Goal: Task Accomplishment & Management: Complete application form

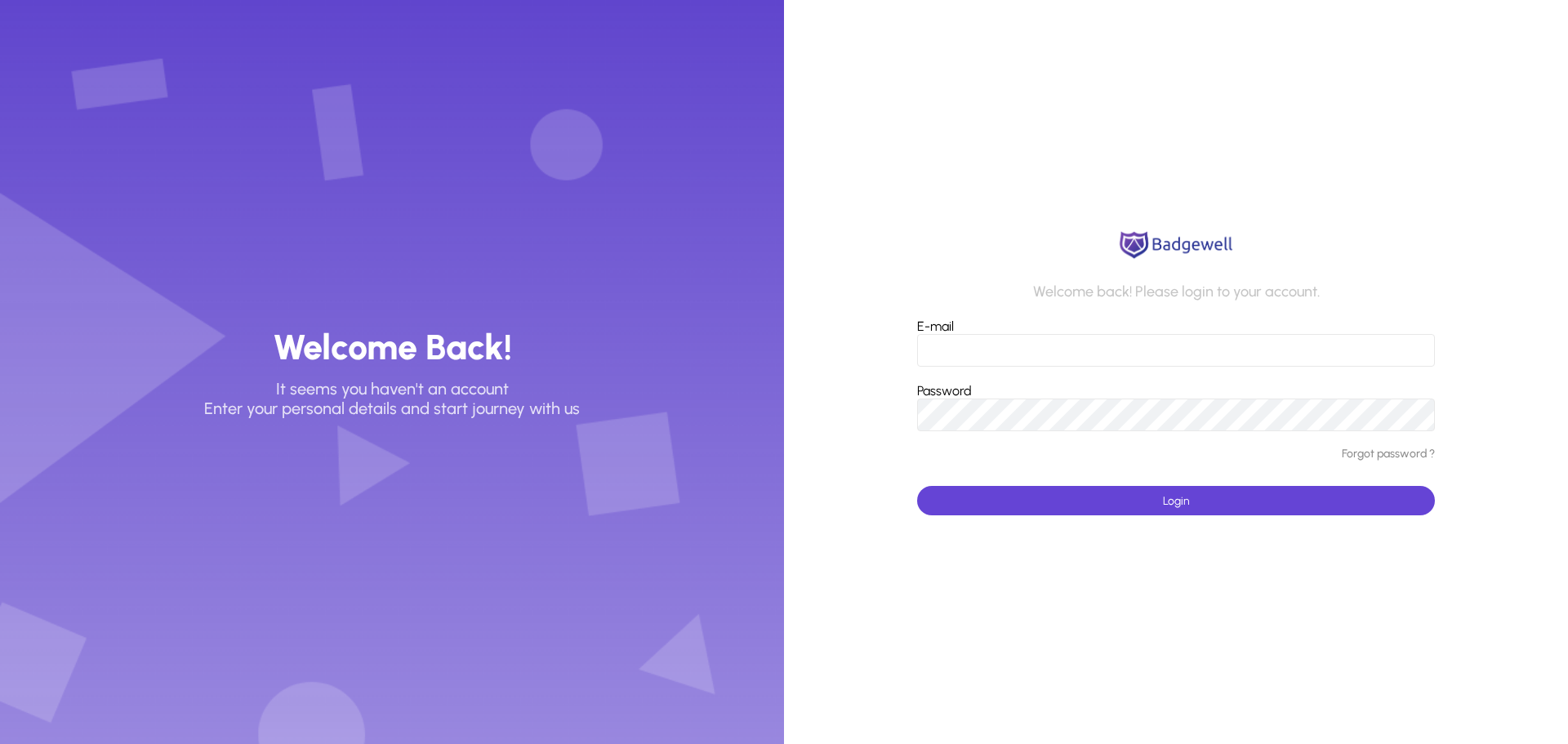
click at [943, 350] on input "E-mail" at bounding box center [1176, 350] width 518 height 32
click at [1030, 347] on input "E-mail" at bounding box center [1176, 350] width 518 height 32
type input "**********"
click at [991, 398] on div "Password" at bounding box center [1176, 407] width 518 height 48
click at [1133, 489] on span "submit" at bounding box center [1176, 501] width 518 height 39
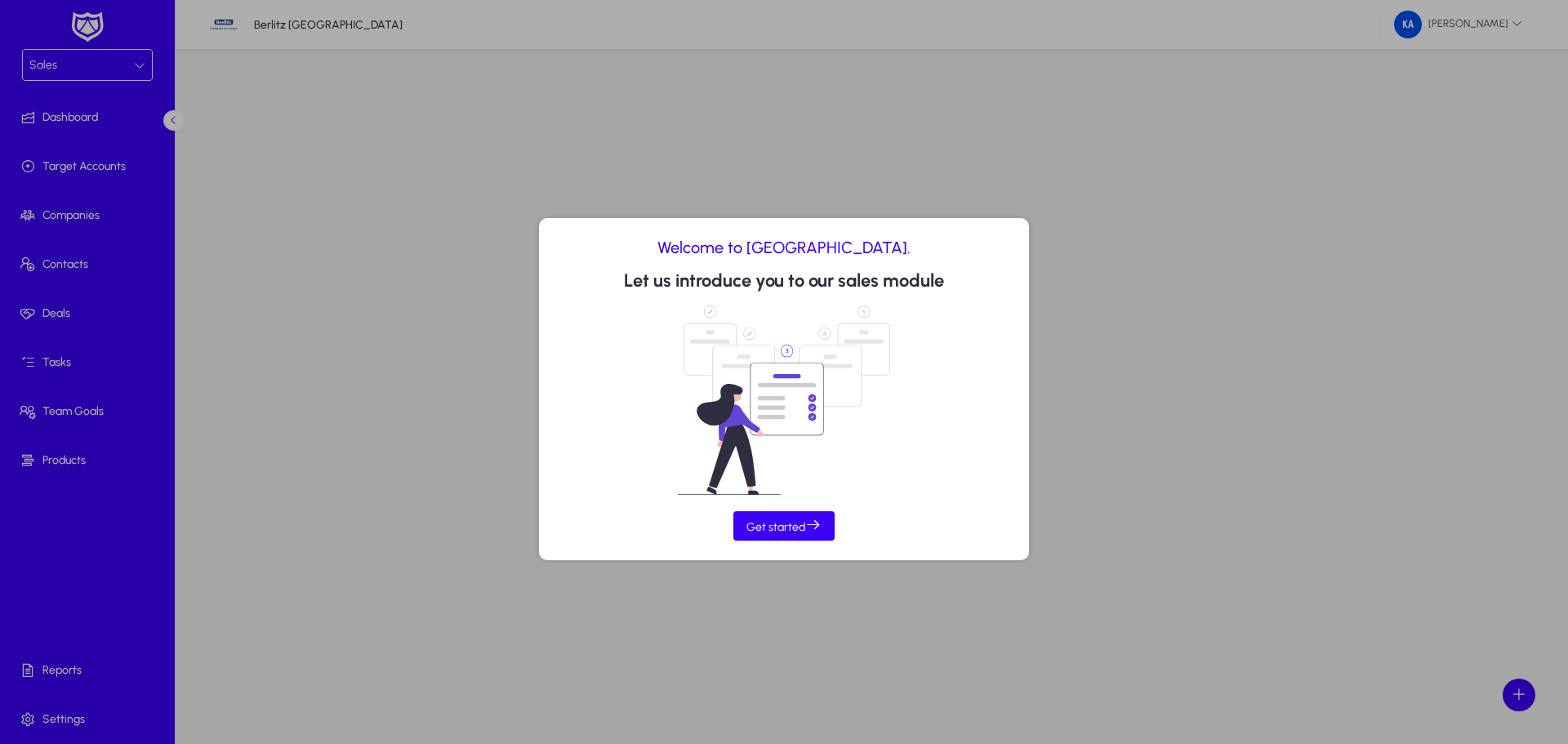
click at [135, 64] on div at bounding box center [784, 372] width 1568 height 744
click at [139, 64] on div at bounding box center [784, 372] width 1568 height 744
click at [778, 528] on span "Get started" at bounding box center [784, 526] width 76 height 17
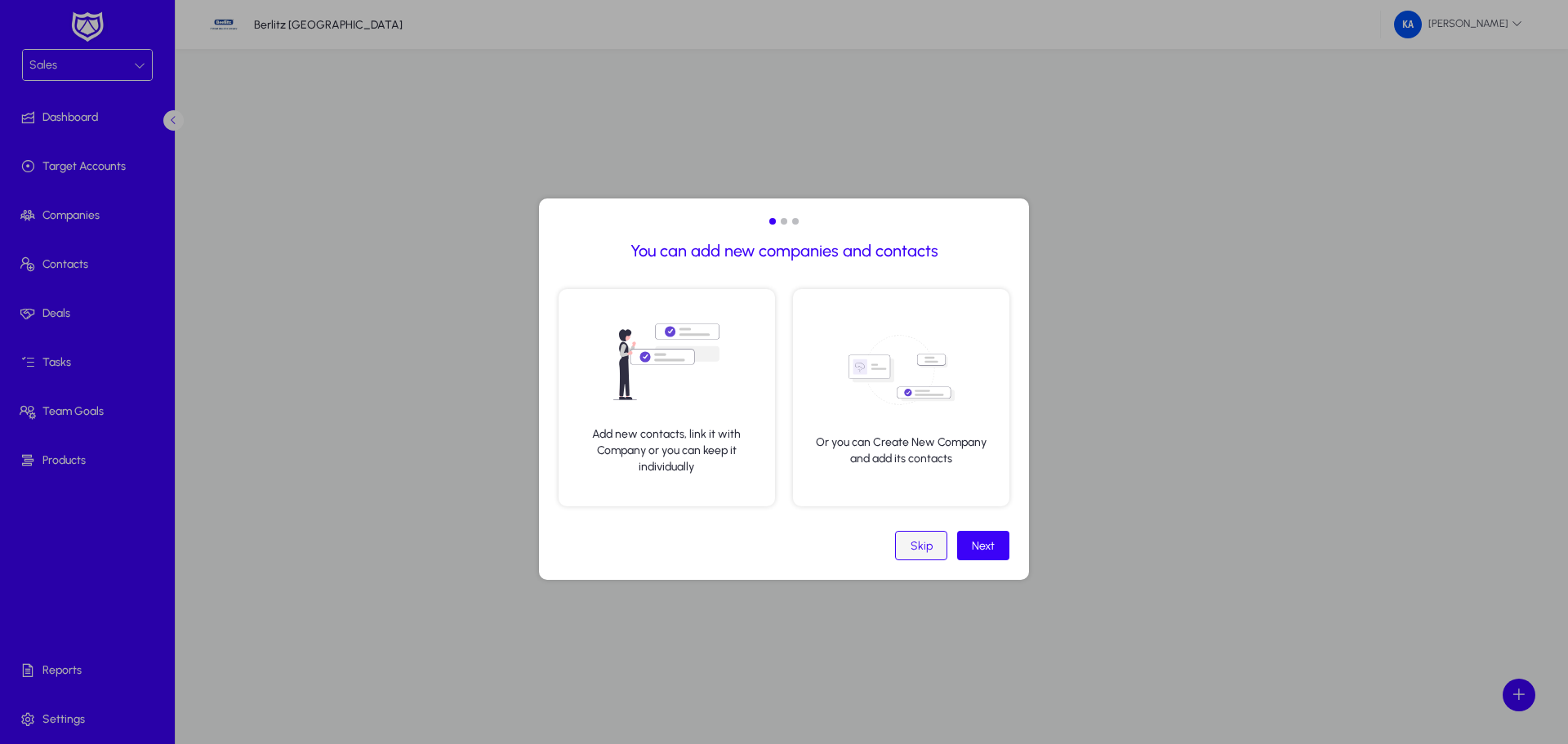
click at [924, 549] on div "Skip" at bounding box center [922, 546] width 22 height 14
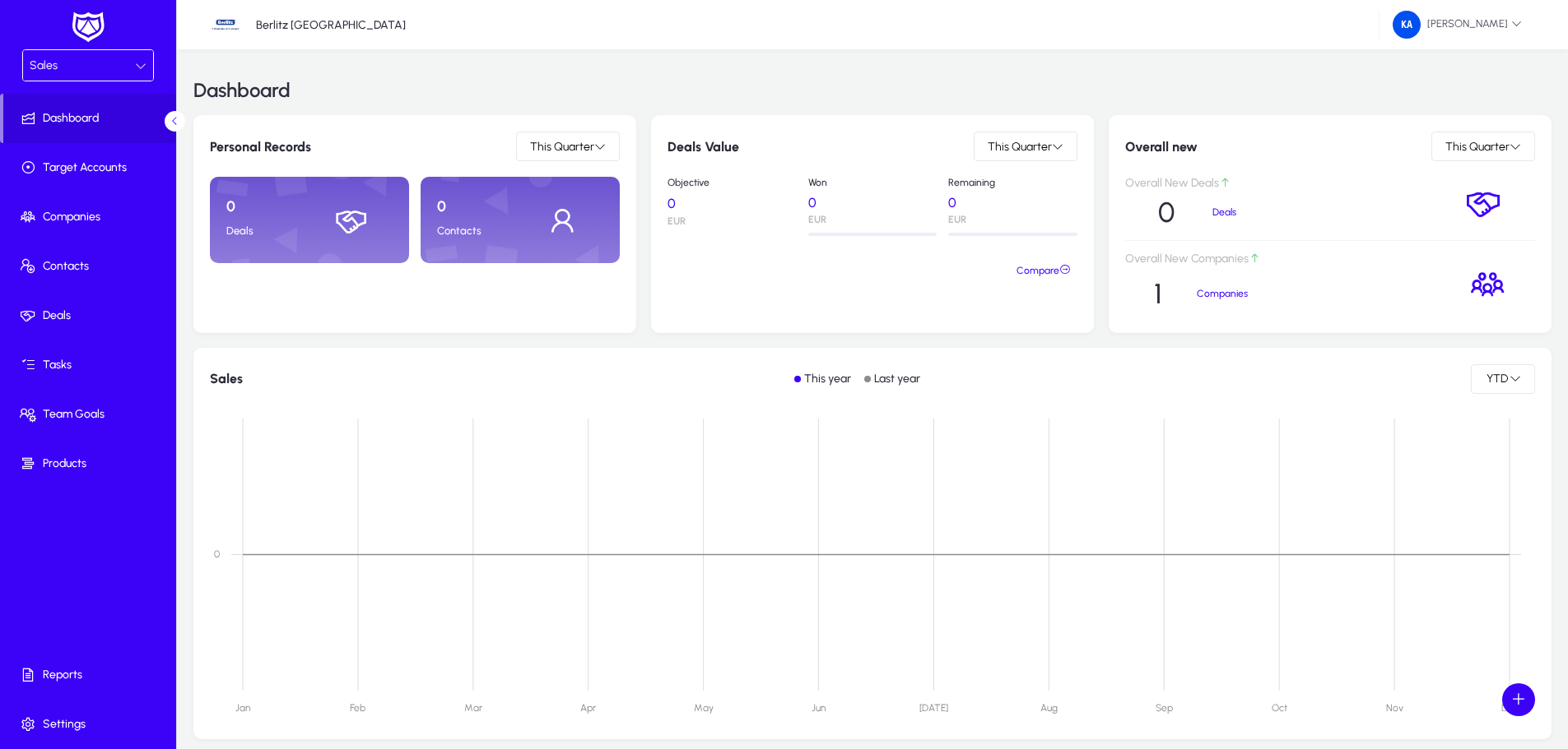
click at [139, 60] on icon at bounding box center [140, 65] width 11 height 11
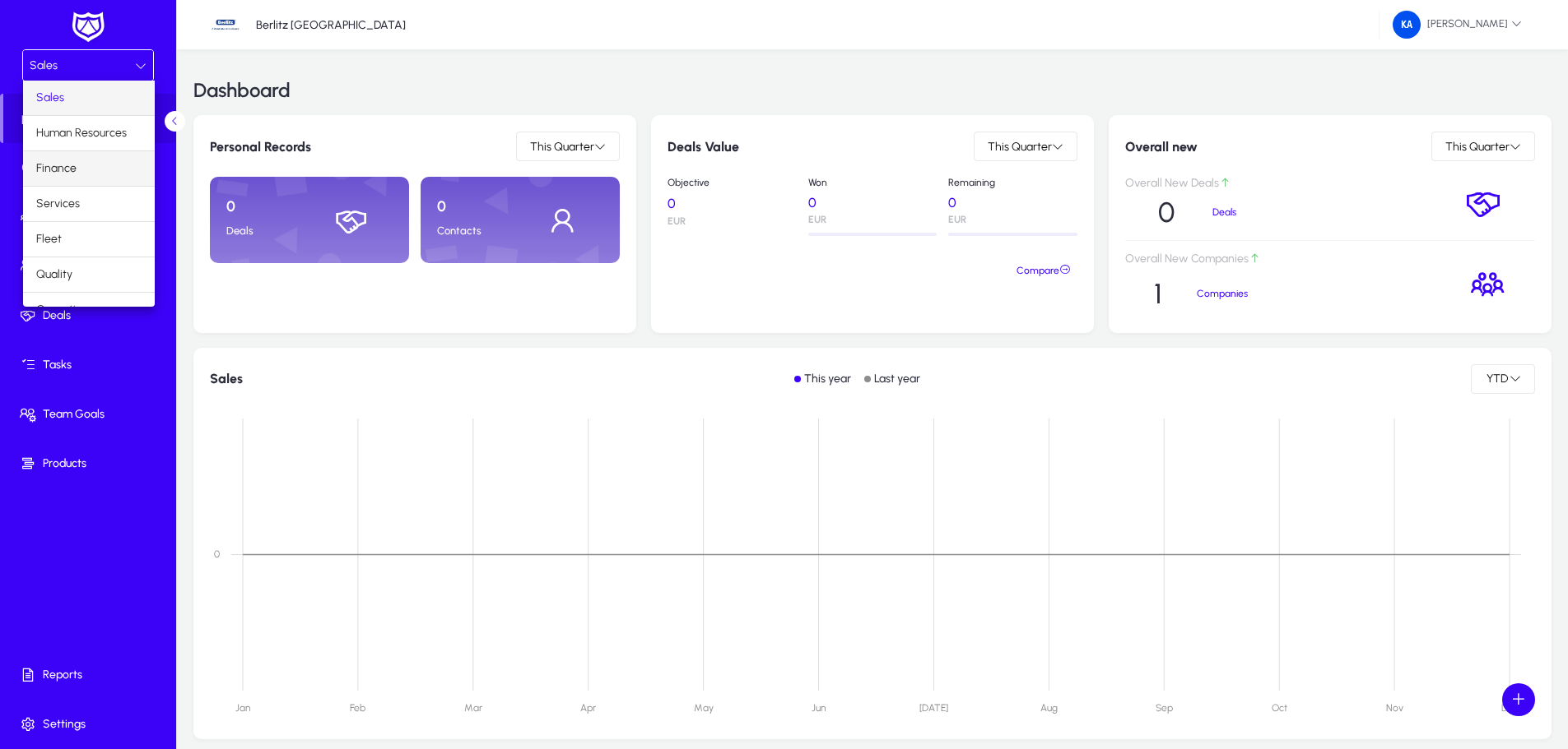
click at [92, 168] on mat-option "Finance" at bounding box center [89, 168] width 132 height 34
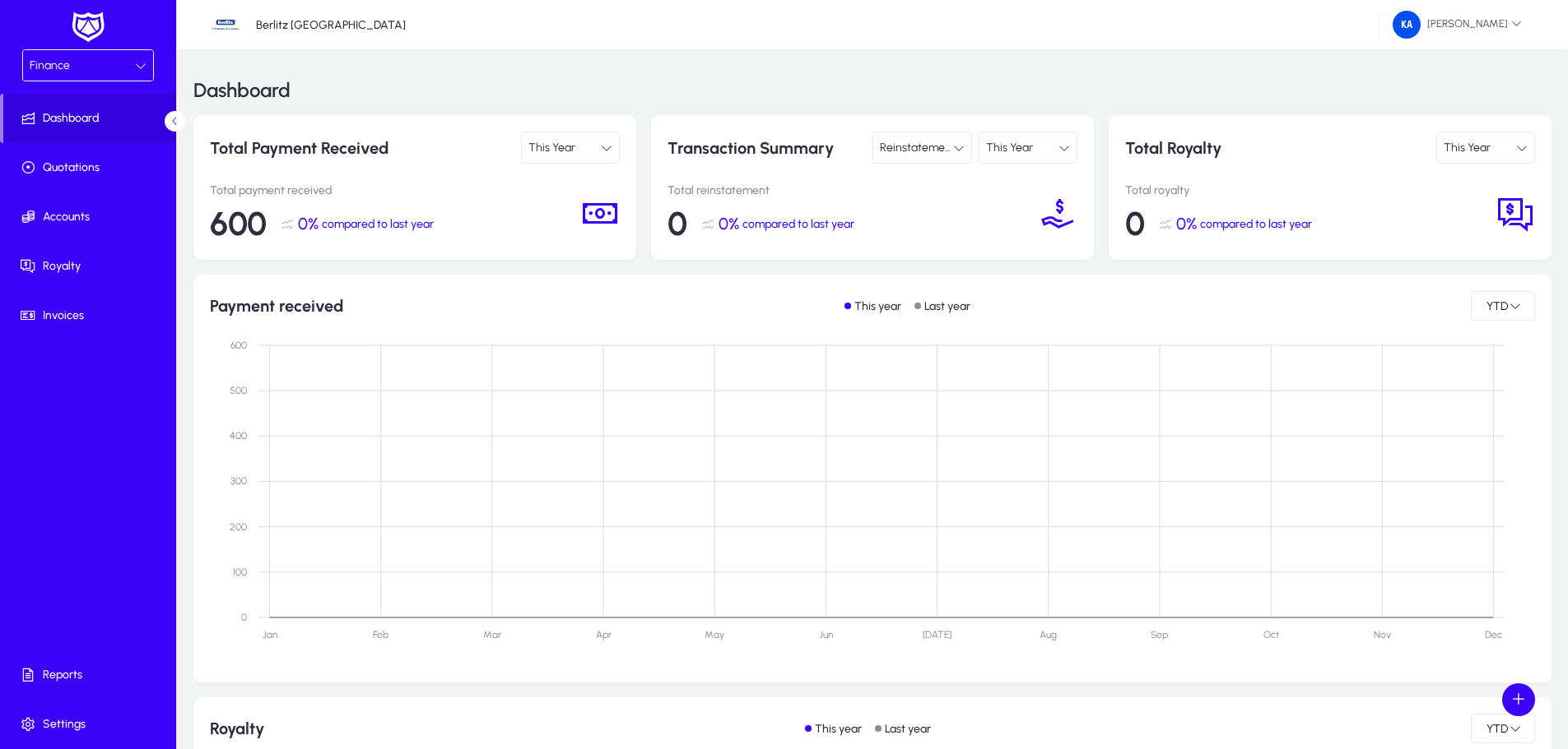
click at [144, 68] on icon at bounding box center [140, 65] width 11 height 11
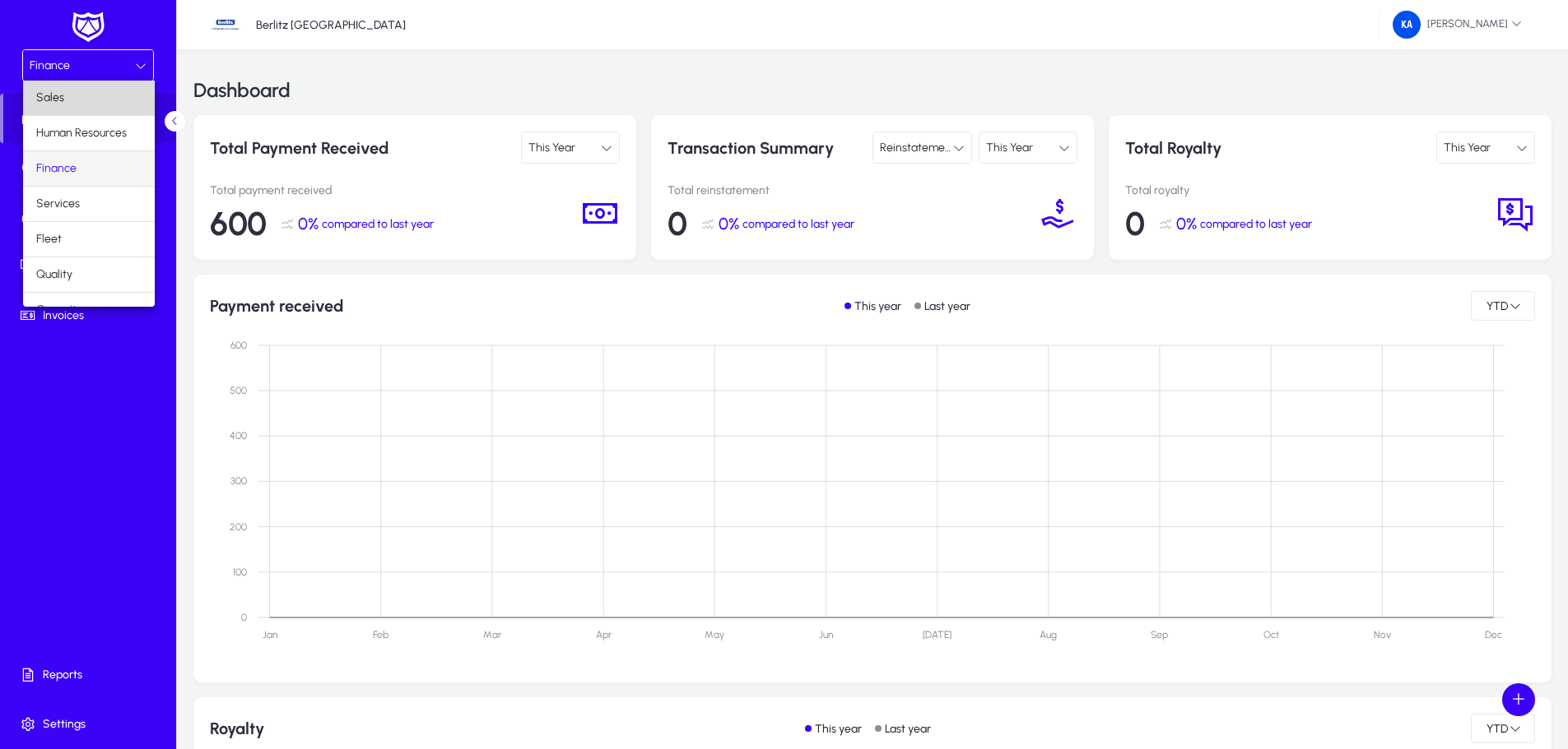
click at [89, 97] on mat-option "Sales" at bounding box center [89, 97] width 132 height 34
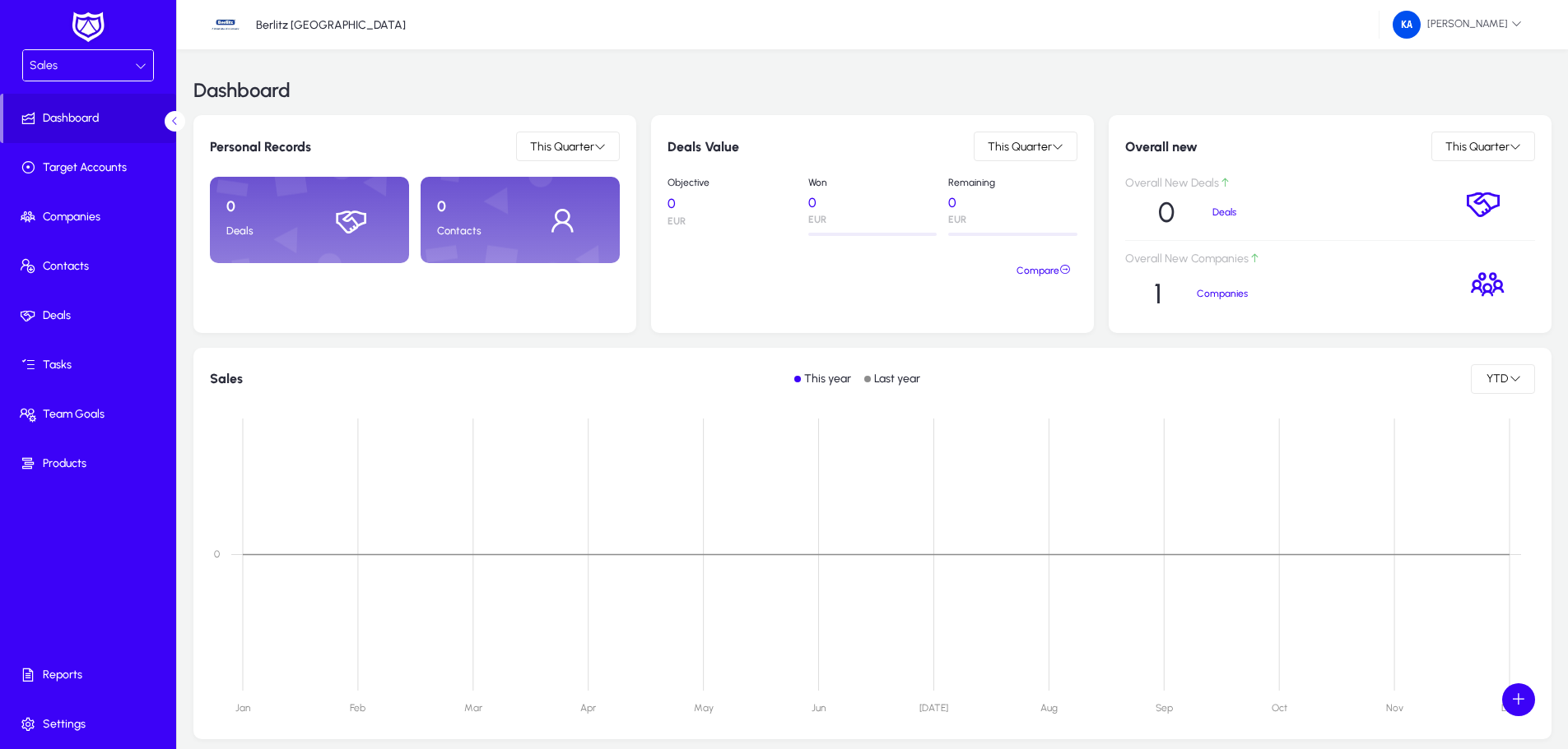
click at [136, 56] on div at bounding box center [140, 65] width 11 height 20
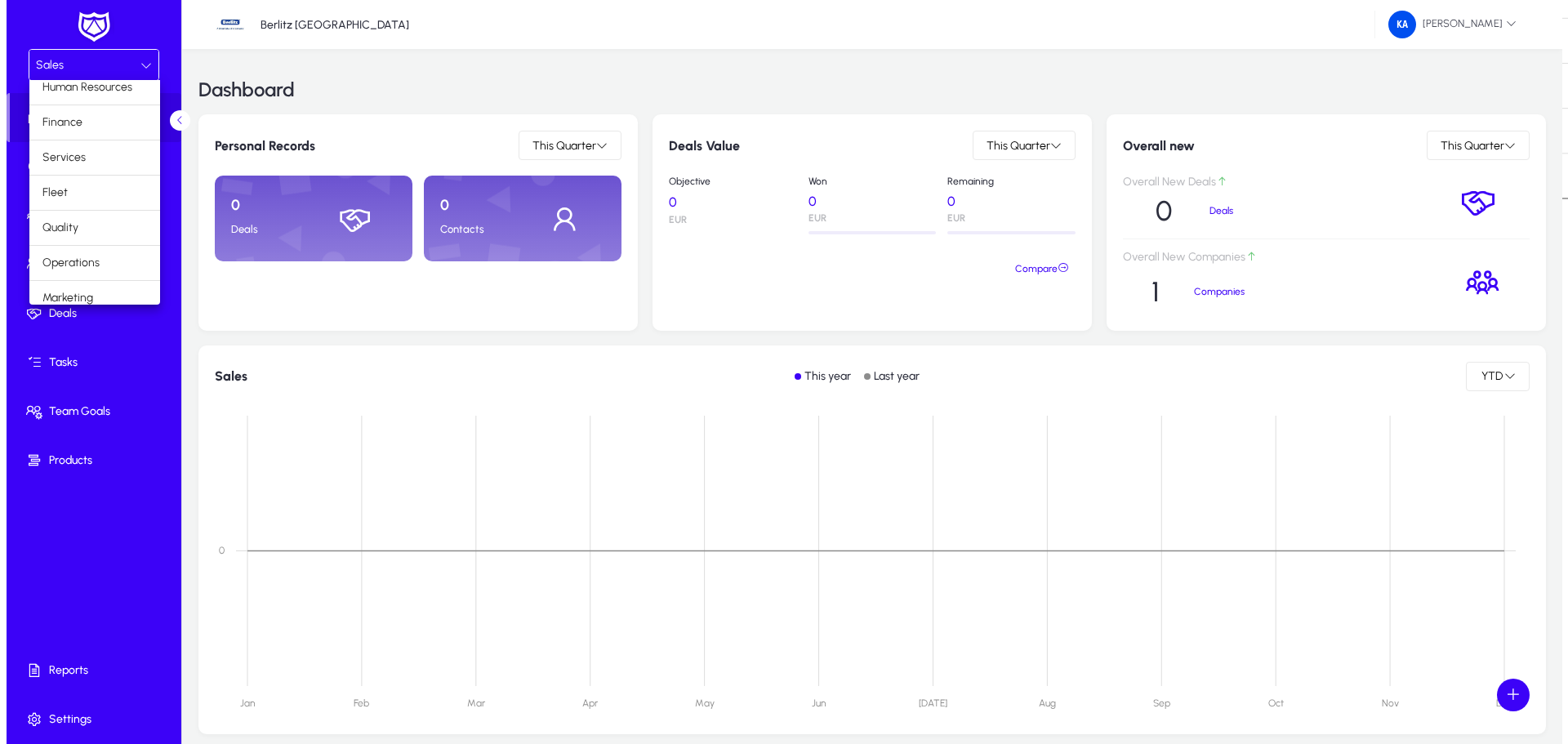
scroll to position [55, 0]
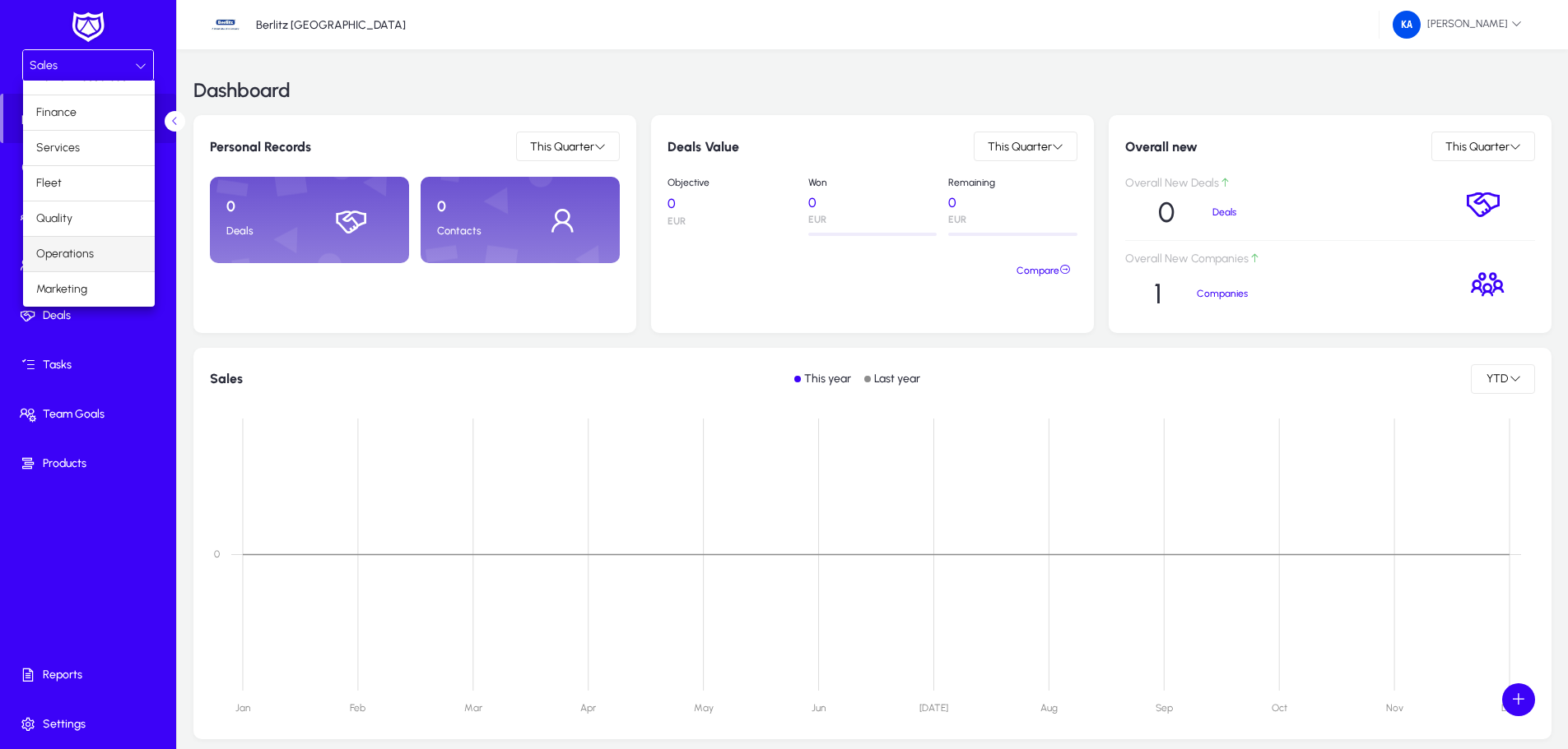
click at [86, 260] on span "Operations" at bounding box center [64, 254] width 57 height 20
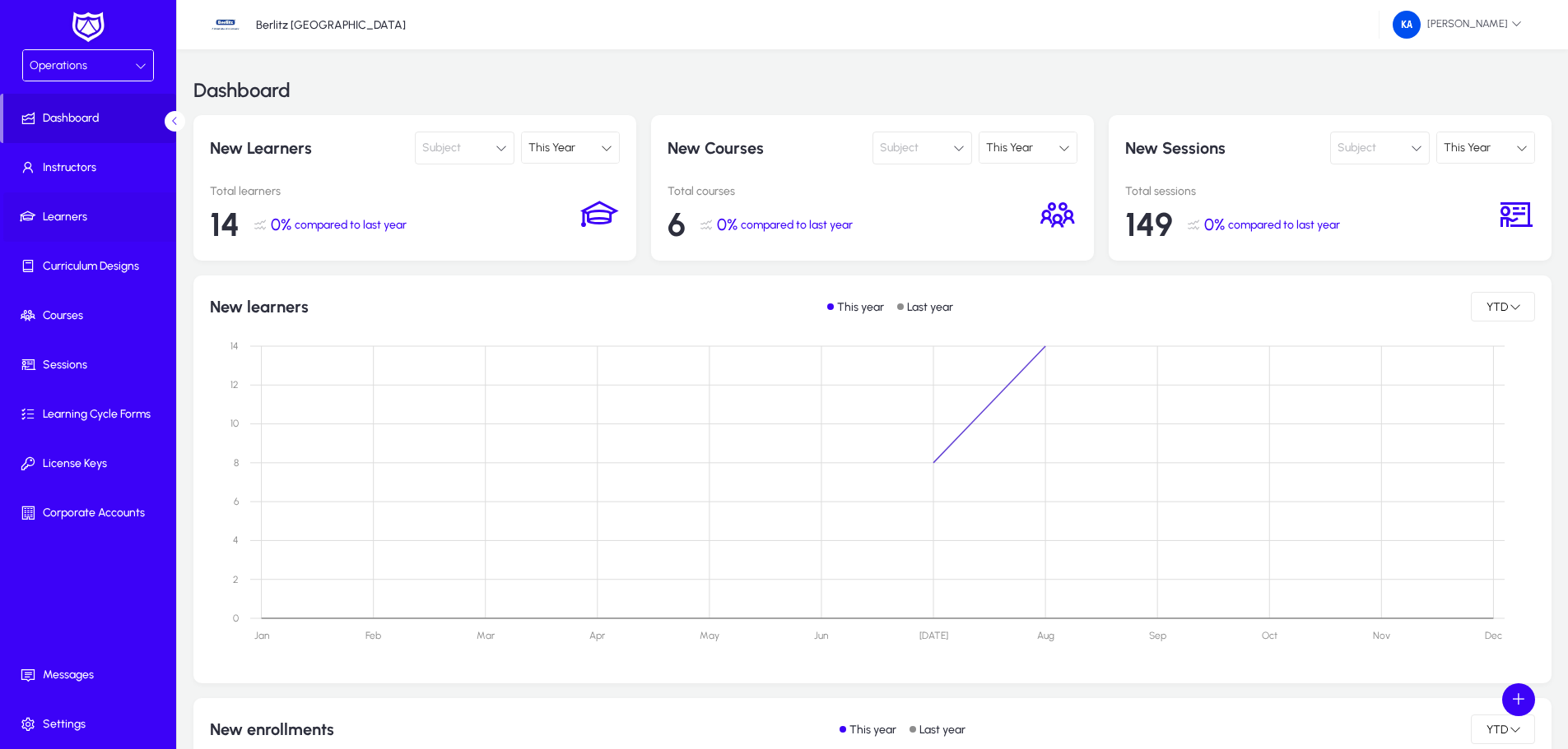
click at [89, 215] on span "Learners" at bounding box center [92, 216] width 176 height 16
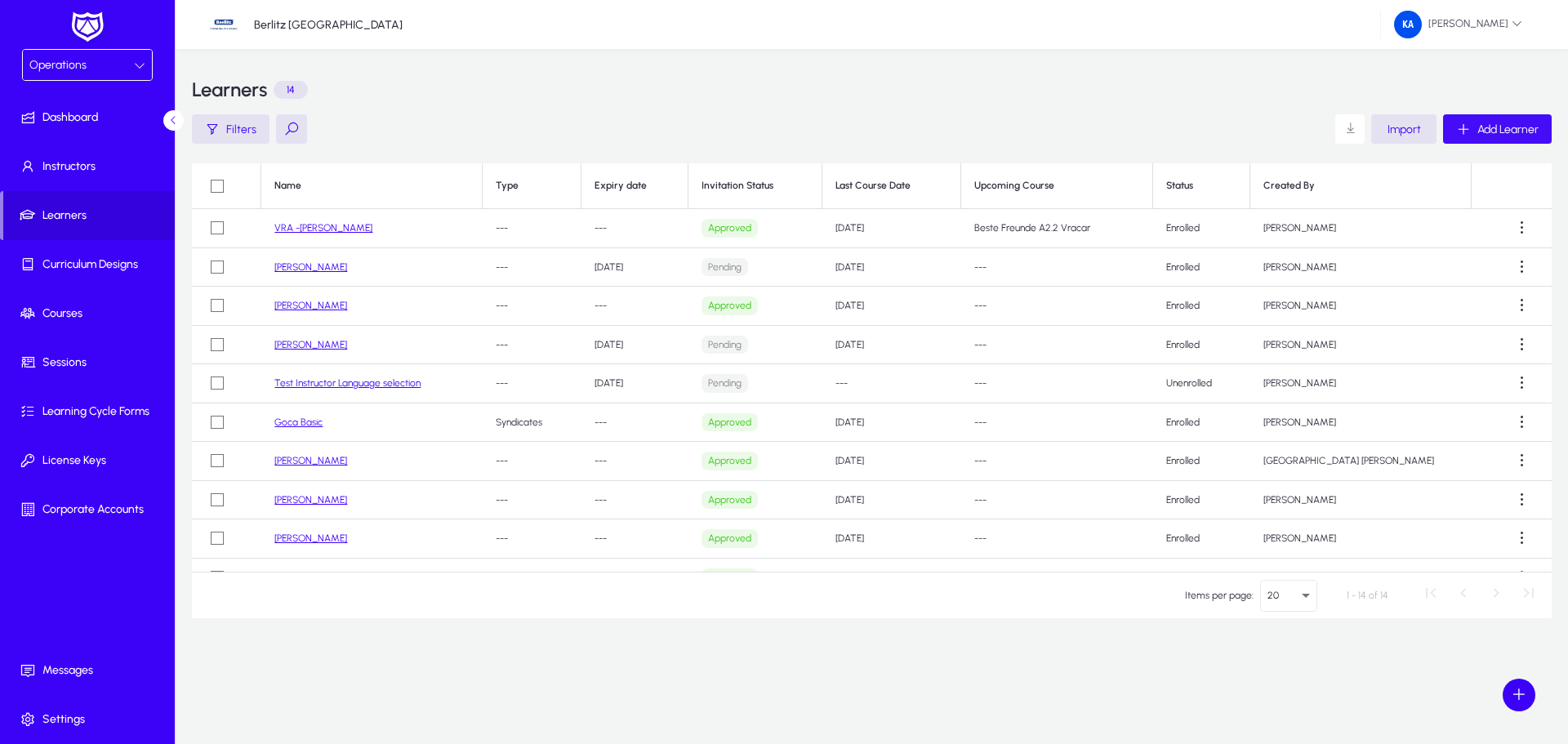
click at [1498, 138] on span "button" at bounding box center [1498, 129] width 109 height 39
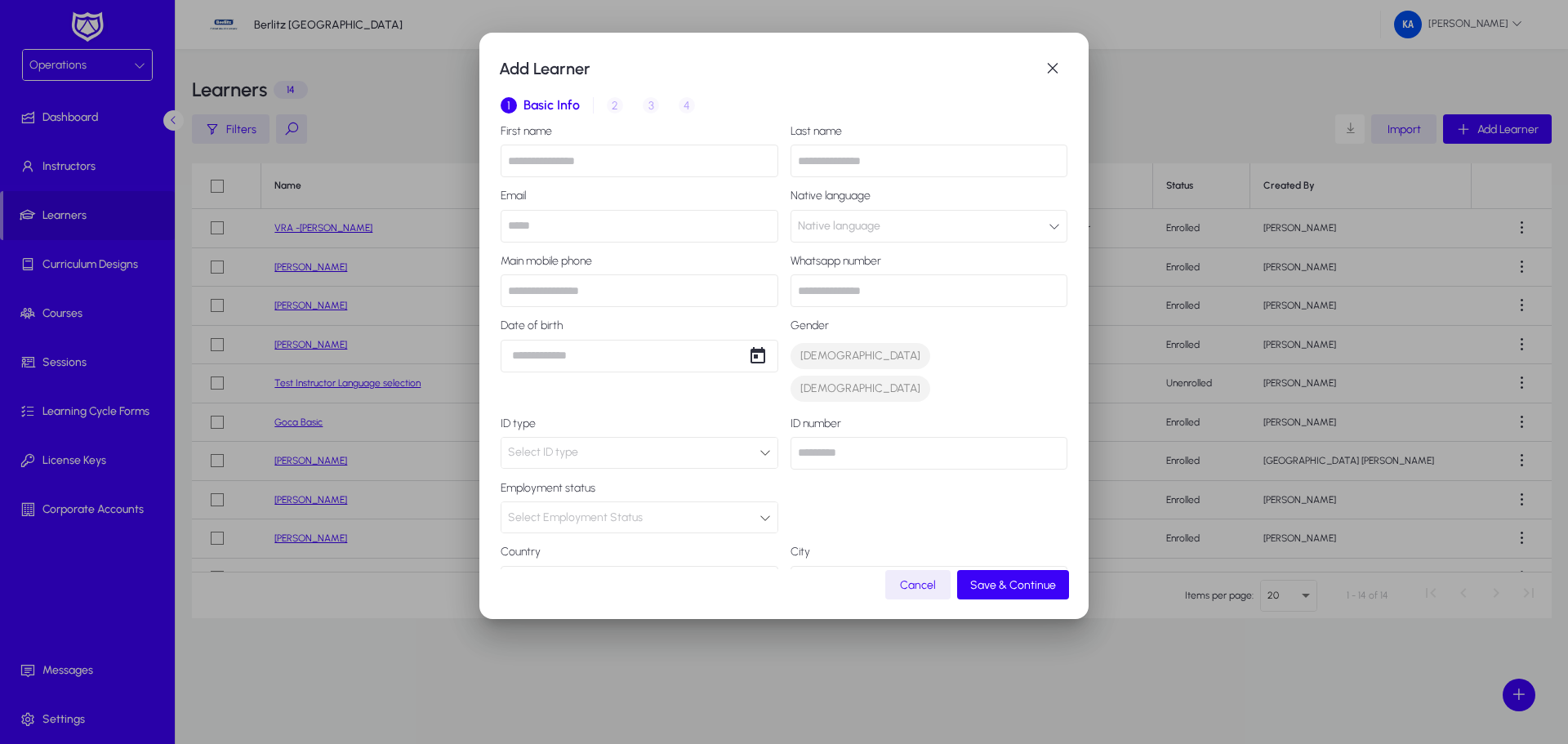
click at [559, 161] on input "text" at bounding box center [639, 161] width 278 height 32
type input "**********"
click at [840, 167] on input "text" at bounding box center [929, 161] width 278 height 32
type input "**********"
click at [584, 233] on input "email" at bounding box center [639, 226] width 278 height 32
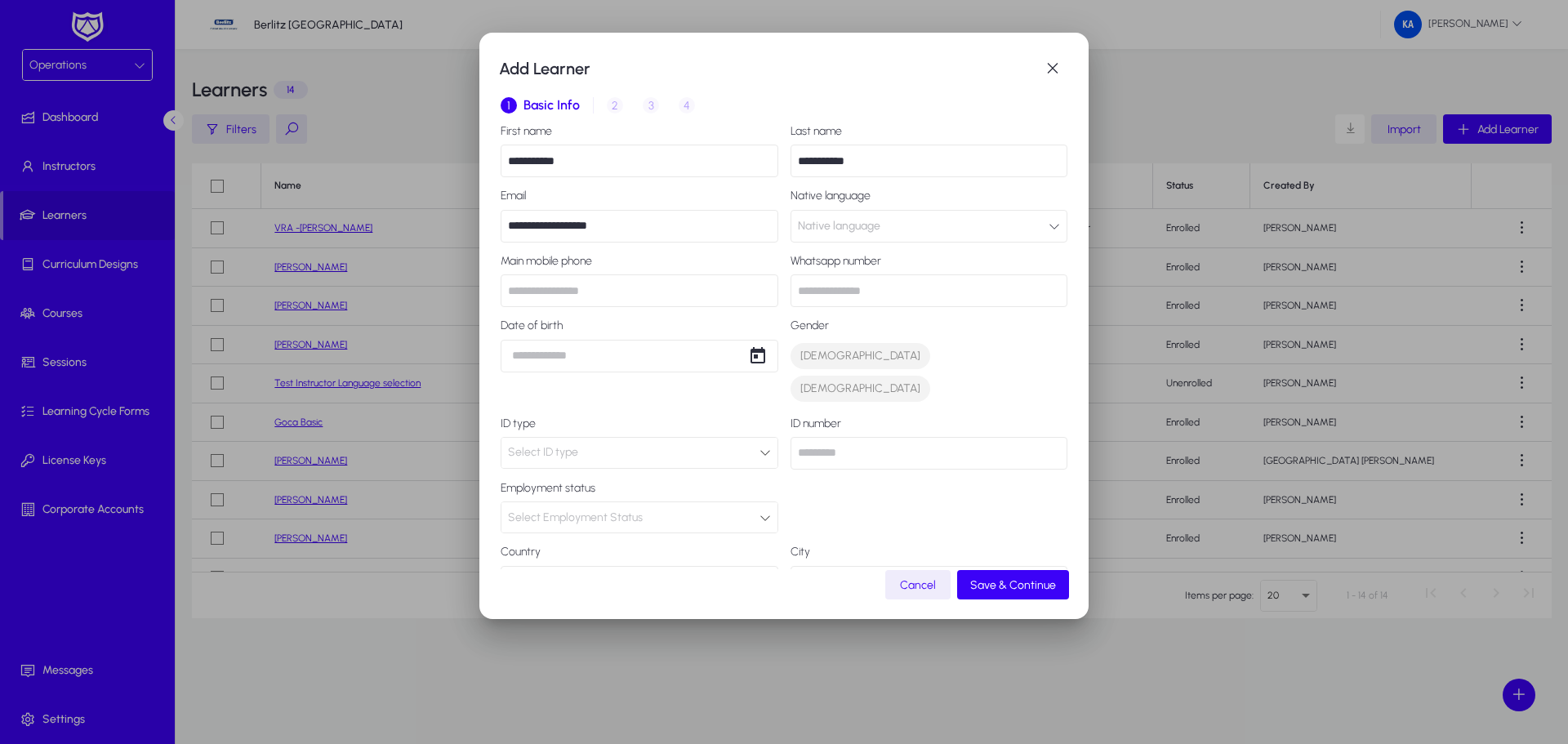
type input "**********"
click at [868, 233] on span "Native language" at bounding box center [839, 226] width 82 height 32
type input "***"
click at [865, 322] on mat-option "Serbian" at bounding box center [919, 323] width 217 height 34
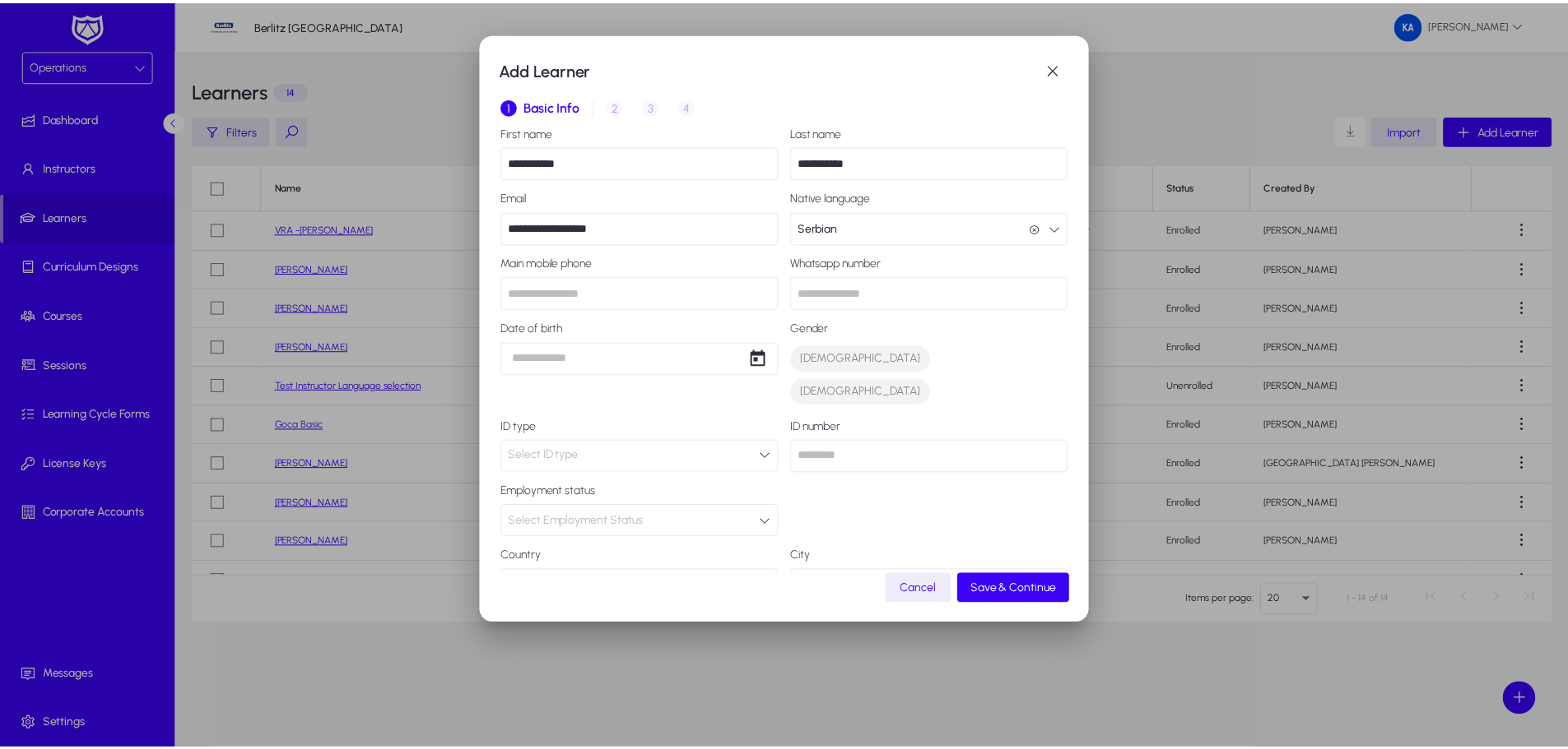
scroll to position [1, 0]
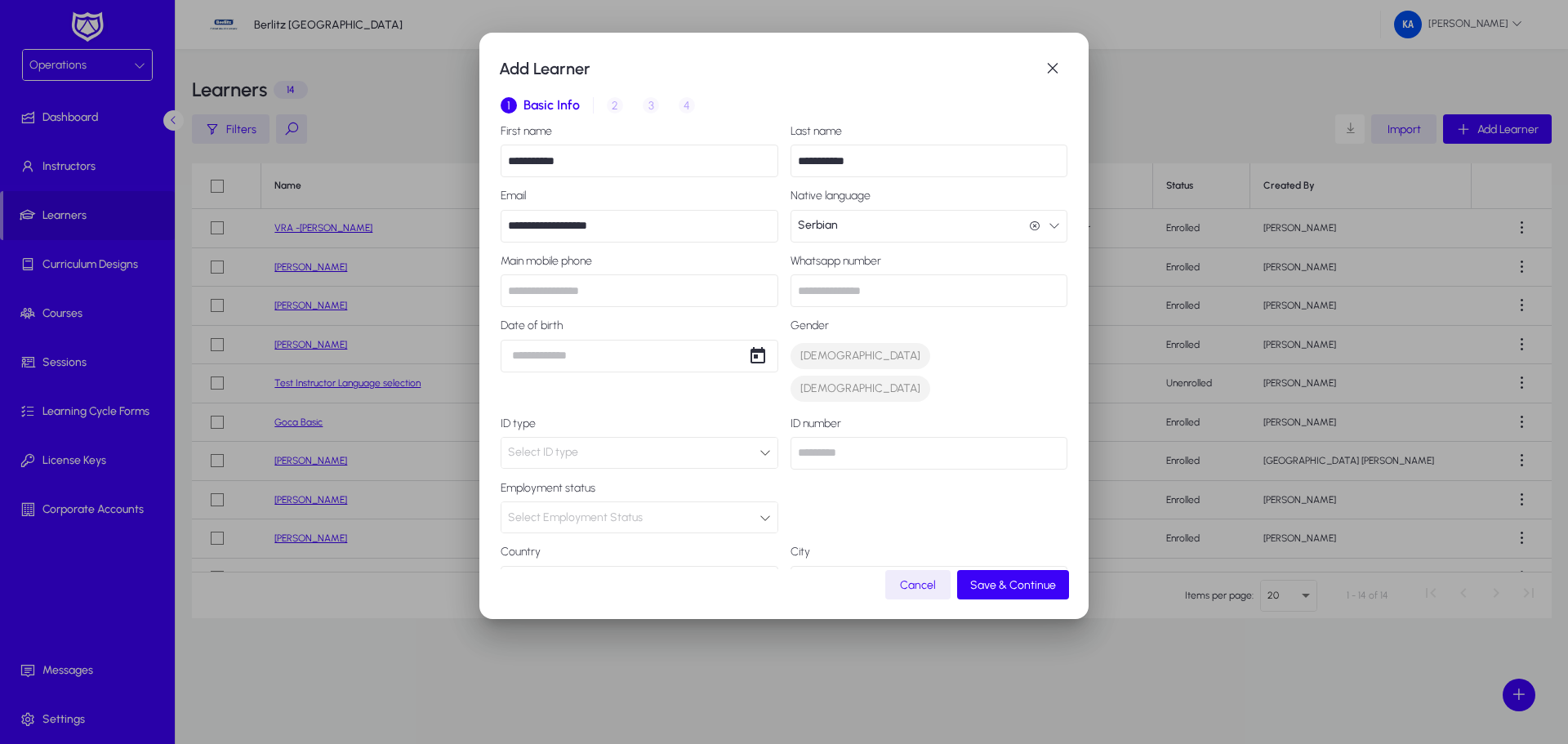
click at [581, 290] on input "text" at bounding box center [639, 290] width 278 height 32
type input "**********"
click at [859, 292] on input "text" at bounding box center [929, 290] width 278 height 32
type input "**********"
click at [610, 343] on div "**********" at bounding box center [784, 372] width 1568 height 744
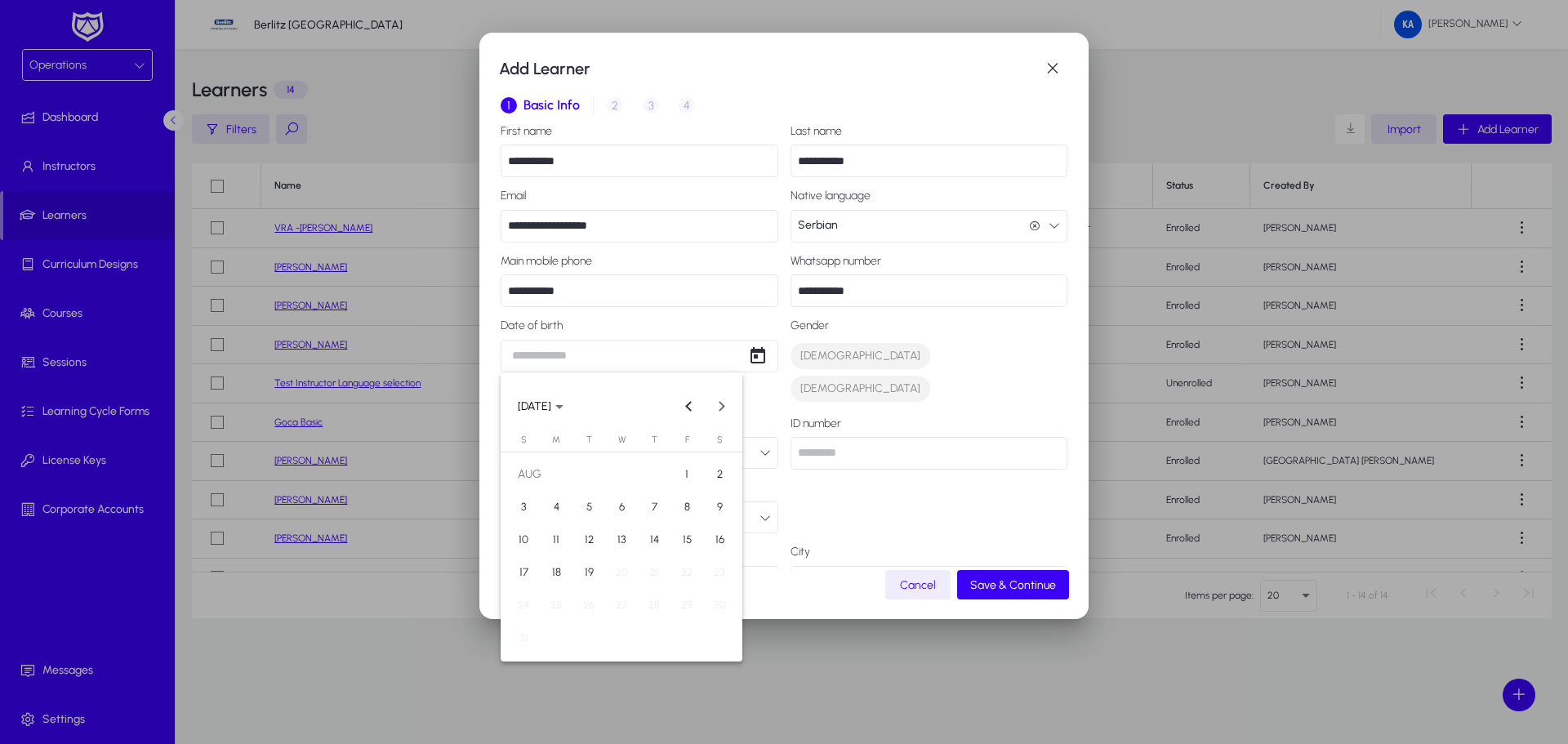
click at [753, 355] on div at bounding box center [784, 372] width 1568 height 744
click at [753, 355] on span "Open calendar" at bounding box center [758, 356] width 32 height 32
click at [564, 406] on span "[DATE]" at bounding box center [541, 406] width 46 height 14
click at [690, 403] on button "Previous 24 years" at bounding box center [689, 407] width 32 height 32
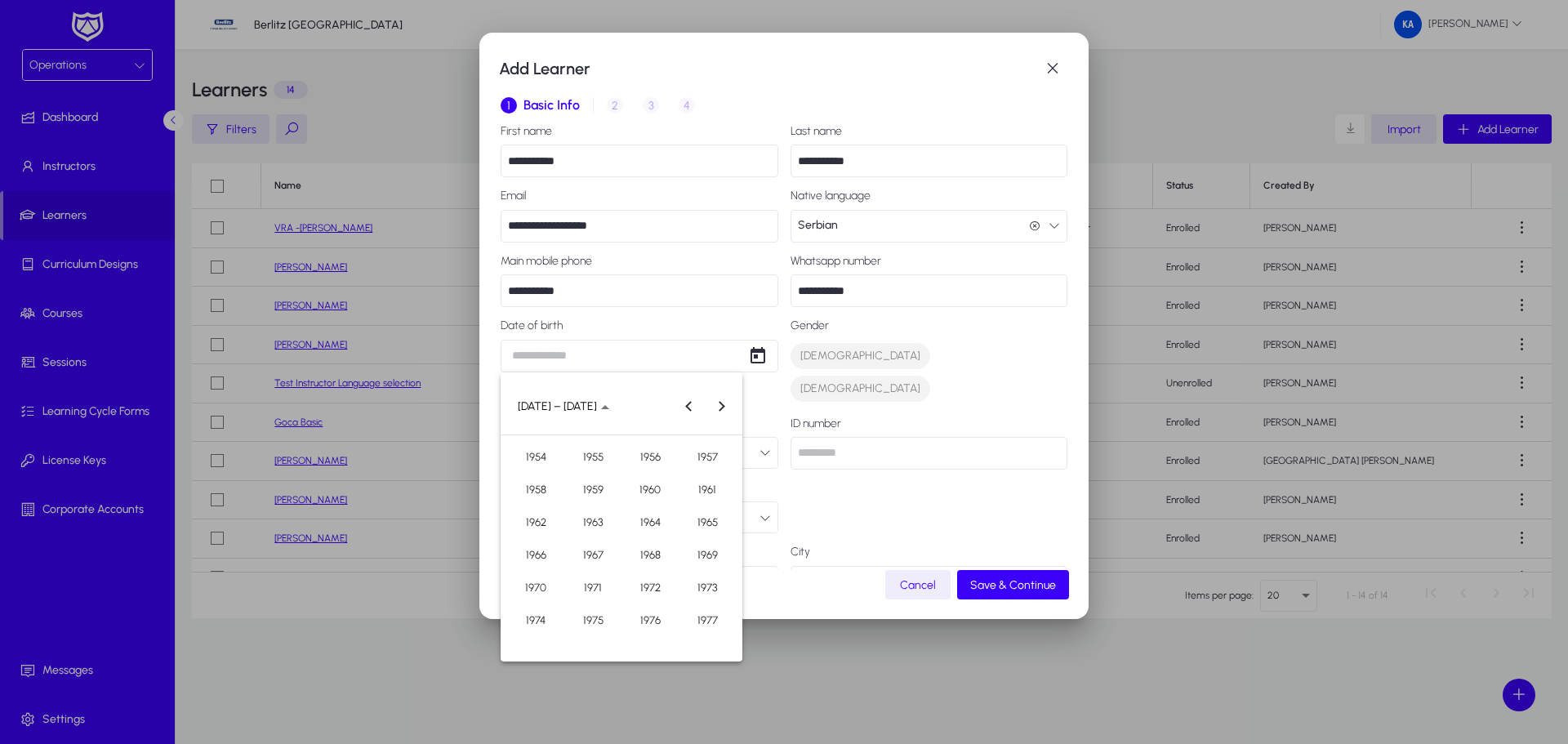
click at [601, 581] on span "1971" at bounding box center [593, 588] width 52 height 30
click at [603, 522] on span "JUN" at bounding box center [593, 522] width 52 height 30
click at [527, 537] on span "6" at bounding box center [523, 540] width 30 height 30
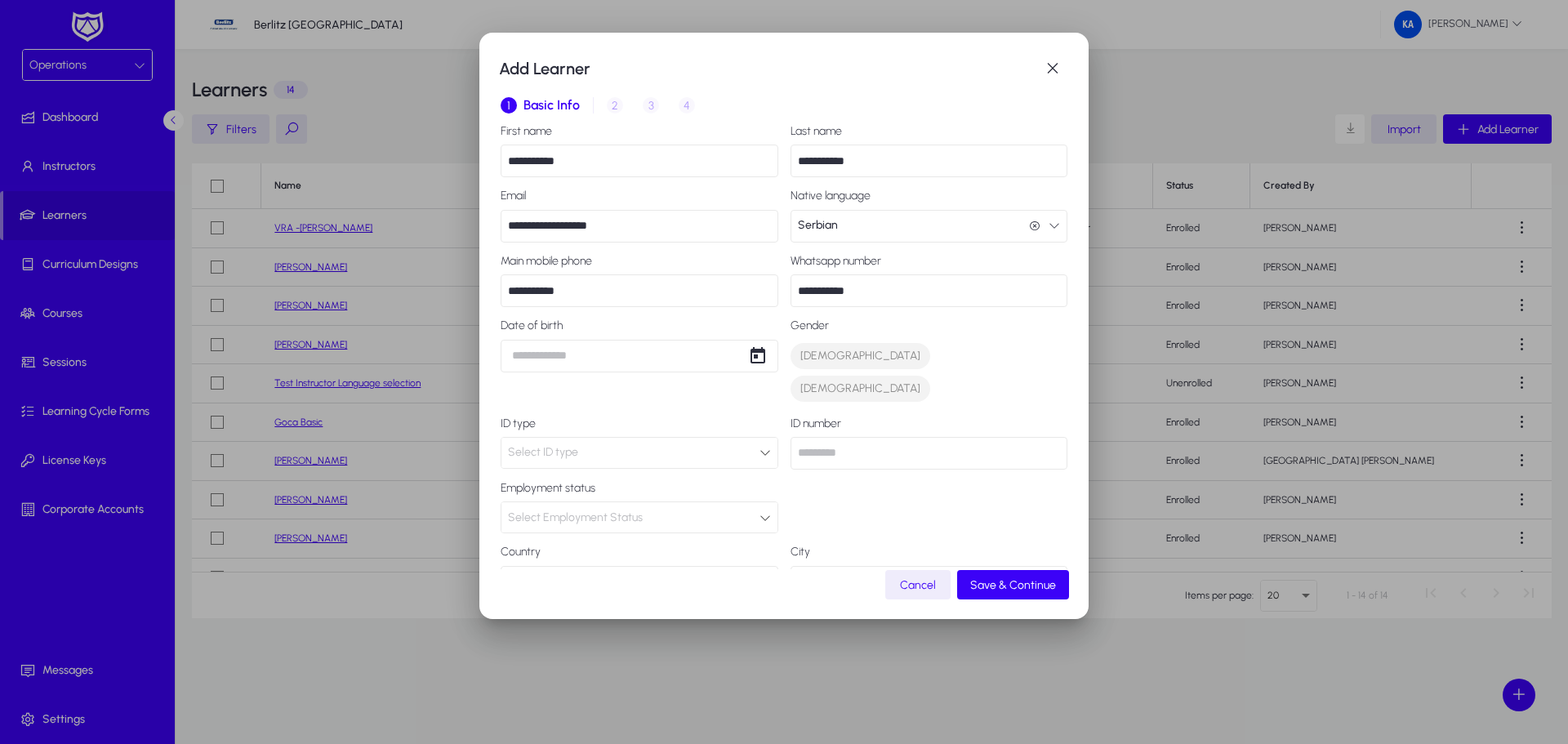
type input "**********"
click at [806, 358] on span "[DEMOGRAPHIC_DATA]" at bounding box center [860, 356] width 120 height 16
click at [760, 512] on icon at bounding box center [765, 517] width 11 height 11
click at [708, 510] on mat-option "Employed" at bounding box center [637, 517] width 271 height 34
click at [598, 547] on label "Country" at bounding box center [639, 553] width 278 height 13
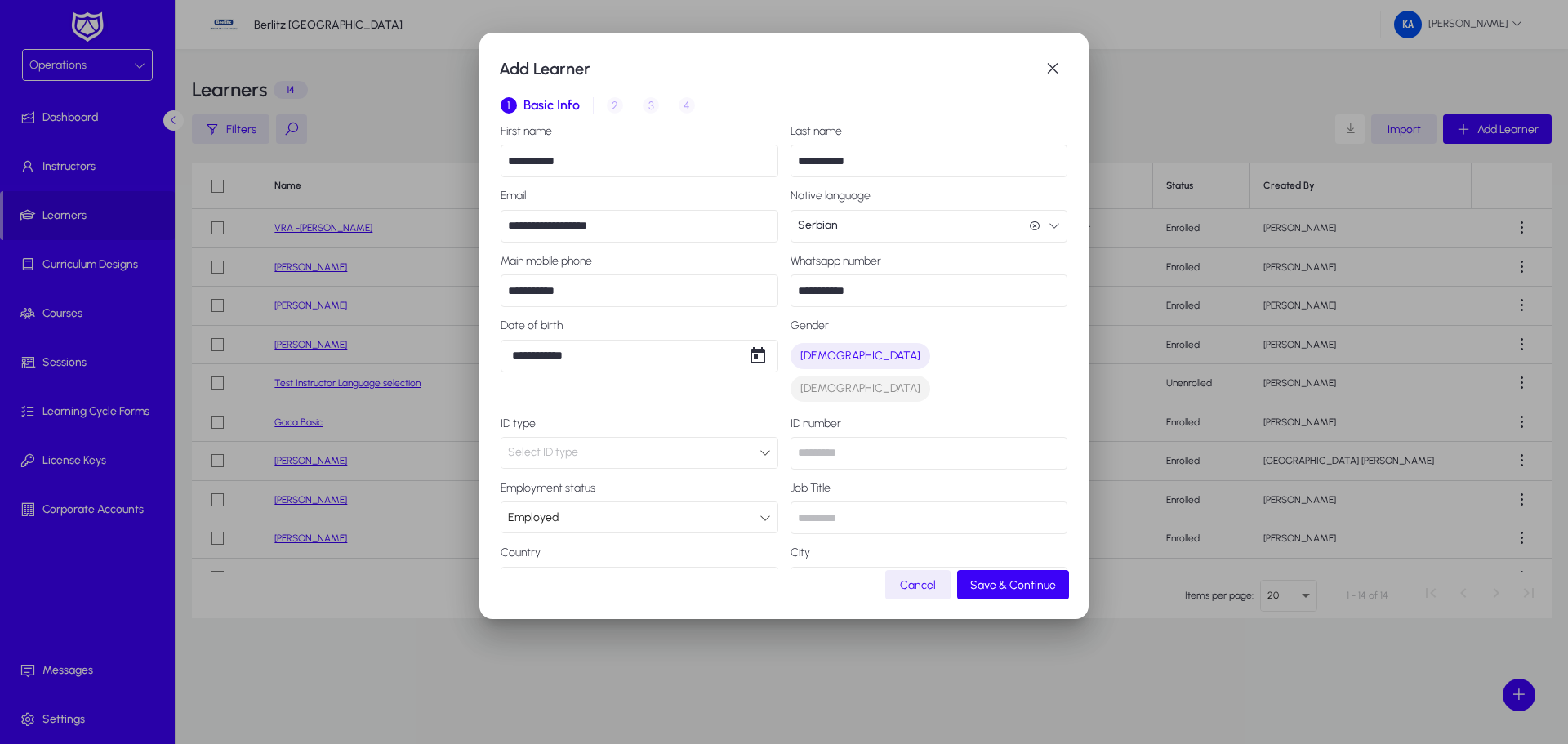
click at [811, 509] on div "**********" at bounding box center [784, 459] width 567 height 668
click at [807, 547] on label "City" at bounding box center [929, 553] width 278 height 13
click at [1005, 593] on span "button" at bounding box center [1013, 585] width 112 height 39
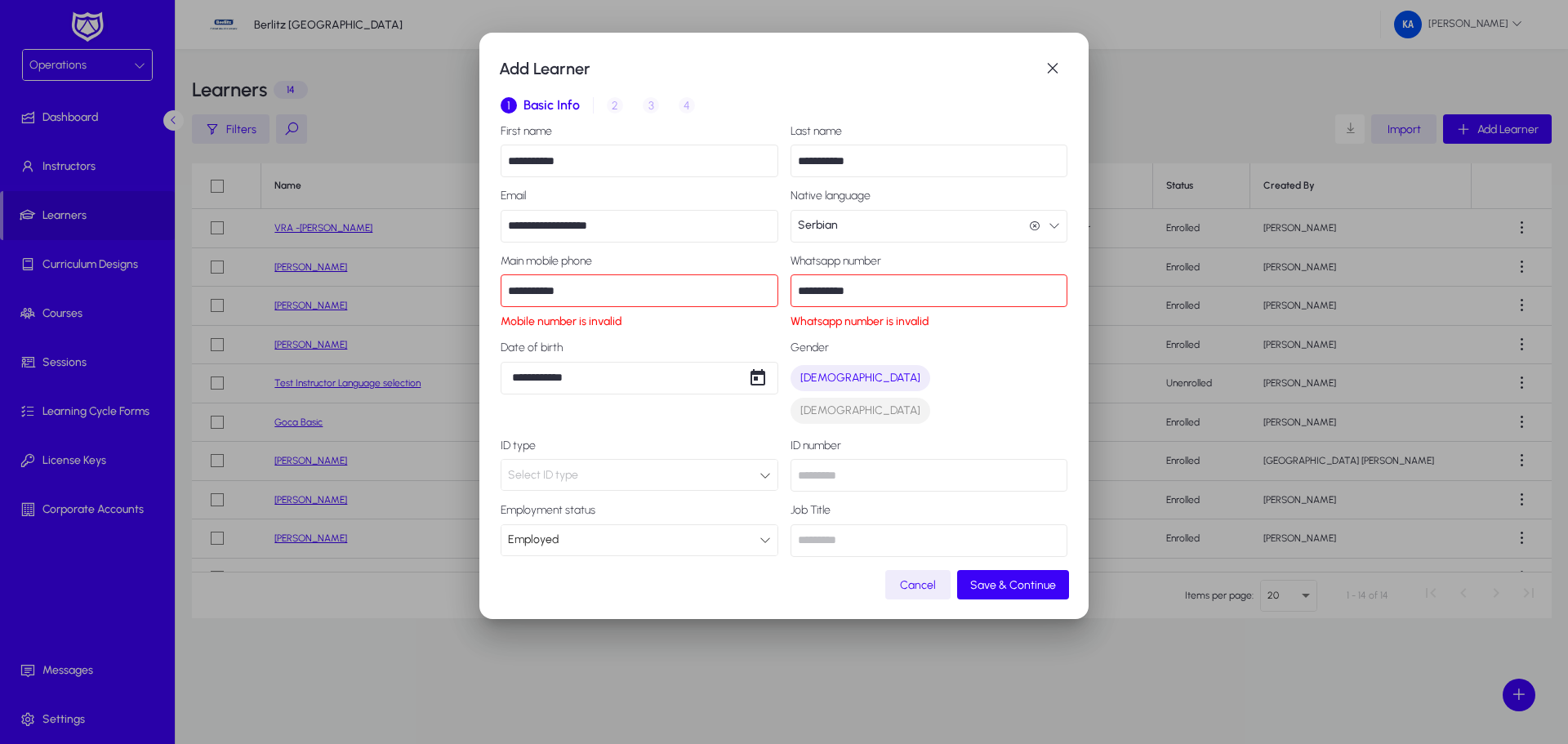
click at [509, 293] on input "**********" at bounding box center [639, 290] width 278 height 32
click at [514, 290] on input "**********" at bounding box center [639, 290] width 278 height 32
click at [792, 290] on input "**********" at bounding box center [929, 290] width 278 height 32
click at [514, 293] on input "**********" at bounding box center [639, 290] width 278 height 32
click at [828, 299] on input "**********" at bounding box center [929, 290] width 278 height 32
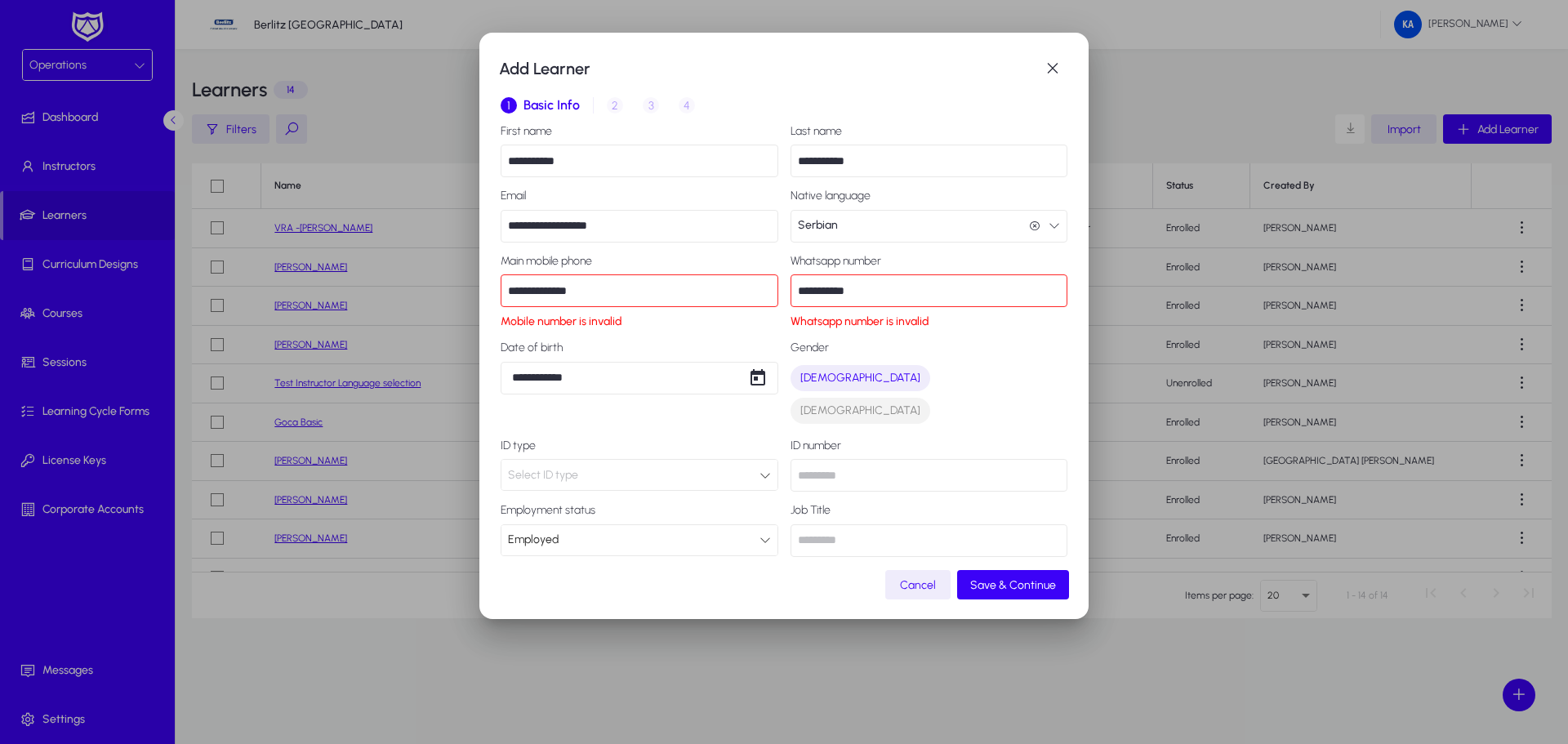
click at [596, 301] on input "**********" at bounding box center [639, 290] width 278 height 32
click at [523, 290] on input "**********" at bounding box center [639, 290] width 278 height 32
click at [505, 292] on input "**********" at bounding box center [639, 290] width 278 height 32
click at [695, 340] on div "**********" at bounding box center [784, 470] width 567 height 690
click at [589, 271] on div "**********" at bounding box center [639, 292] width 278 height 76
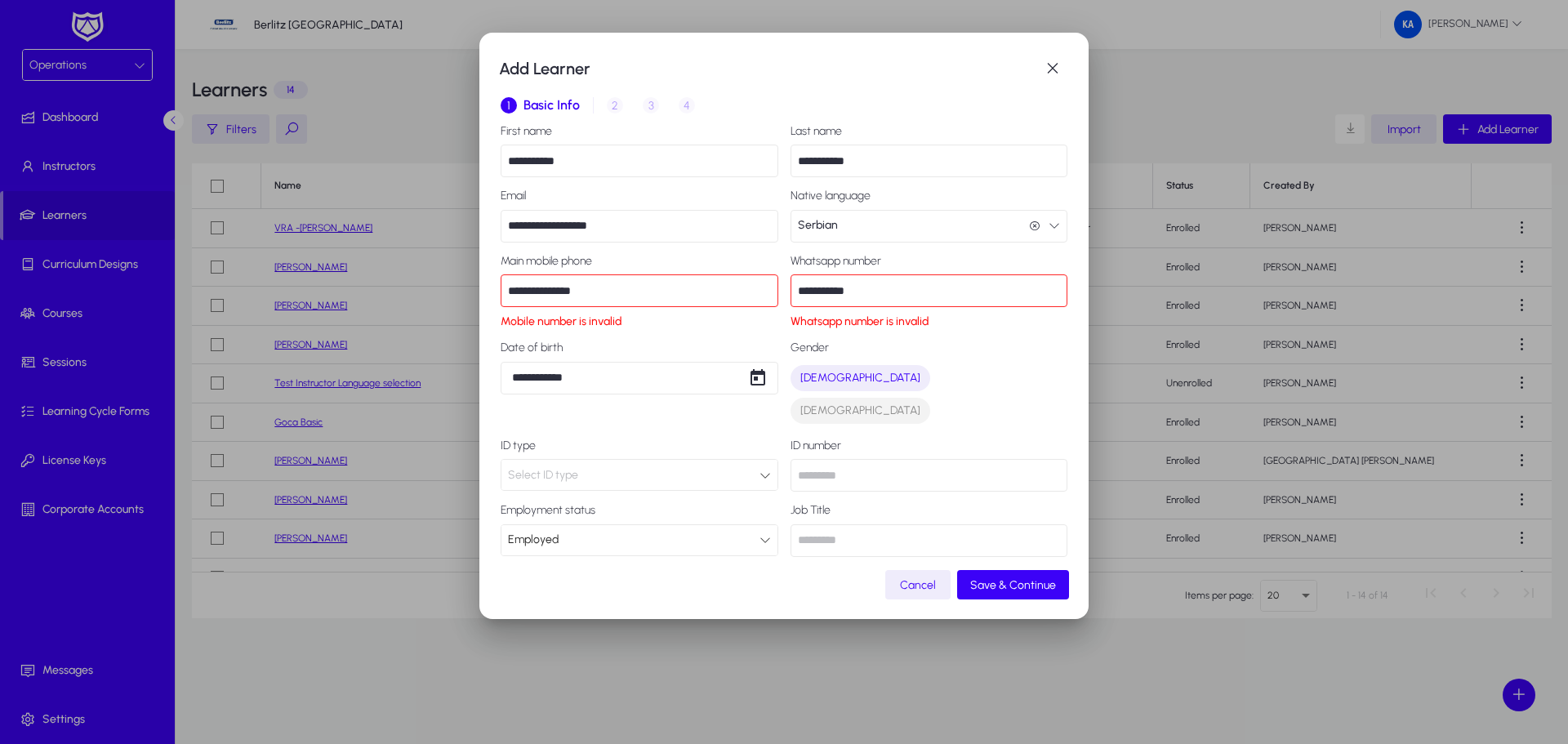
click at [514, 288] on input "**********" at bounding box center [639, 290] width 278 height 32
type input "**********"
click at [826, 307] on input "**********" at bounding box center [929, 290] width 278 height 32
click at [792, 290] on input "**********" at bounding box center [929, 290] width 278 height 32
type input "**********"
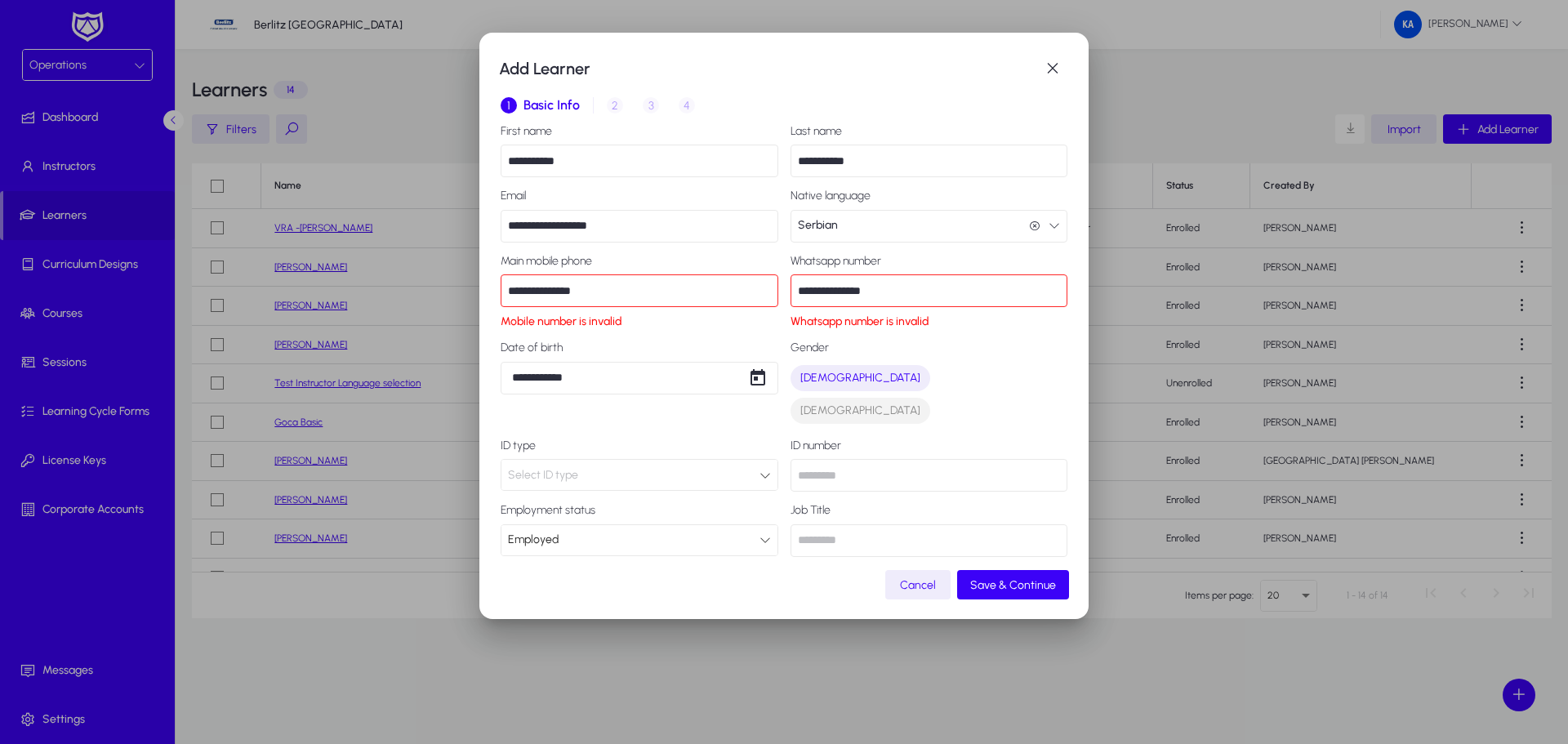
click at [933, 376] on div "[DEMOGRAPHIC_DATA] [DEMOGRAPHIC_DATA]" at bounding box center [926, 394] width 284 height 65
click at [1004, 590] on span "Save & Continue" at bounding box center [1013, 585] width 86 height 14
click at [340, 265] on div at bounding box center [784, 372] width 1568 height 744
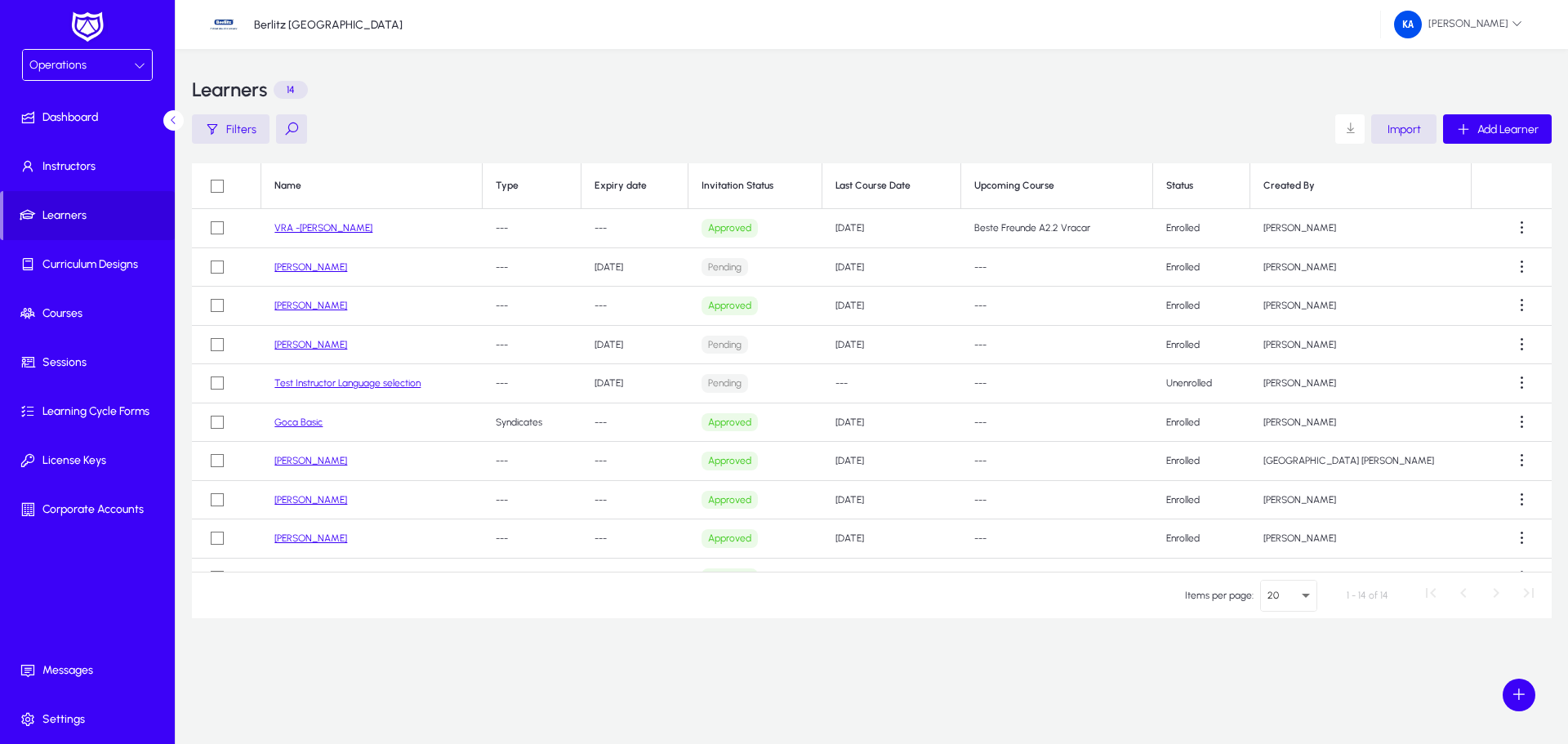
click at [334, 266] on link "[PERSON_NAME]" at bounding box center [311, 267] width 73 height 11
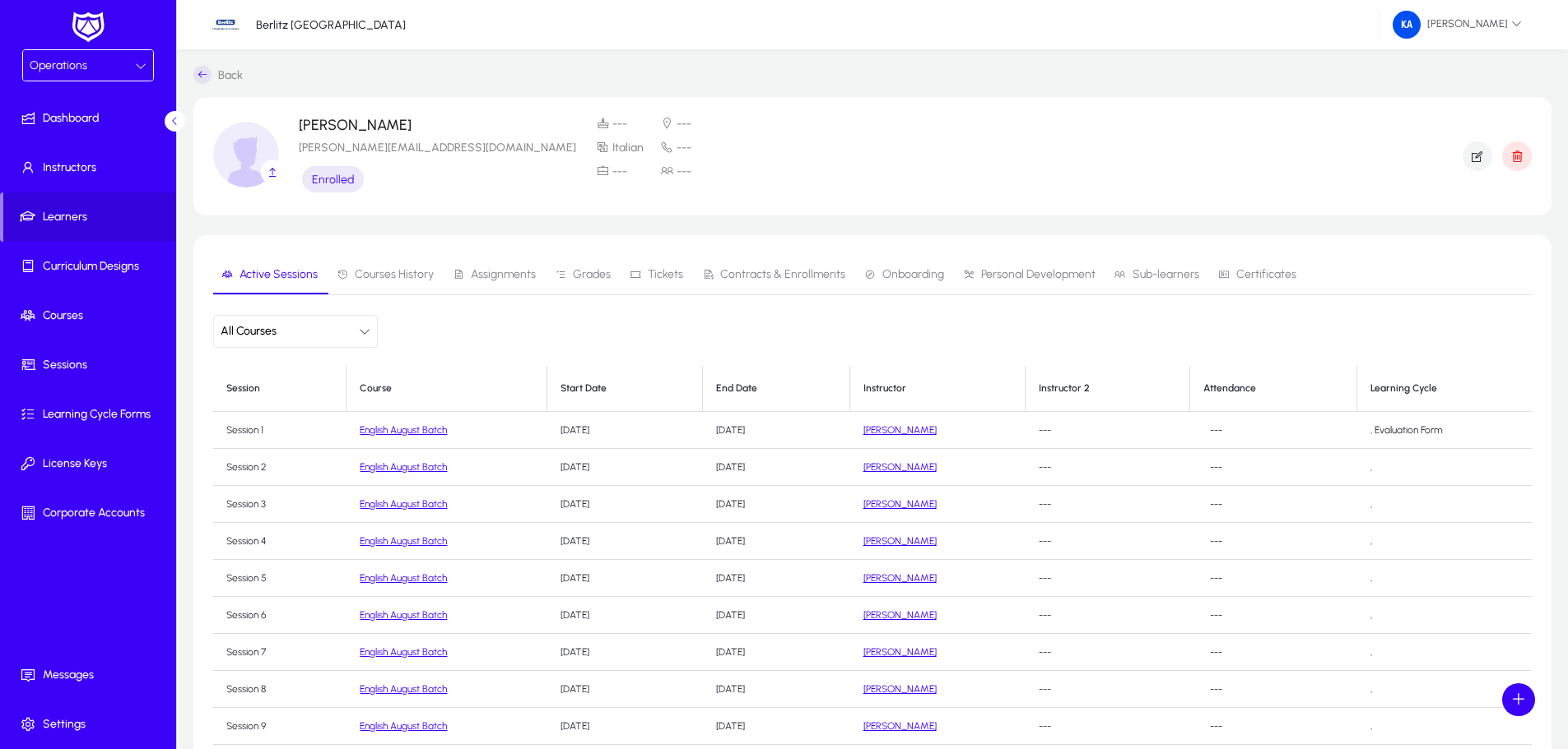
click at [227, 70] on link "Back" at bounding box center [218, 74] width 50 height 18
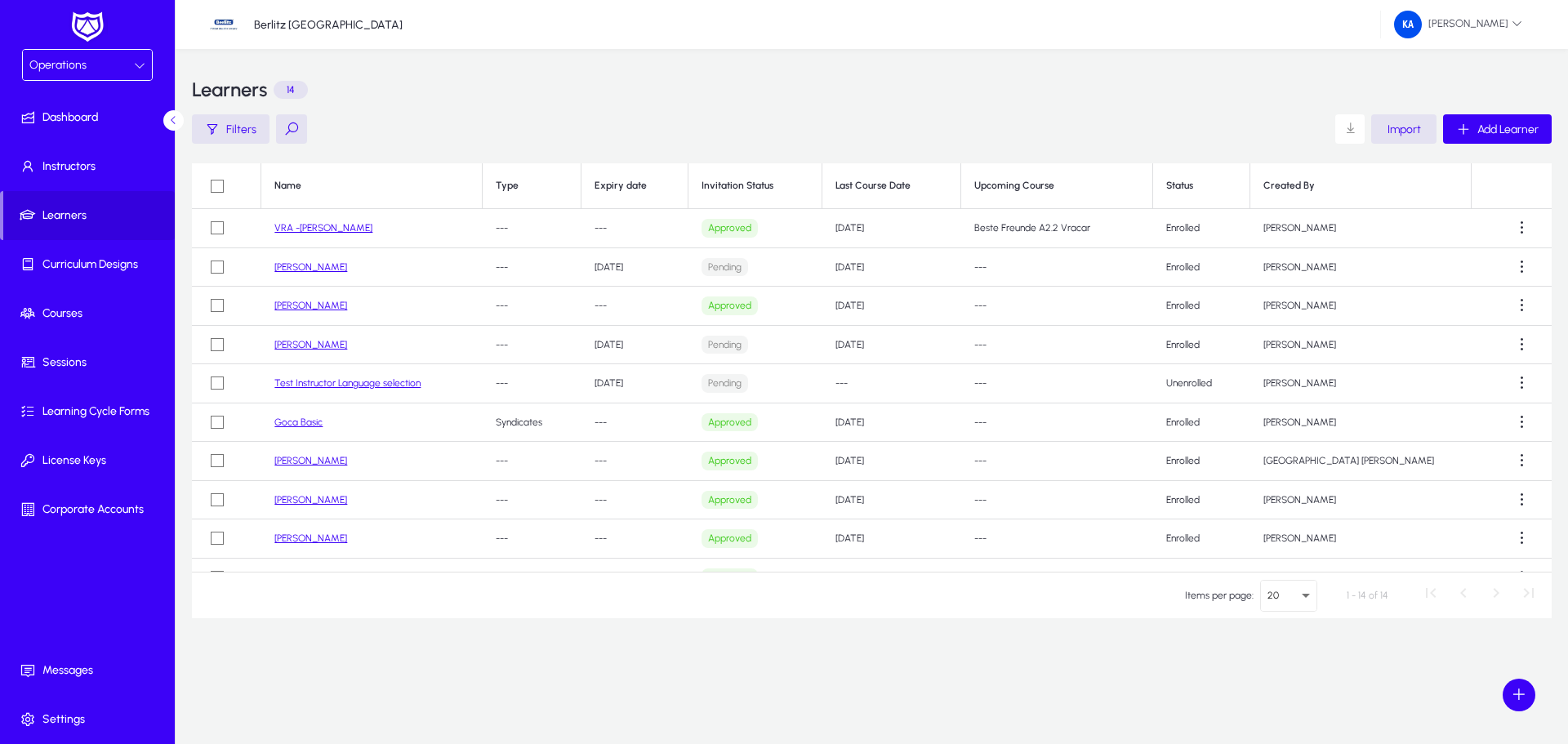
click at [335, 229] on link "VRA -[PERSON_NAME]" at bounding box center [323, 228] width 98 height 11
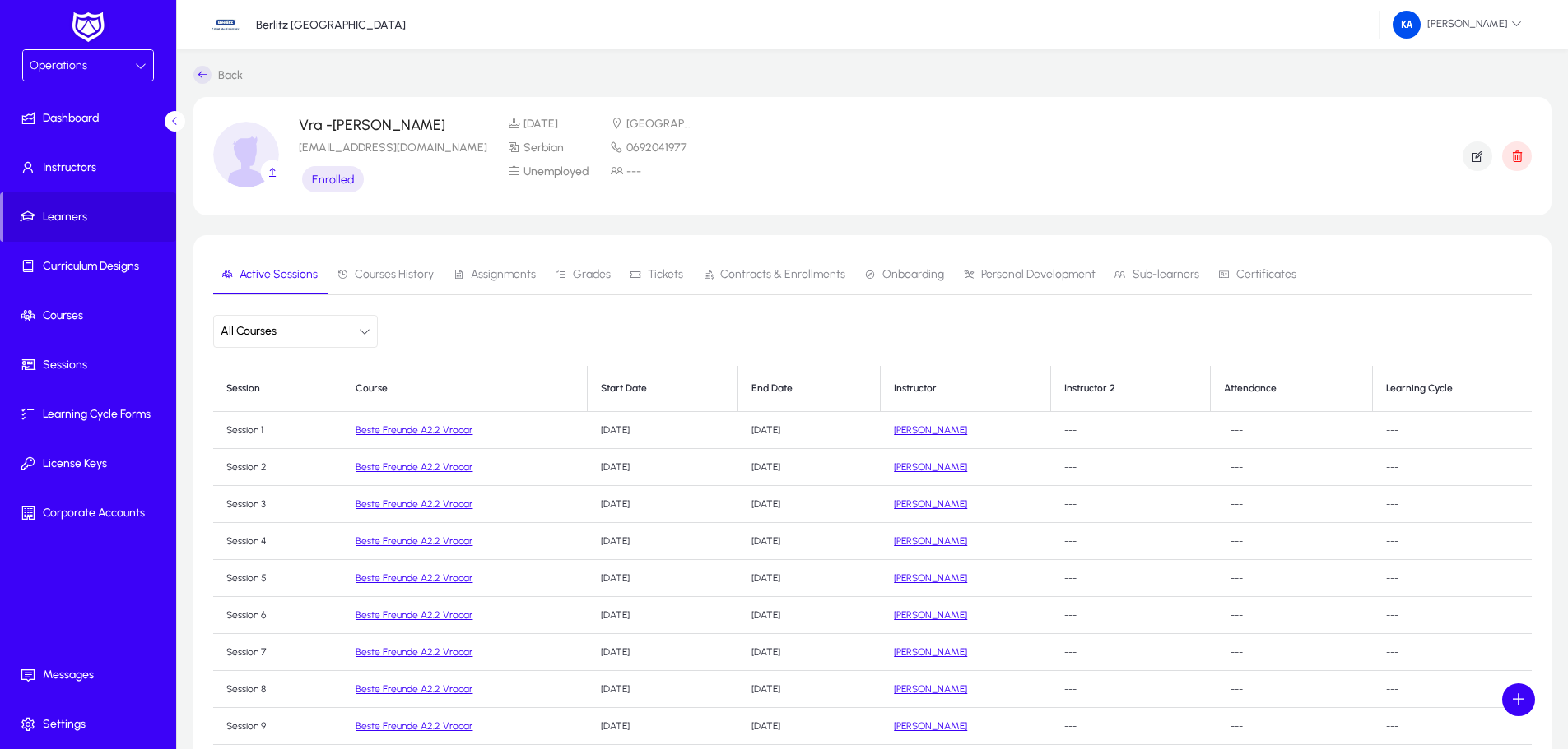
click at [561, 180] on div "Vra -[PERSON_NAME] [EMAIL_ADDRESS][DOMAIN_NAME] Enrolled [DATE] [GEOGRAPHIC_DAT…" at bounding box center [870, 156] width 1144 height 79
click at [507, 138] on div "[DATE] [GEOGRAPHIC_DATA] Serbian 0692041977 Unemployed ---" at bounding box center [601, 148] width 189 height 62
click at [338, 133] on p "Vra -[PERSON_NAME]" at bounding box center [393, 125] width 188 height 16
click at [89, 216] on span "Learners" at bounding box center [90, 216] width 173 height 16
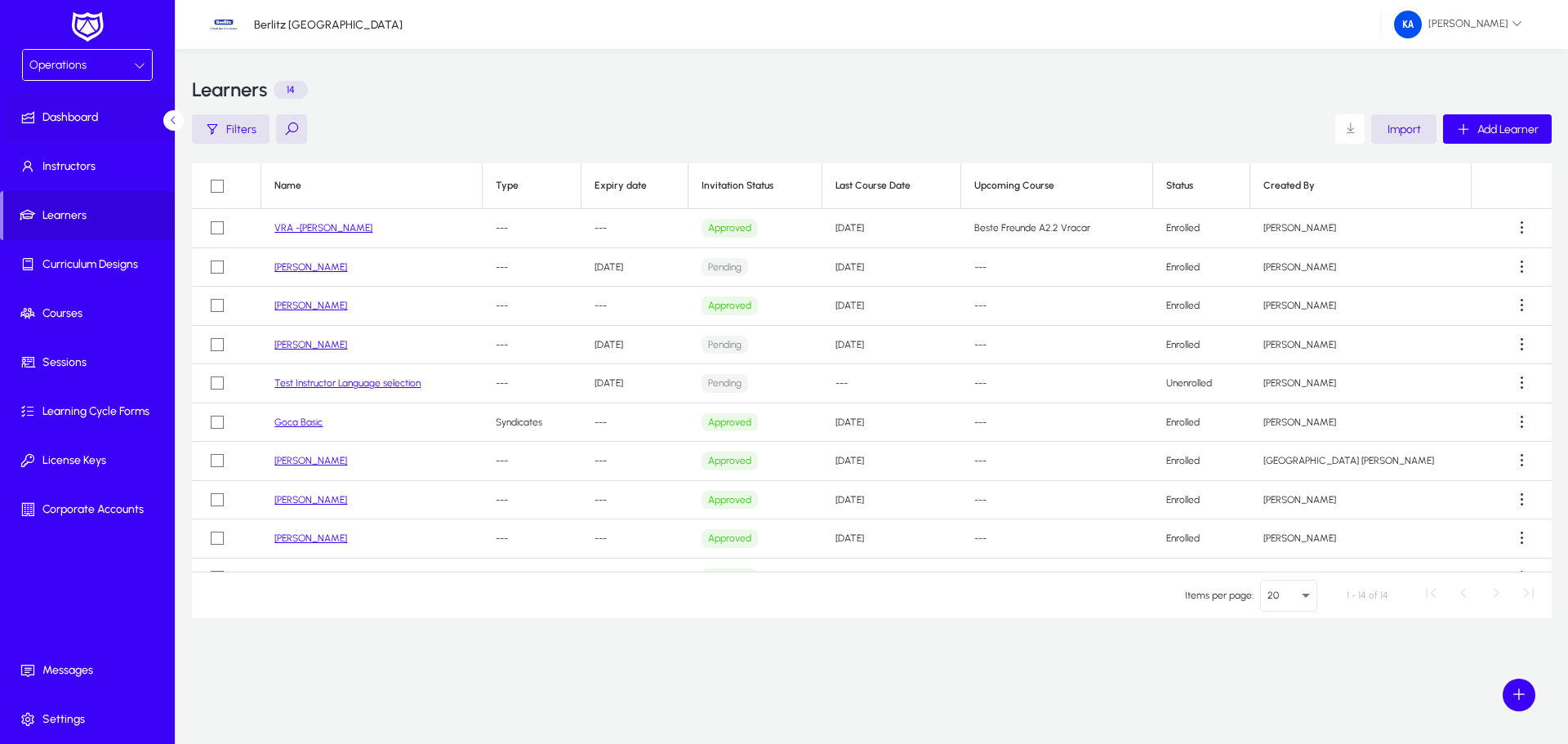
click at [81, 116] on span "Dashboard" at bounding box center [91, 117] width 175 height 16
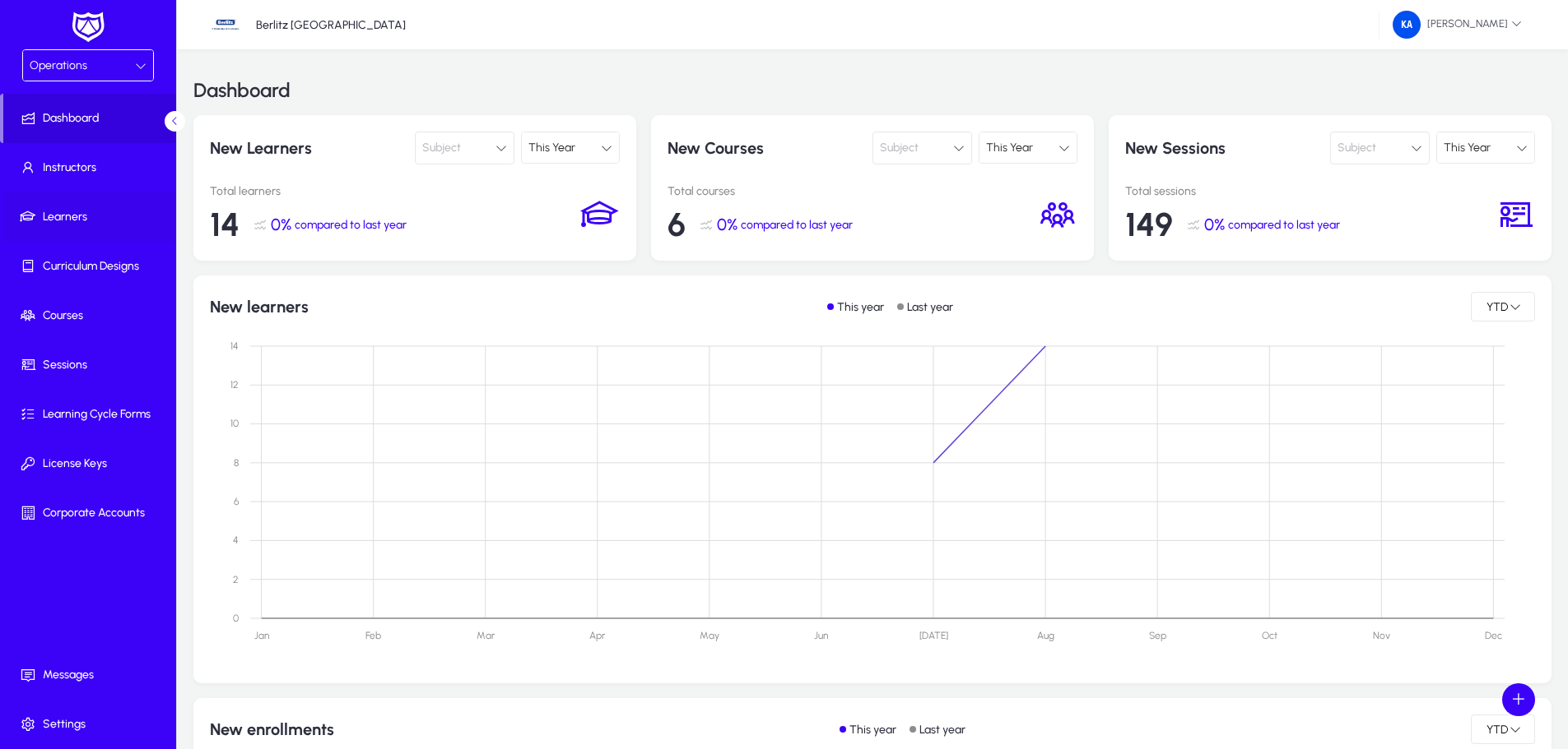
click at [71, 214] on span "Learners" at bounding box center [92, 216] width 176 height 16
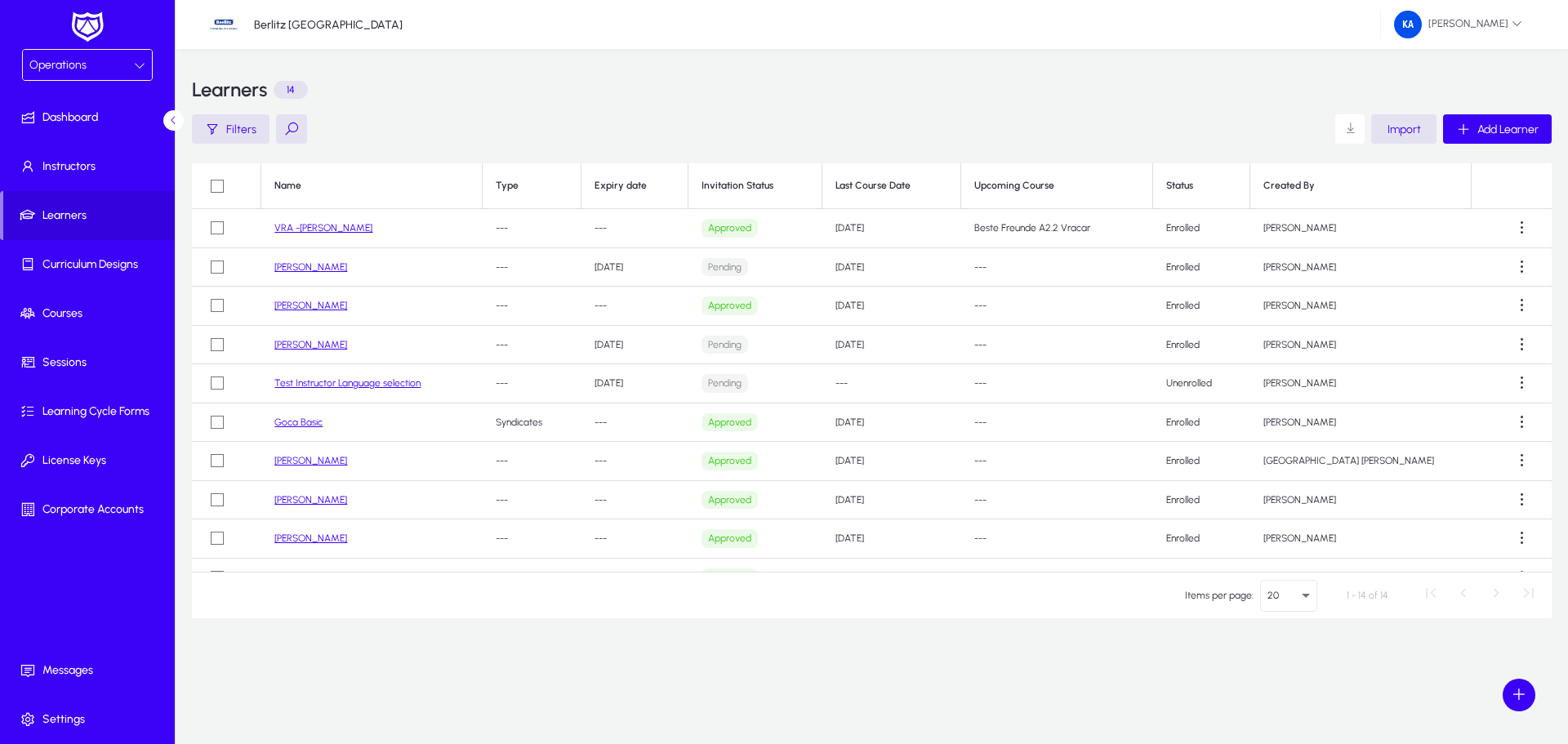
click at [349, 228] on link "VRA -[PERSON_NAME]" at bounding box center [323, 228] width 98 height 11
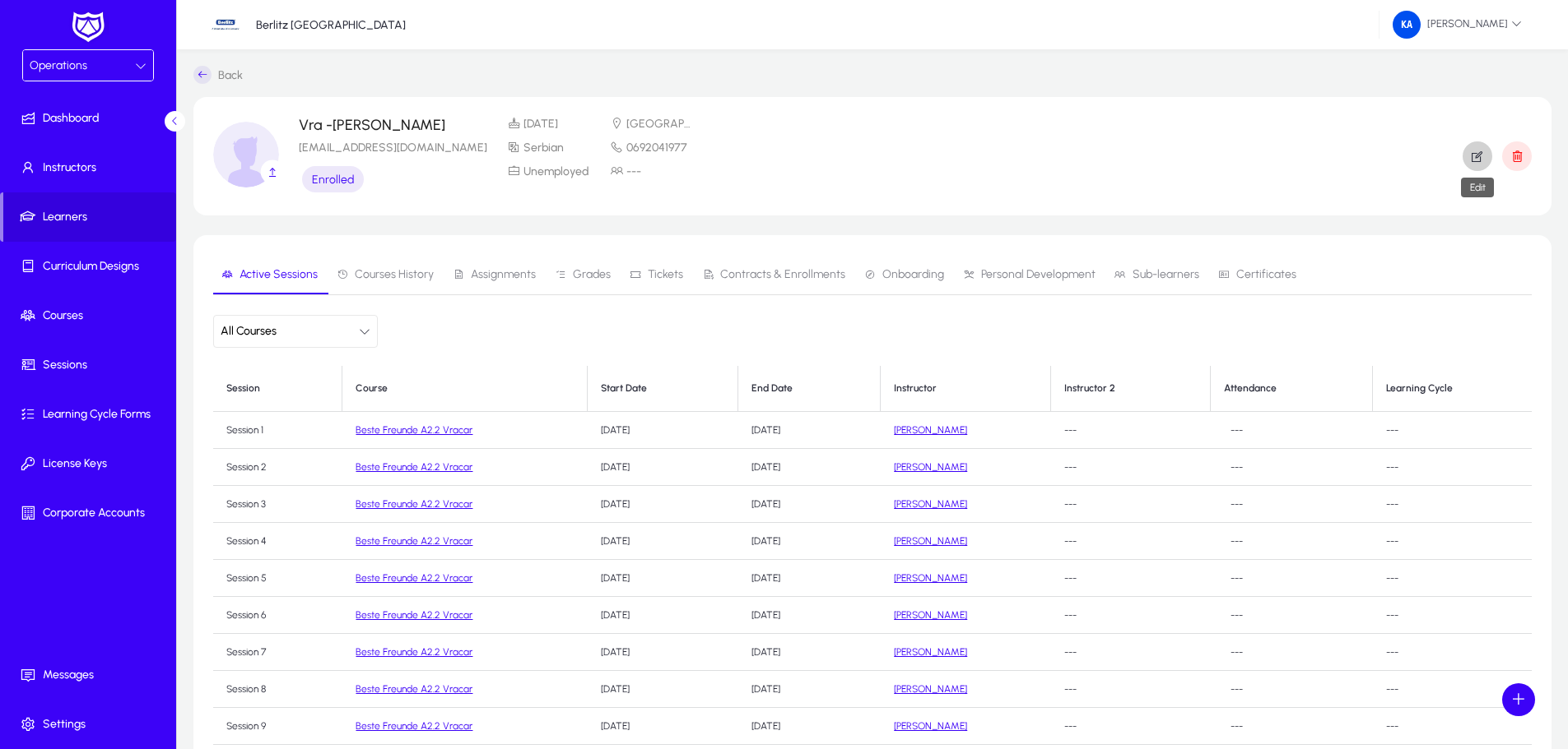
click at [1474, 155] on icon "button" at bounding box center [1476, 156] width 15 height 15
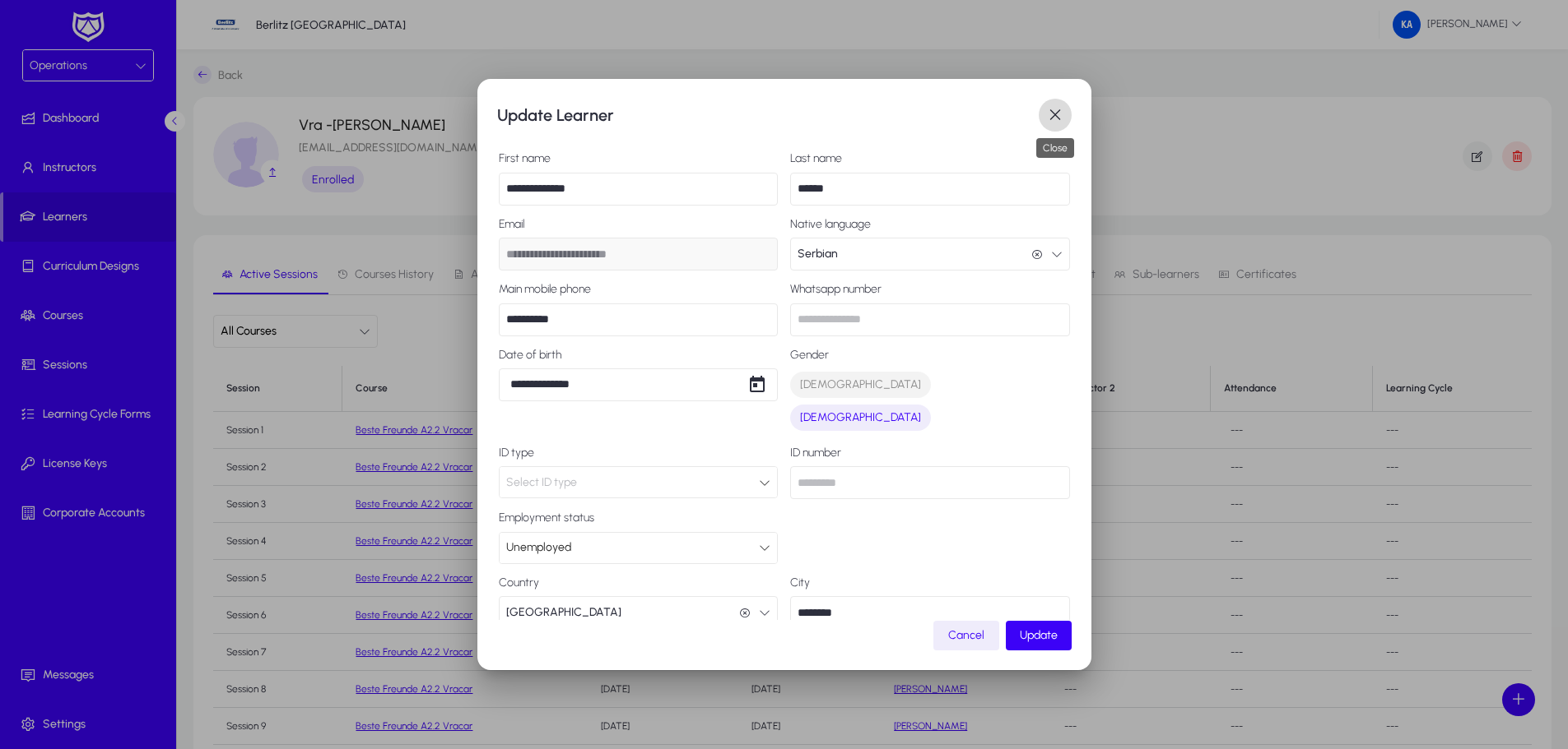
click at [1054, 120] on span "button" at bounding box center [1055, 115] width 33 height 32
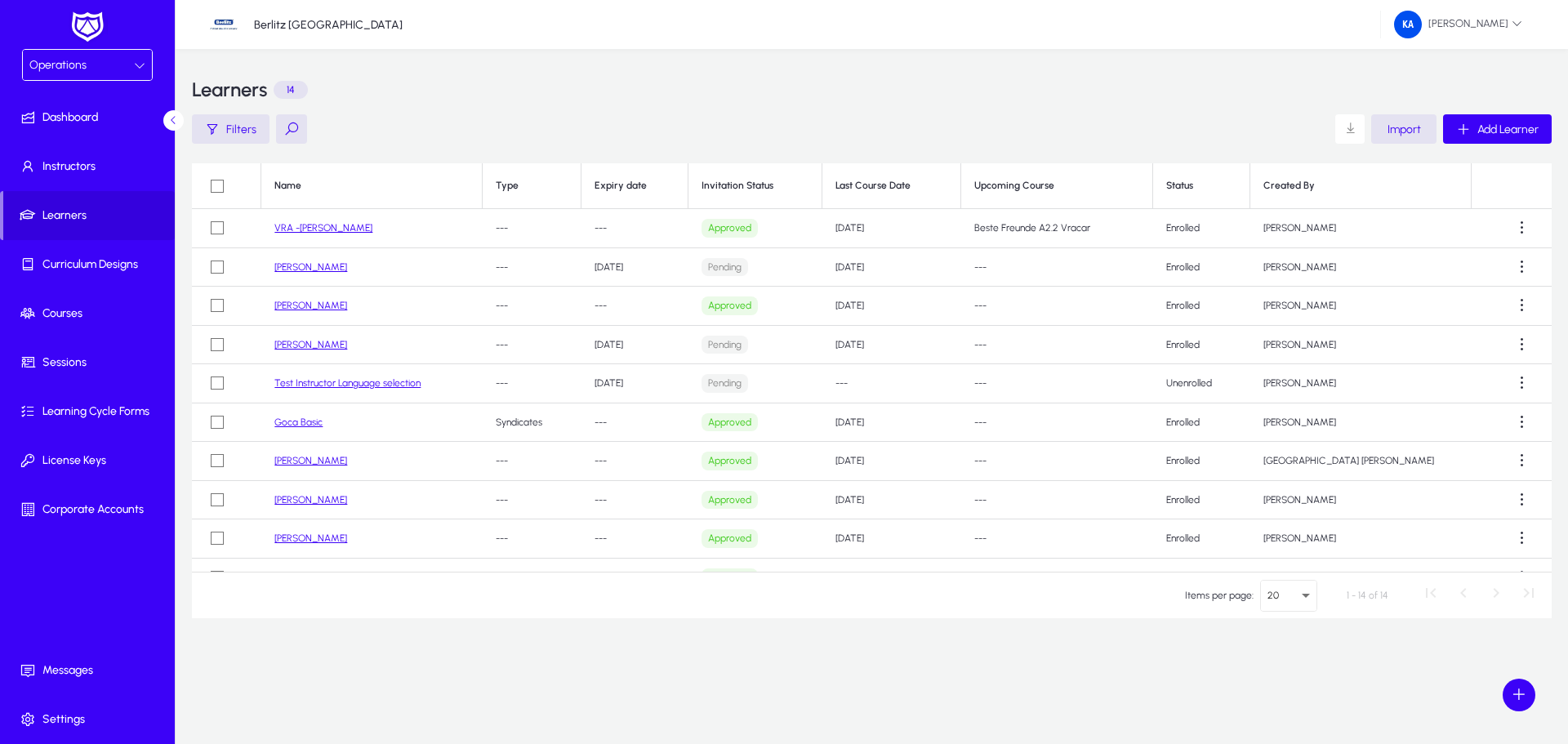
click at [311, 464] on link "[PERSON_NAME]" at bounding box center [311, 460] width 73 height 11
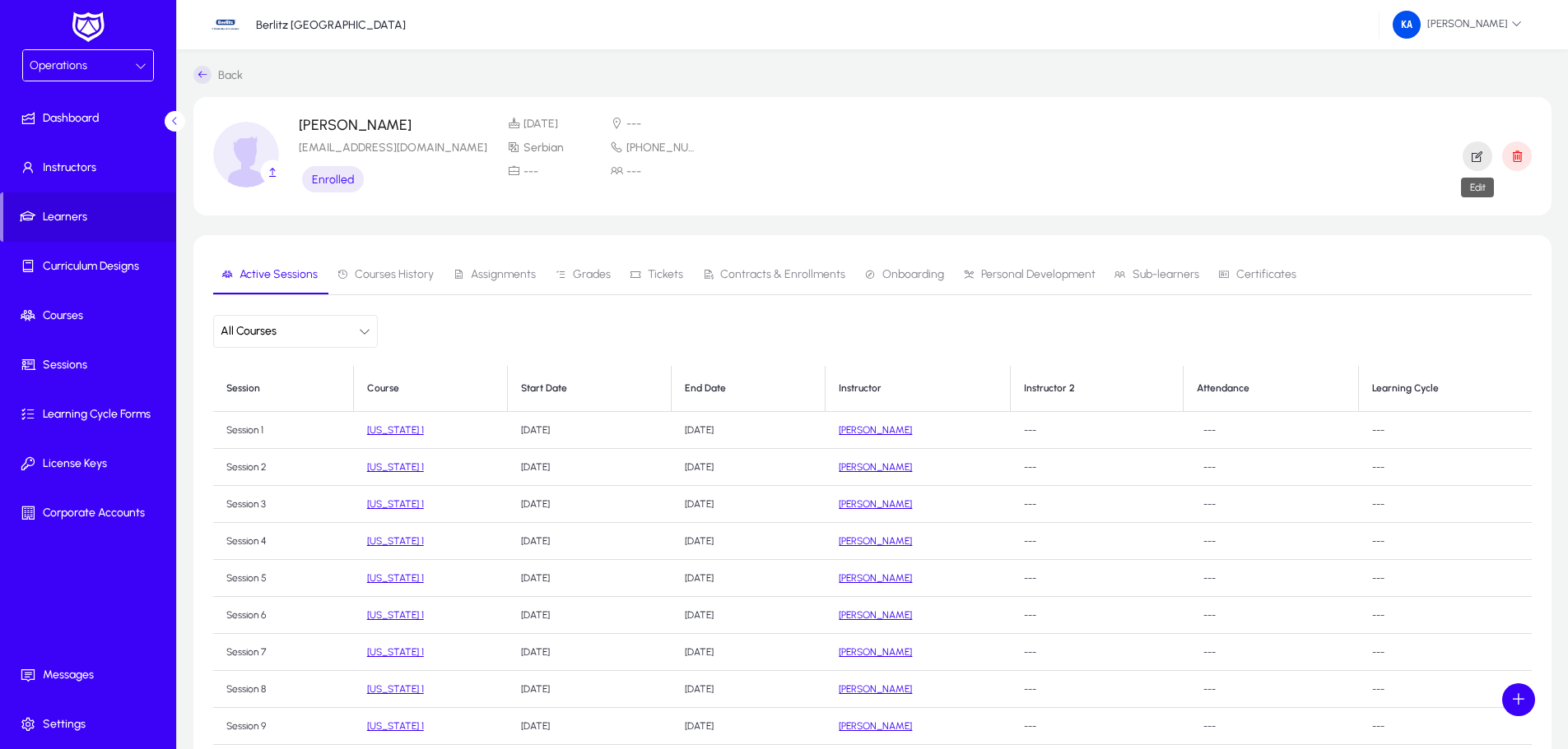
click at [1480, 157] on icon "button" at bounding box center [1476, 156] width 15 height 15
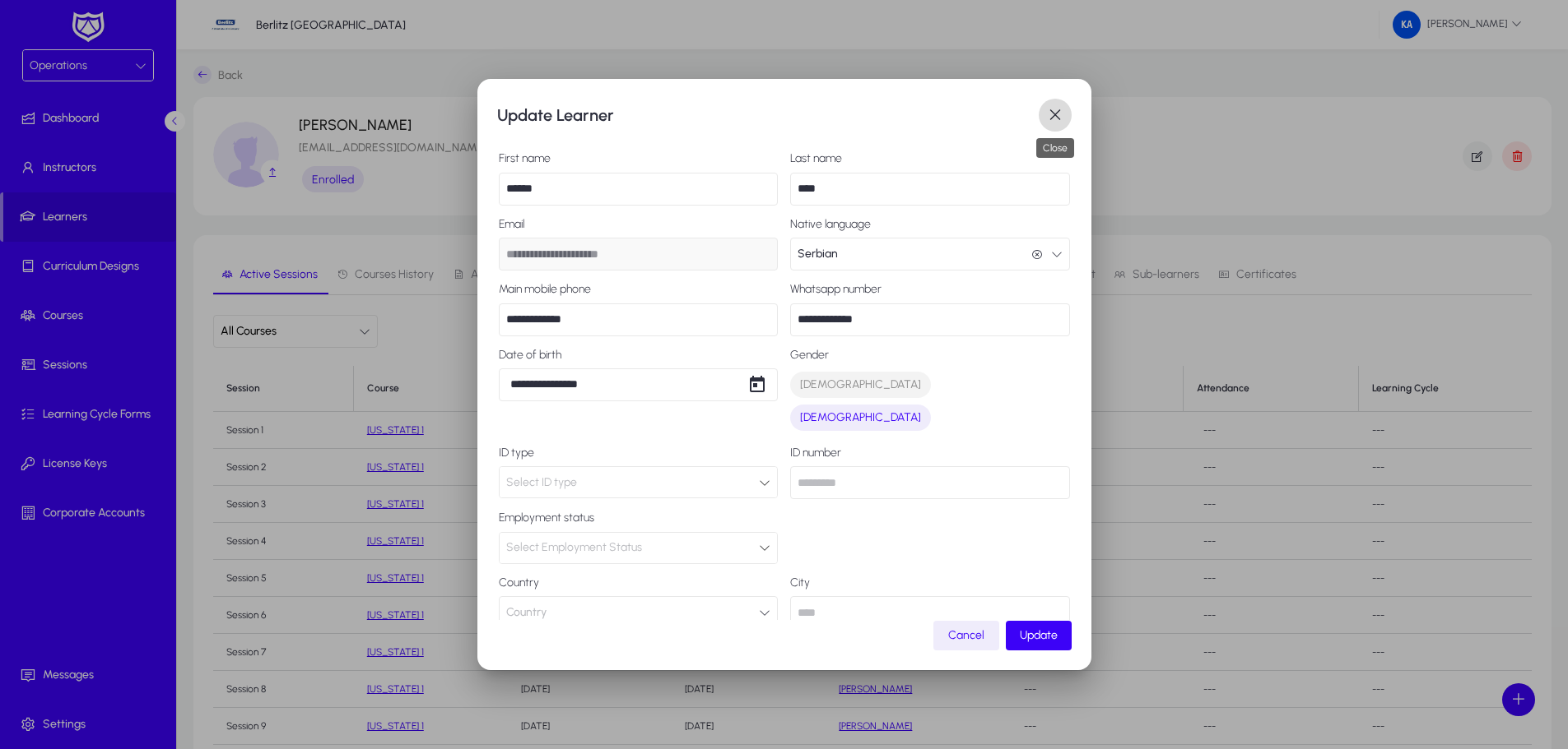
click at [1046, 111] on span "button" at bounding box center [1055, 115] width 33 height 32
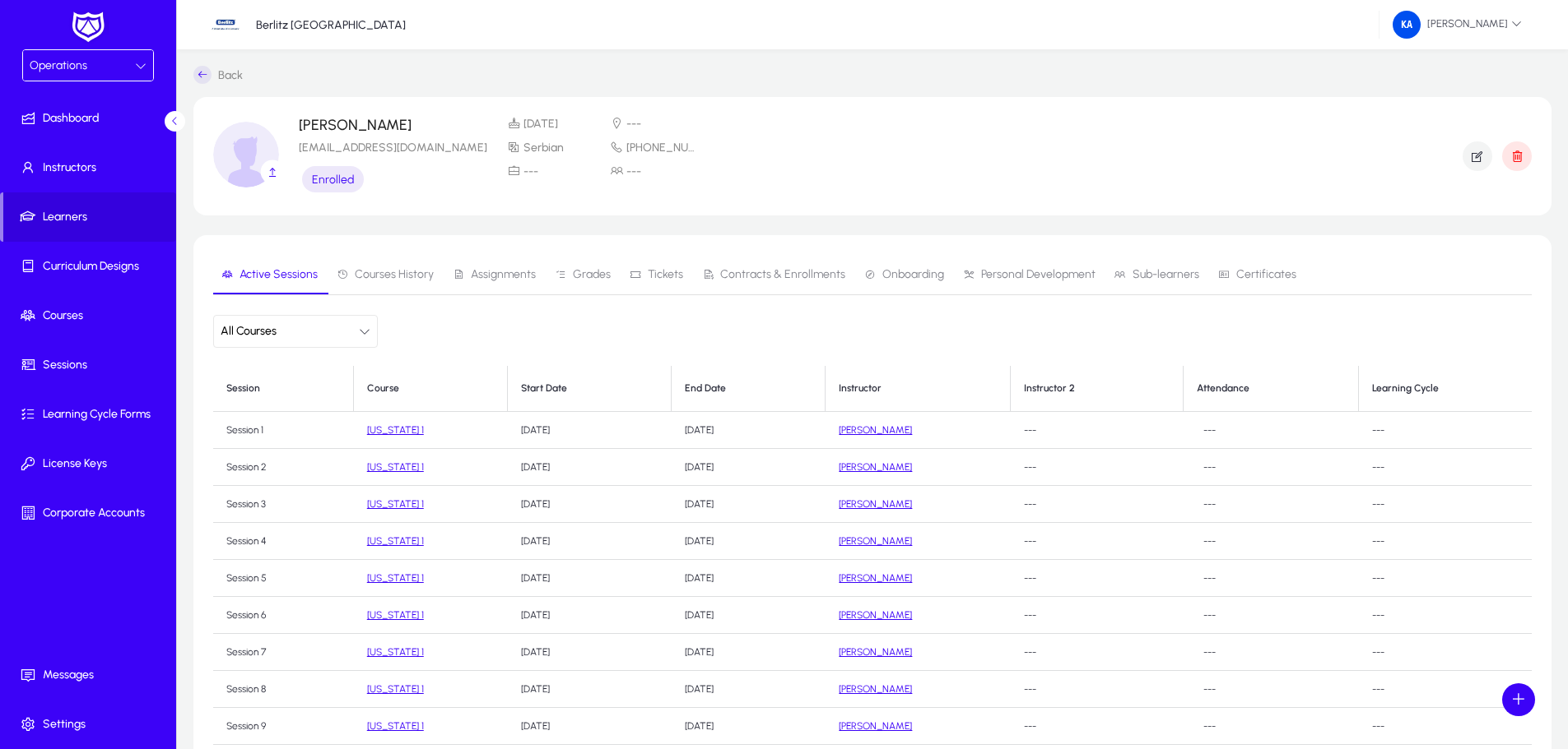
click at [207, 72] on icon at bounding box center [202, 74] width 18 height 18
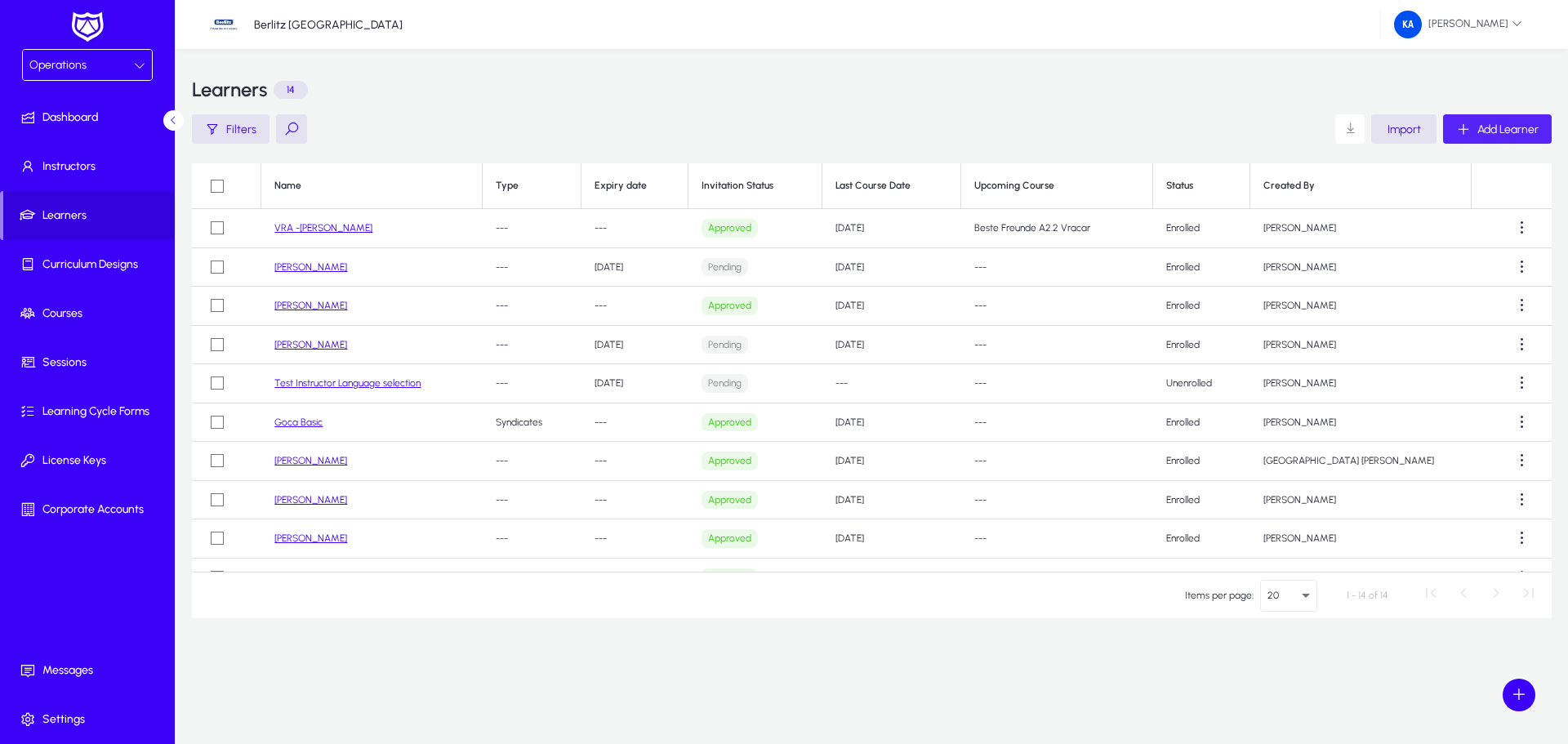
click at [1516, 131] on span "Add Learner" at bounding box center [1508, 129] width 61 height 14
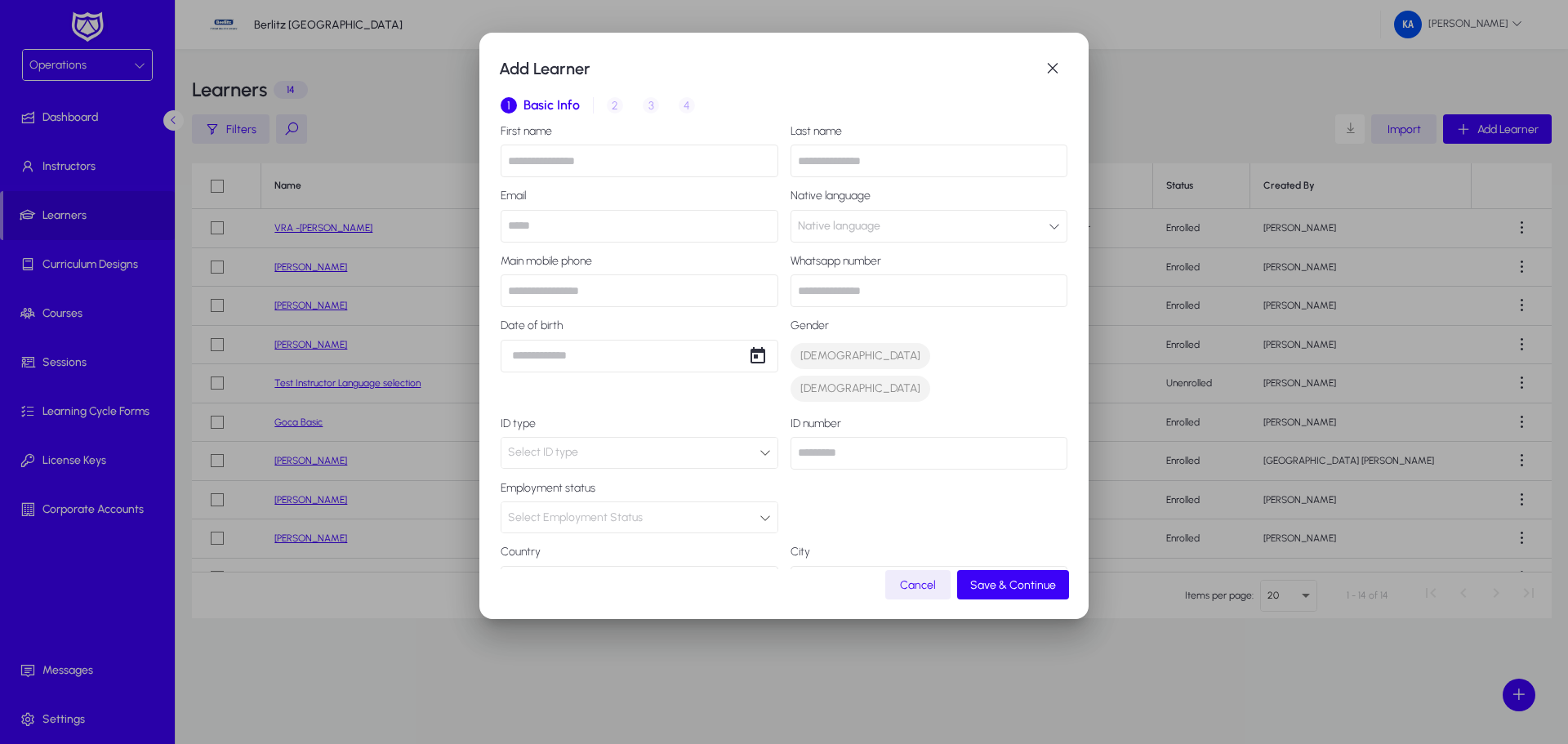
click at [575, 162] on input "text" at bounding box center [639, 161] width 278 height 32
type input "*******"
click at [853, 161] on input "text" at bounding box center [929, 161] width 278 height 32
type input "**********"
click at [509, 164] on input "*******" at bounding box center [639, 161] width 278 height 32
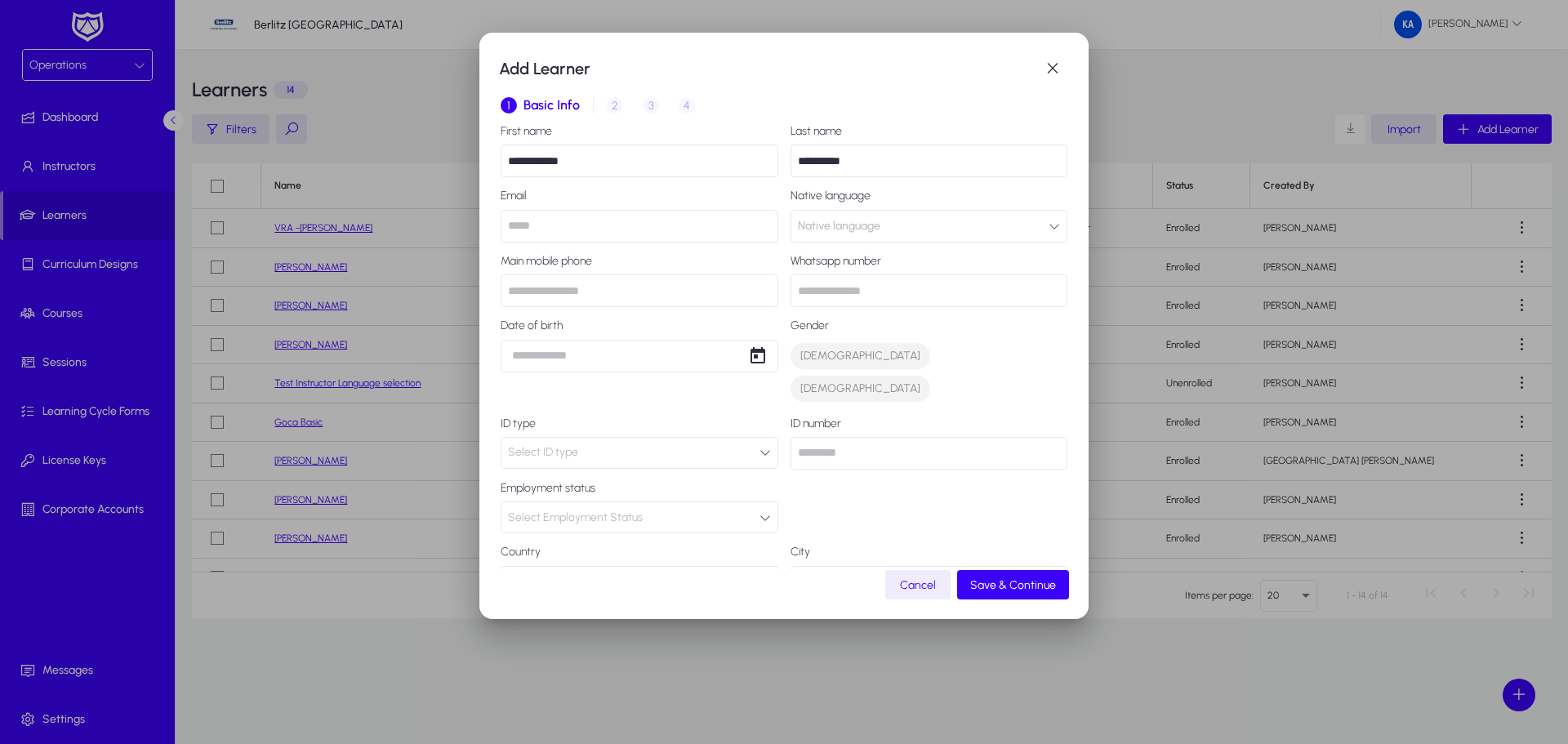
type input "**********"
click at [535, 218] on input "email" at bounding box center [639, 226] width 278 height 32
type input "**********"
click at [927, 234] on button "Native language" at bounding box center [929, 226] width 278 height 32
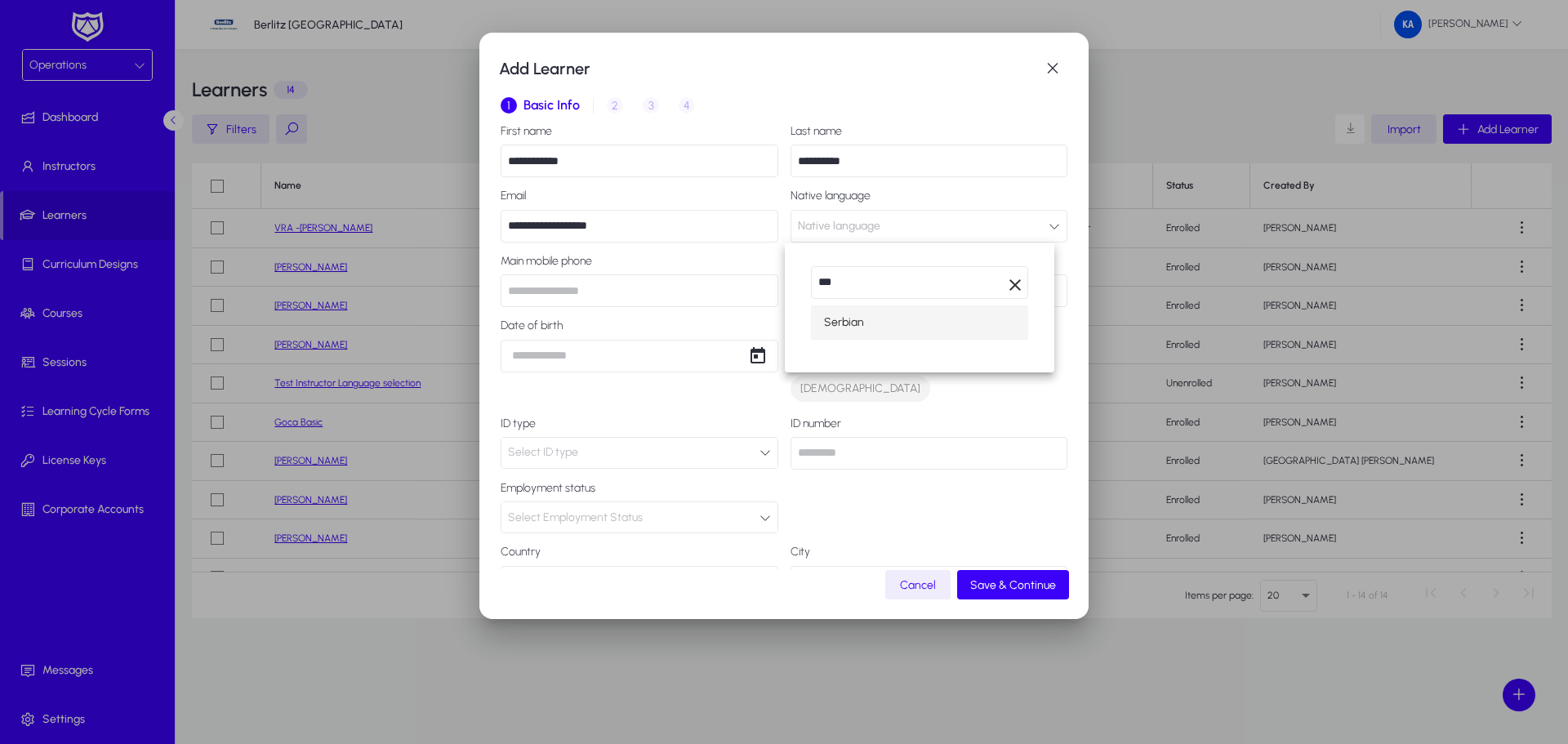
type input "***"
click at [863, 325] on span "Serbian" at bounding box center [844, 322] width 40 height 20
click at [584, 291] on input "text" at bounding box center [639, 290] width 278 height 32
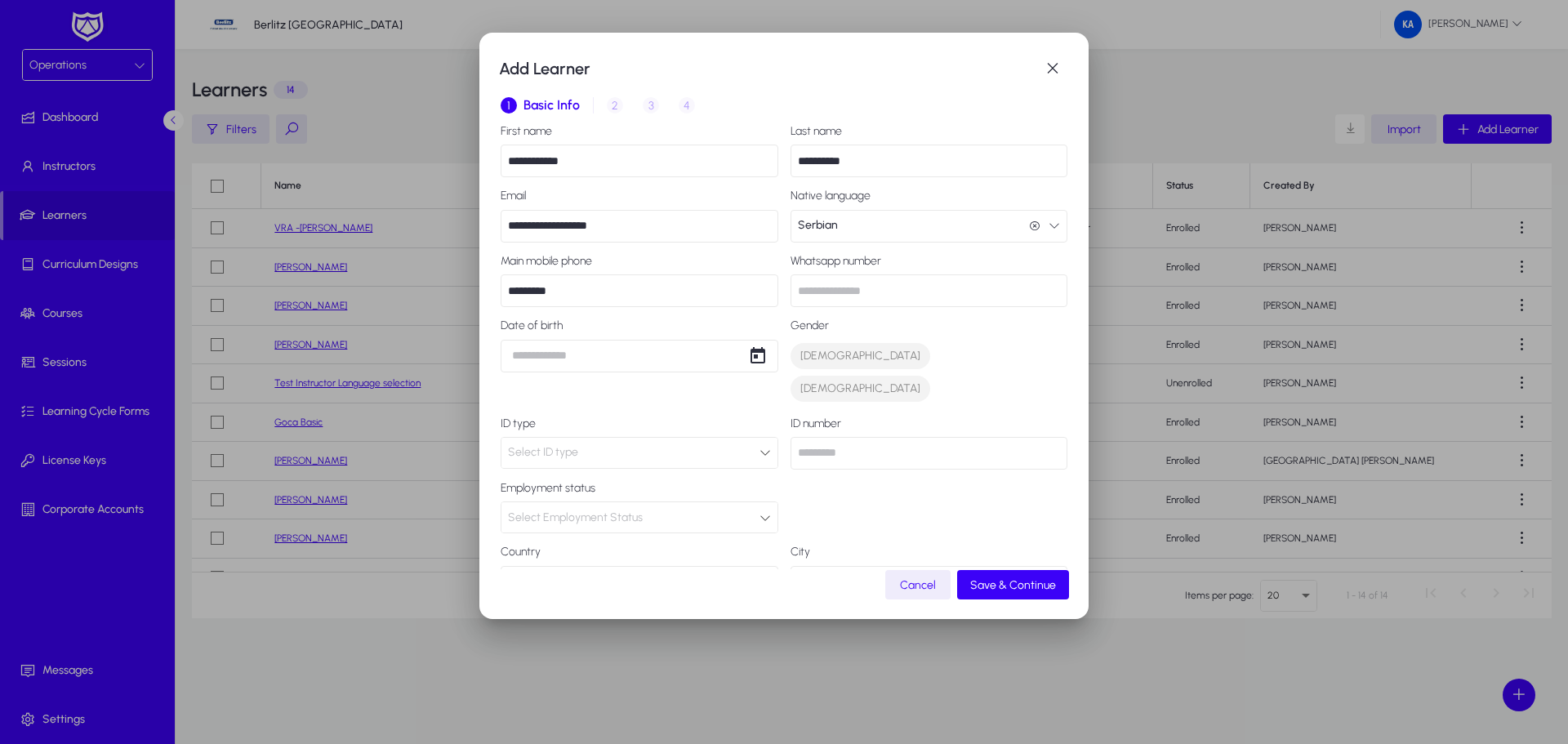
type input "*********"
click at [870, 301] on input "text" at bounding box center [929, 290] width 278 height 32
type input "*********"
click at [587, 358] on div "**********" at bounding box center [784, 372] width 1568 height 744
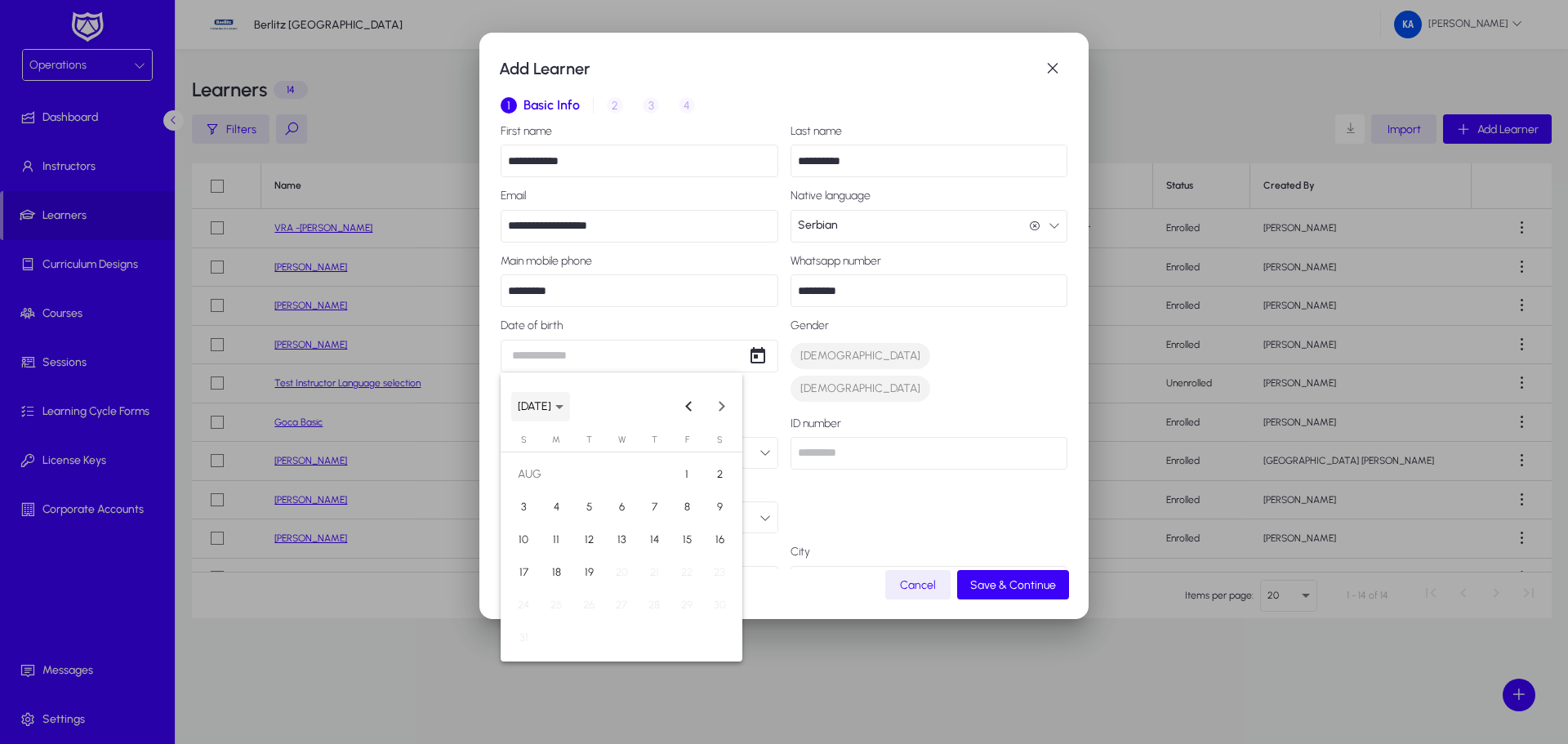
click at [548, 402] on span "[DATE]" at bounding box center [534, 406] width 33 height 14
click at [687, 399] on span "Previous 24 years" at bounding box center [689, 407] width 32 height 32
click at [576, 589] on span "1971" at bounding box center [593, 588] width 52 height 30
click at [587, 512] on span "JUN" at bounding box center [593, 522] width 52 height 30
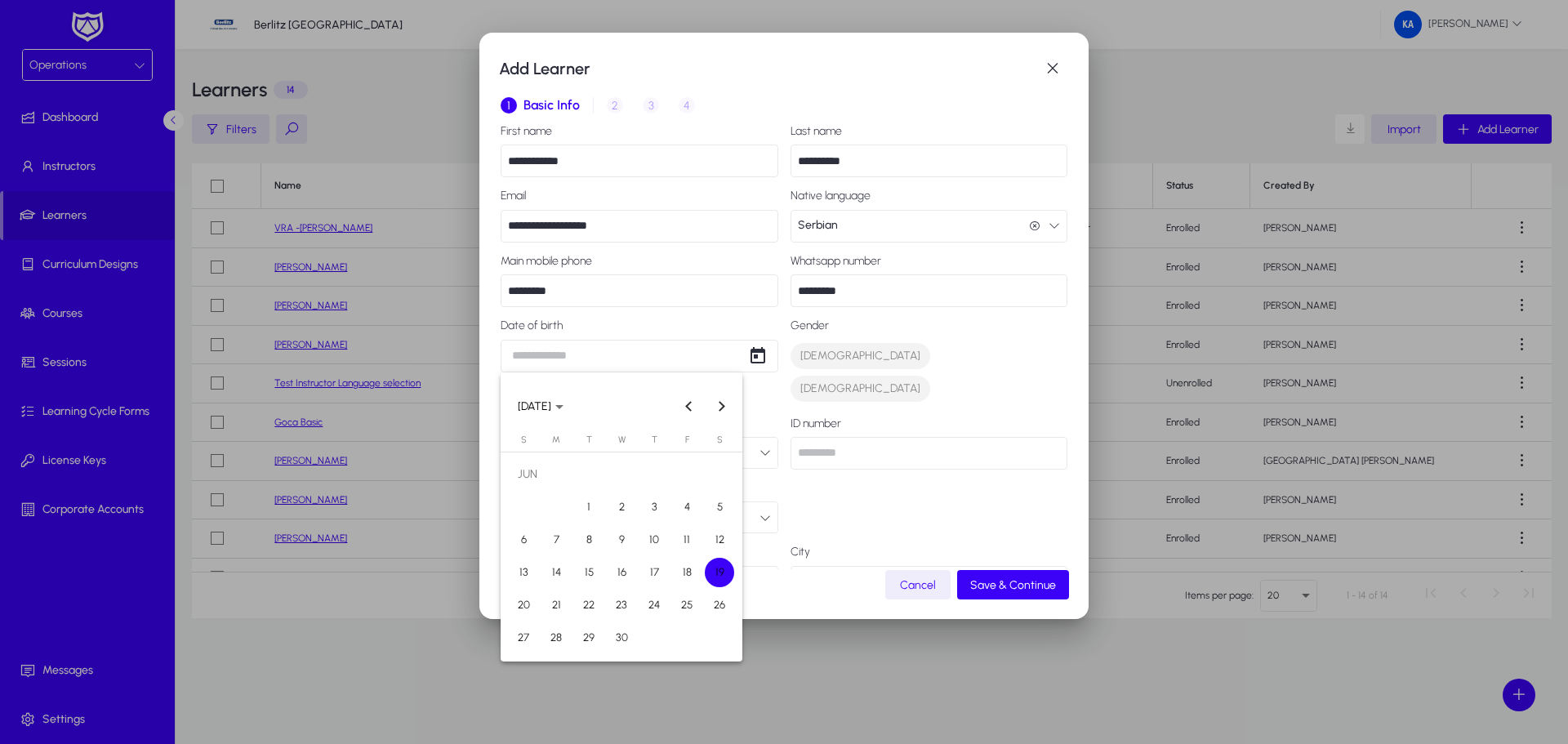
click at [516, 538] on span "6" at bounding box center [523, 540] width 30 height 30
type input "**********"
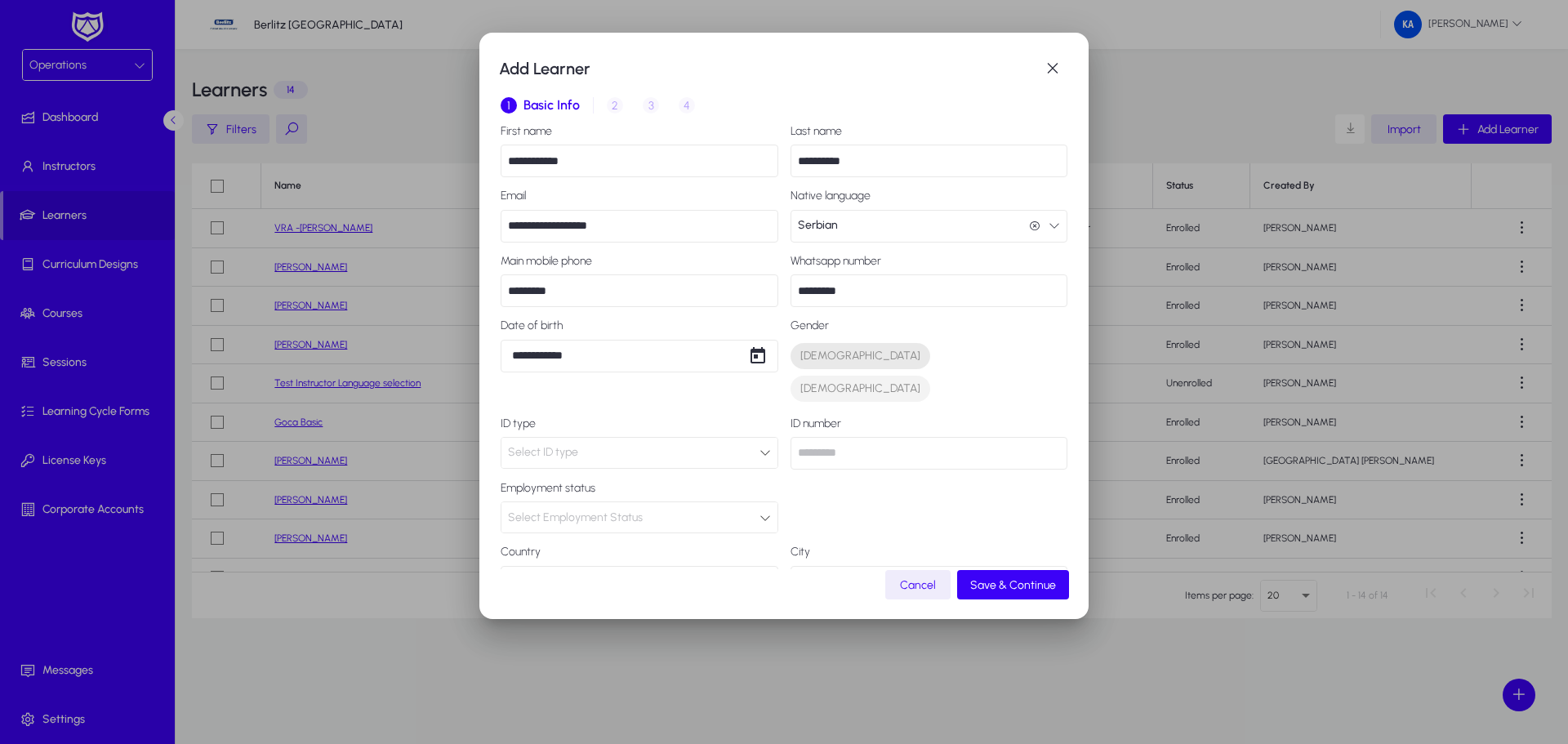
click at [801, 358] on span "[DEMOGRAPHIC_DATA]" at bounding box center [860, 356] width 120 height 16
click at [565, 510] on span "Select Employment Status" at bounding box center [575, 517] width 135 height 14
click at [561, 512] on span "Employed" at bounding box center [540, 516] width 51 height 20
click at [840, 547] on label "City" at bounding box center [929, 553] width 278 height 13
click at [1002, 584] on span "Save & Continue" at bounding box center [1013, 585] width 86 height 14
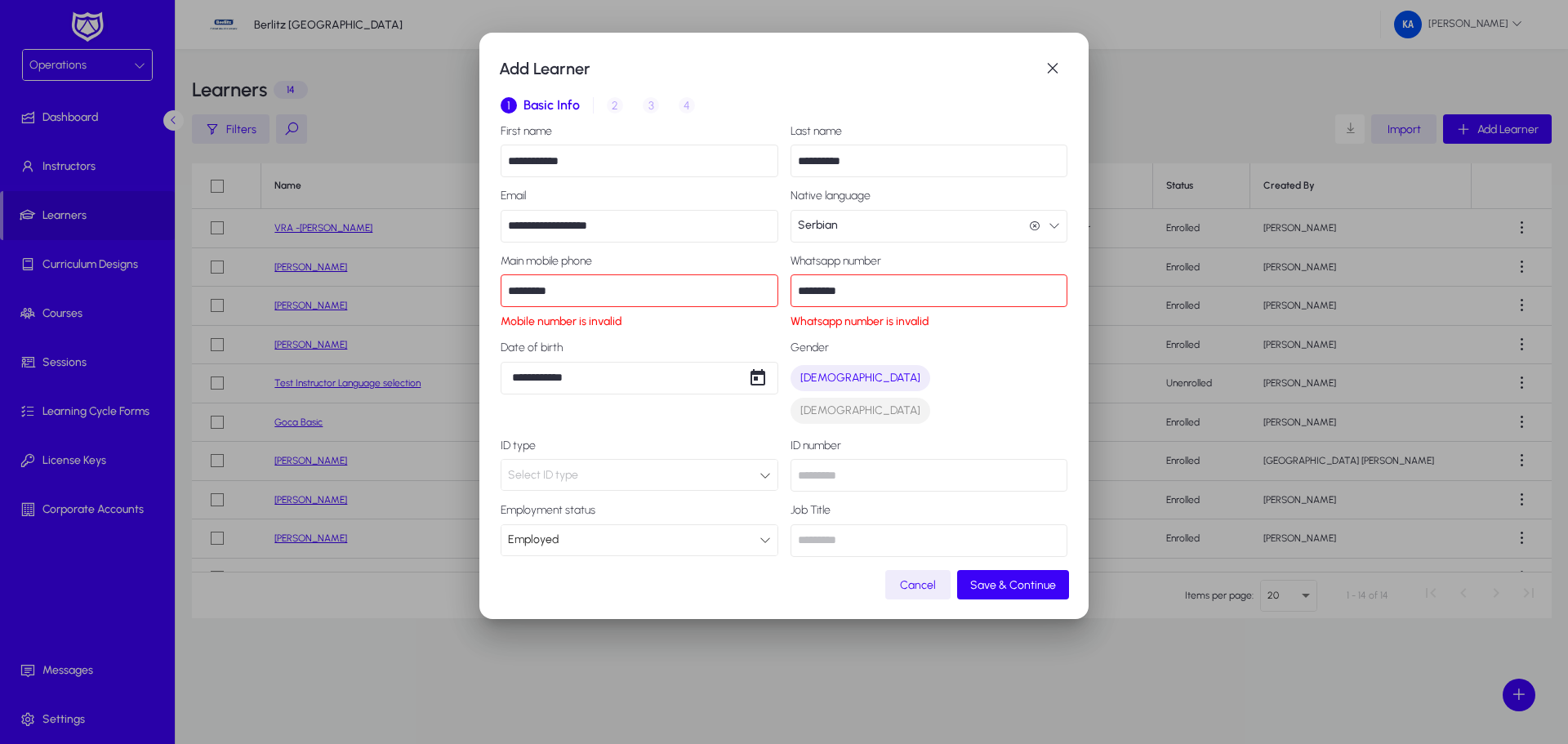
click at [510, 290] on input "*********" at bounding box center [639, 290] width 278 height 32
type input "**********"
click at [839, 292] on input "*********" at bounding box center [929, 290] width 278 height 32
drag, startPoint x: 790, startPoint y: 295, endPoint x: 816, endPoint y: 295, distance: 26.0
click at [790, 295] on input "*********" at bounding box center [929, 290] width 278 height 32
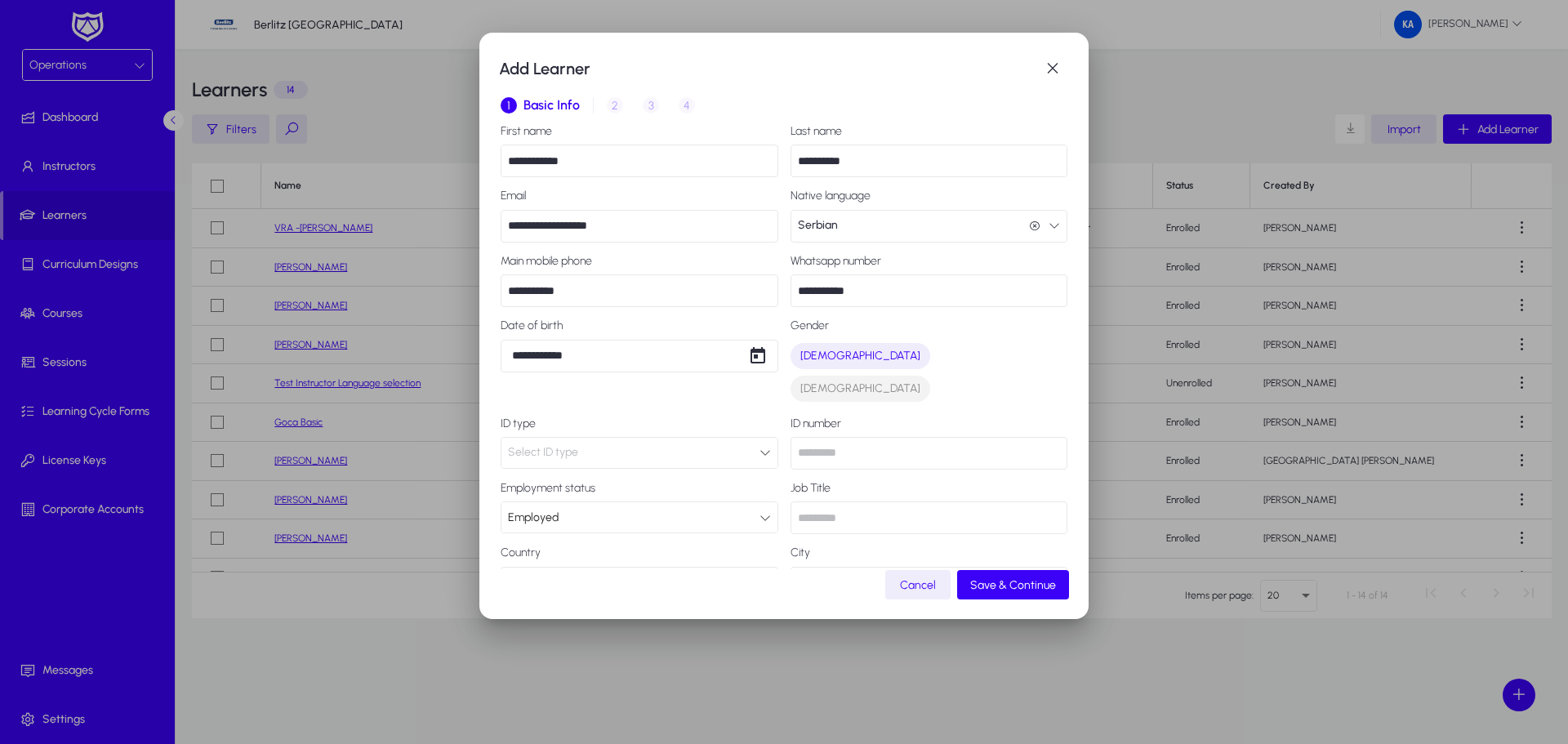
type input "**********"
click at [948, 357] on div "[DEMOGRAPHIC_DATA] [DEMOGRAPHIC_DATA]" at bounding box center [926, 372] width 284 height 65
click at [1015, 580] on span "Save & Continue" at bounding box center [1013, 585] width 86 height 14
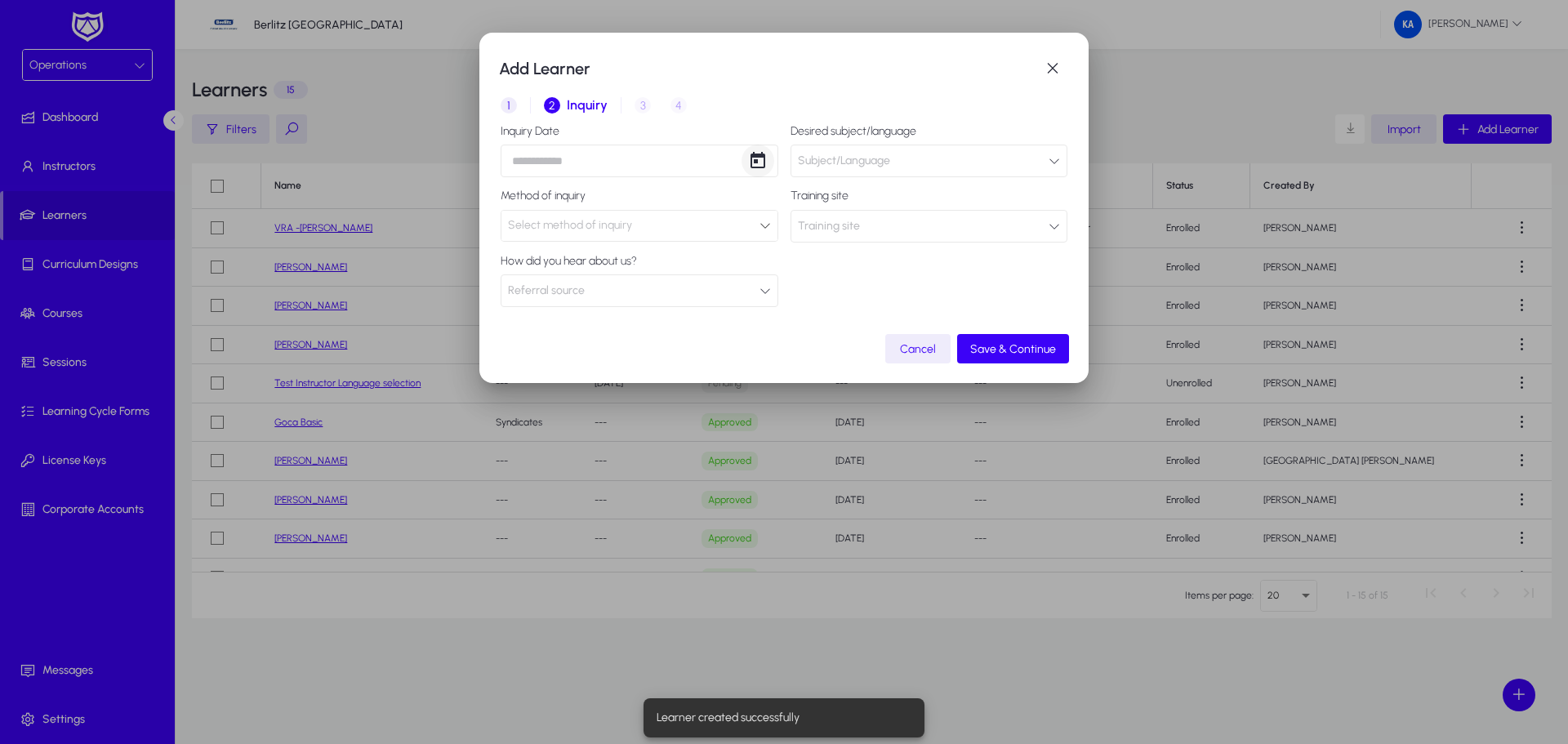
click at [755, 163] on span "Open calendar" at bounding box center [758, 161] width 32 height 32
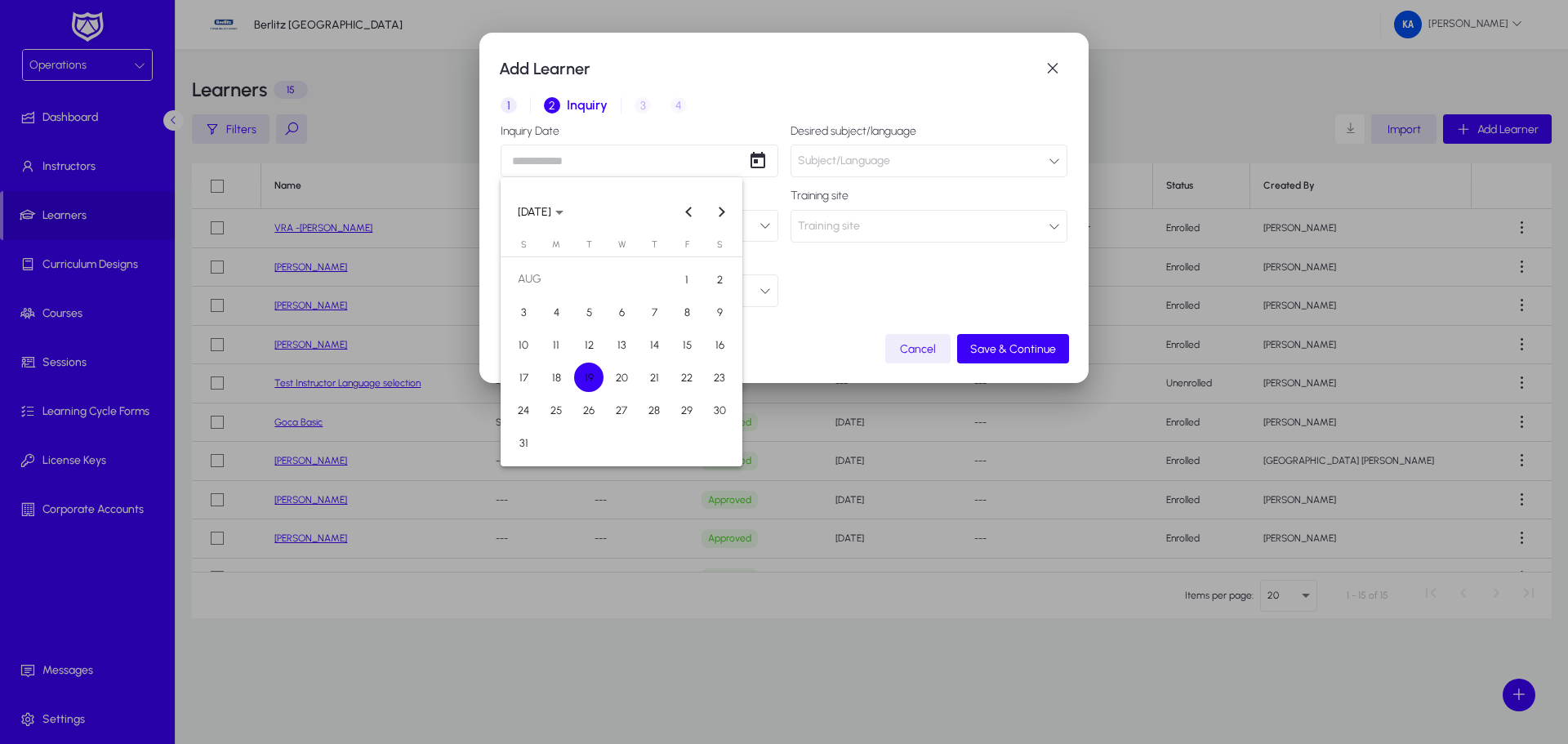
click at [586, 381] on span "19" at bounding box center [588, 377] width 30 height 30
type input "**********"
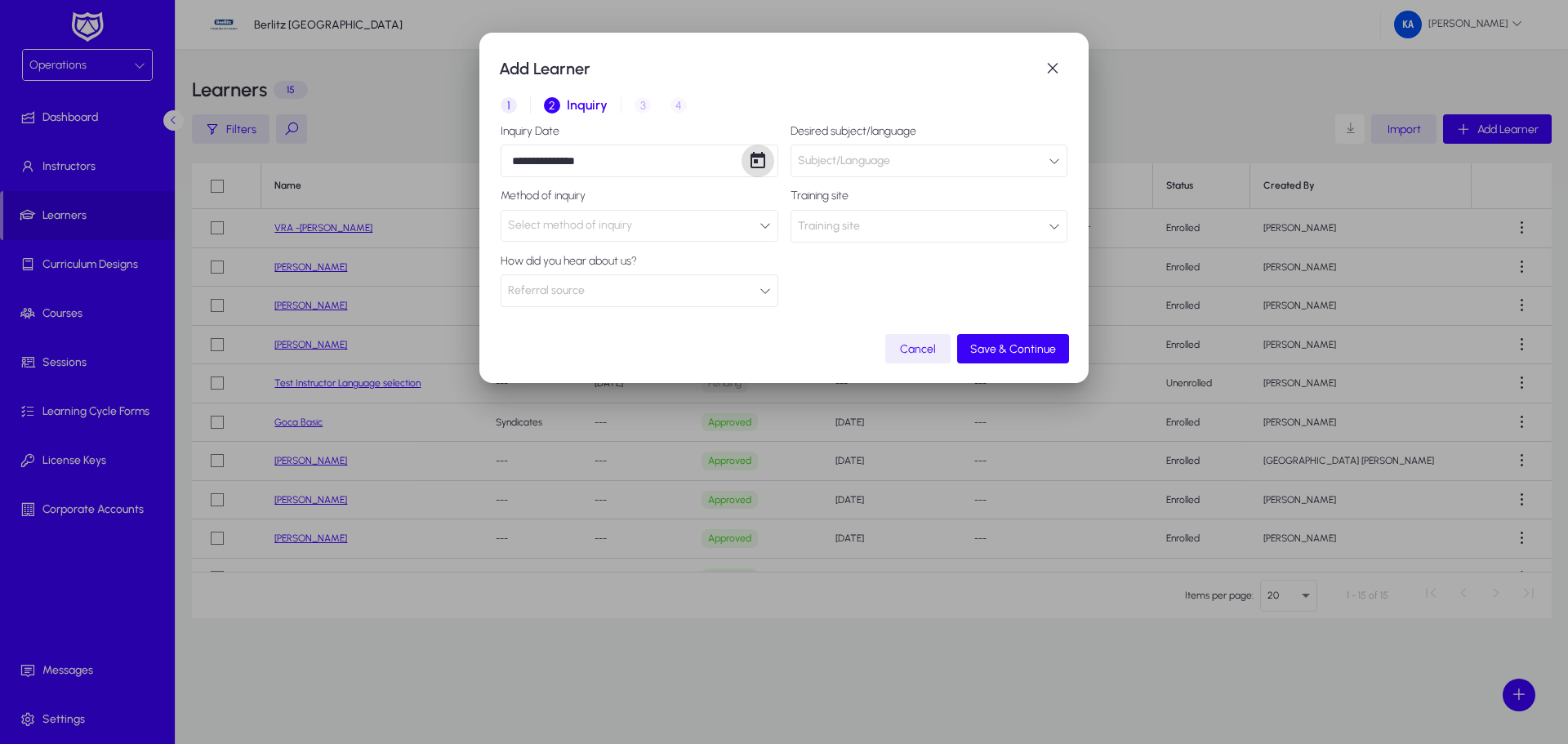
click at [1051, 160] on icon "button" at bounding box center [1054, 161] width 11 height 11
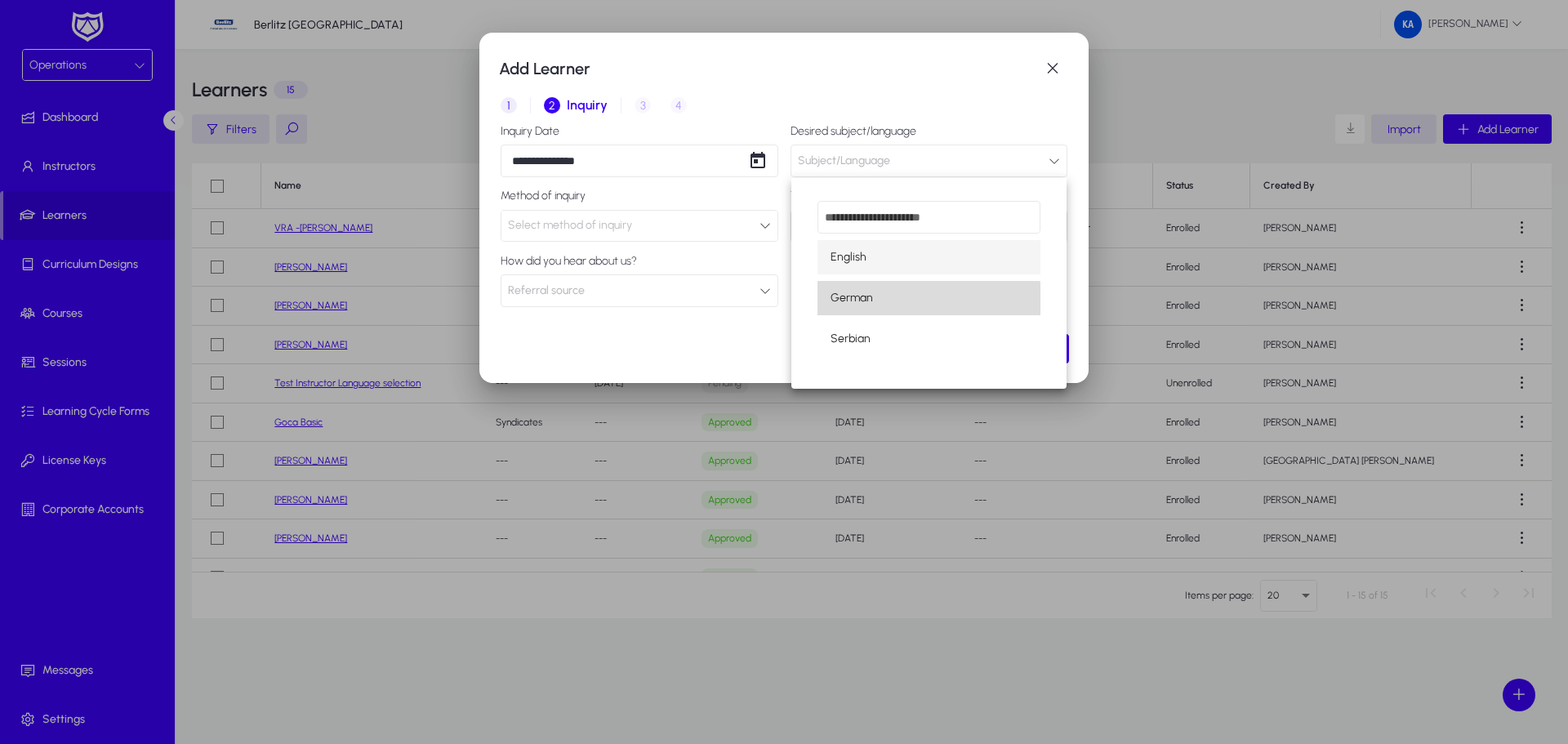
click at [871, 301] on span "German" at bounding box center [851, 298] width 42 height 20
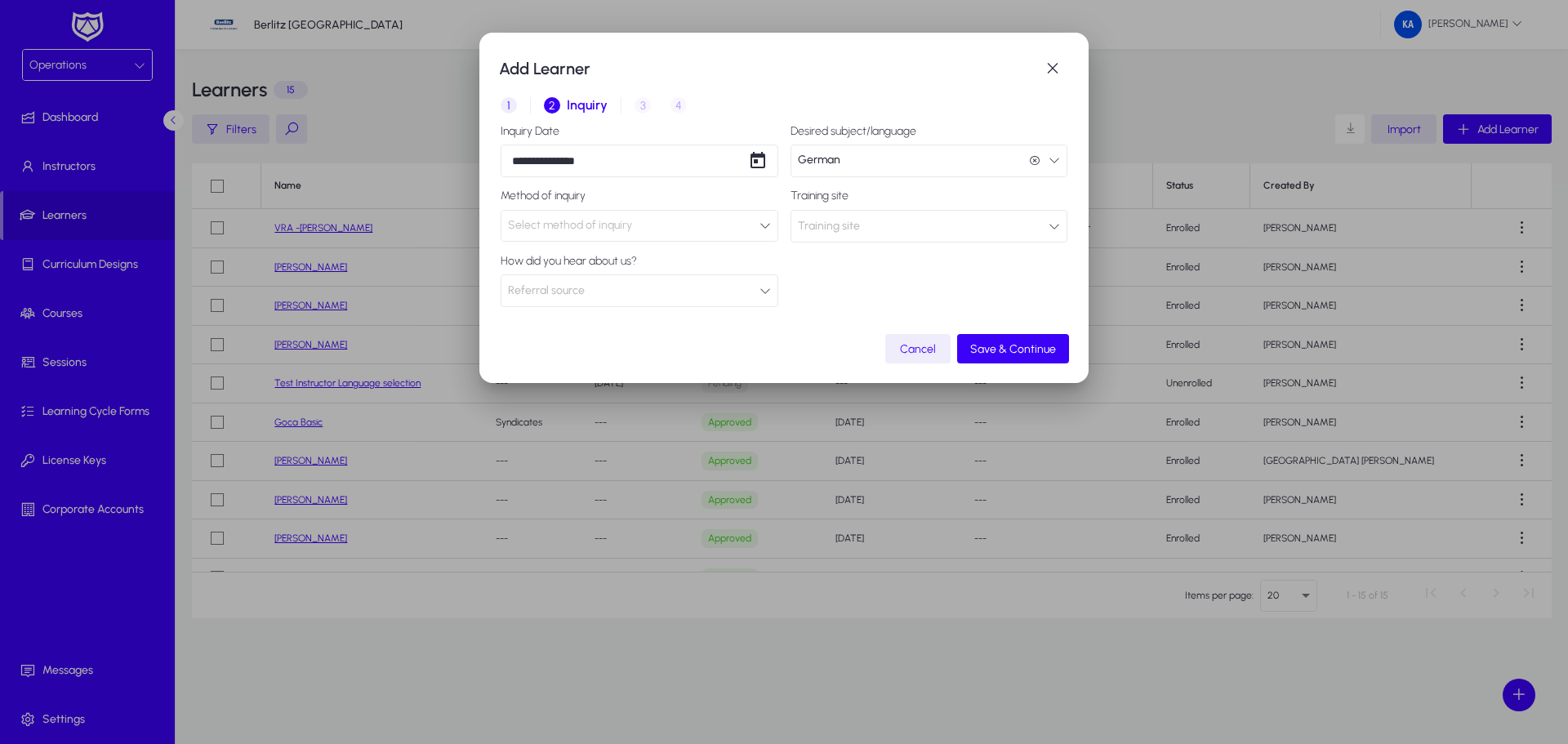
click at [540, 225] on span "Select method of inquiry" at bounding box center [570, 225] width 124 height 14
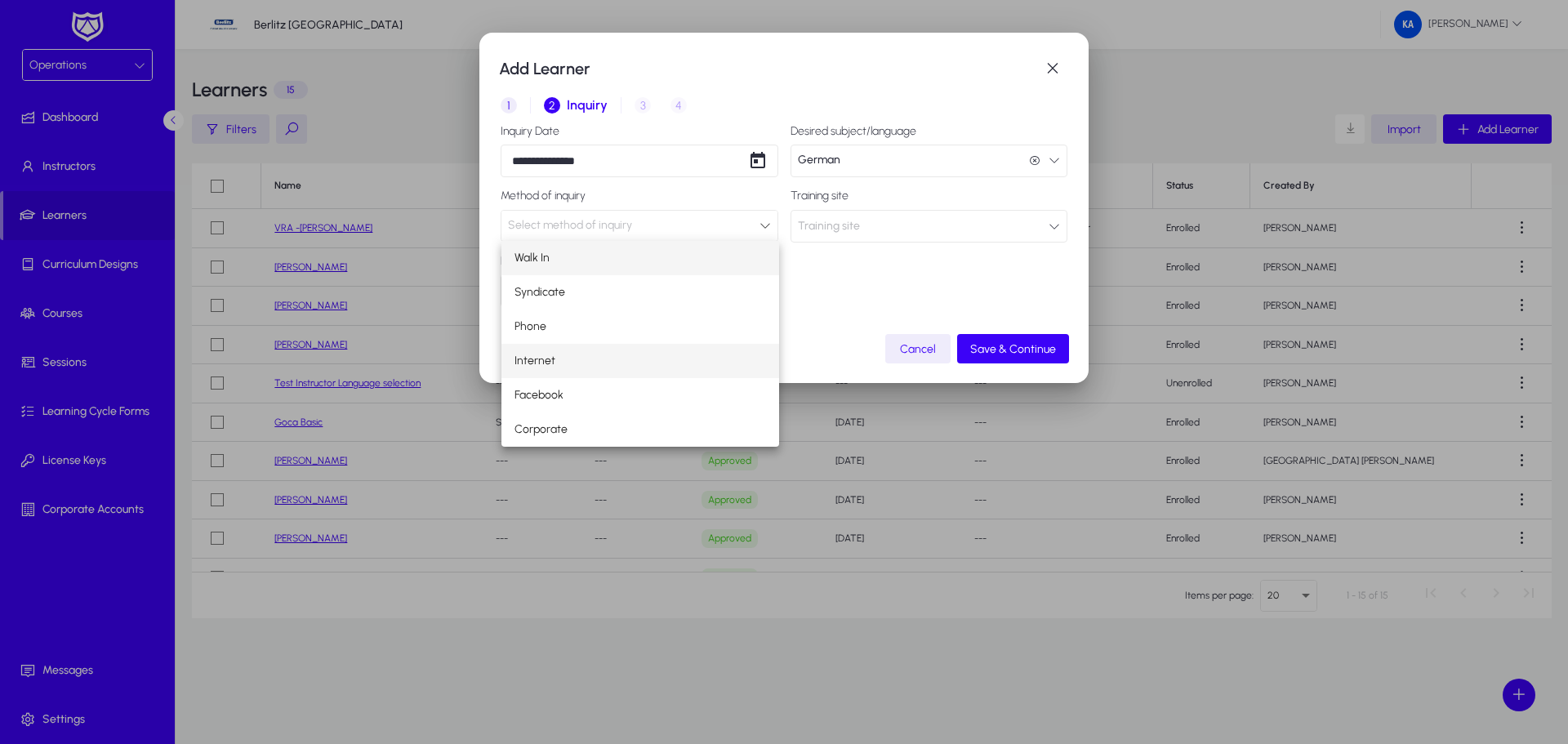
click at [543, 364] on span "Internet" at bounding box center [535, 361] width 41 height 20
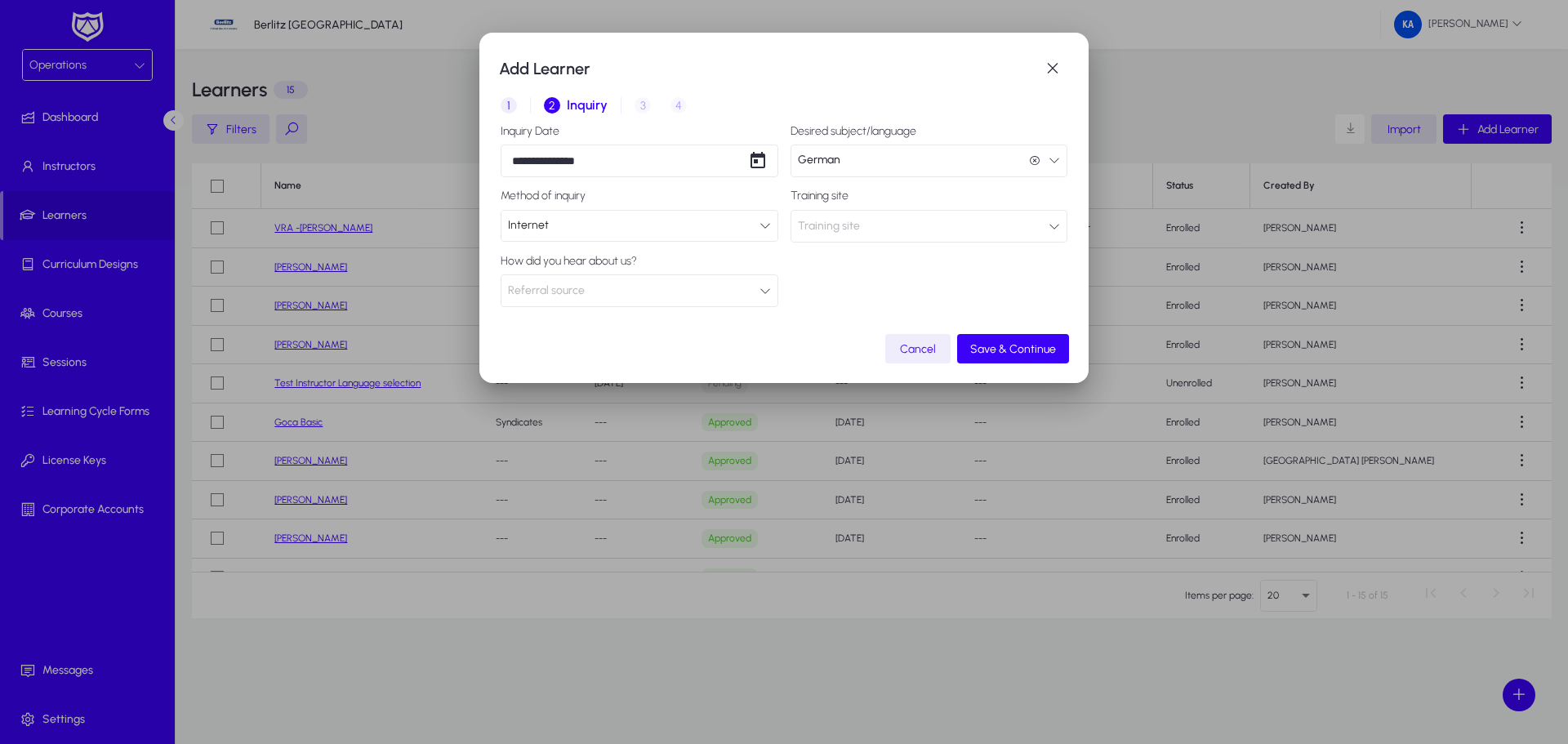
click at [807, 222] on span "Training site" at bounding box center [829, 226] width 62 height 32
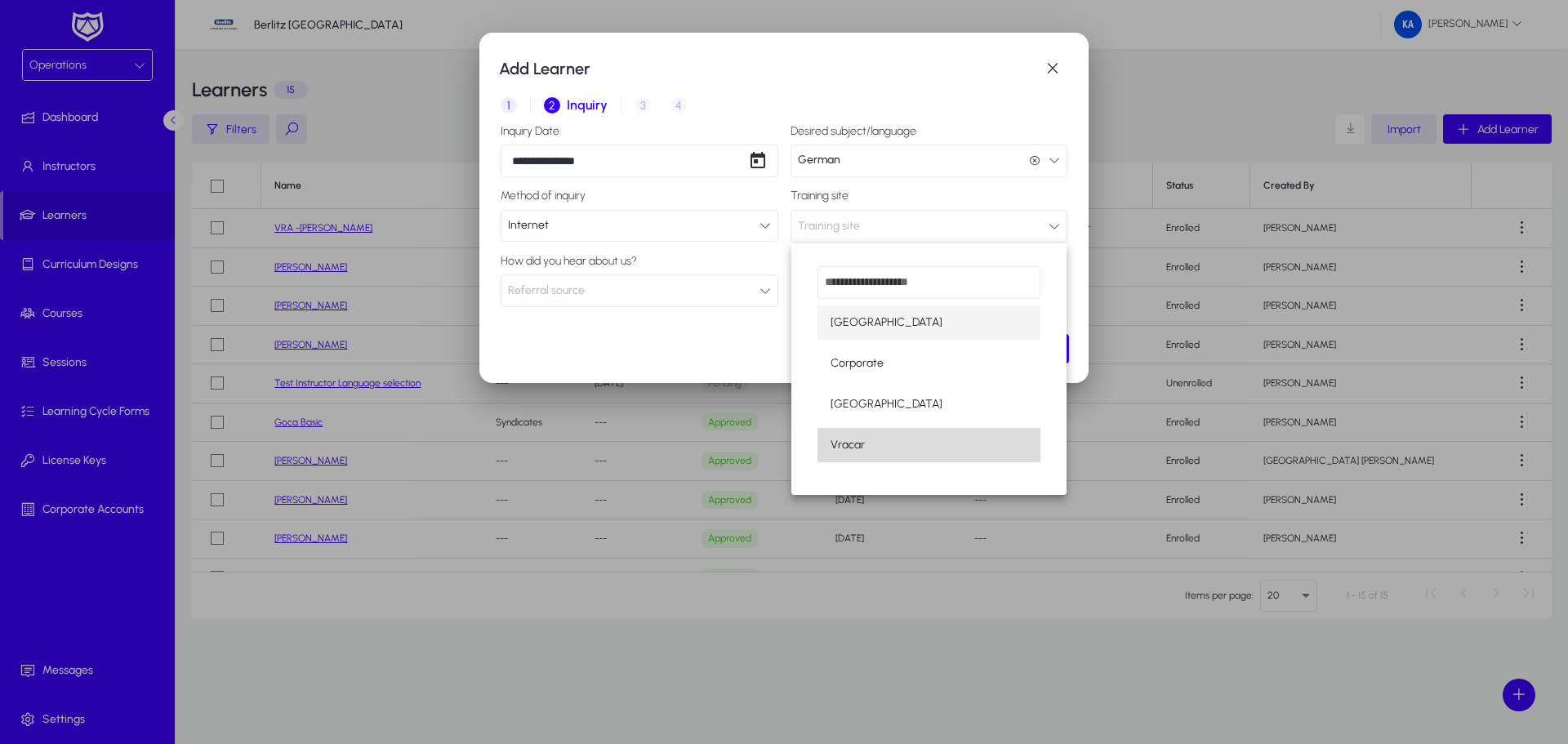
click at [858, 447] on span "Vracar" at bounding box center [847, 445] width 34 height 20
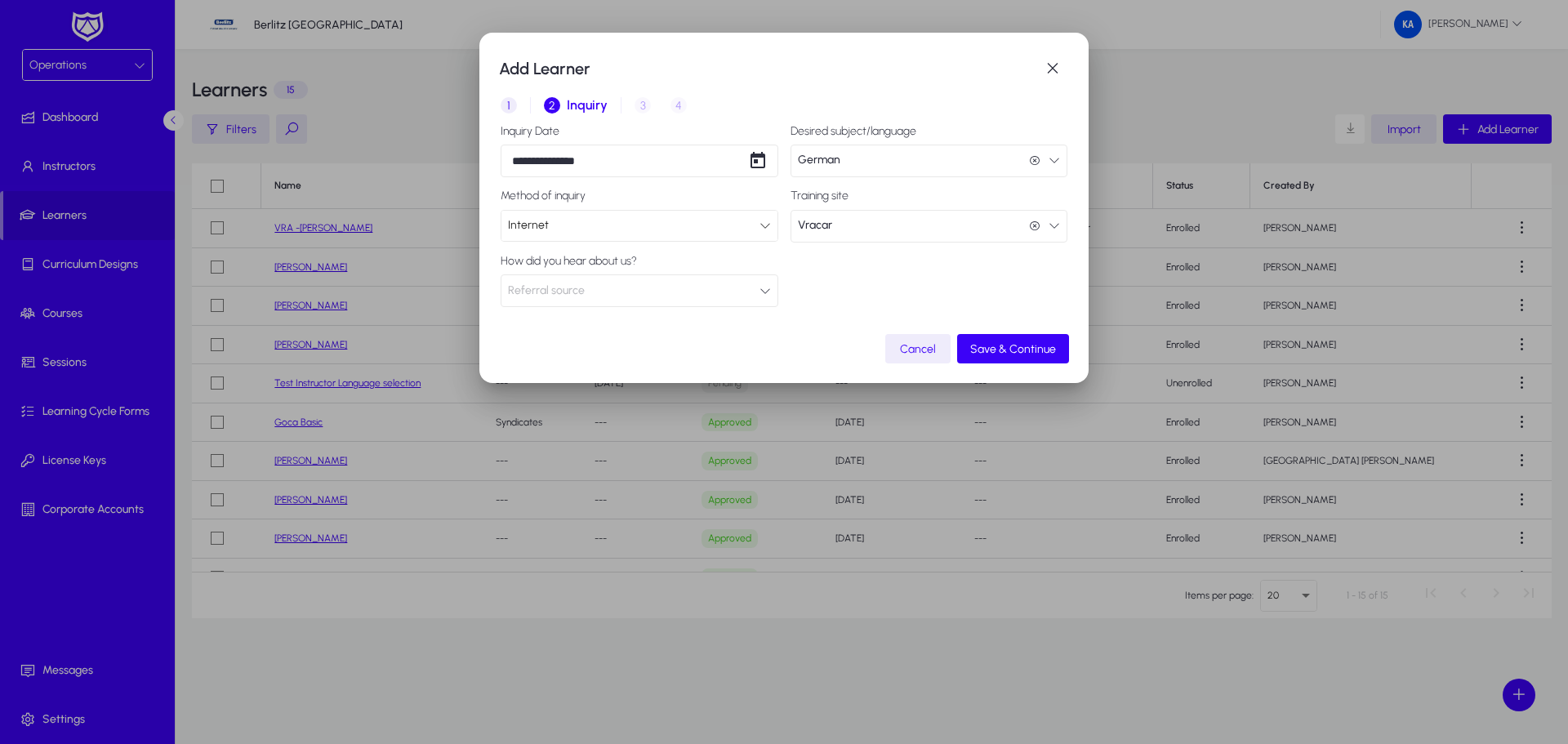
click at [549, 272] on div "How did you hear about us? Referral source" at bounding box center [639, 281] width 278 height 53
click at [559, 262] on label "How did you hear about us?" at bounding box center [639, 261] width 278 height 13
click at [765, 301] on button "Referral source" at bounding box center [639, 290] width 278 height 32
click at [765, 301] on div at bounding box center [784, 372] width 1568 height 744
click at [613, 294] on button "Referral source" at bounding box center [639, 290] width 278 height 32
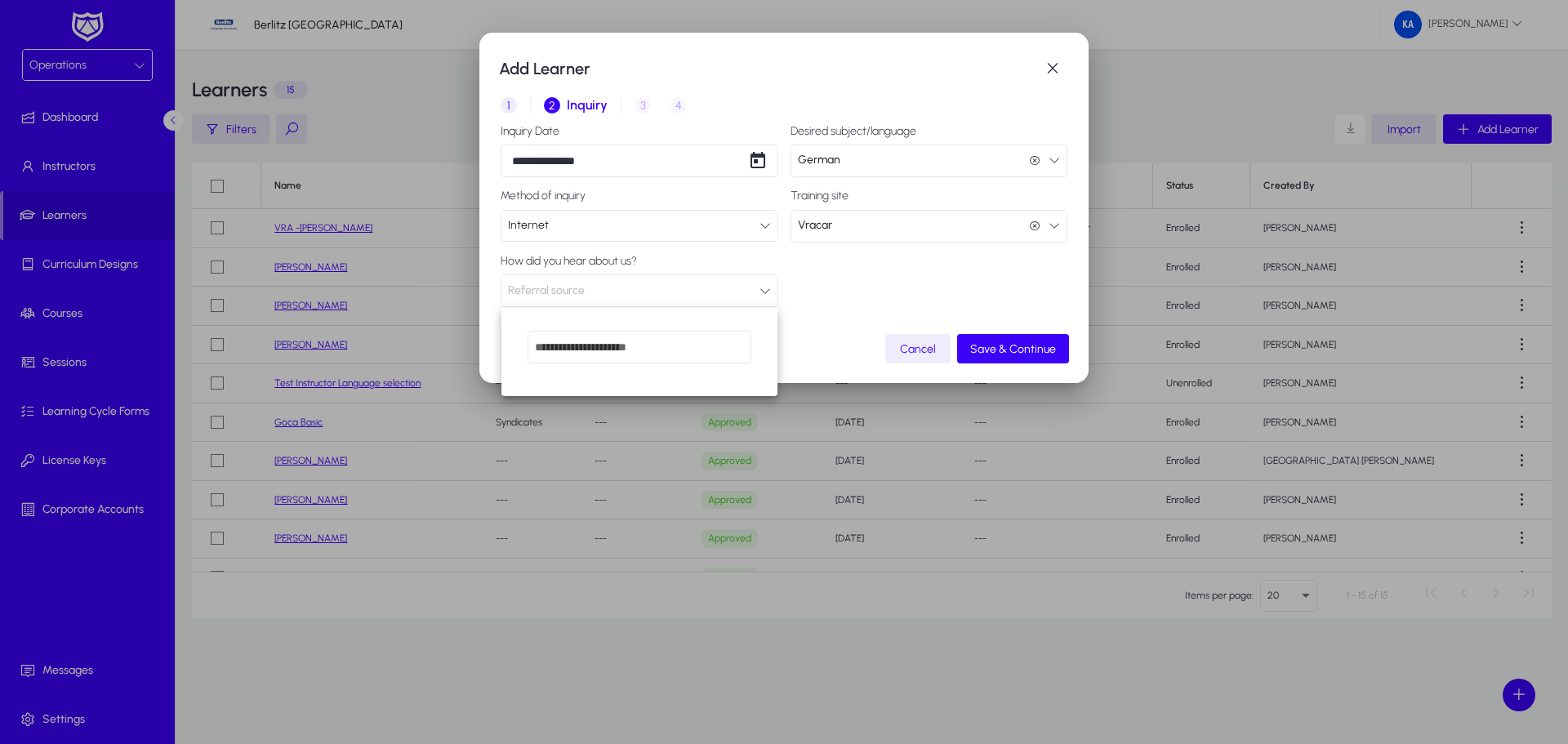
click at [613, 294] on div at bounding box center [784, 372] width 1568 height 744
click at [999, 350] on span "Save & Continue" at bounding box center [1013, 349] width 86 height 14
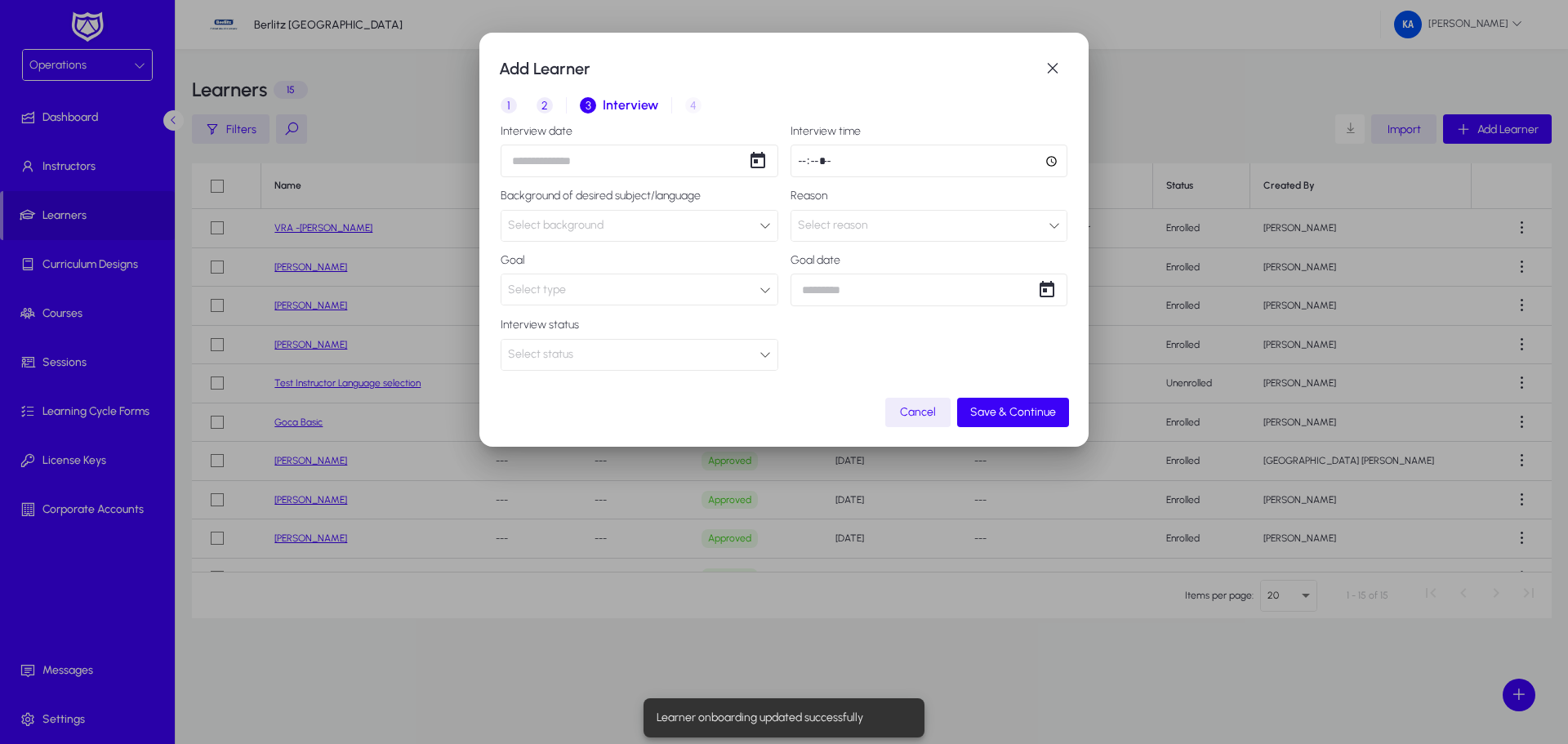
click at [548, 163] on div "Add Learner 1 Basic Info 2 Inquiry 3 Interview 4 Placement Interview date Inter…" at bounding box center [784, 372] width 1568 height 744
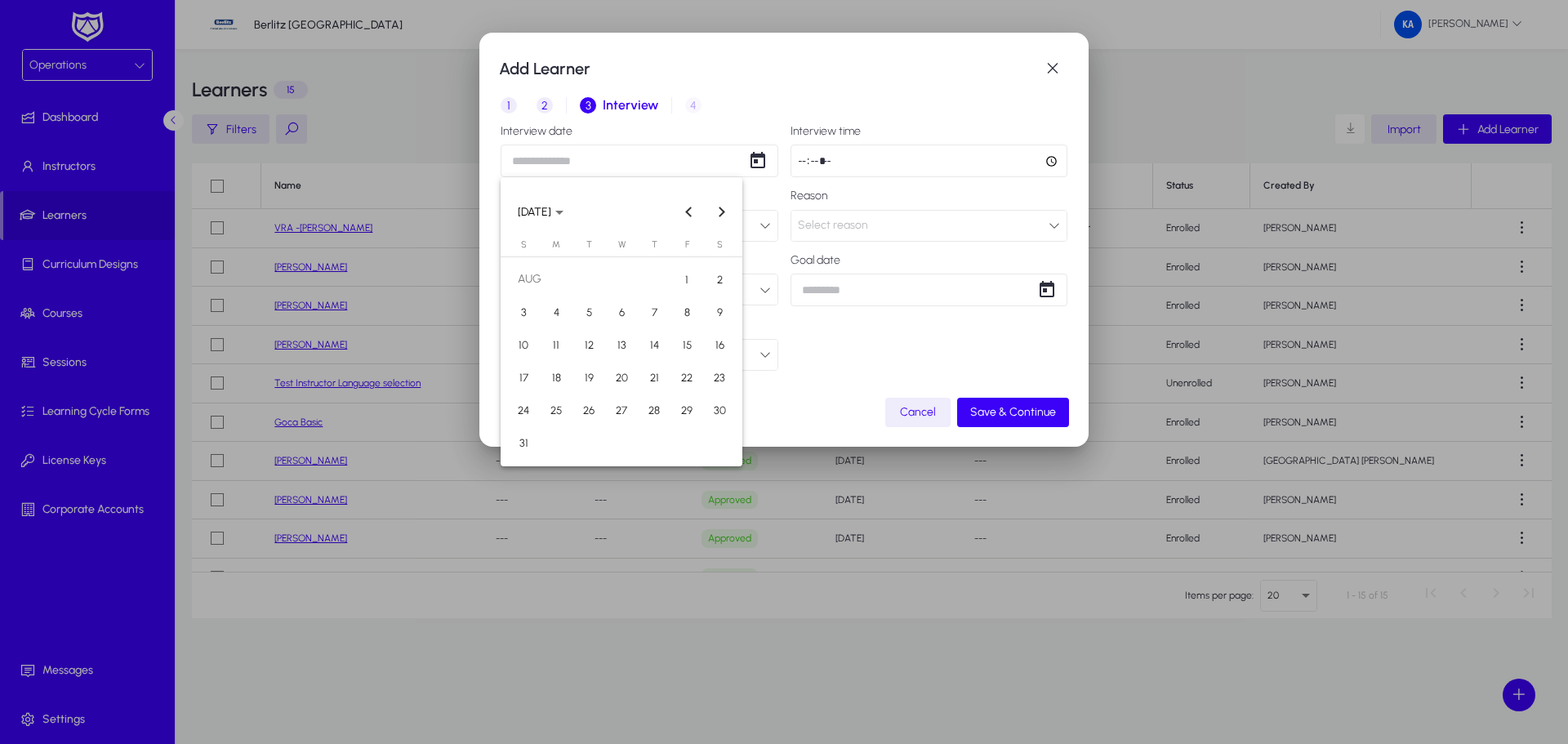
click at [587, 380] on span "19" at bounding box center [588, 377] width 30 height 30
type input "**********"
click at [814, 166] on input "time" at bounding box center [929, 161] width 278 height 32
click at [607, 229] on div "Select background" at bounding box center [633, 225] width 251 height 21
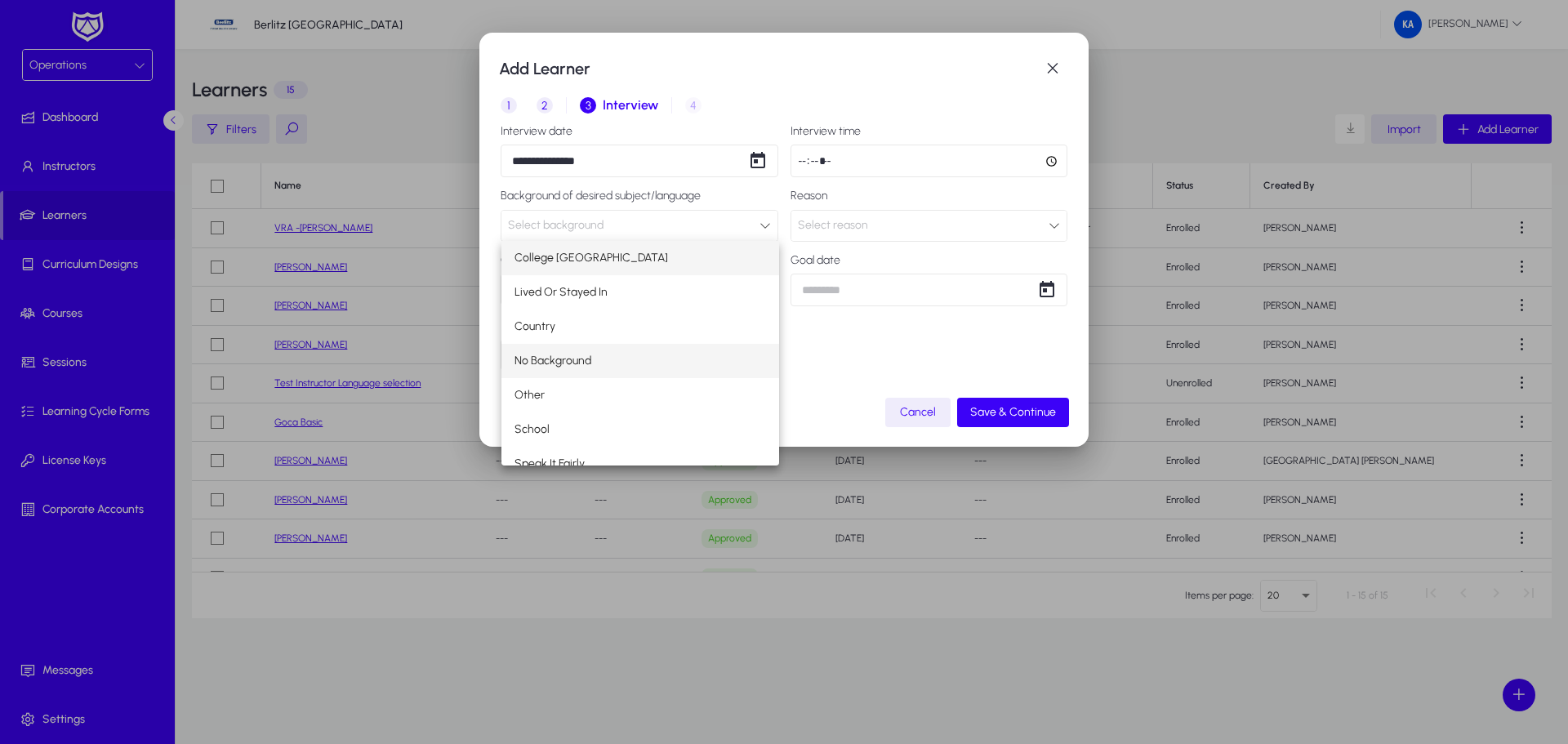
click at [576, 358] on span "No Background" at bounding box center [553, 361] width 76 height 20
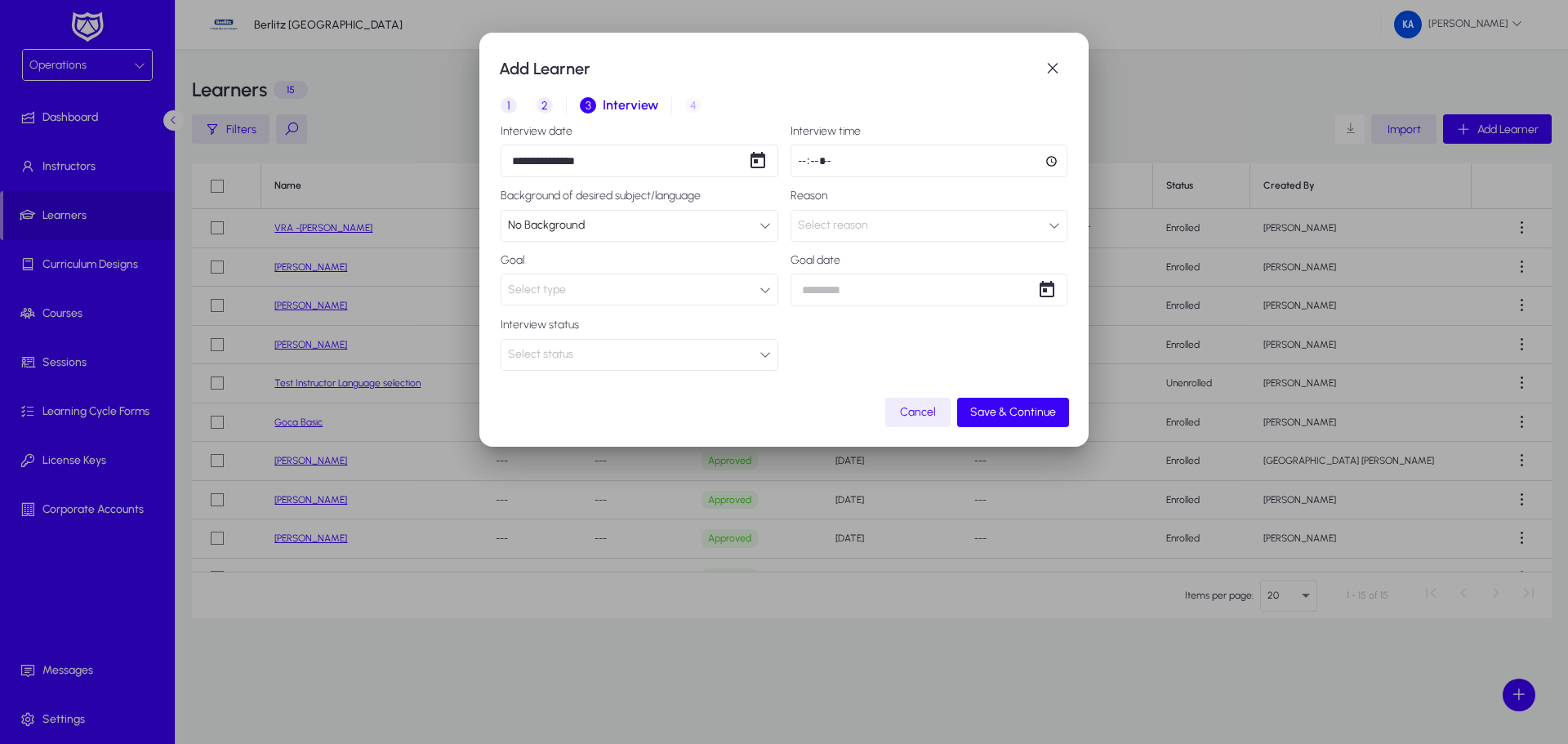
click at [857, 230] on span "Select reason" at bounding box center [833, 225] width 70 height 14
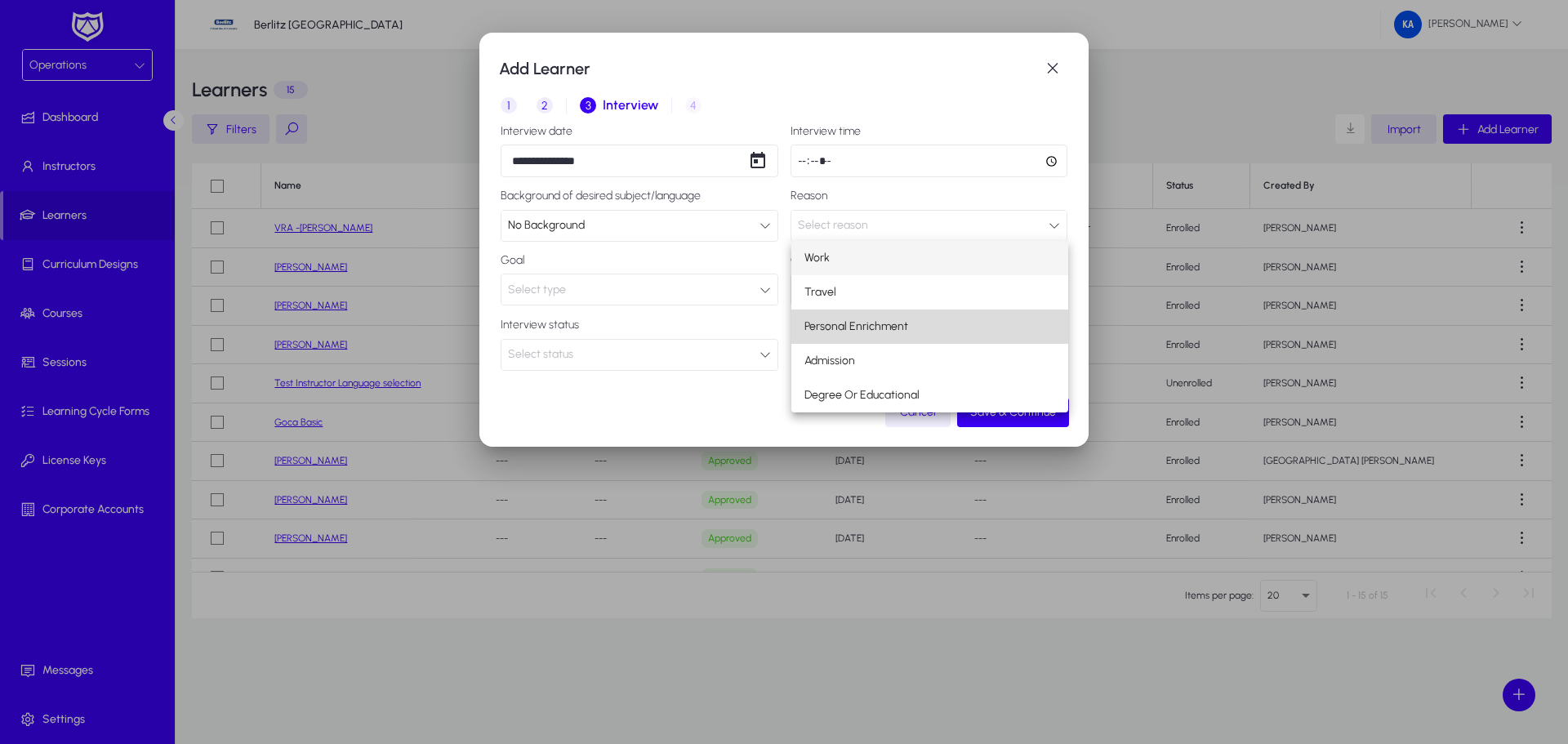
click at [866, 325] on span "Personal Enrichment" at bounding box center [857, 326] width 104 height 20
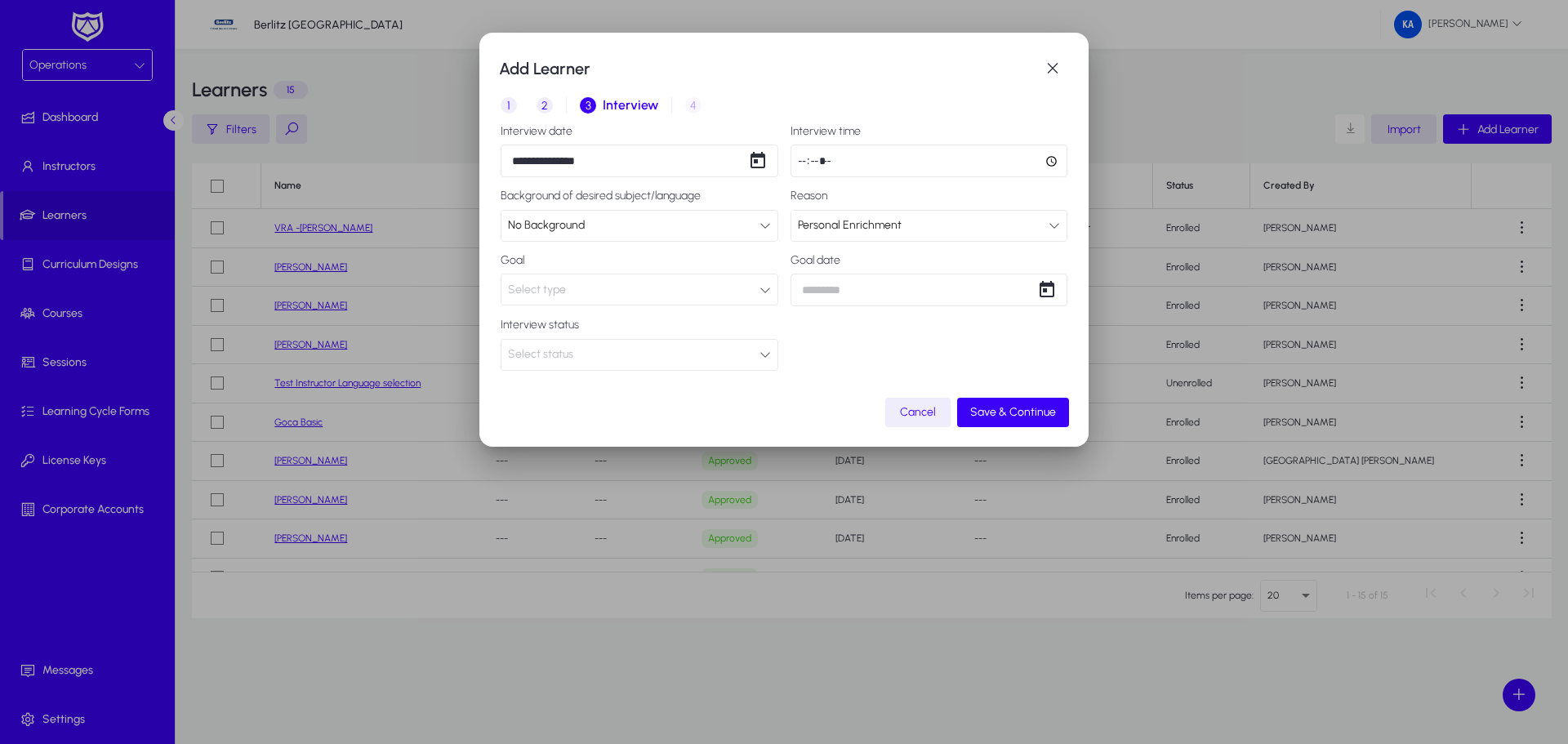
click at [570, 264] on label "Goal" at bounding box center [639, 260] width 278 height 13
click at [764, 290] on icon at bounding box center [765, 290] width 11 height 11
click at [592, 317] on span "Grammar" at bounding box center [567, 321] width 50 height 20
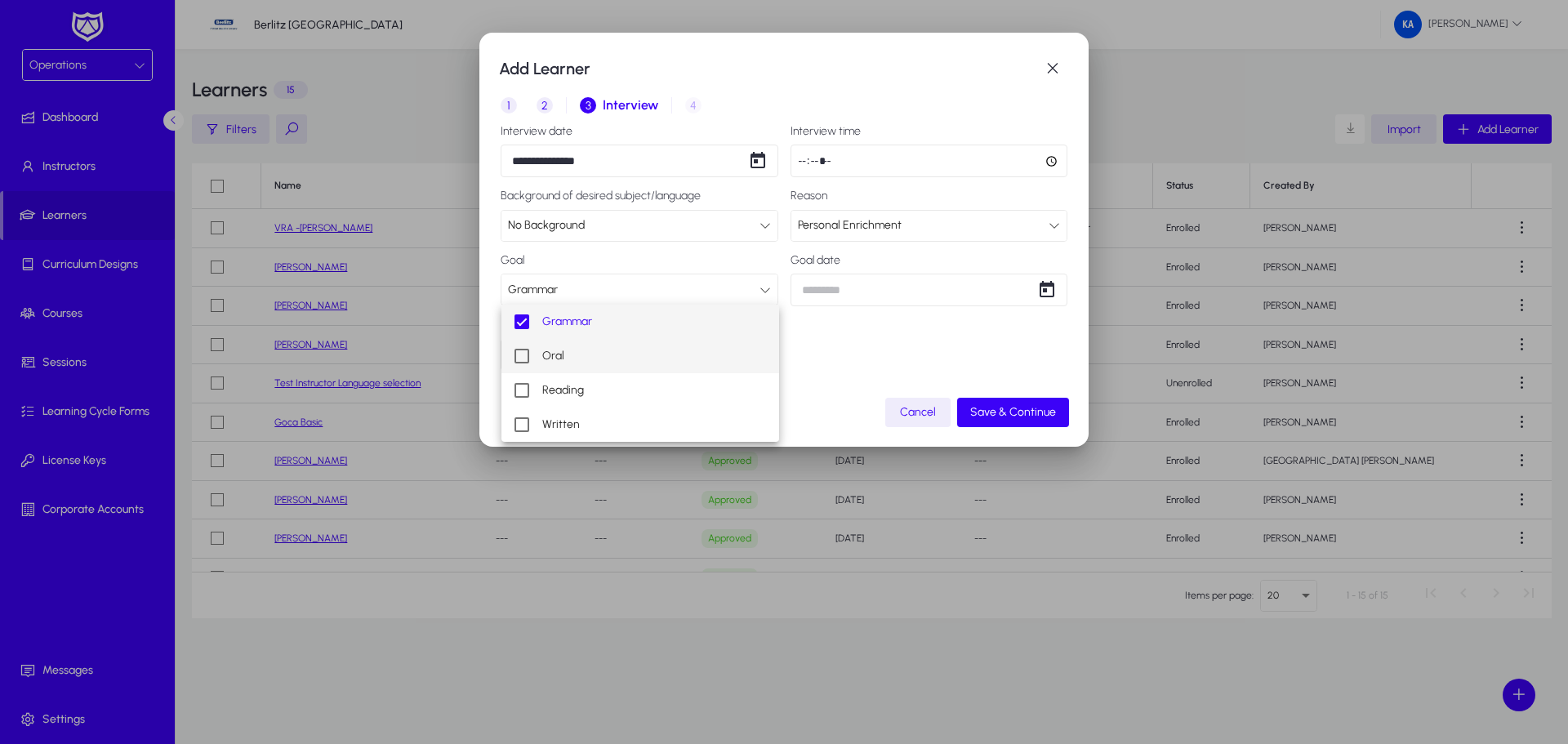
click at [517, 357] on mat-pseudo-checkbox at bounding box center [521, 356] width 14 height 14
click at [521, 389] on mat-pseudo-checkbox at bounding box center [521, 390] width 14 height 14
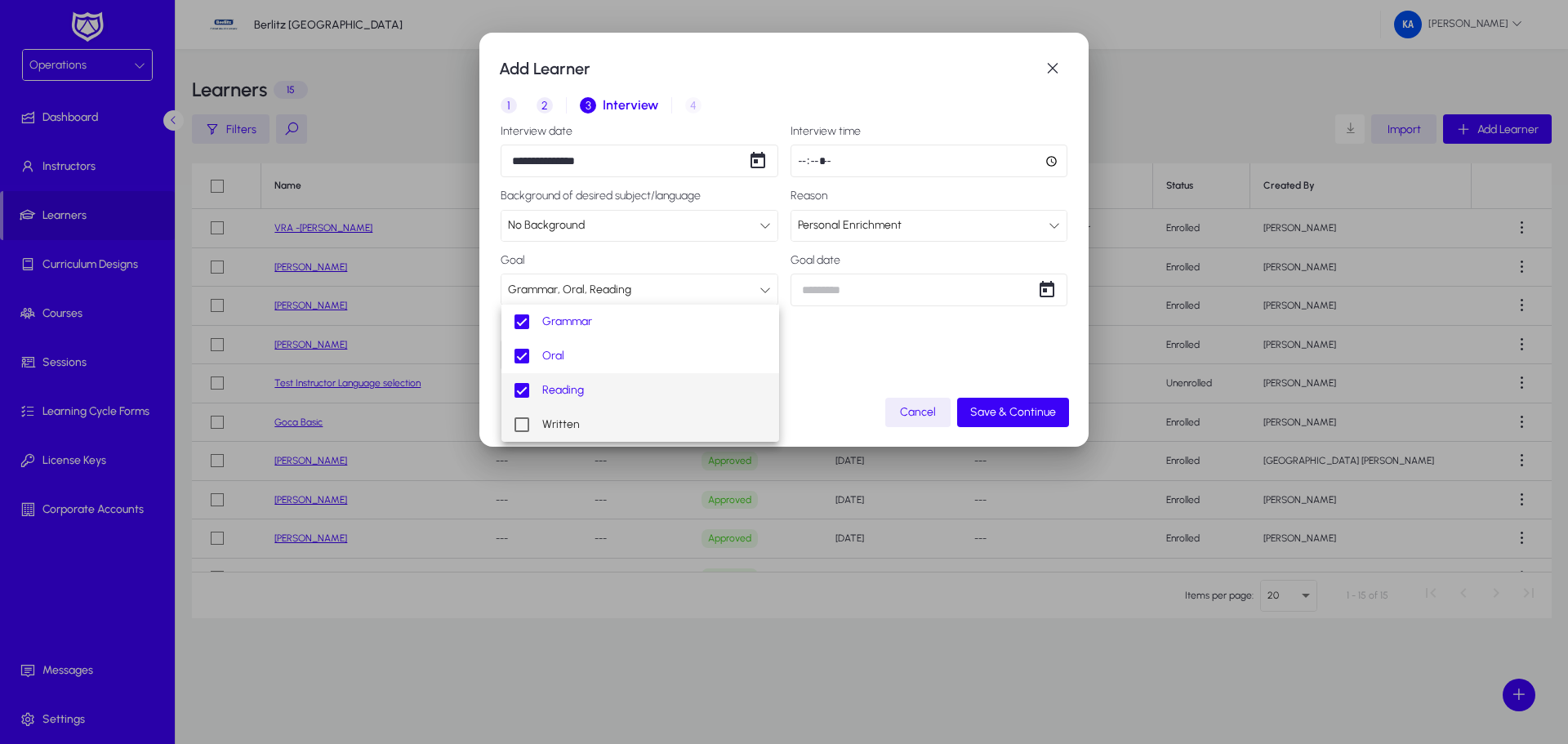
click at [521, 420] on mat-pseudo-checkbox at bounding box center [521, 425] width 14 height 14
click at [856, 295] on div at bounding box center [784, 372] width 1568 height 744
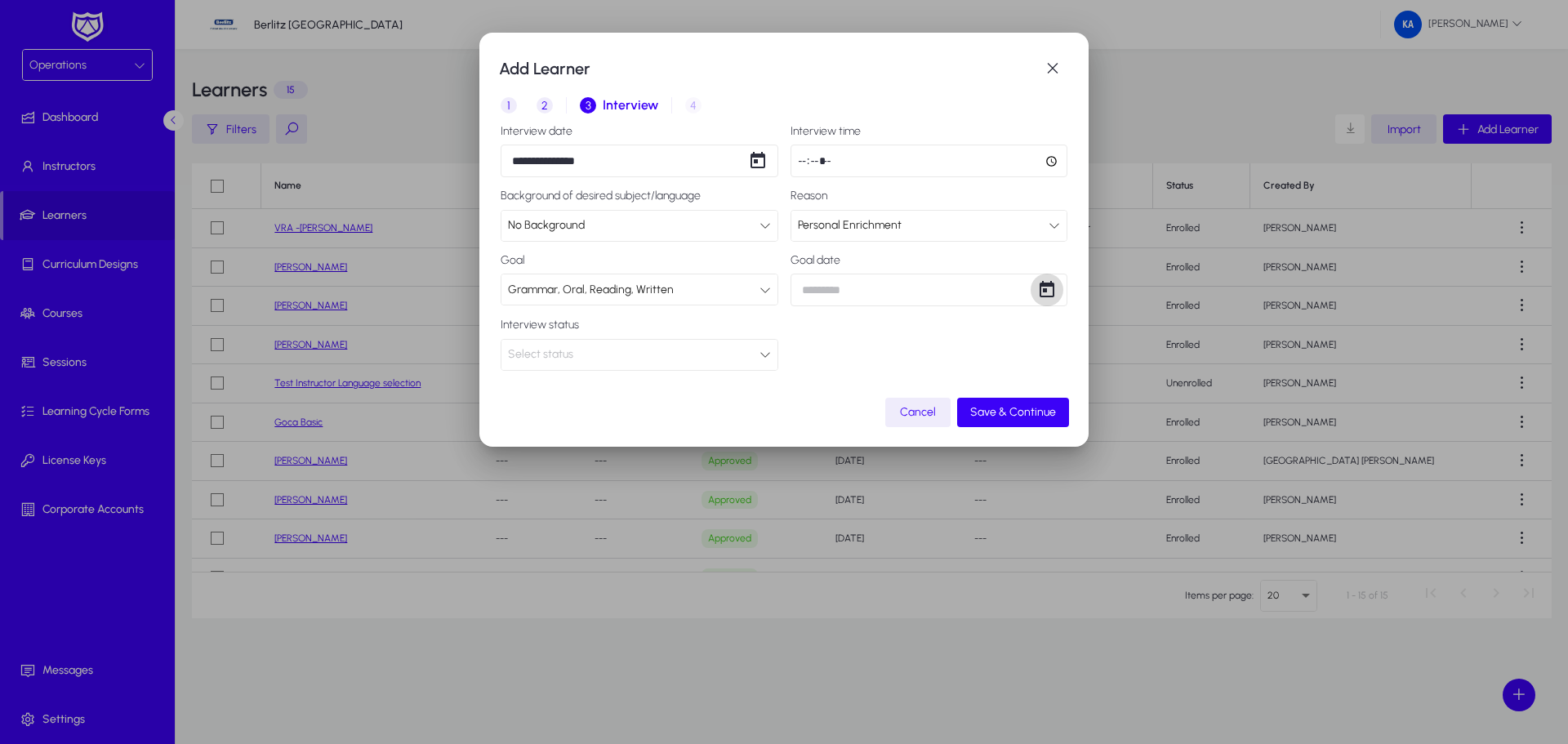
click at [1048, 290] on span "Open calendar" at bounding box center [1047, 290] width 32 height 32
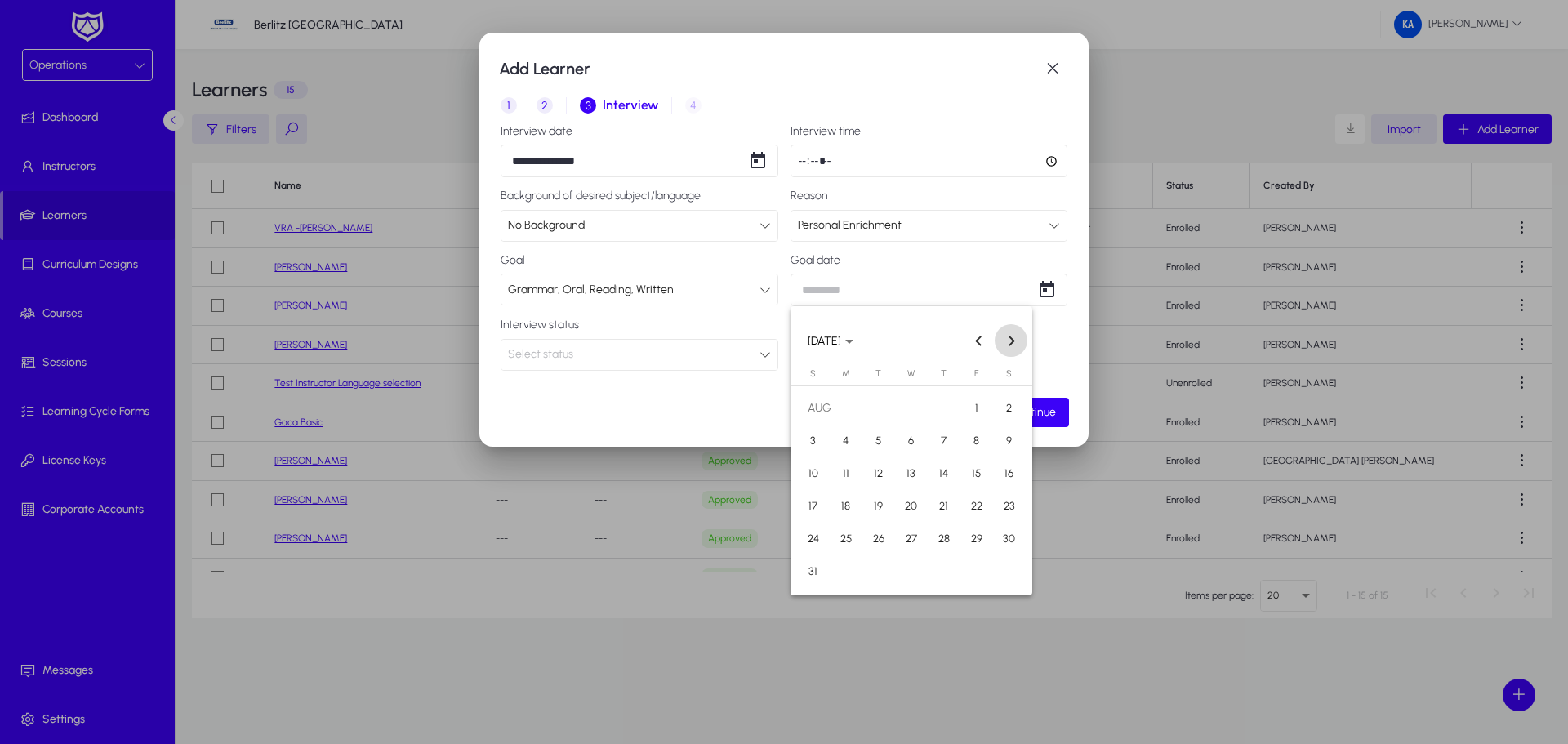
click at [1014, 344] on span "Next month" at bounding box center [1011, 341] width 32 height 32
click at [877, 502] on span "18" at bounding box center [879, 506] width 30 height 30
type input "**********"
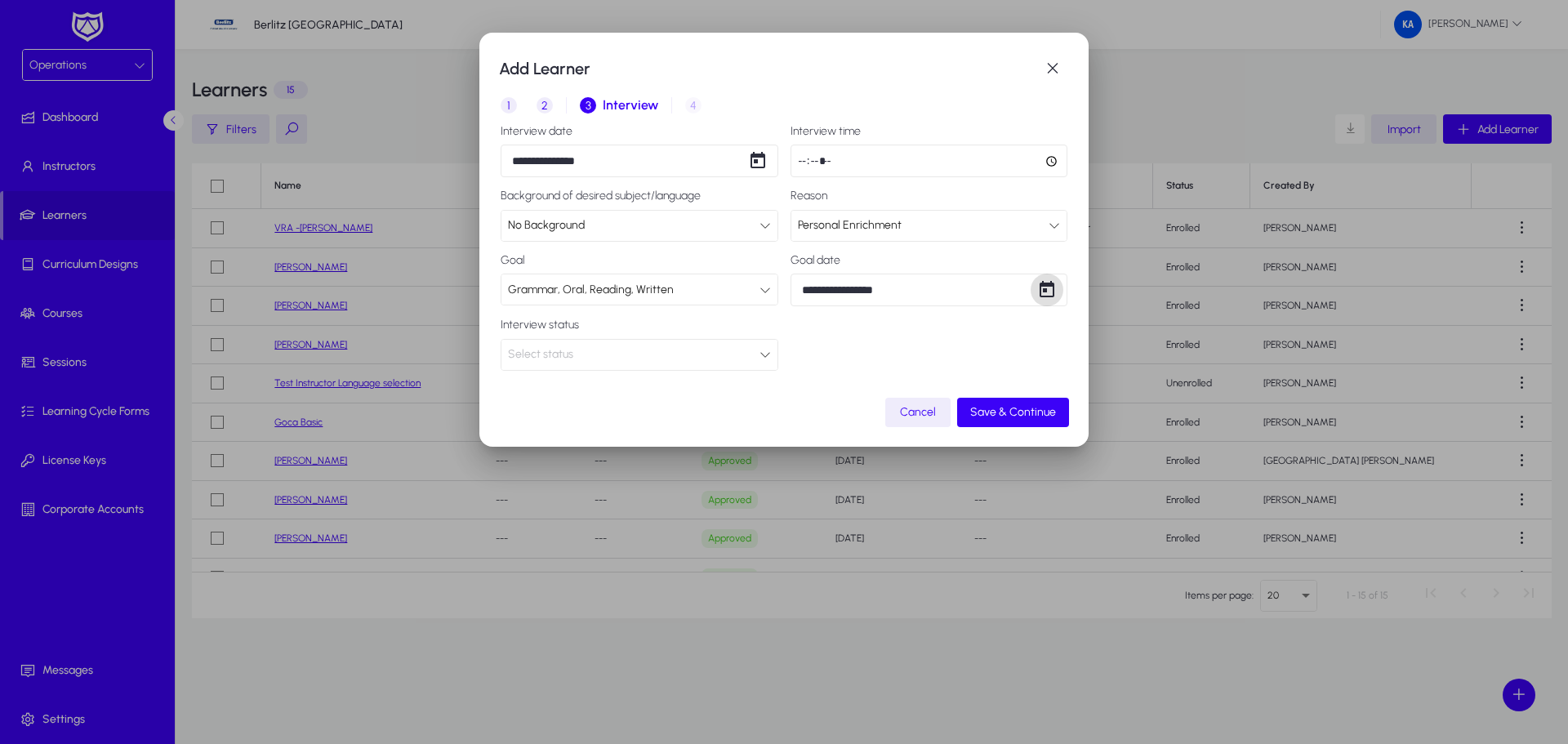
click at [529, 355] on span "Select status" at bounding box center [540, 354] width 65 height 14
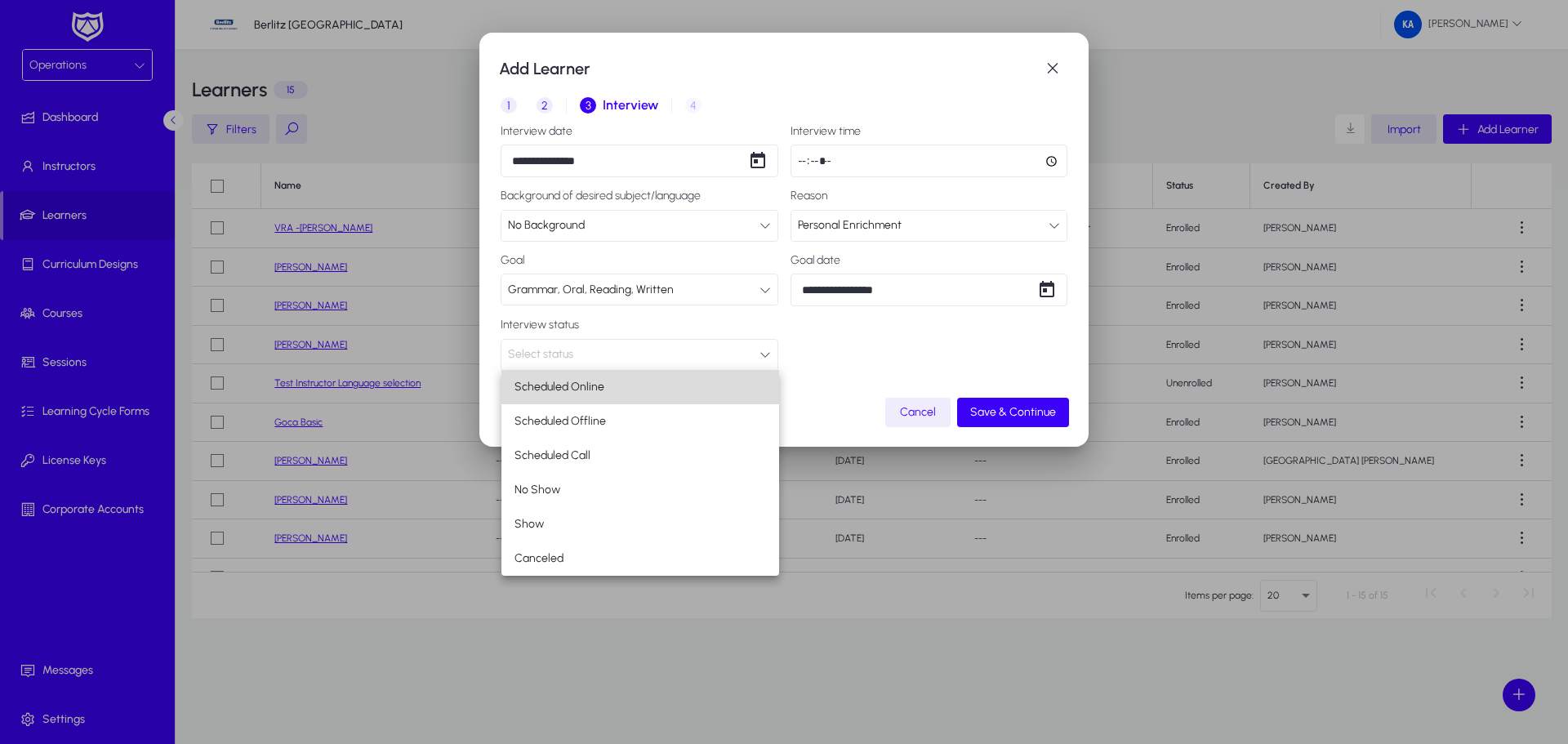
click at [577, 386] on span "Scheduled Online" at bounding box center [559, 386] width 90 height 20
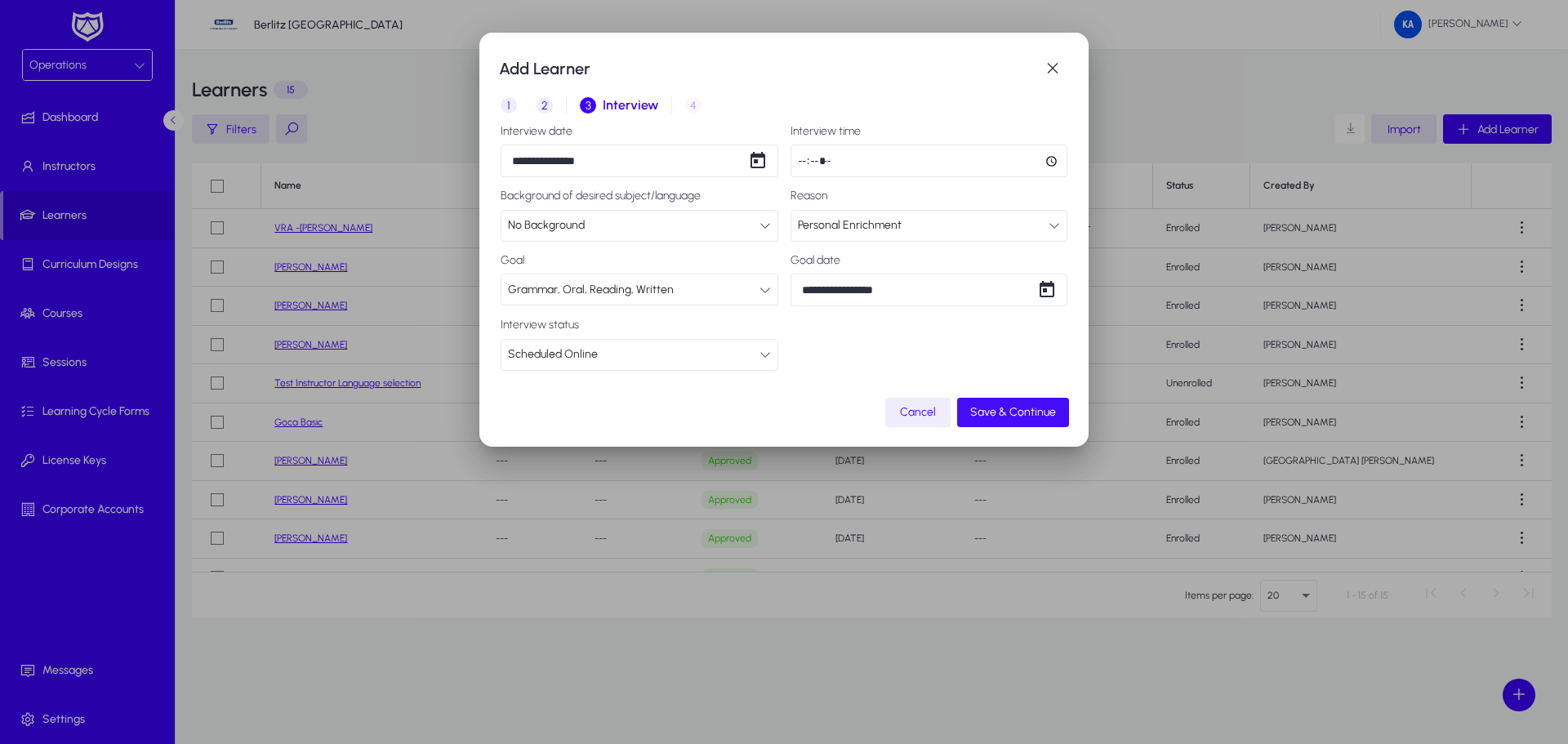
click at [1027, 416] on span "Save & Continue" at bounding box center [1013, 412] width 86 height 14
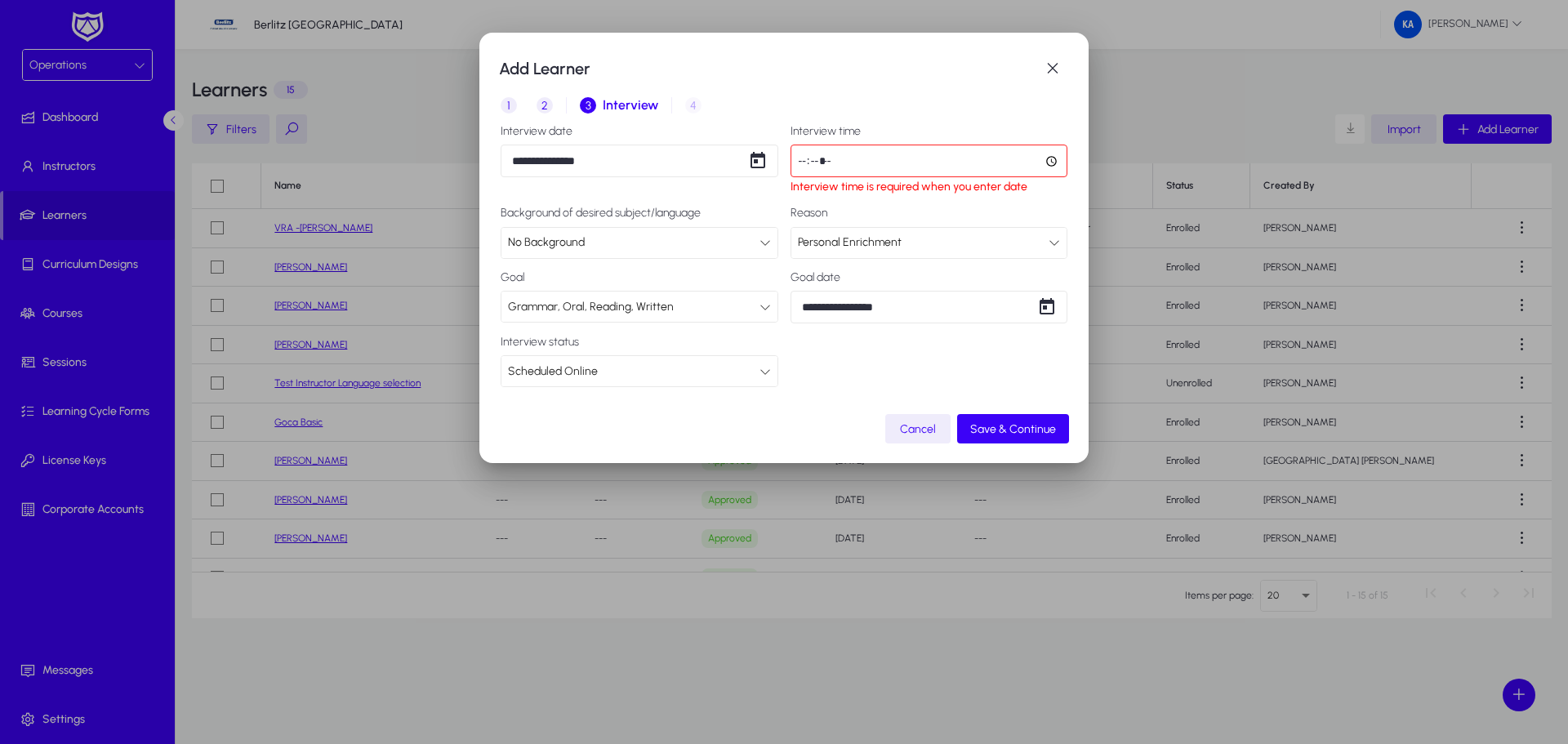
click at [841, 161] on input "time" at bounding box center [929, 161] width 278 height 32
click at [1052, 166] on input "time" at bounding box center [929, 161] width 278 height 32
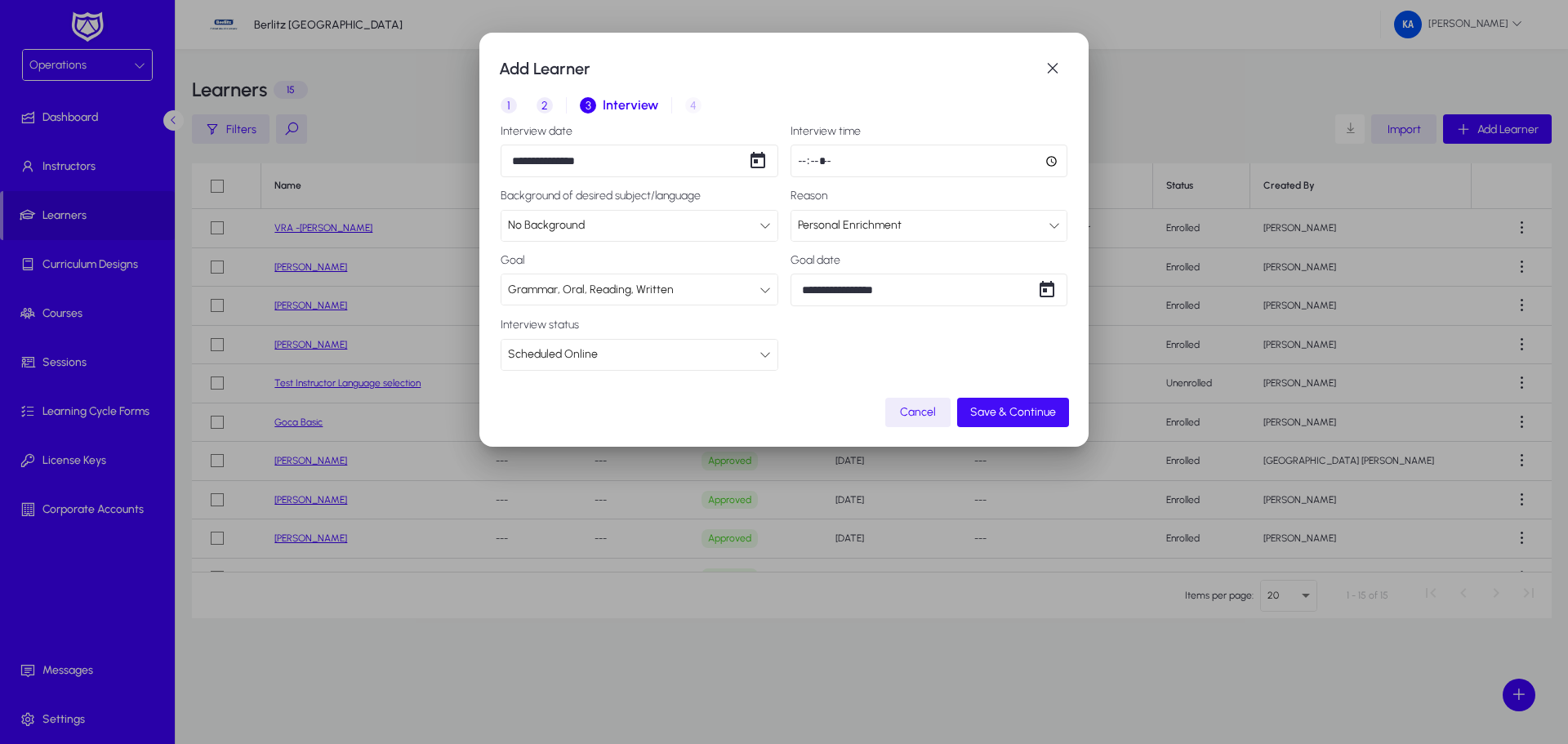
type input "*****"
click at [1024, 416] on span "Save & Continue" at bounding box center [1013, 412] width 86 height 14
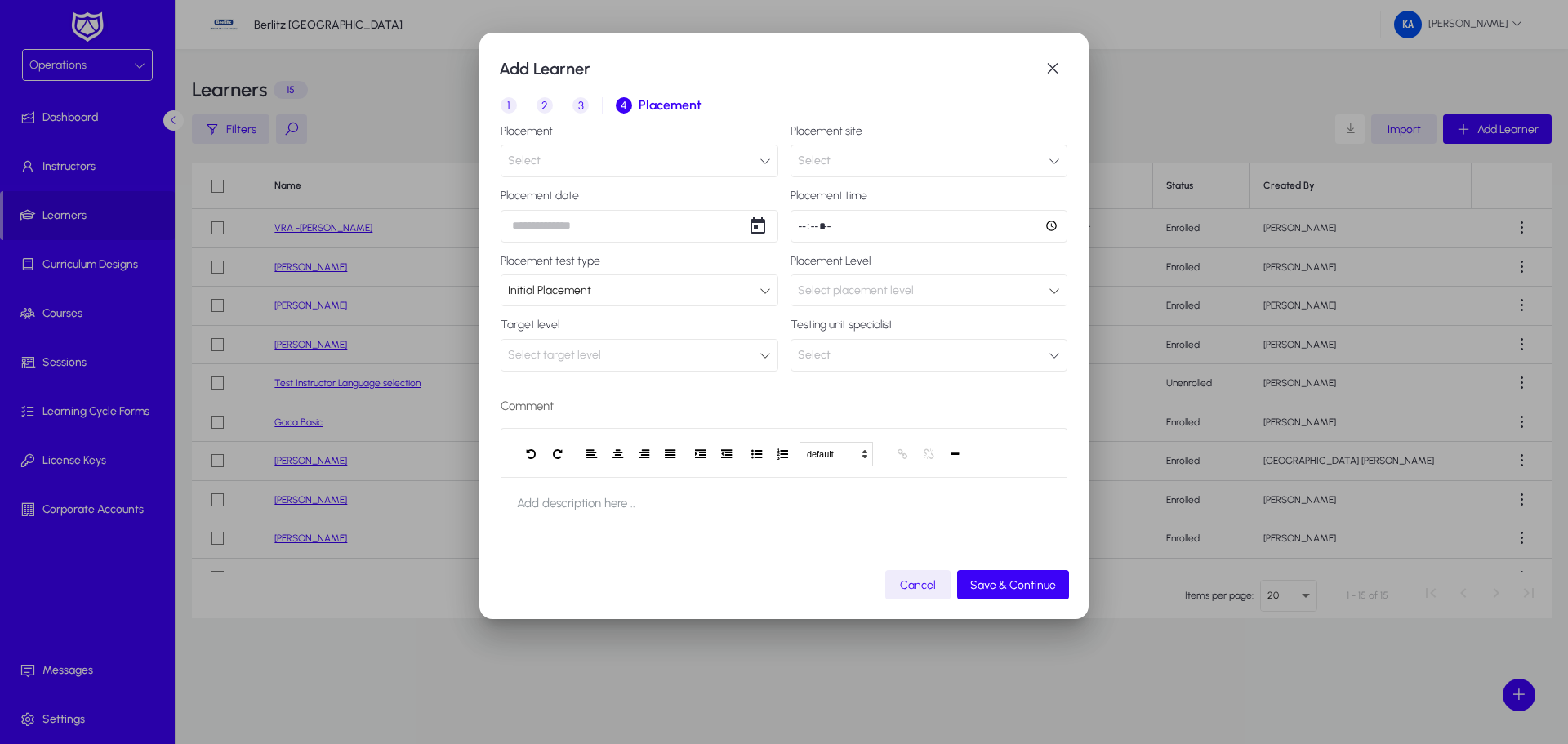
click at [575, 165] on button "Select" at bounding box center [639, 161] width 278 height 32
click at [565, 262] on span "oral test" at bounding box center [561, 256] width 42 height 20
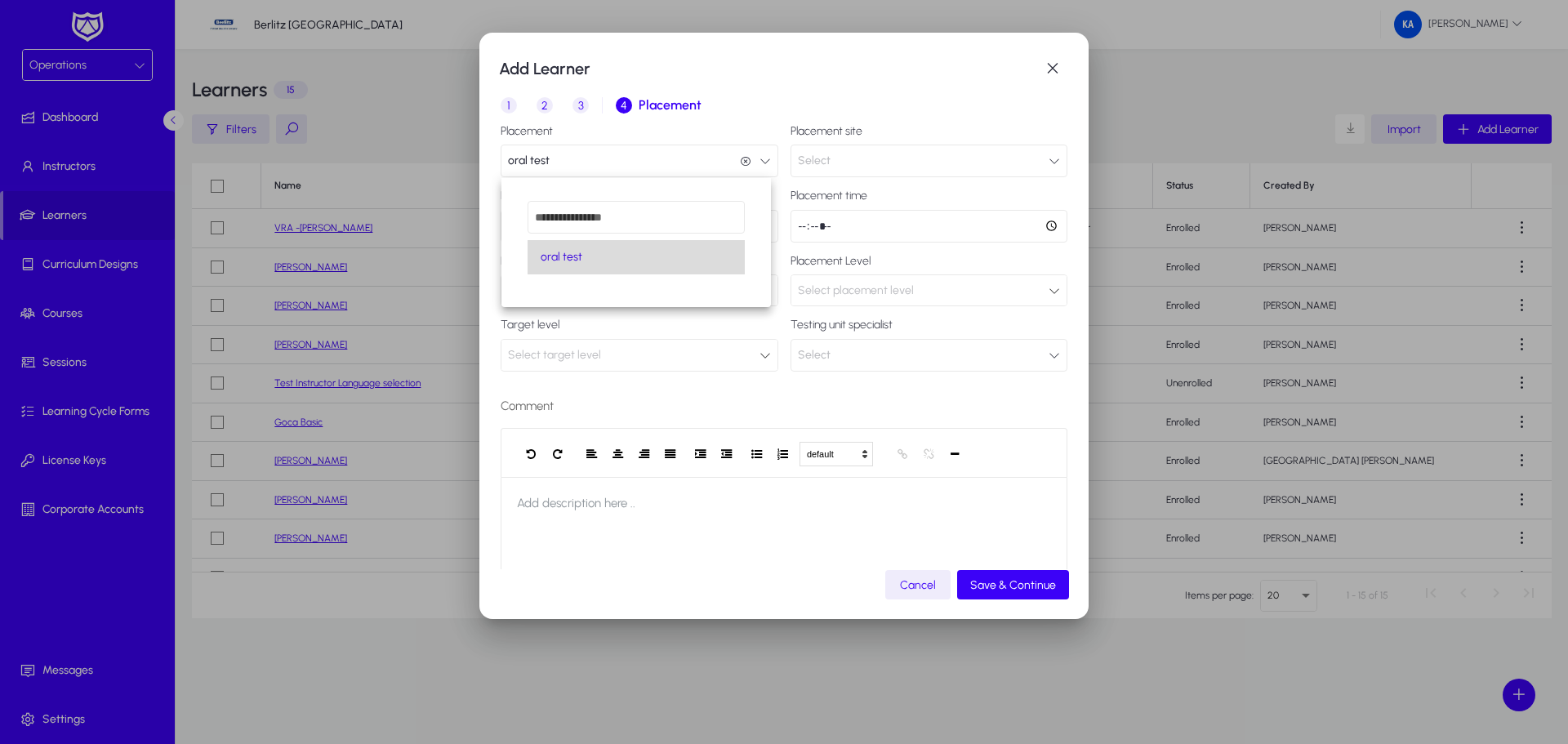
scroll to position [1, 0]
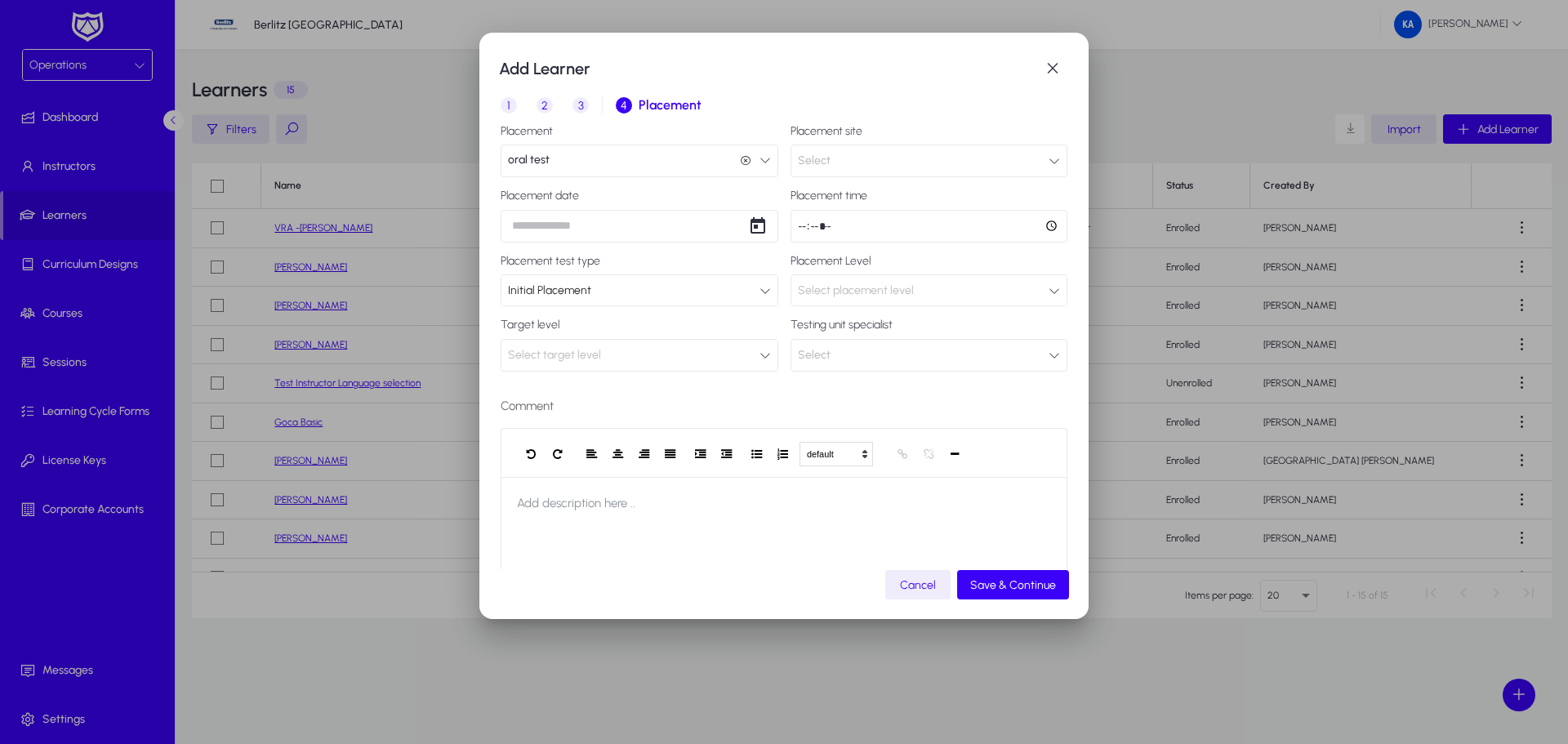
click at [942, 160] on button "Select" at bounding box center [929, 161] width 278 height 32
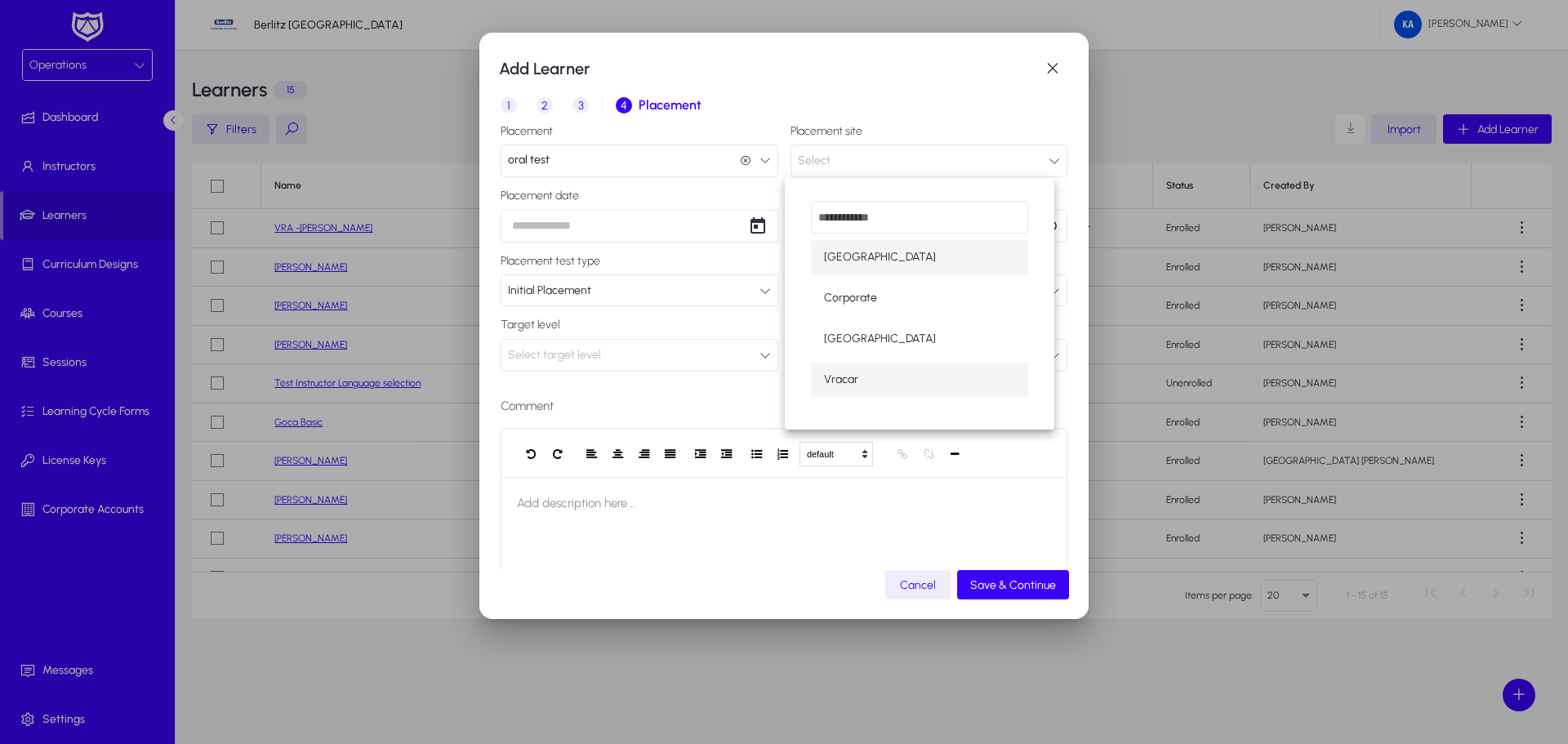
click at [853, 373] on span "Vracar" at bounding box center [841, 380] width 34 height 20
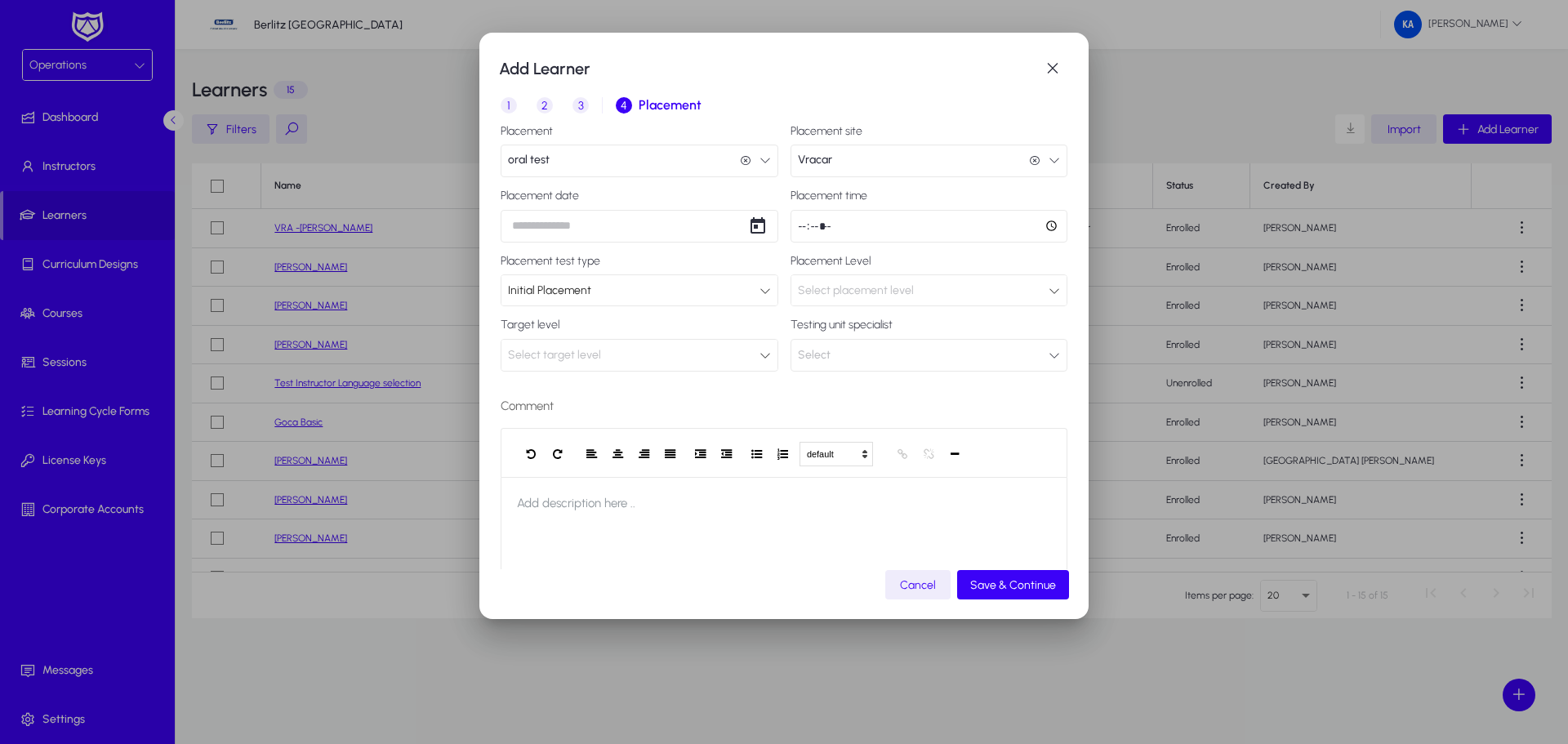
click at [585, 226] on div "Add Learner 1 Basic Info 2 Inquiry 3 Interview 4 Placement Placement oral test …" at bounding box center [784, 372] width 1568 height 744
click at [587, 435] on span "19" at bounding box center [588, 442] width 30 height 30
type input "**********"
click at [844, 224] on input "time" at bounding box center [929, 226] width 278 height 32
click at [1042, 228] on input "time" at bounding box center [929, 226] width 278 height 32
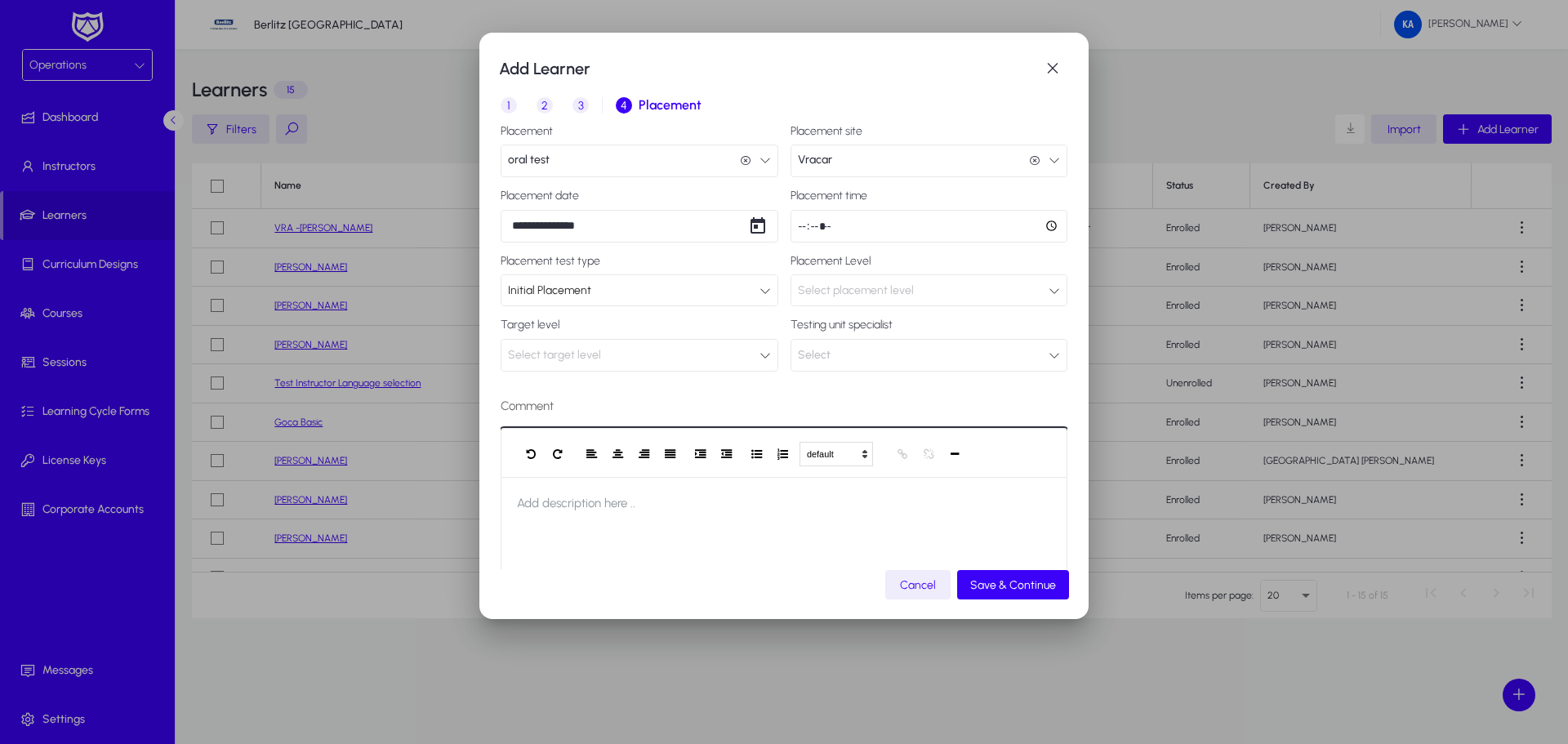
type input "*****"
click at [773, 560] on div at bounding box center [784, 526] width 567 height 98
click at [628, 263] on label "Placement test type" at bounding box center [639, 261] width 278 height 13
click at [898, 292] on span "Select placement level" at bounding box center [856, 290] width 116 height 14
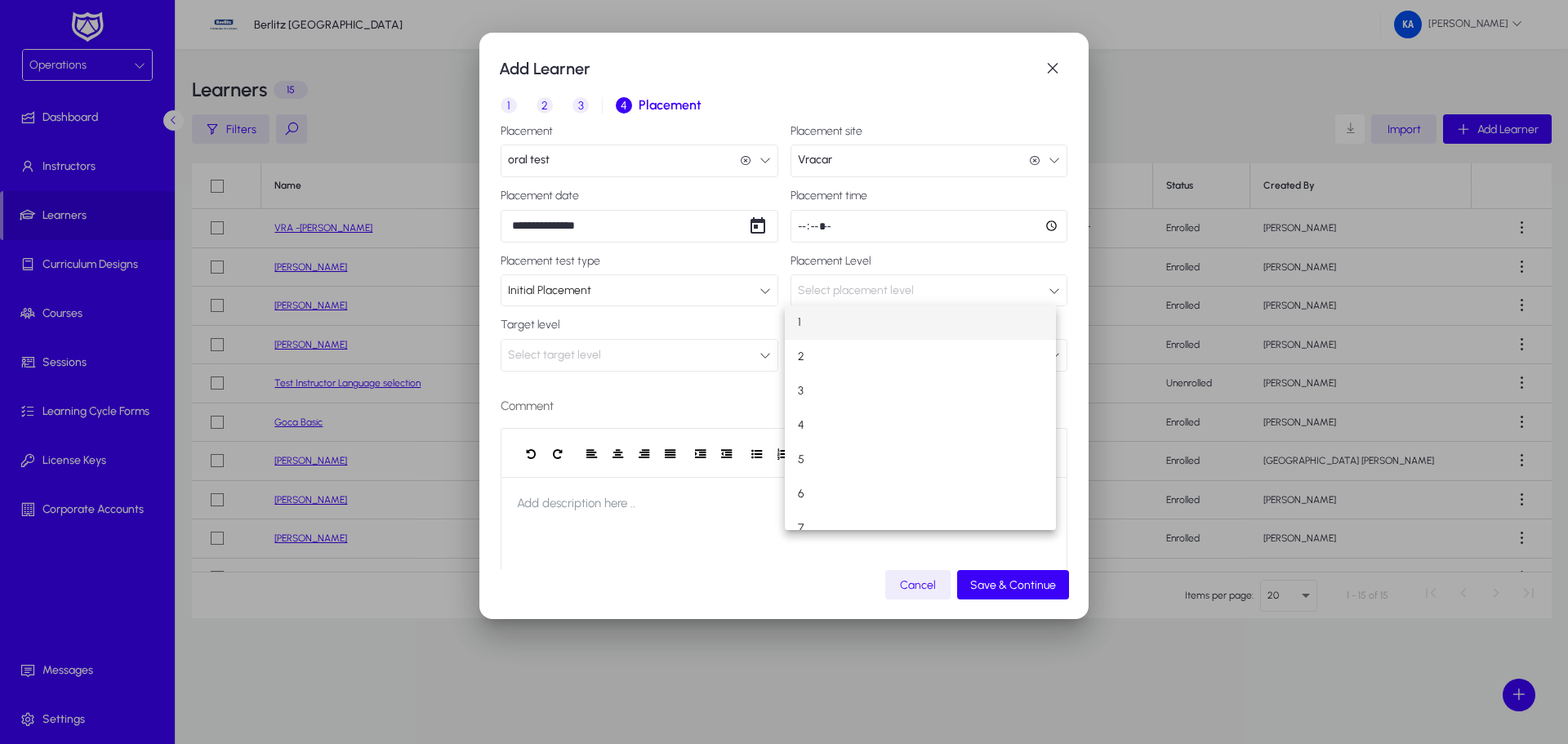
click at [819, 318] on mat-option "1" at bounding box center [920, 323] width 271 height 34
click at [592, 348] on span "Select target level" at bounding box center [554, 355] width 93 height 14
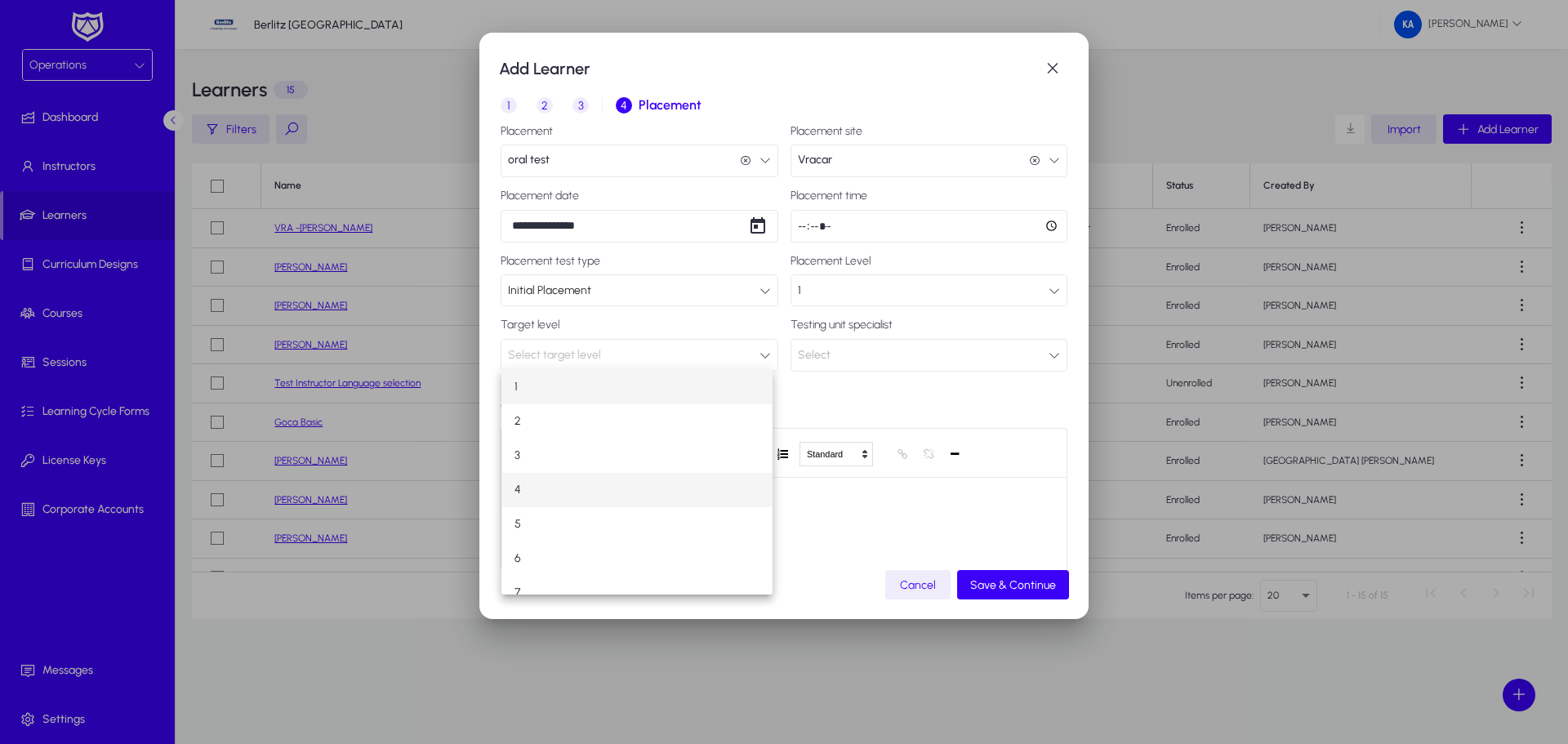
click at [517, 491] on span "4" at bounding box center [518, 490] width 7 height 20
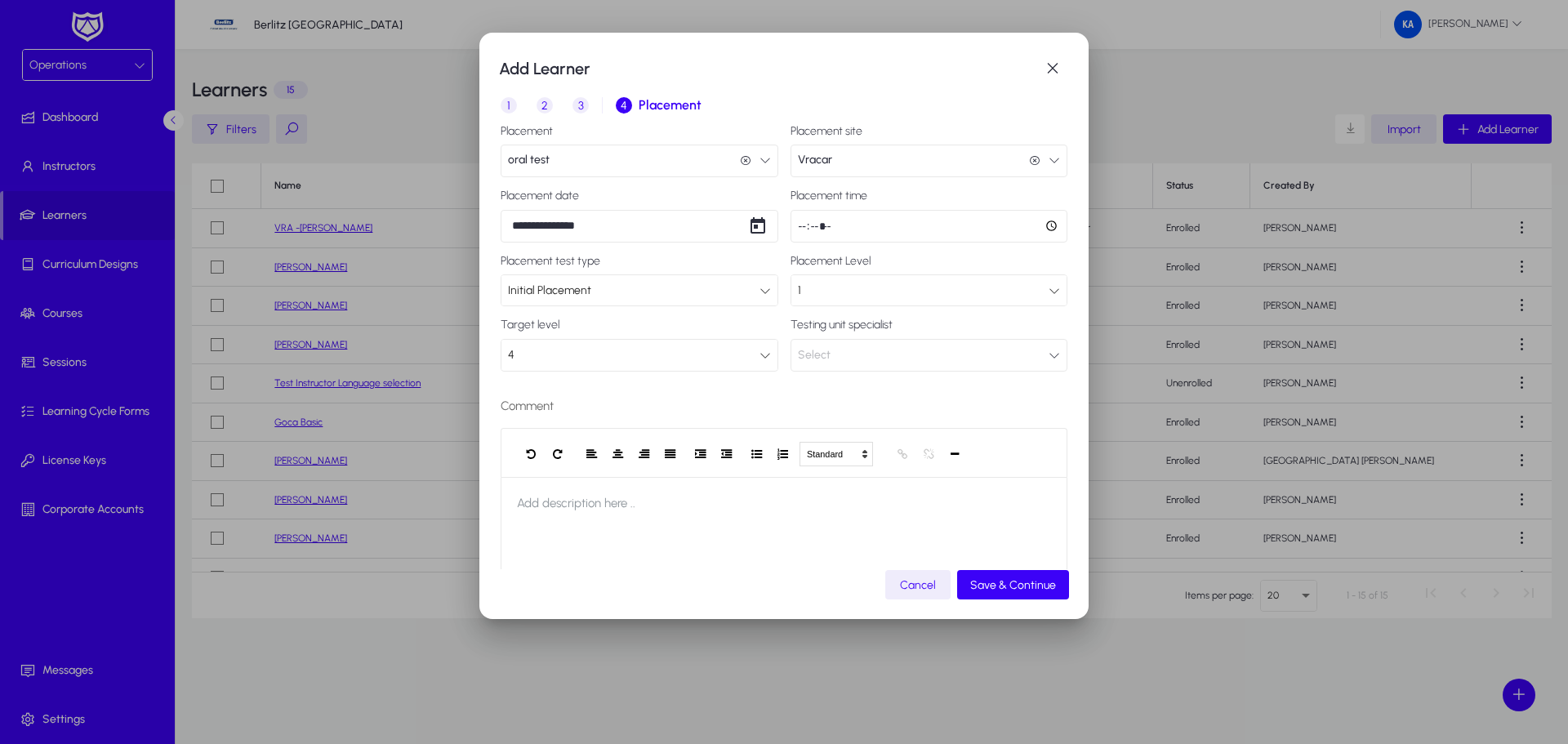
click at [826, 355] on button "Select" at bounding box center [929, 355] width 278 height 32
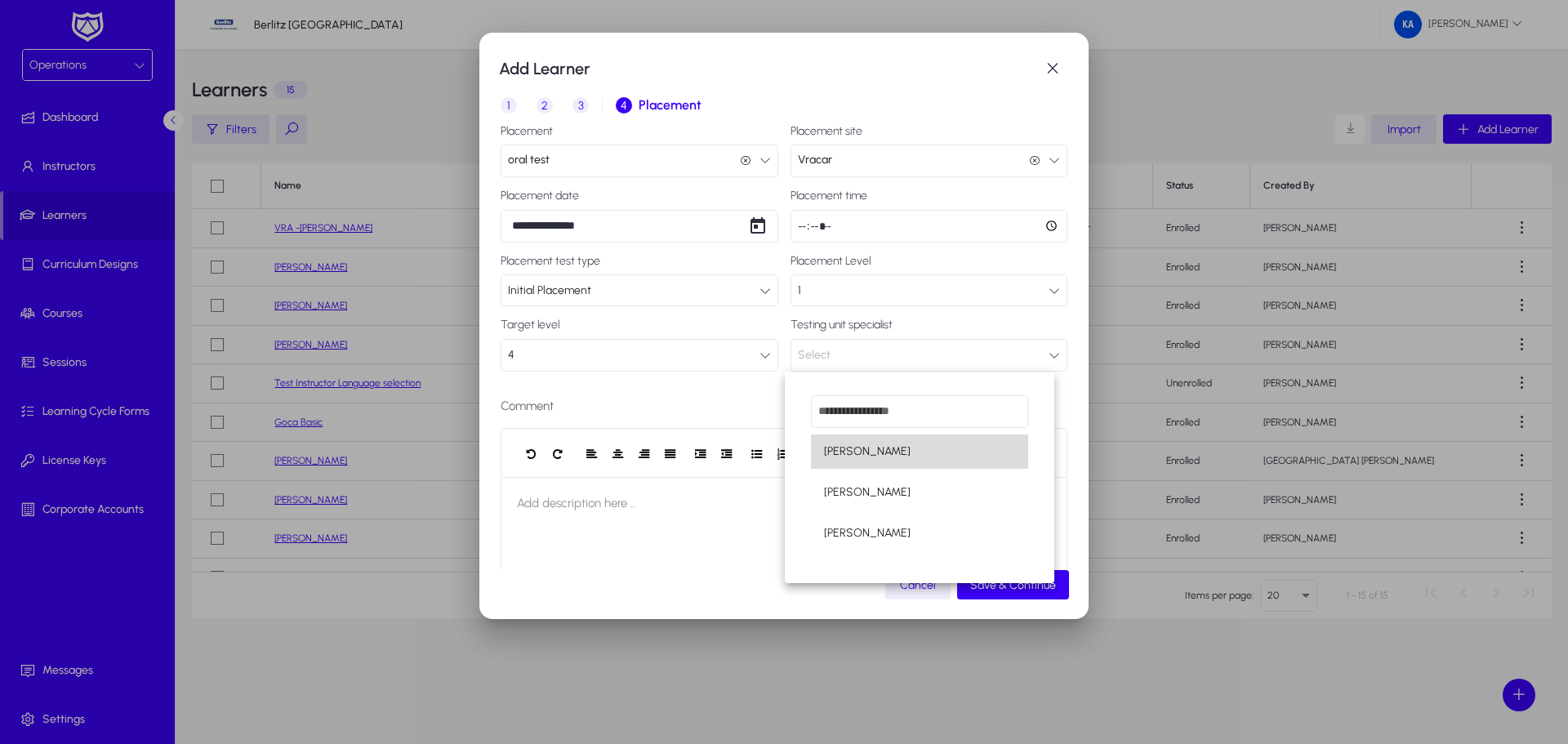
click at [857, 457] on span "[PERSON_NAME]" at bounding box center [868, 451] width 87 height 20
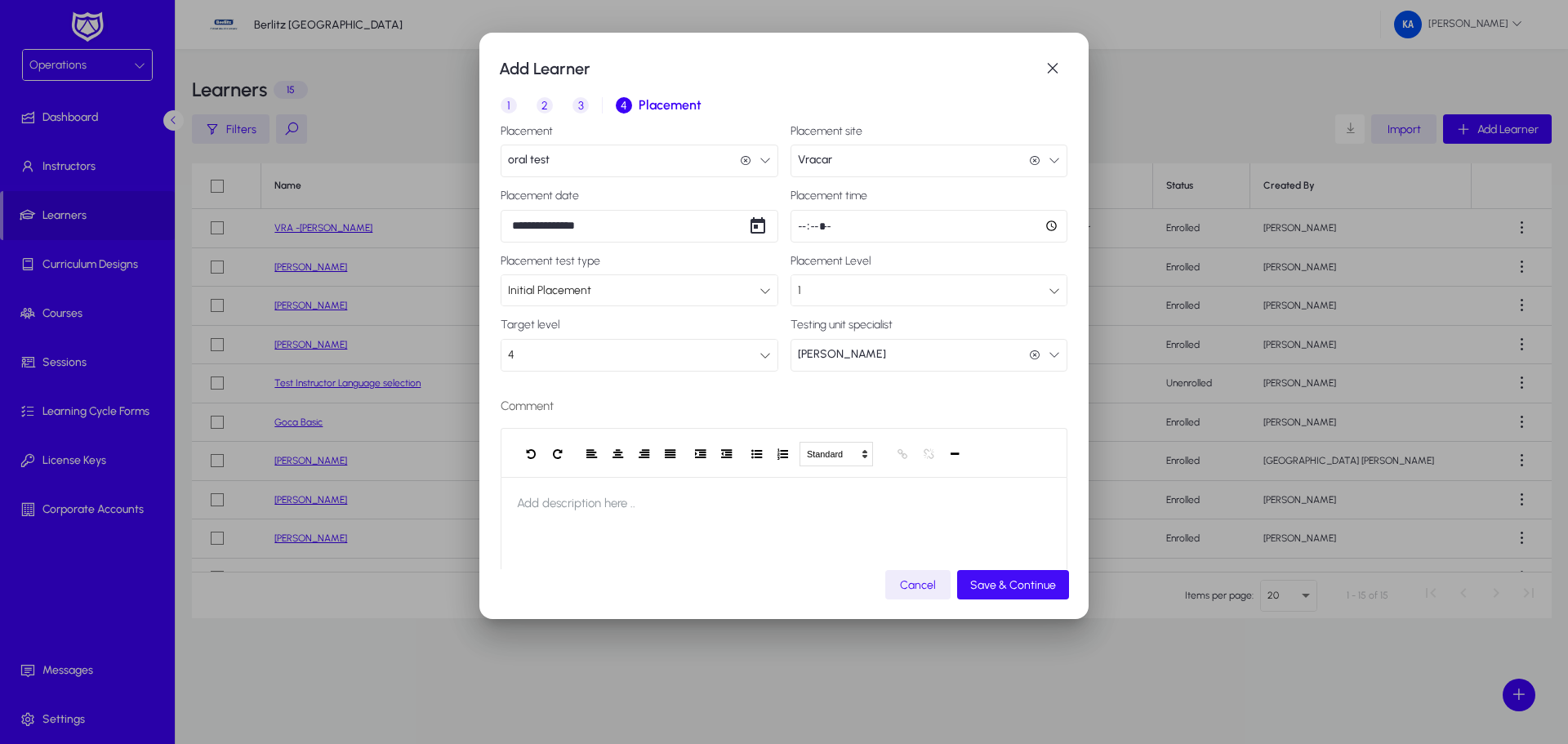
click at [1009, 588] on span "Save & Continue" at bounding box center [1013, 585] width 86 height 14
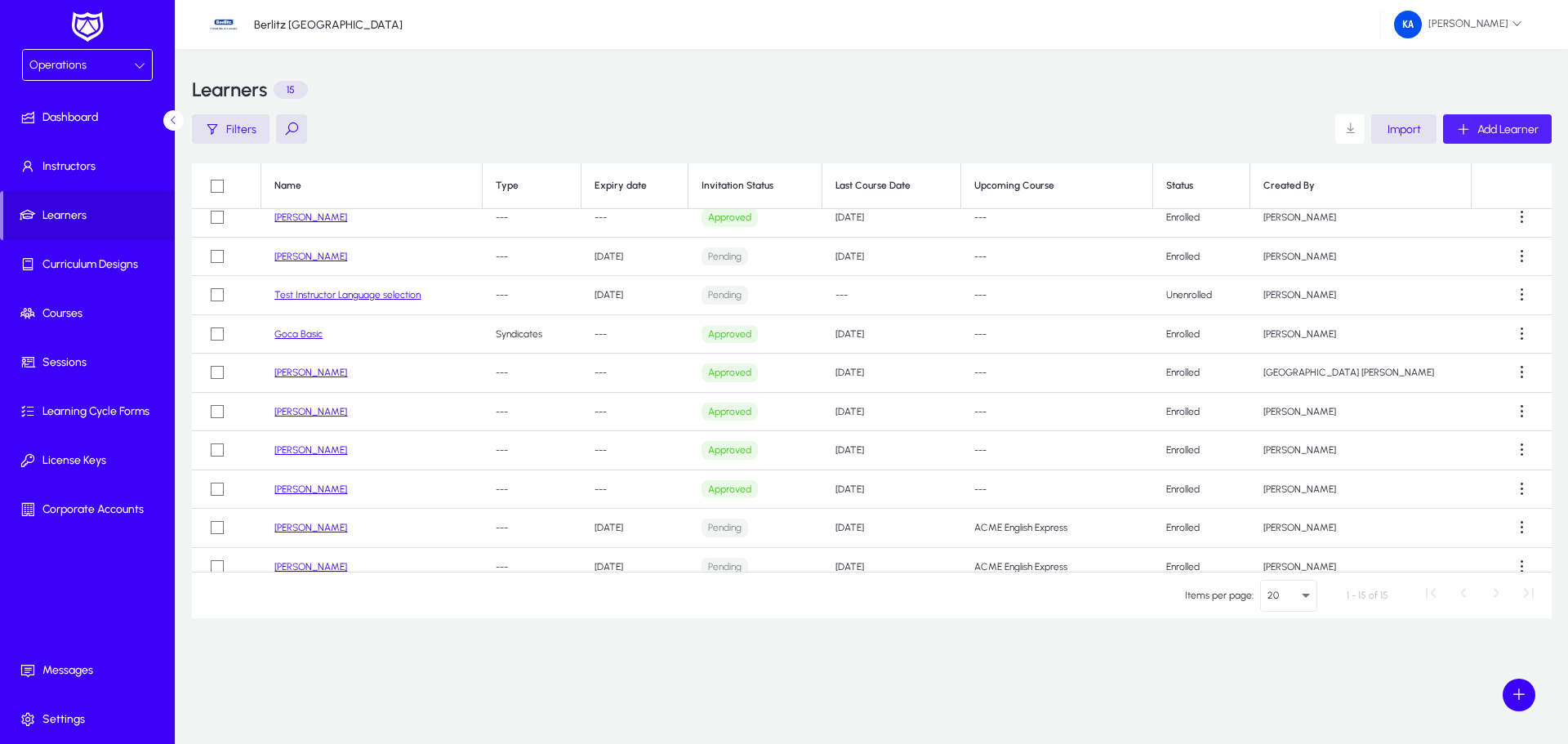
scroll to position [219, 0]
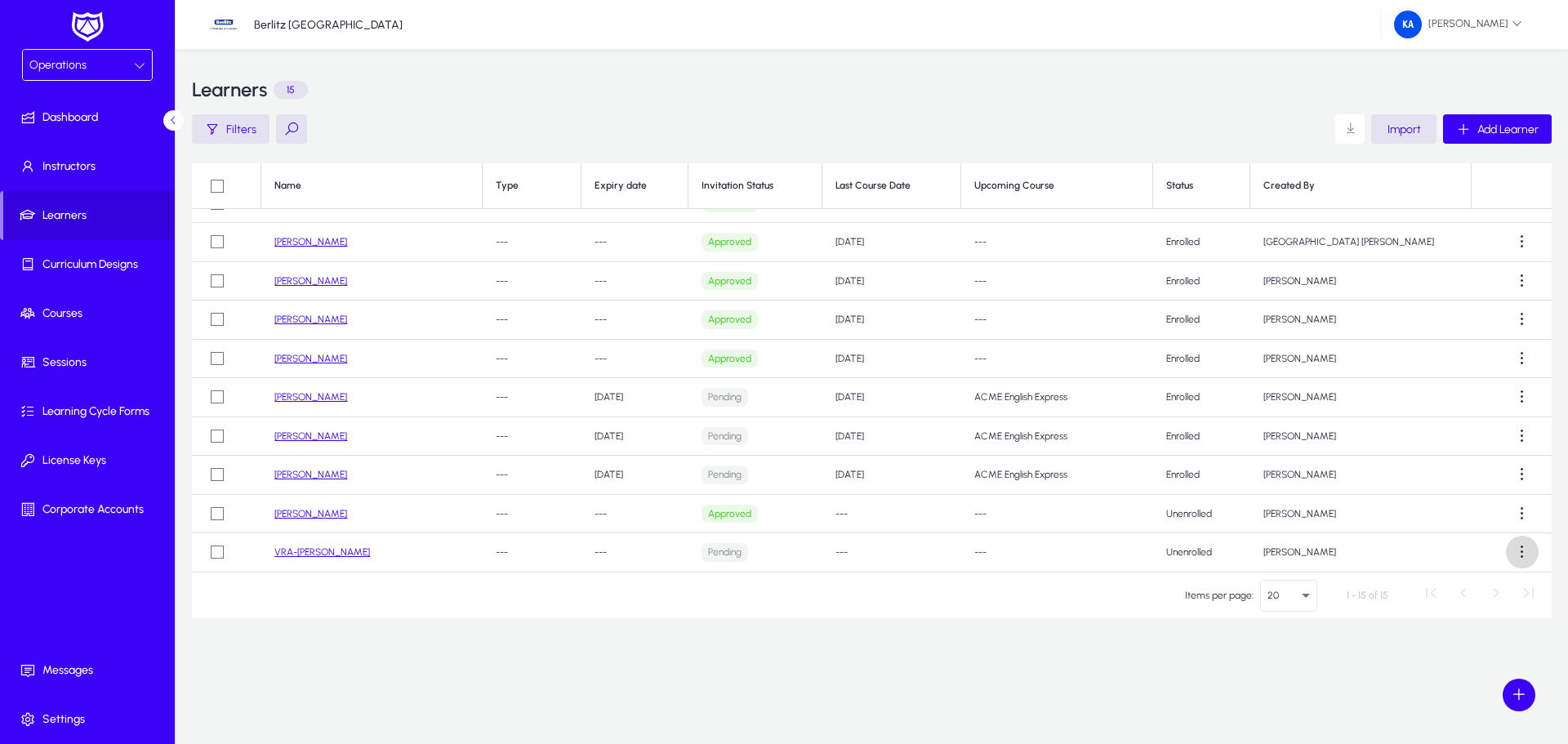
click at [1518, 551] on span at bounding box center [1522, 552] width 32 height 32
click at [1138, 650] on div at bounding box center [784, 372] width 1568 height 744
click at [362, 560] on td "VRA-[PERSON_NAME]" at bounding box center [372, 552] width 222 height 38
click at [365, 554] on link "VRA-[PERSON_NAME]" at bounding box center [322, 552] width 96 height 11
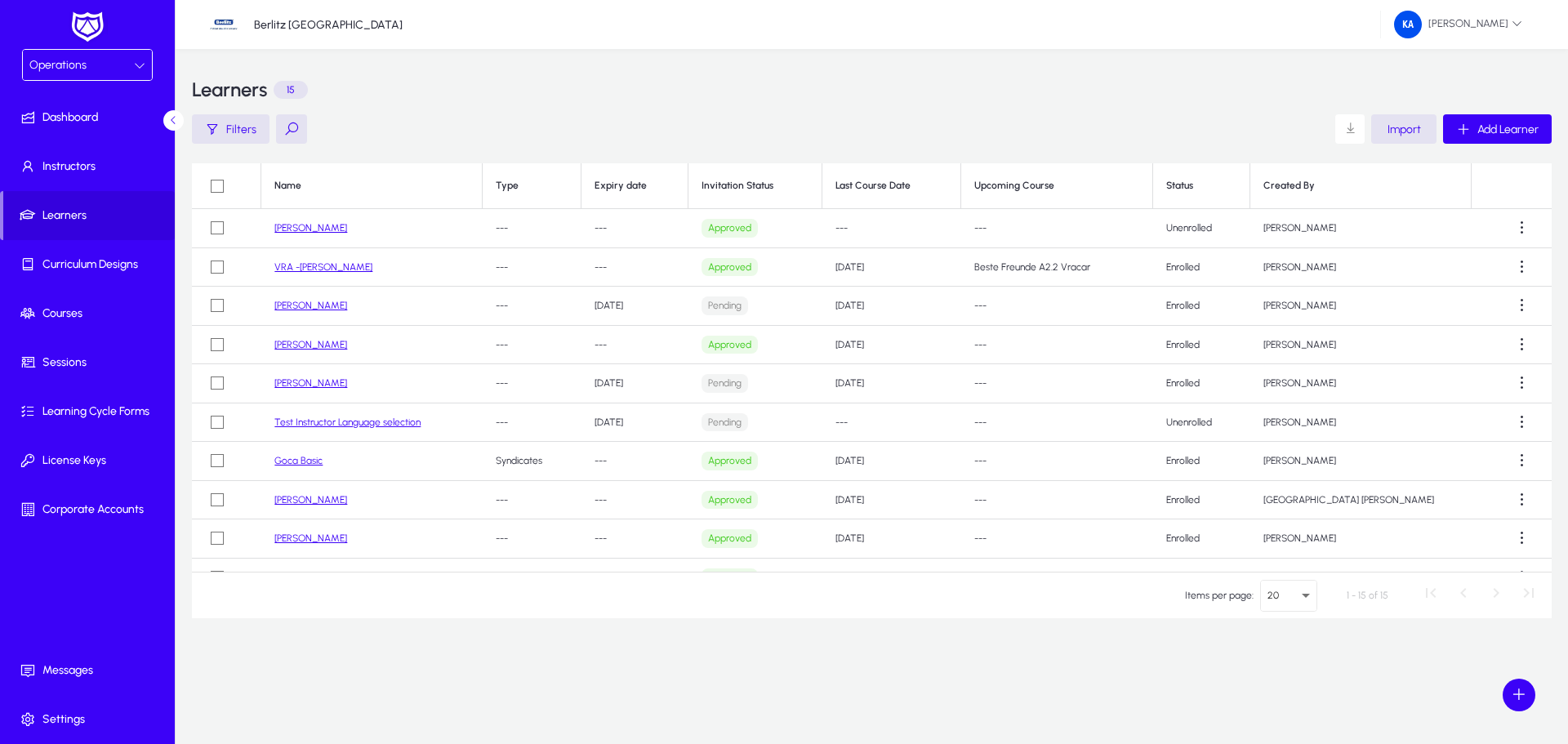
click at [334, 229] on link "[PERSON_NAME]" at bounding box center [311, 228] width 73 height 11
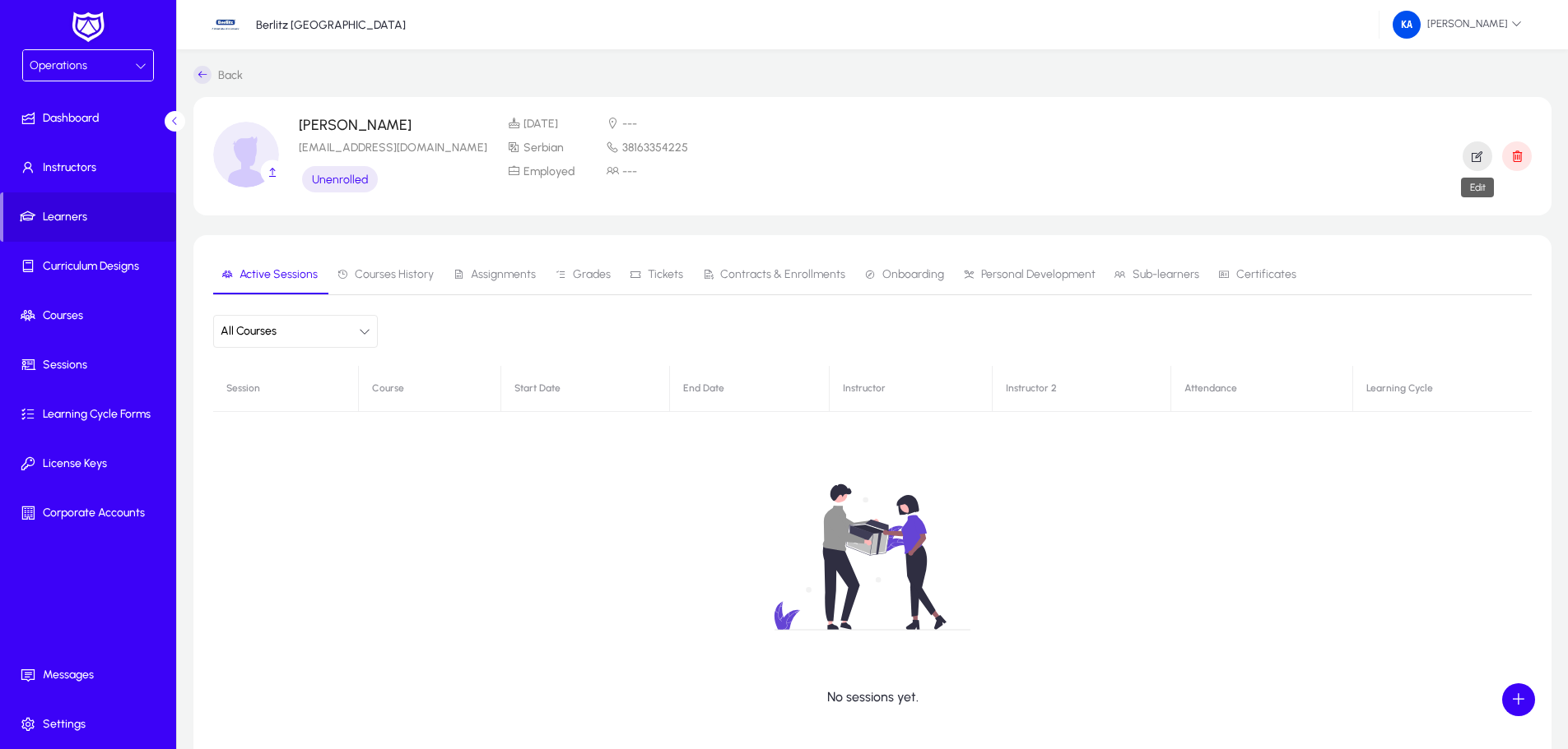
click at [1483, 150] on icon "button" at bounding box center [1476, 156] width 15 height 15
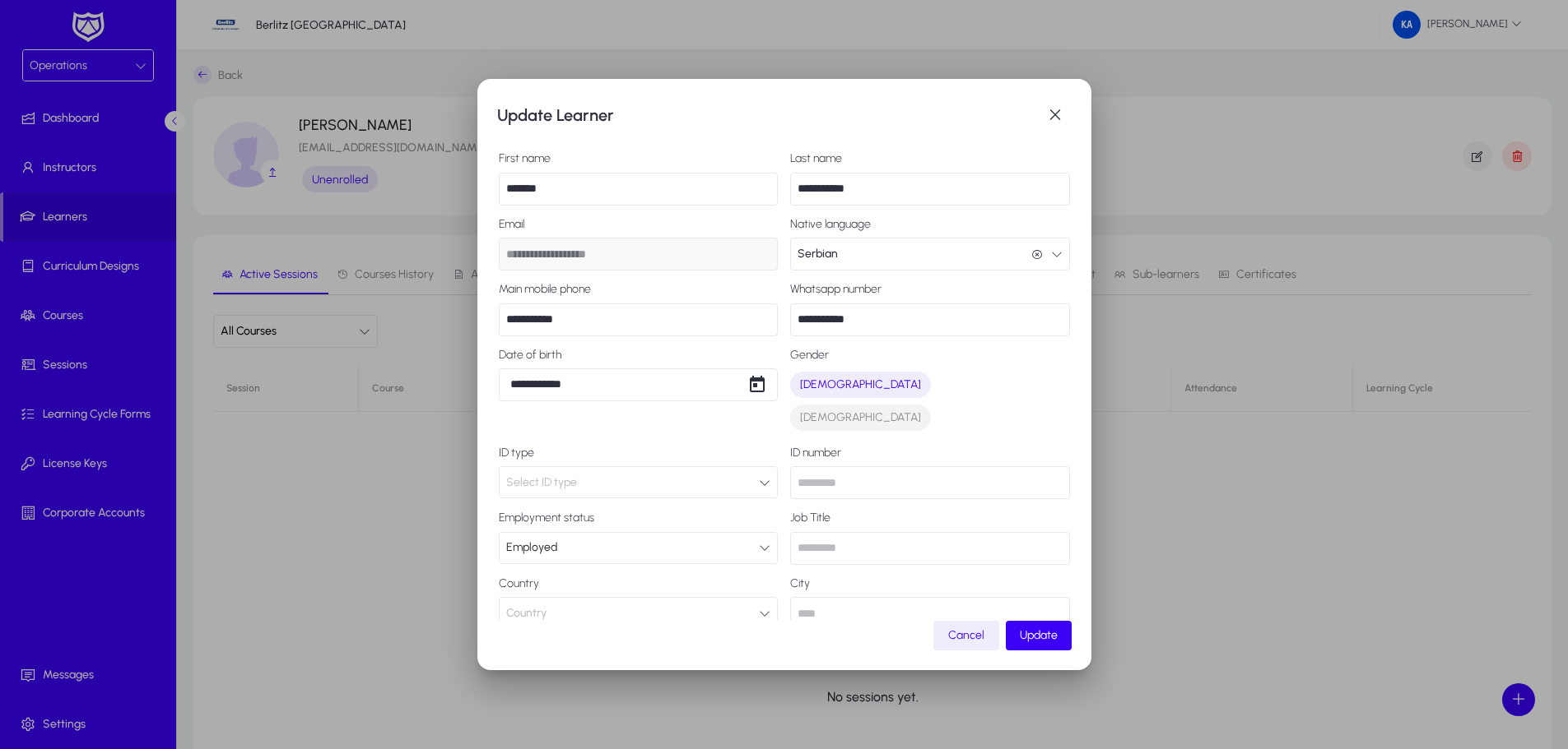
click at [504, 181] on input "*******" at bounding box center [638, 189] width 280 height 32
type input "**********"
click at [1042, 630] on span "Update" at bounding box center [1038, 635] width 38 height 14
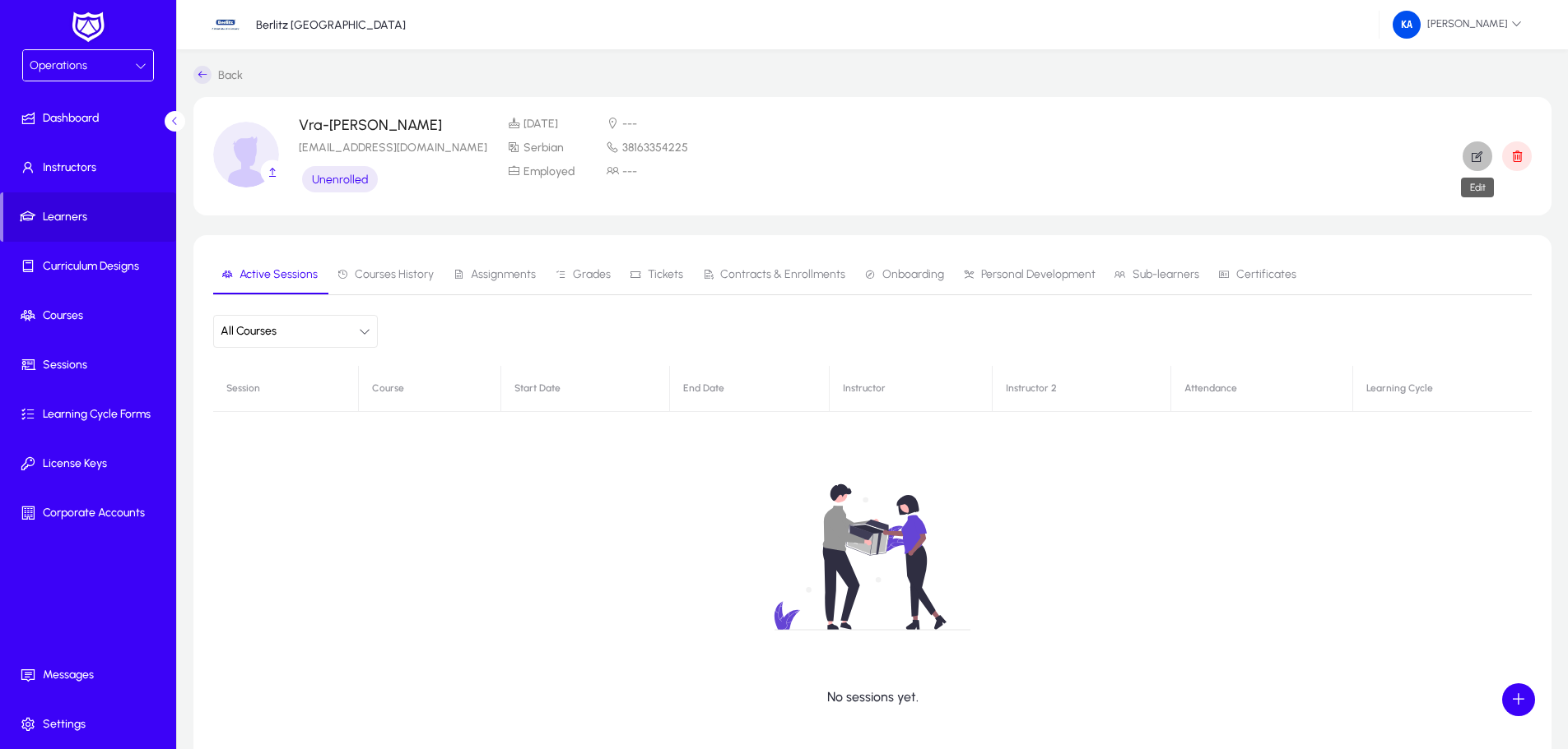
click at [1481, 153] on icon "button" at bounding box center [1476, 156] width 15 height 15
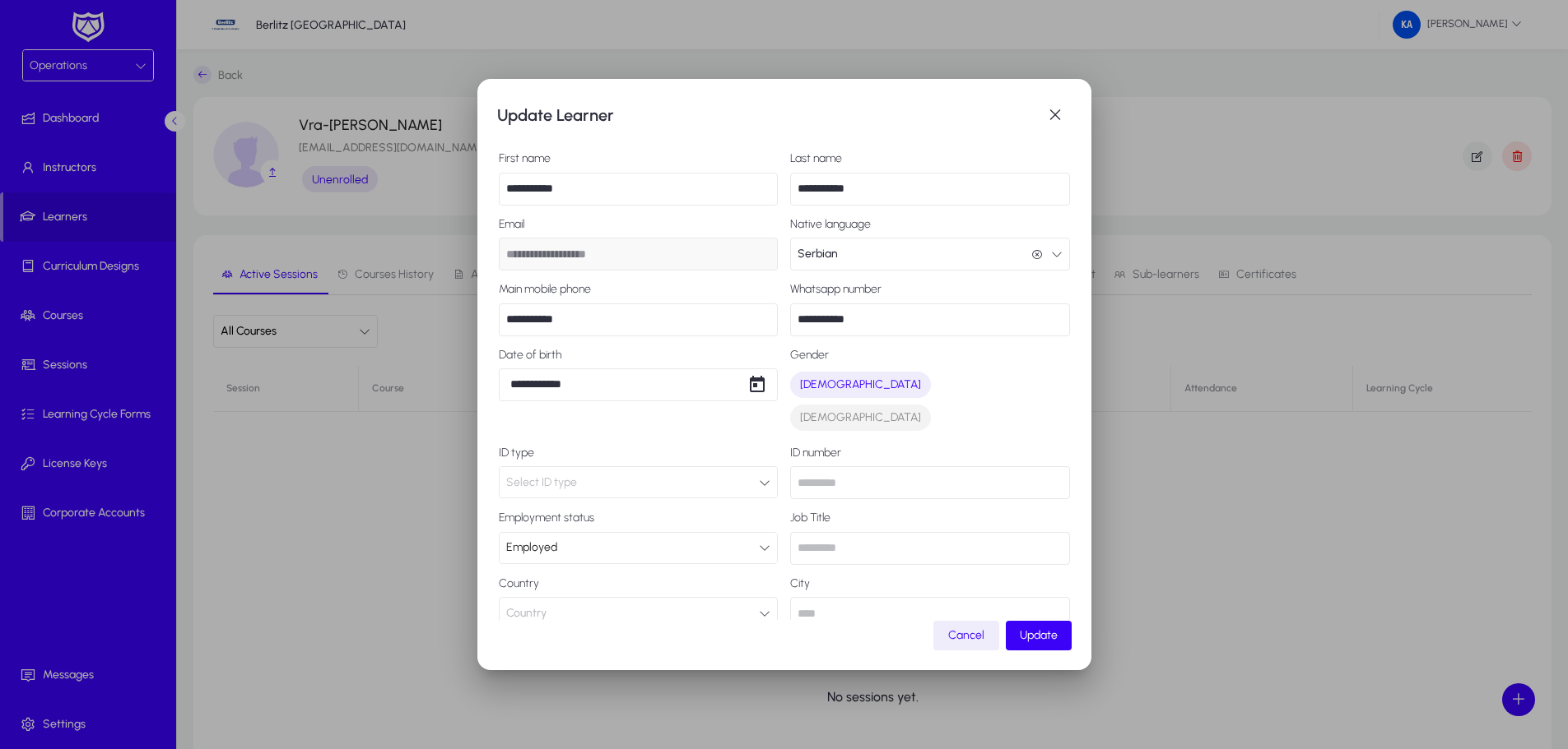
click at [537, 189] on input "**********" at bounding box center [638, 189] width 280 height 32
type input "**********"
click at [800, 190] on input "**********" at bounding box center [930, 189] width 280 height 32
type input "**********"
click at [1034, 646] on span "button" at bounding box center [1038, 636] width 66 height 39
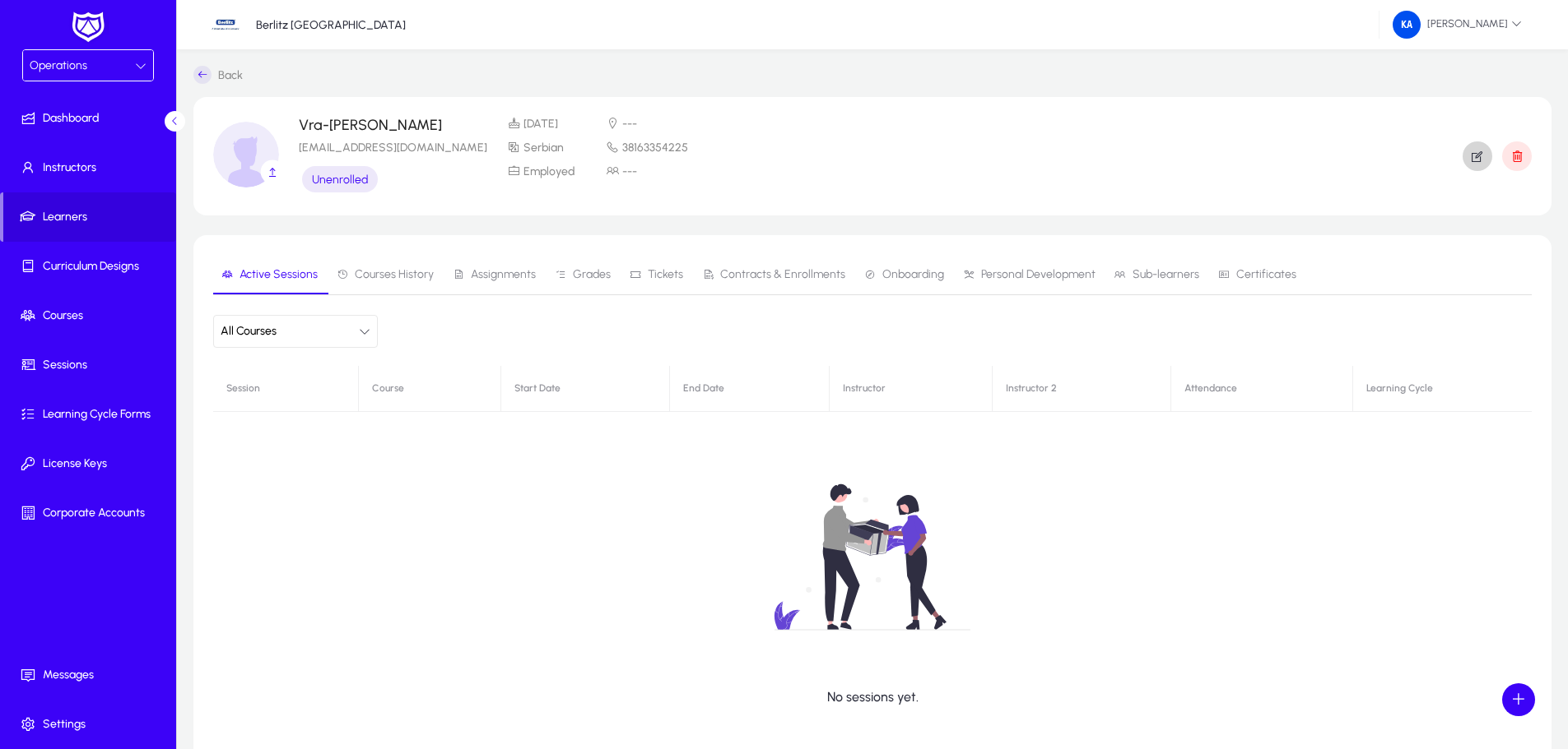
click at [198, 72] on icon at bounding box center [202, 74] width 18 height 18
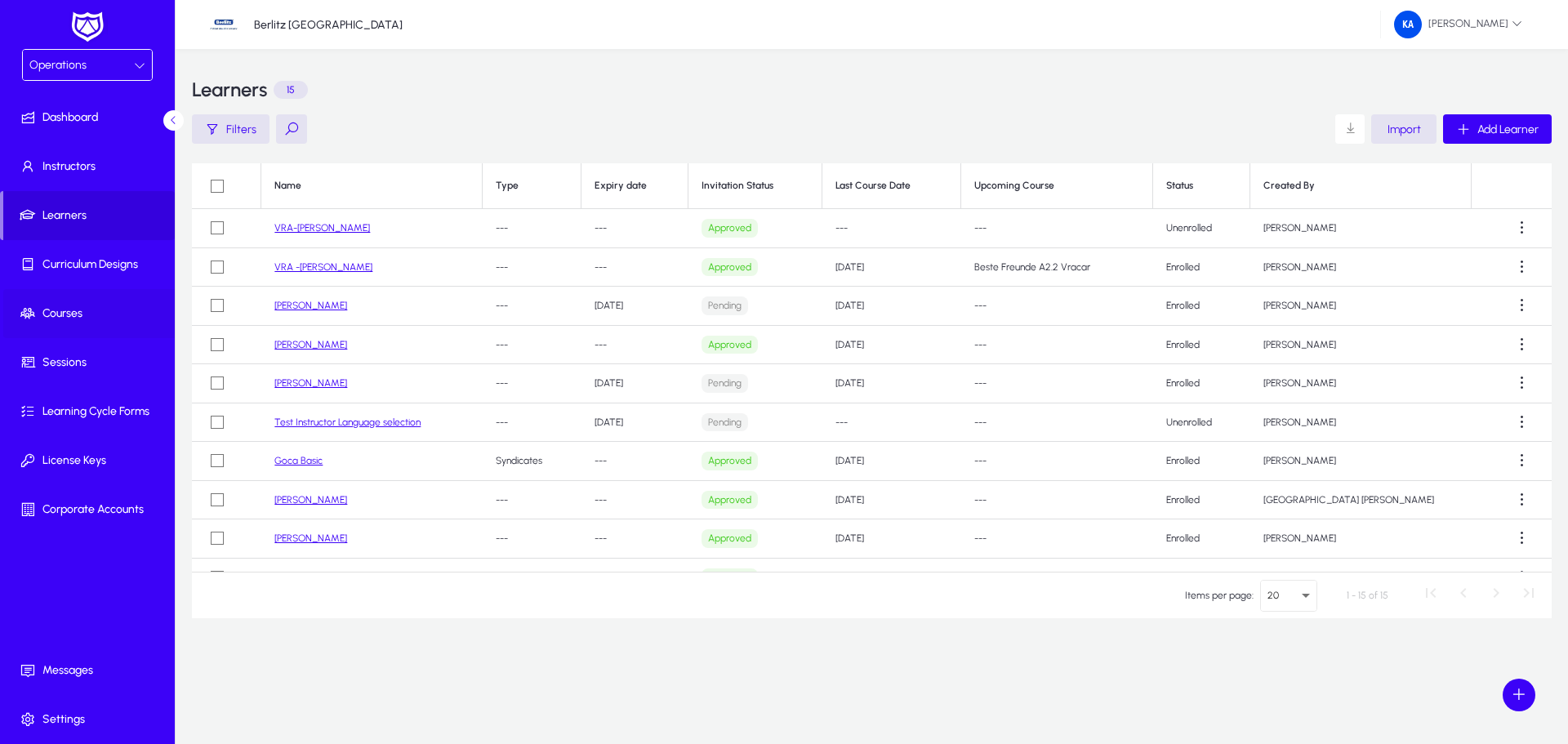
click at [61, 320] on span "Courses" at bounding box center [91, 313] width 175 height 16
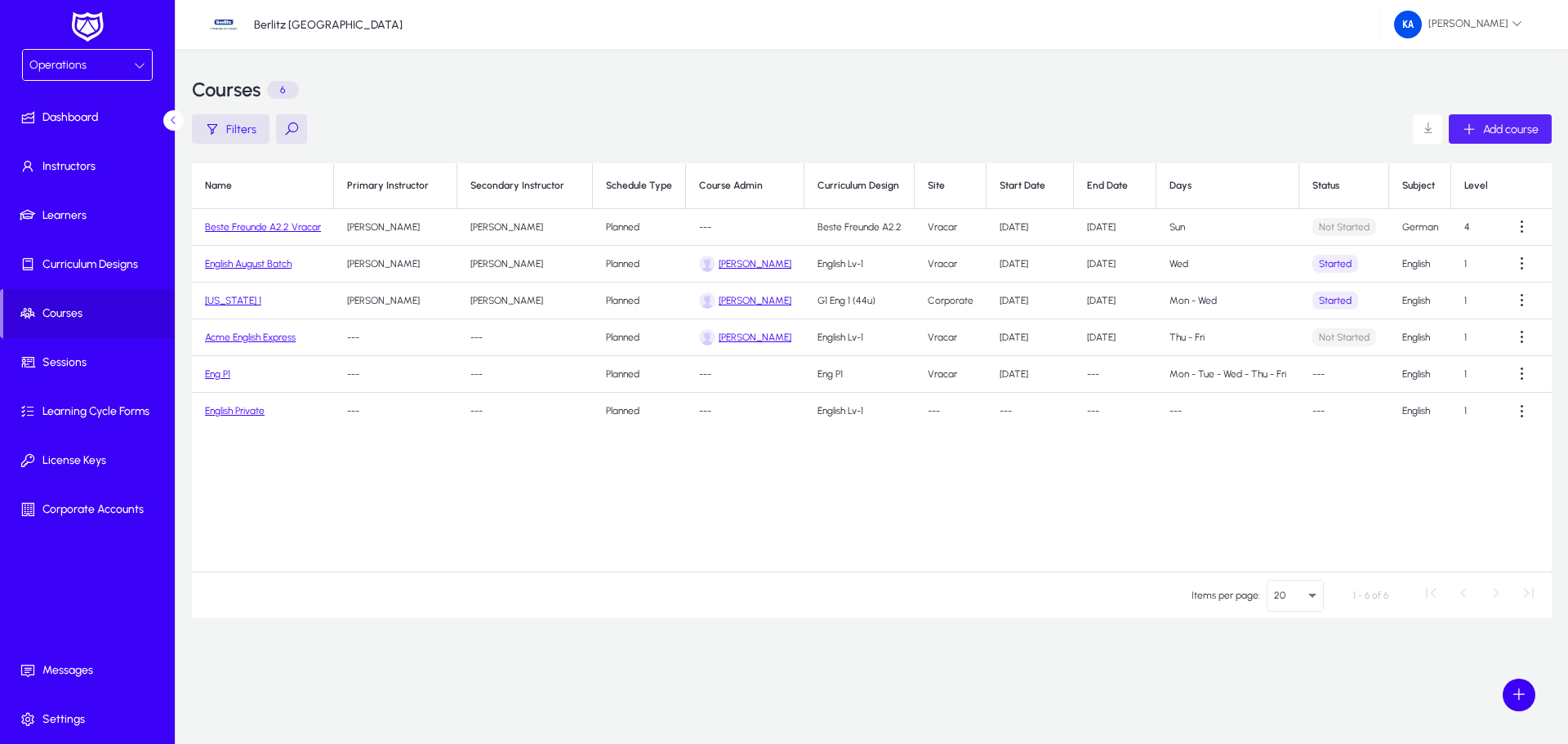
click at [1485, 127] on span "Add course" at bounding box center [1510, 129] width 55 height 14
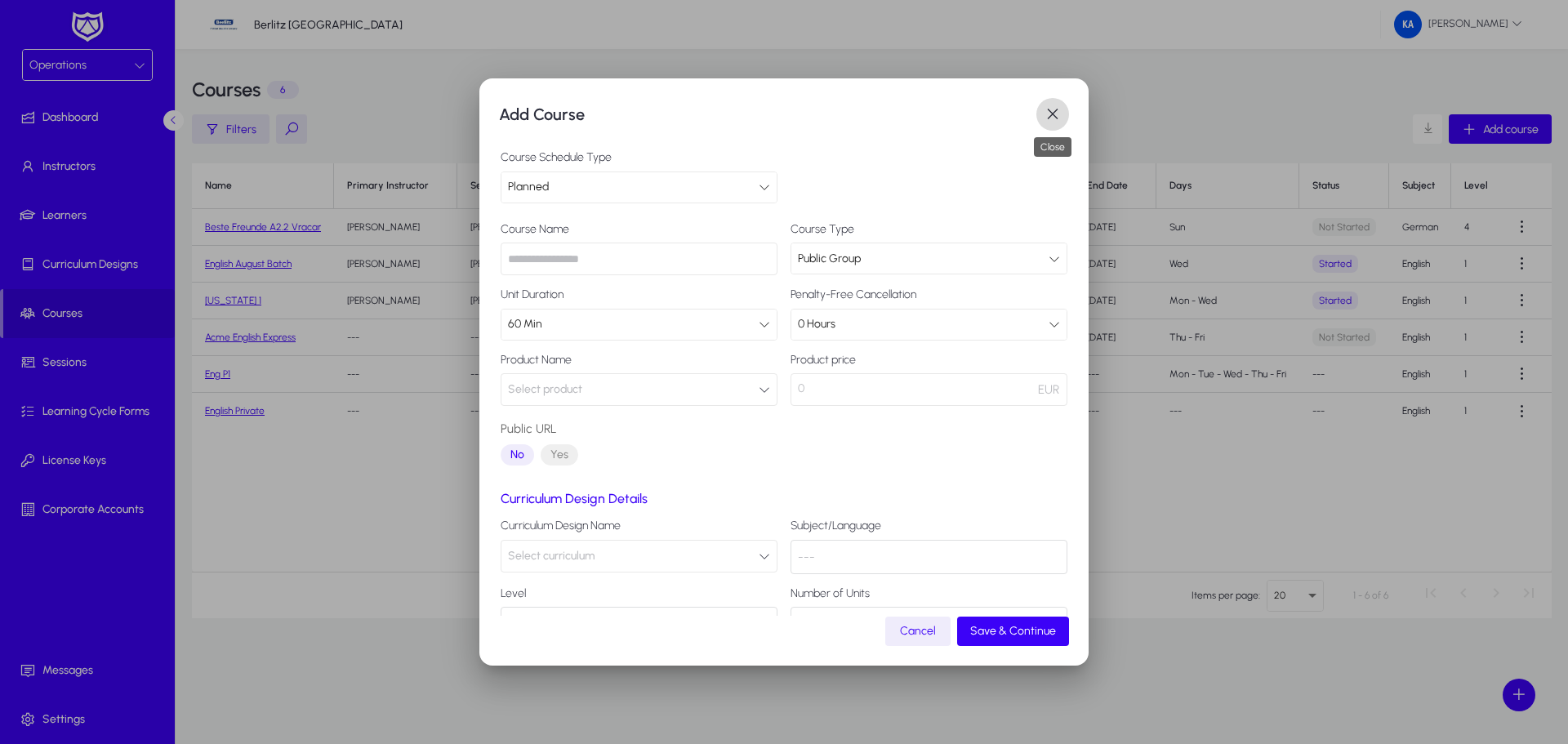
click at [1049, 112] on span "button" at bounding box center [1053, 114] width 32 height 32
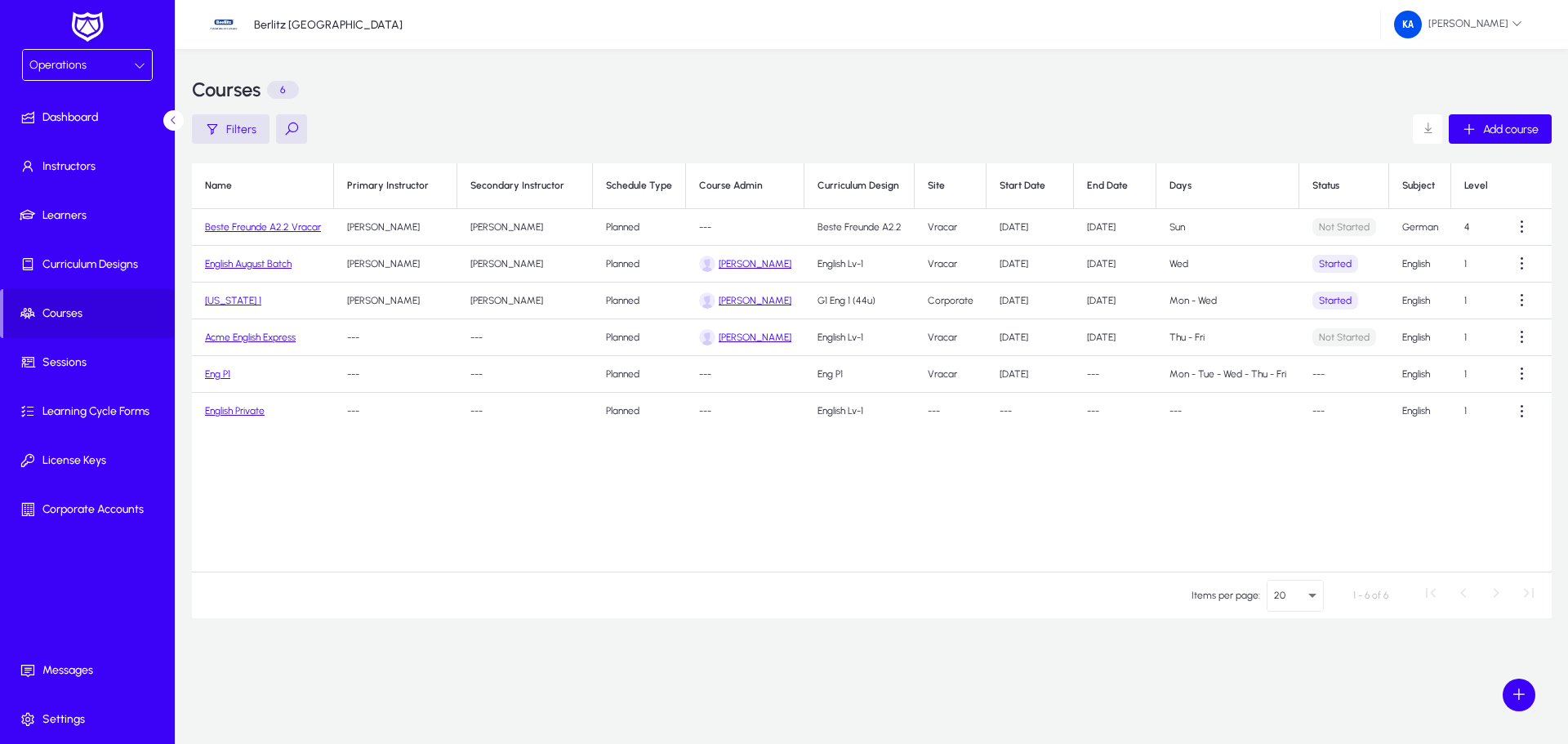
click at [126, 65] on div "Operations" at bounding box center [81, 65] width 104 height 21
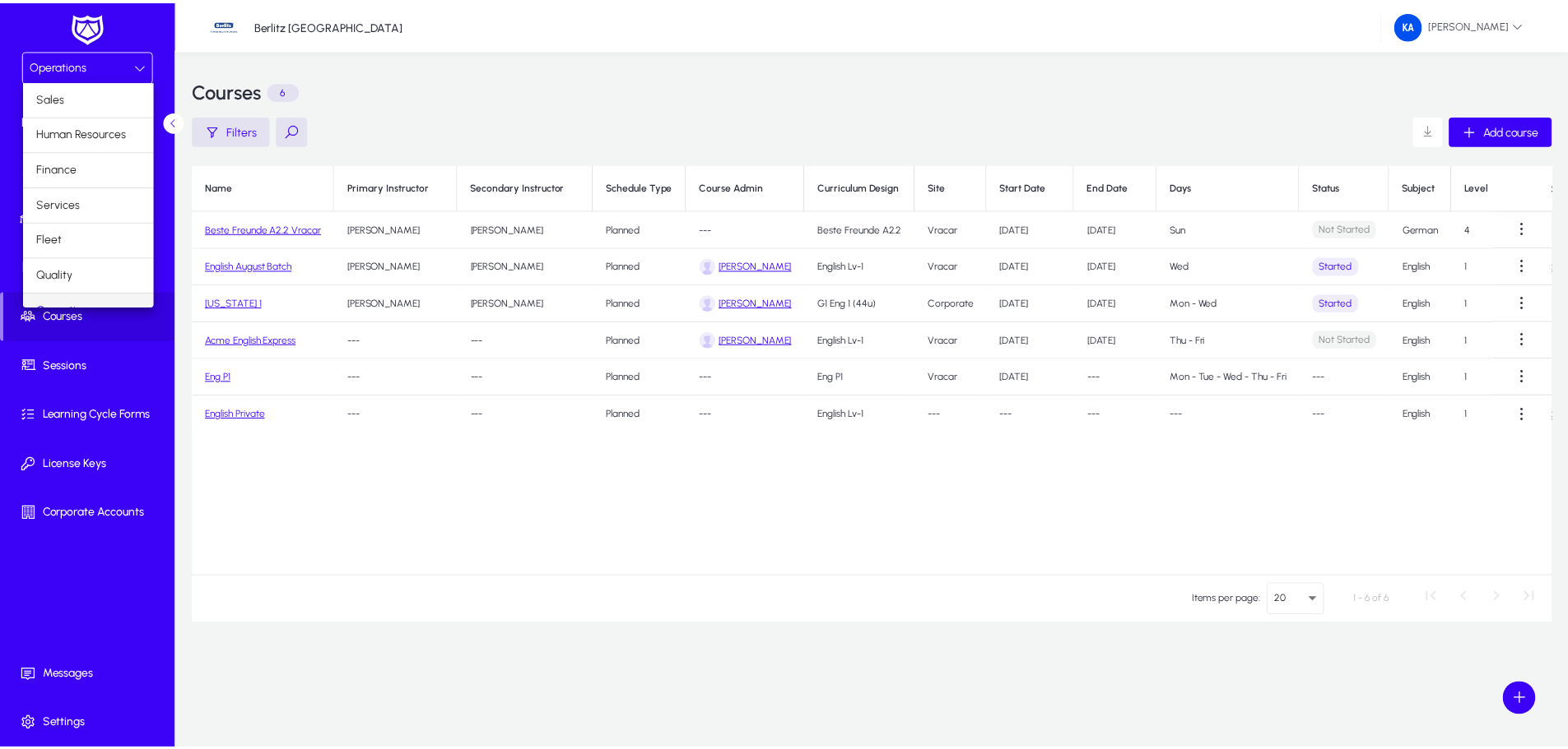
scroll to position [21, 0]
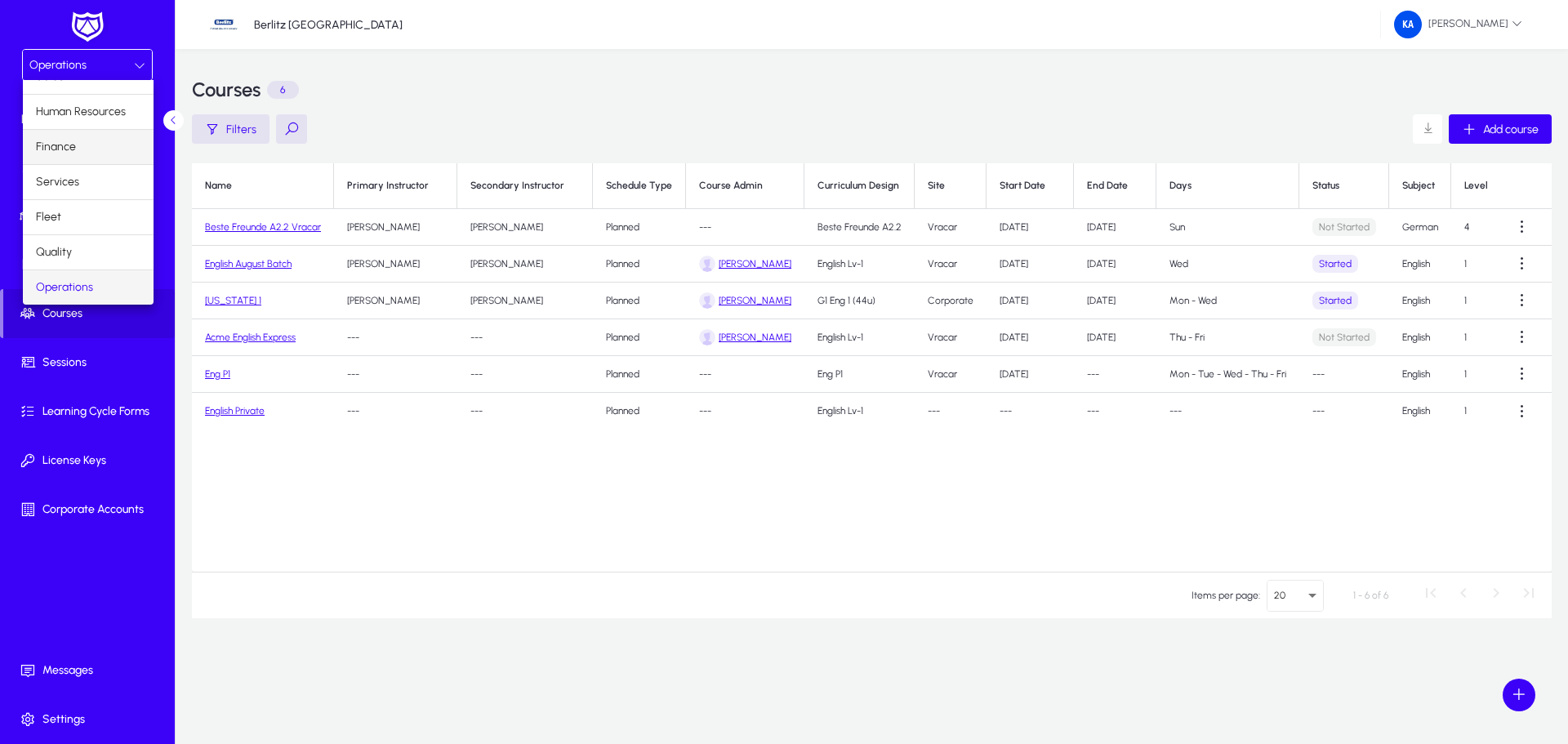
click at [90, 144] on mat-option "Finance" at bounding box center [88, 147] width 131 height 34
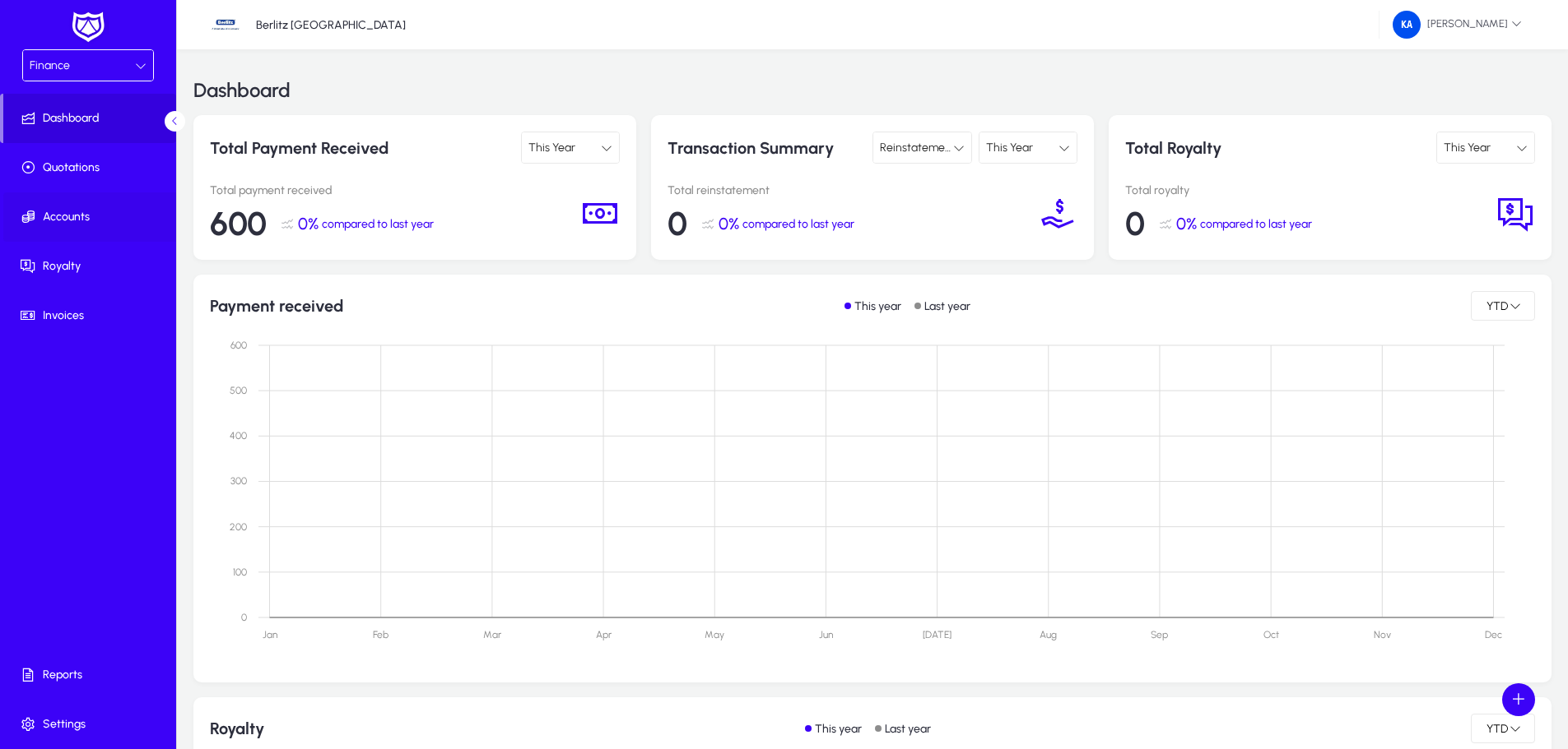
click at [50, 214] on span "Accounts" at bounding box center [92, 216] width 176 height 16
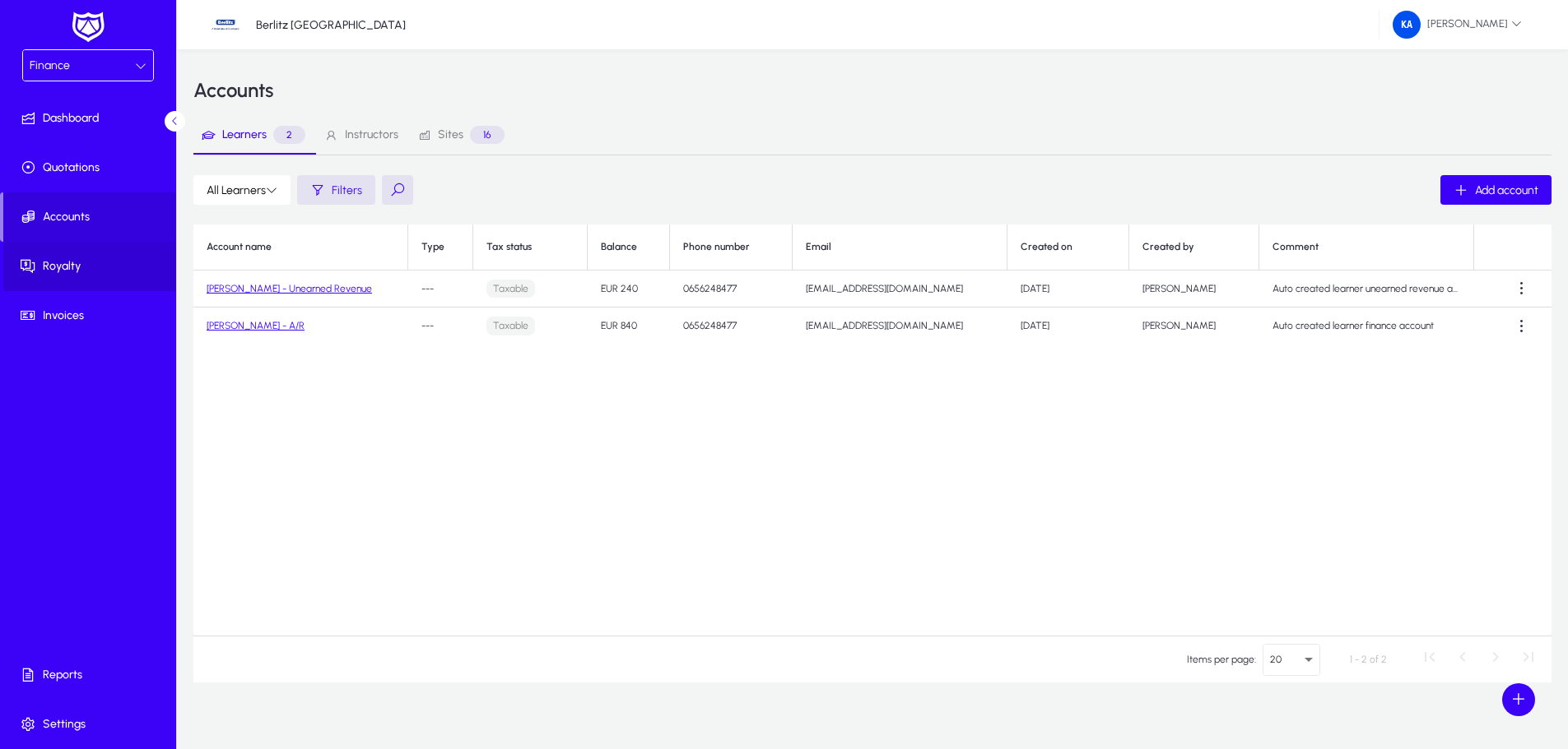
click at [55, 263] on span "Royalty" at bounding box center [92, 266] width 176 height 16
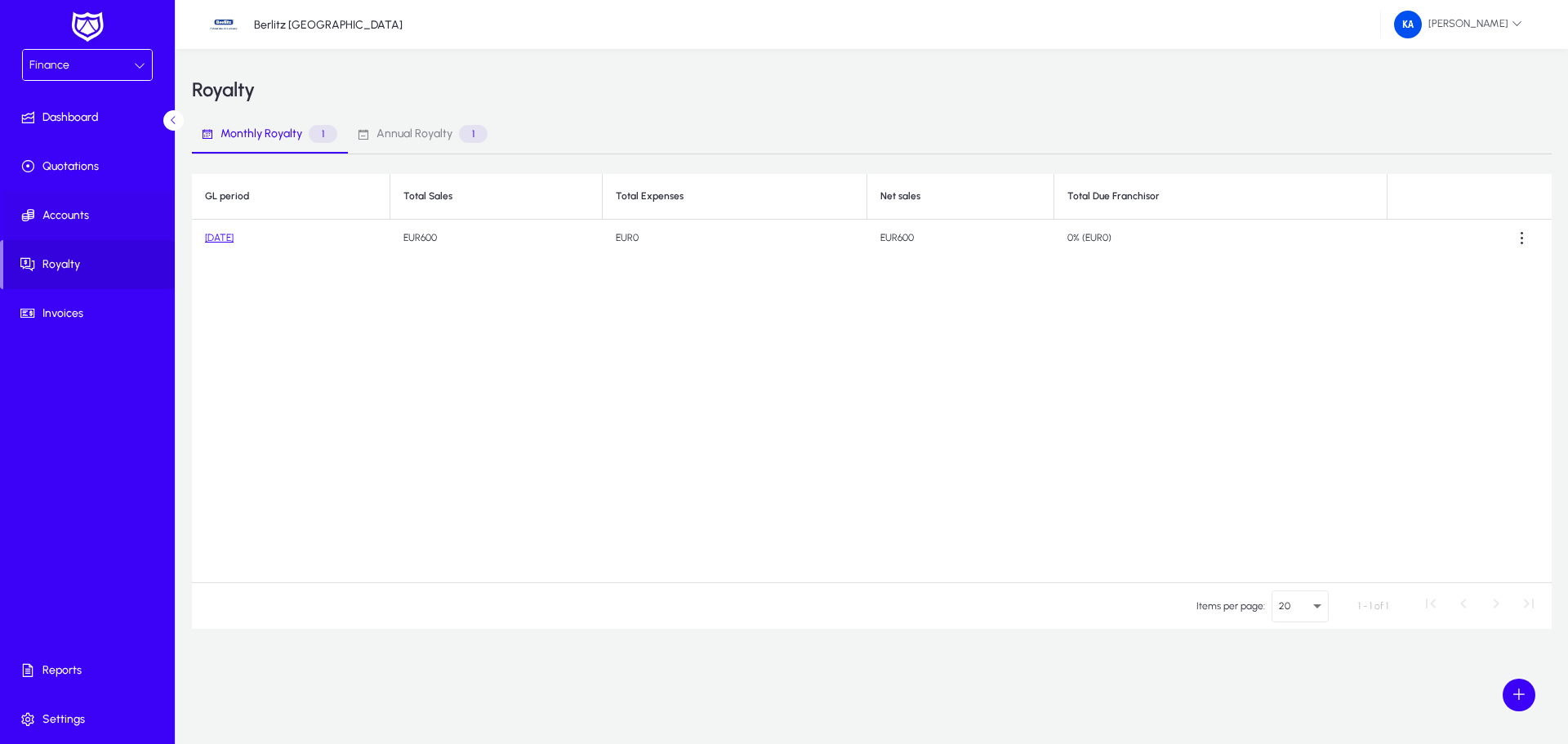
click at [94, 212] on span "Accounts" at bounding box center [91, 215] width 175 height 16
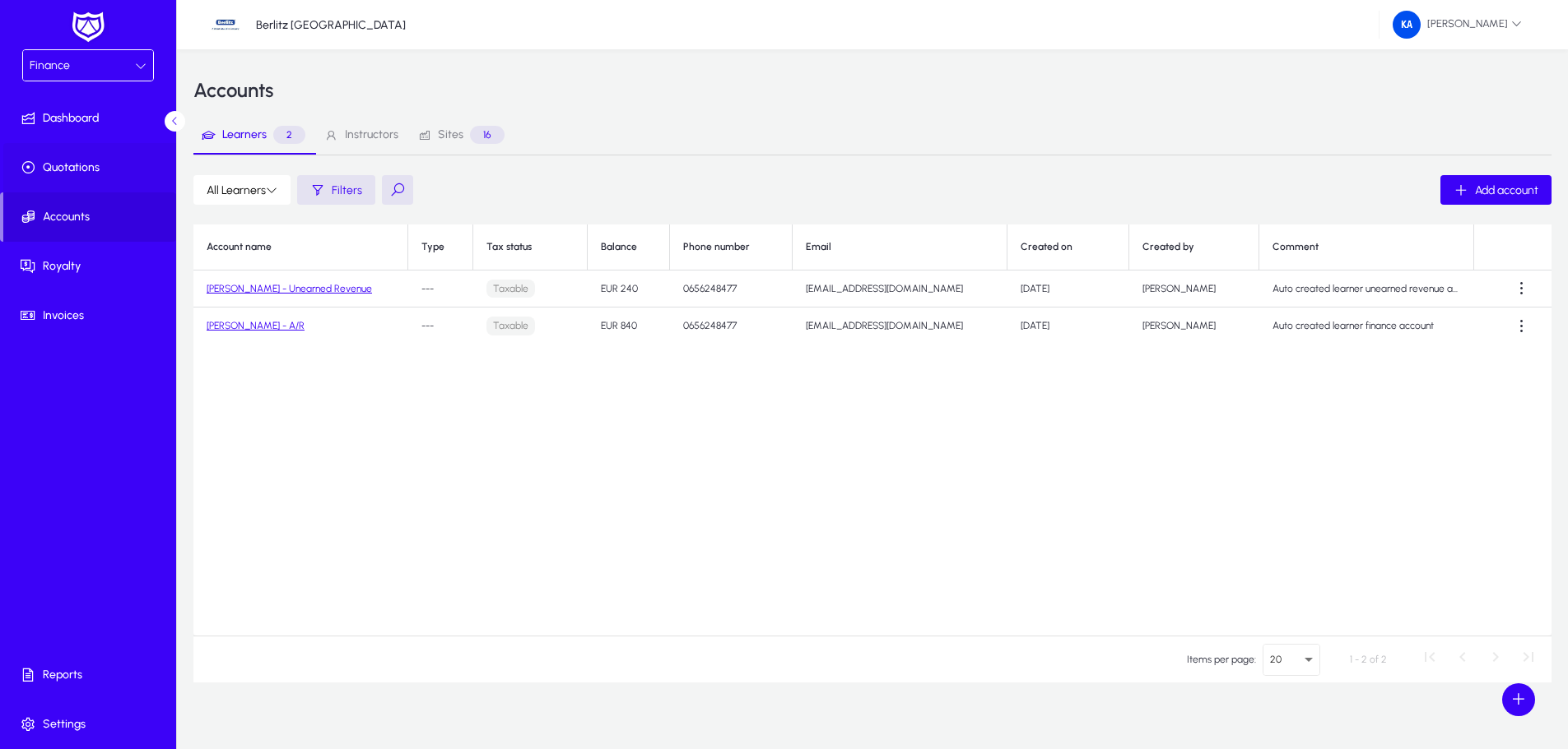
click at [87, 170] on span "Quotations" at bounding box center [92, 168] width 176 height 16
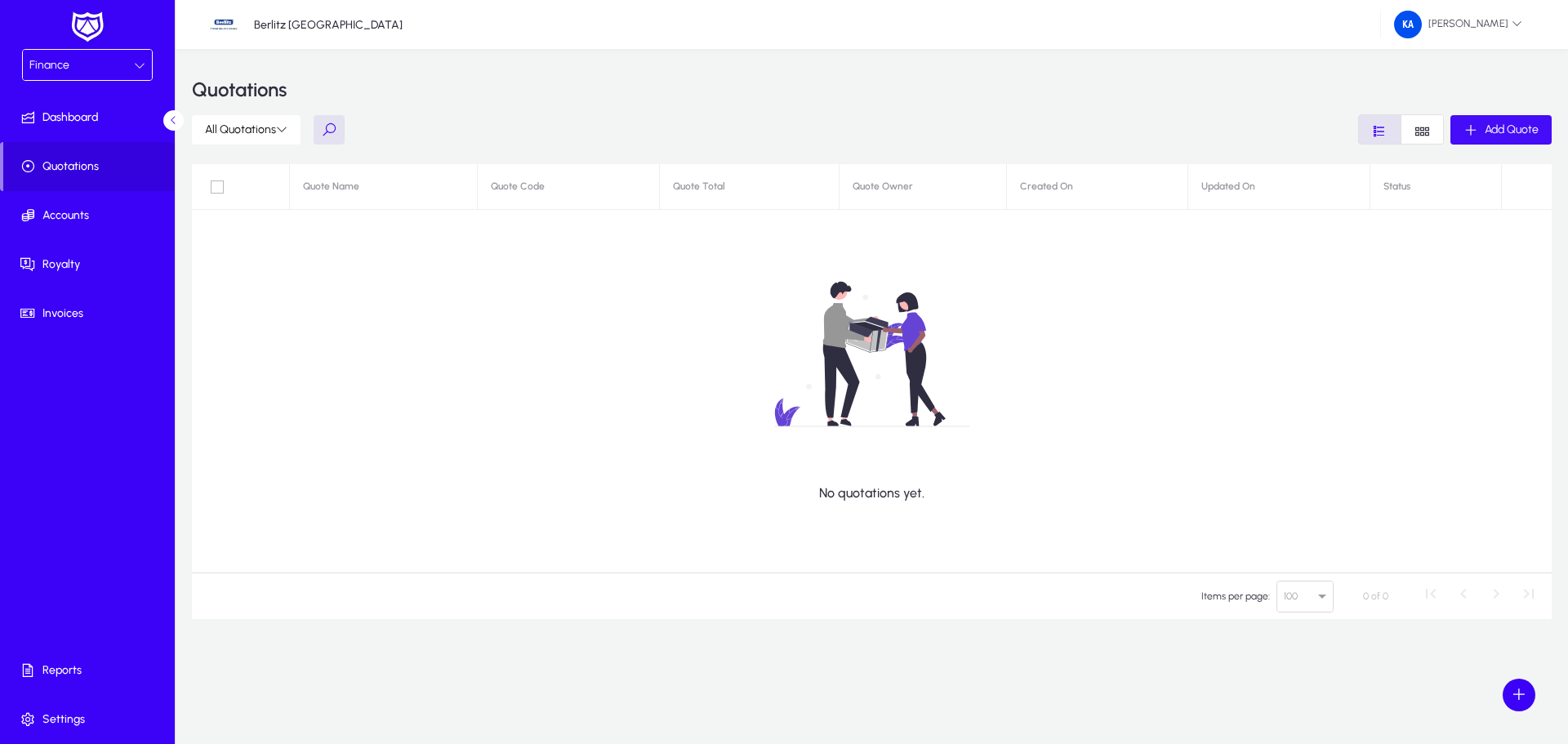
click at [1506, 140] on span "button" at bounding box center [1501, 130] width 101 height 39
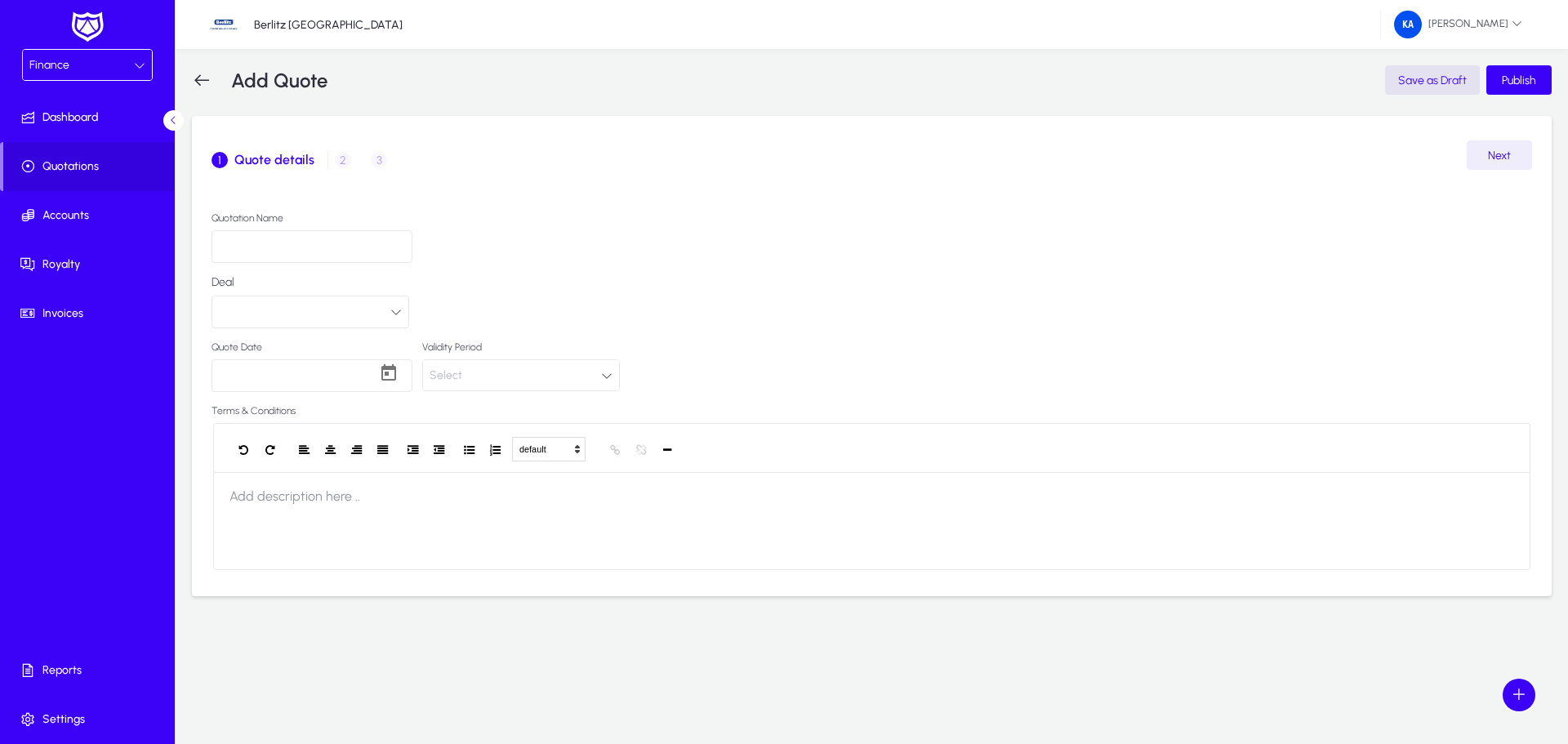
click at [282, 245] on input "Quotation Name" at bounding box center [312, 246] width 201 height 32
click at [396, 312] on icon "button" at bounding box center [396, 312] width 11 height 11
click at [396, 312] on div at bounding box center [784, 372] width 1568 height 744
click at [279, 373] on body "Finance Dashboard Quotations Accounts Royalty Invoices Reports Settings Berlitz…" at bounding box center [784, 372] width 1568 height 744
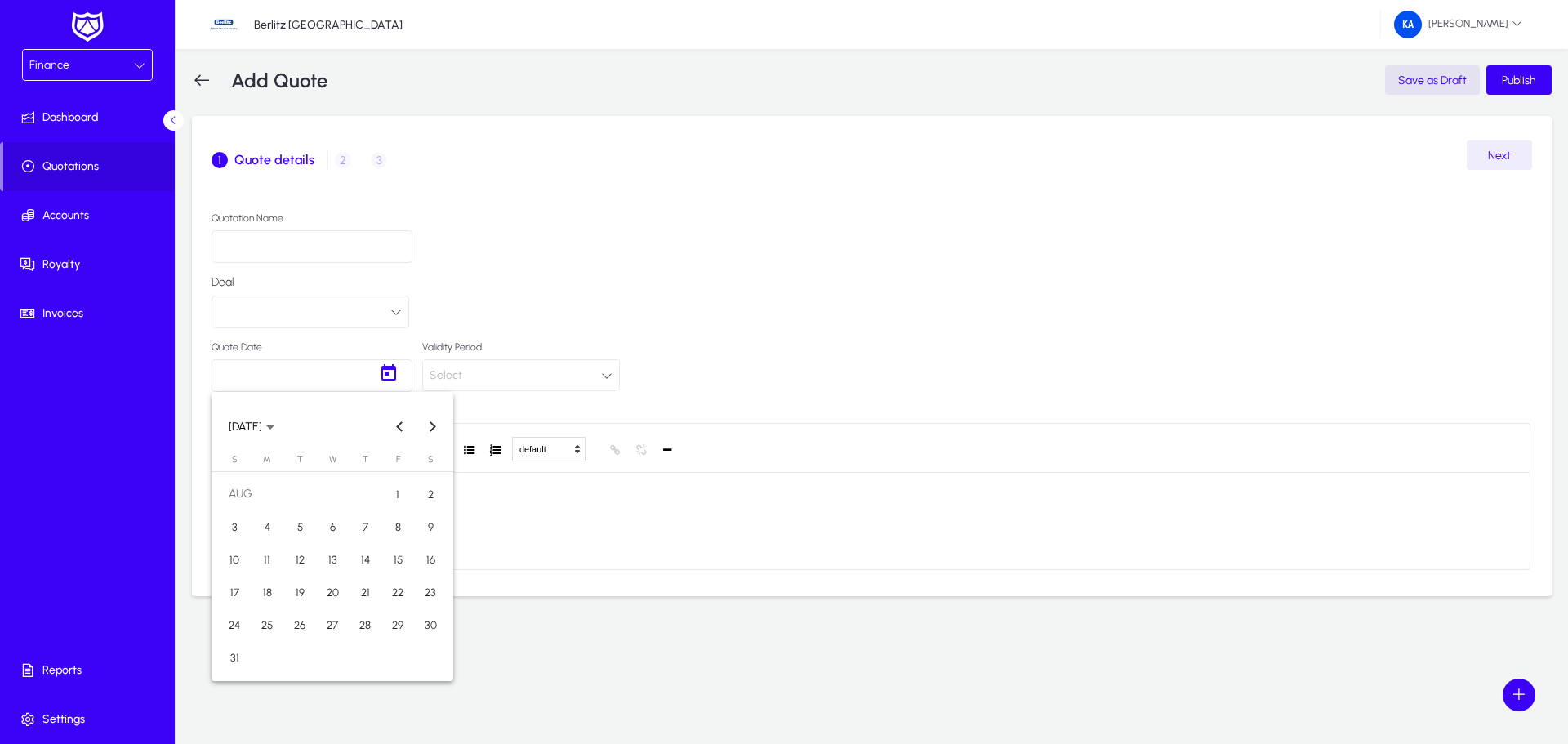
click at [289, 372] on div at bounding box center [784, 372] width 1568 height 744
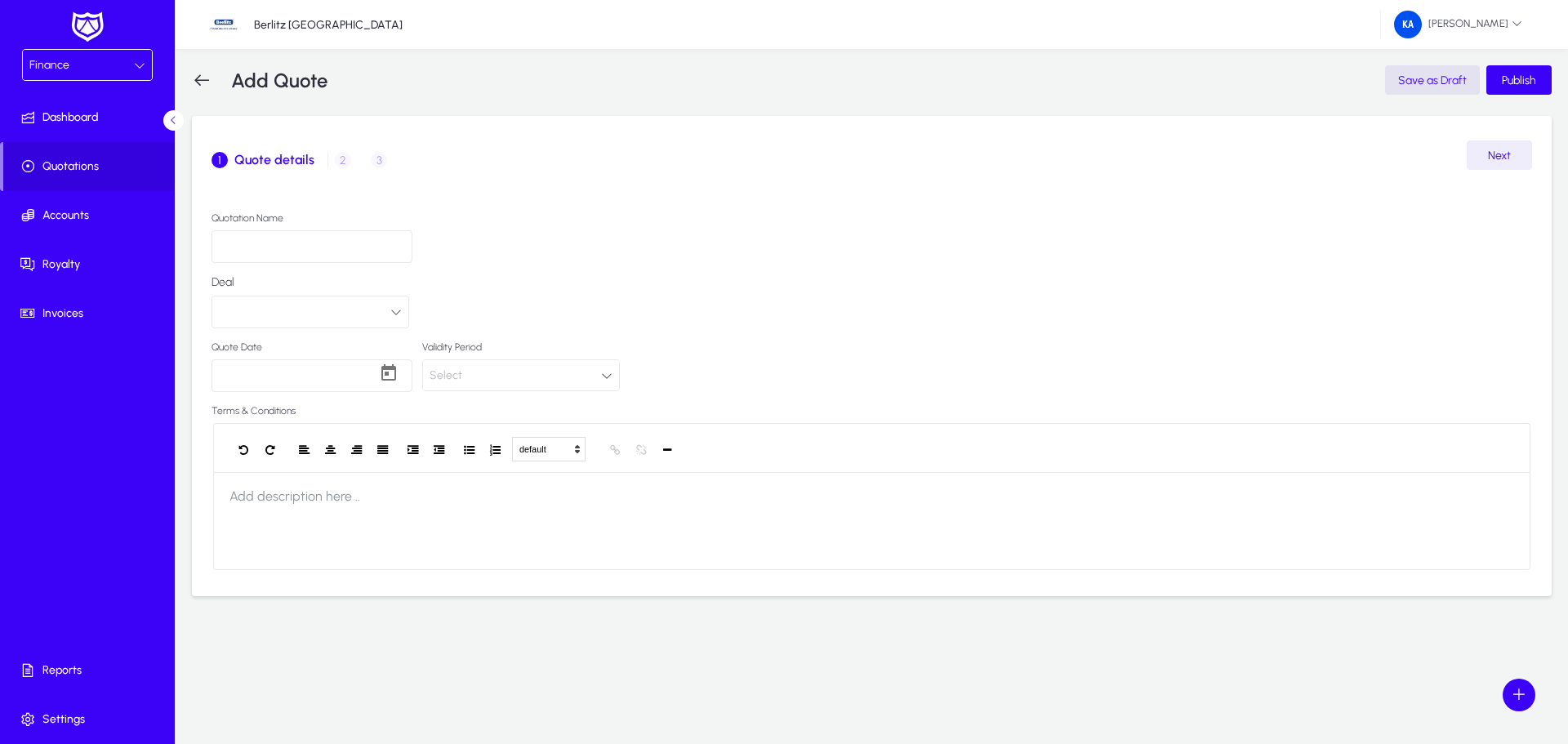
click at [605, 375] on icon at bounding box center [606, 375] width 11 height 11
click at [605, 375] on div at bounding box center [784, 372] width 1568 height 744
click at [87, 216] on span "Accounts" at bounding box center [91, 215] width 175 height 16
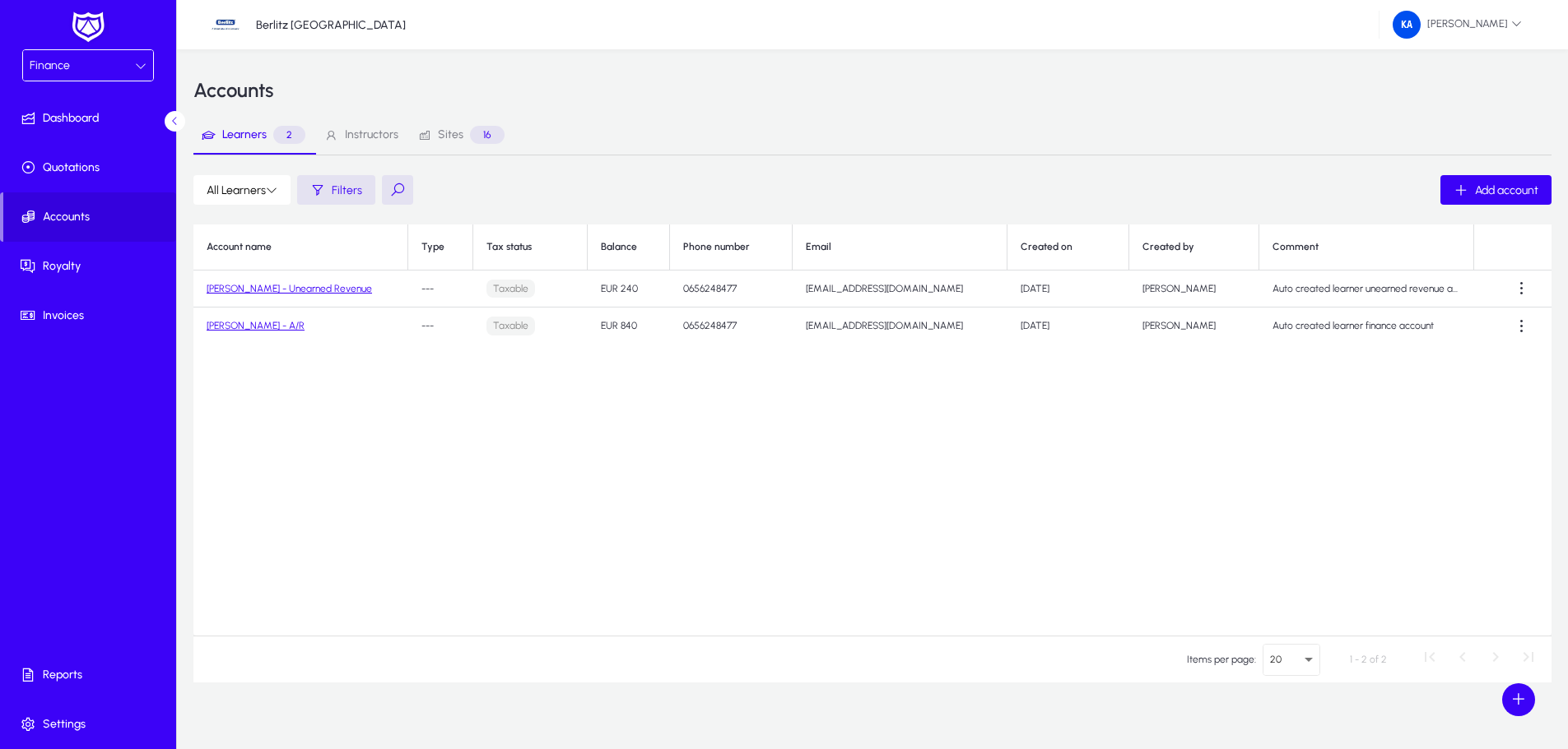
click at [254, 326] on link "[PERSON_NAME] - A/R" at bounding box center [255, 325] width 98 height 11
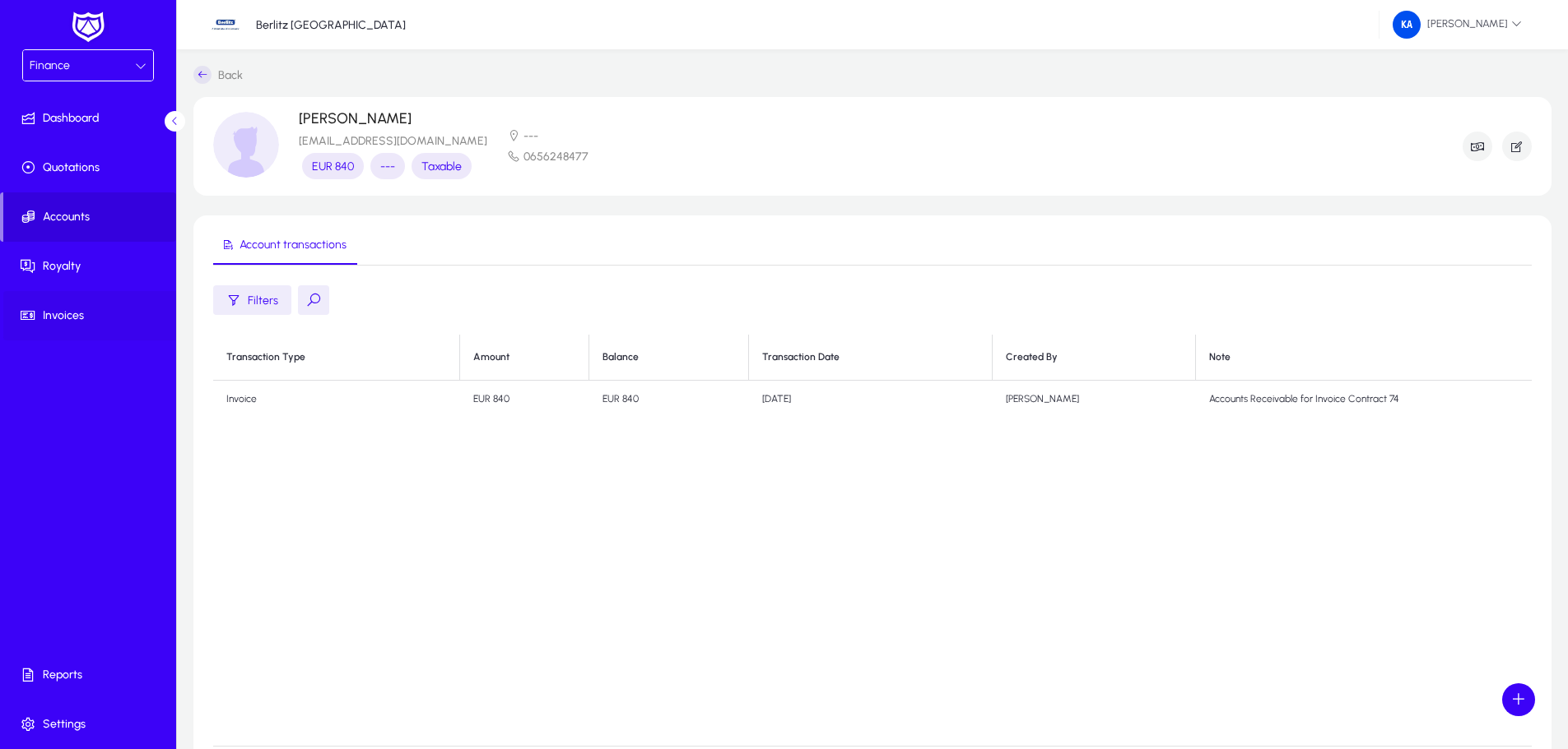
click at [64, 313] on span "Invoices" at bounding box center [92, 316] width 176 height 16
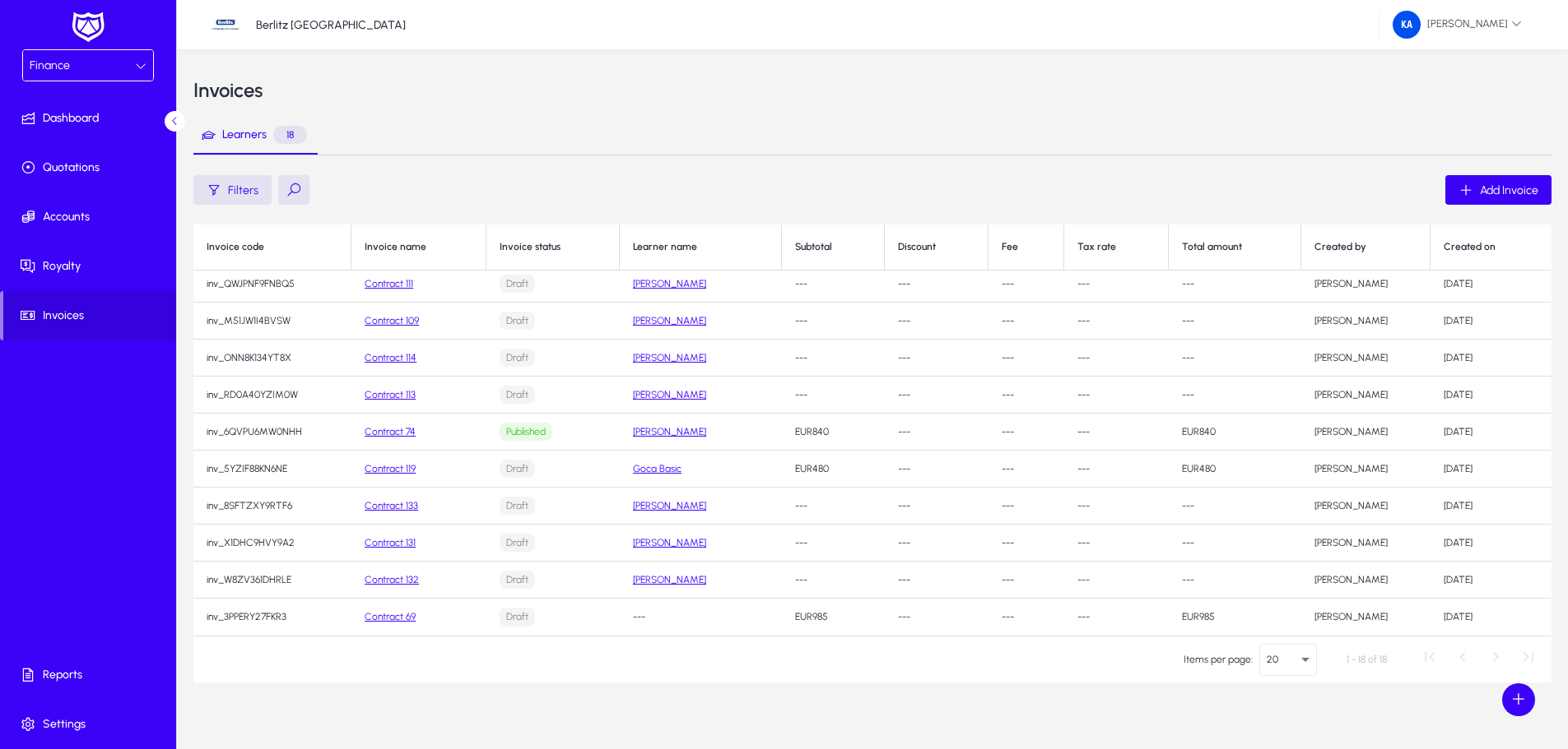
scroll to position [15, 0]
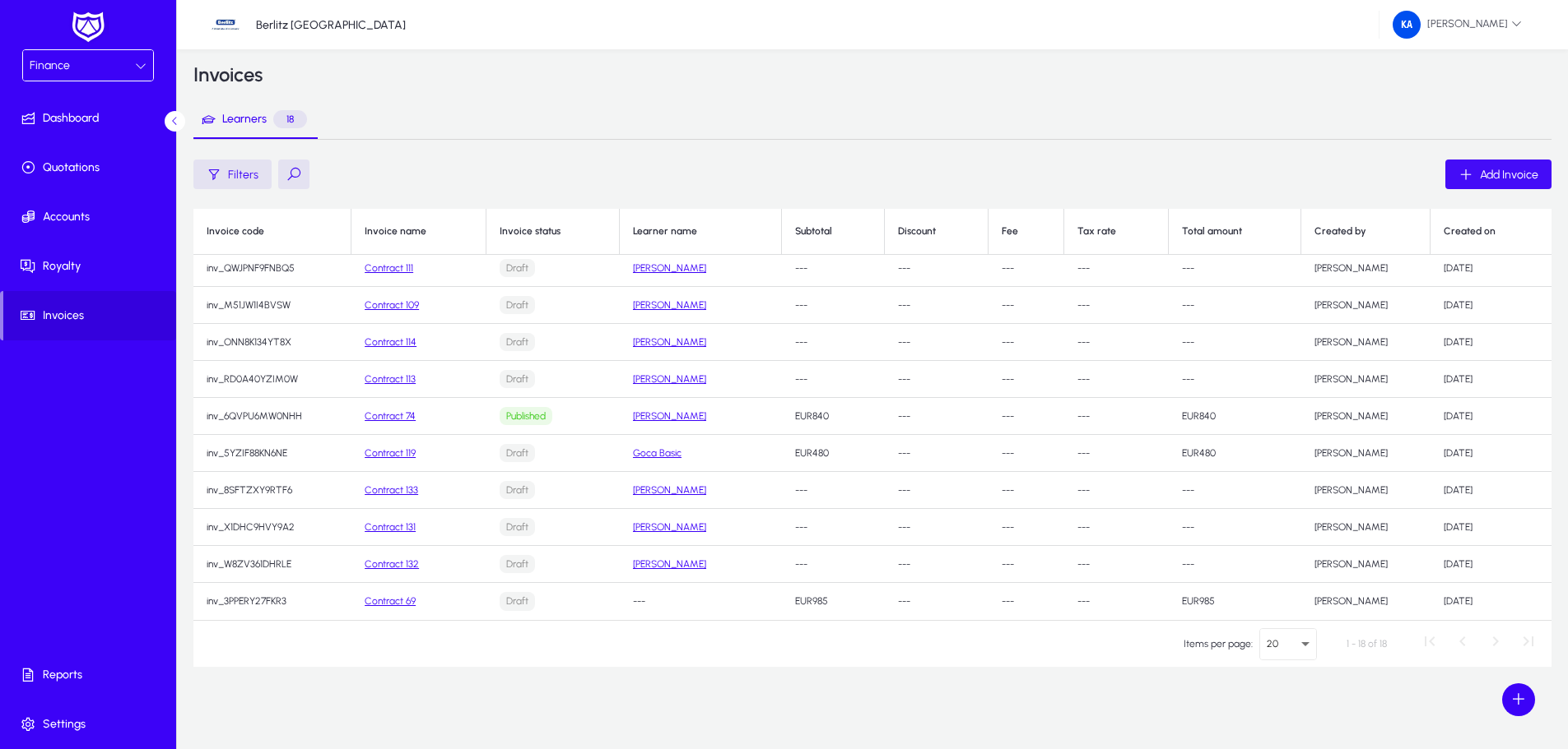
click at [1526, 175] on span "Add Invoice" at bounding box center [1509, 174] width 58 height 14
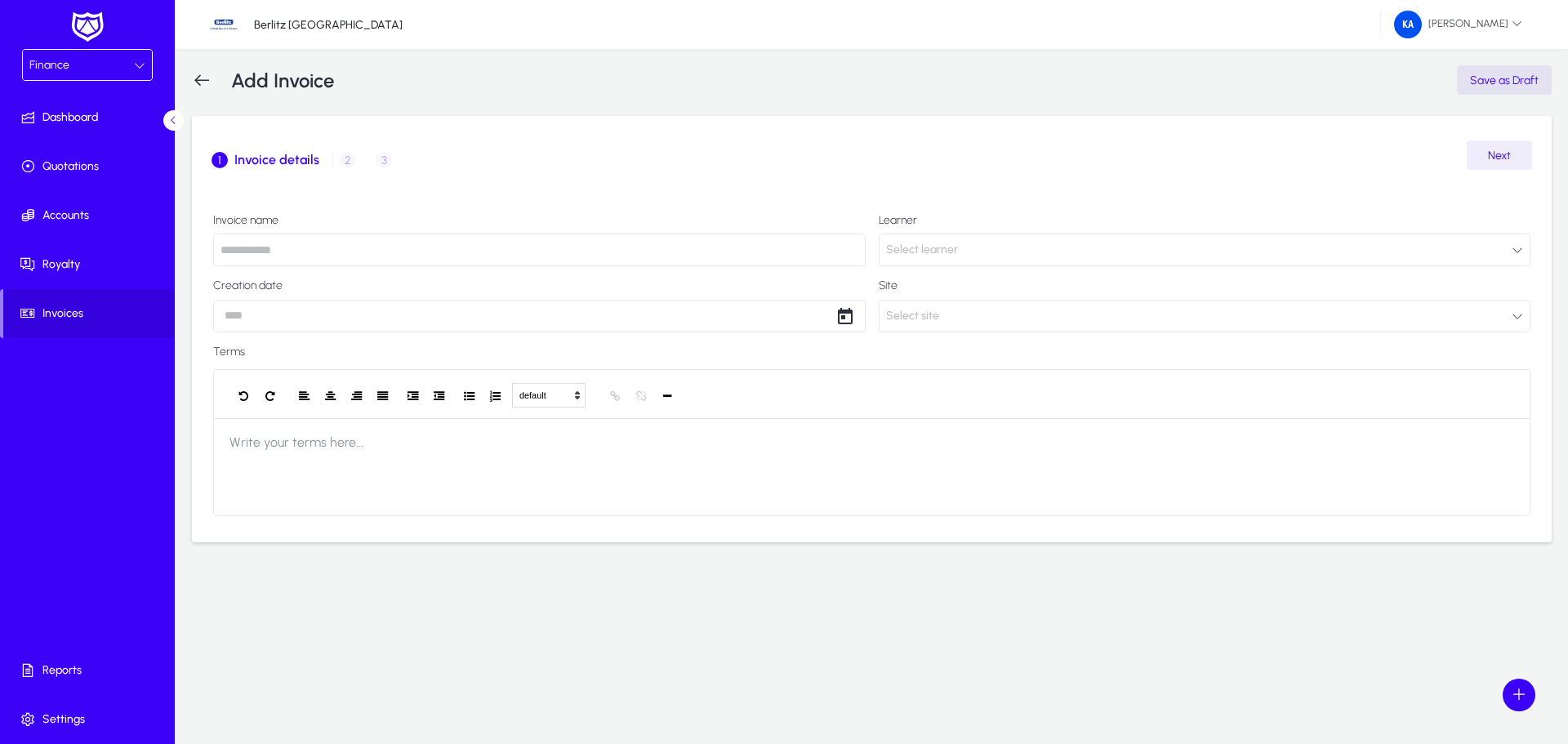
click at [268, 251] on input "text" at bounding box center [539, 250] width 653 height 32
click at [273, 321] on body "Finance Dashboard Quotations Accounts Royalty Invoices Reports Settings Berlitz…" at bounding box center [784, 372] width 1568 height 744
click at [273, 321] on div at bounding box center [784, 372] width 1568 height 744
click at [1000, 313] on button "Select site" at bounding box center [1205, 316] width 653 height 32
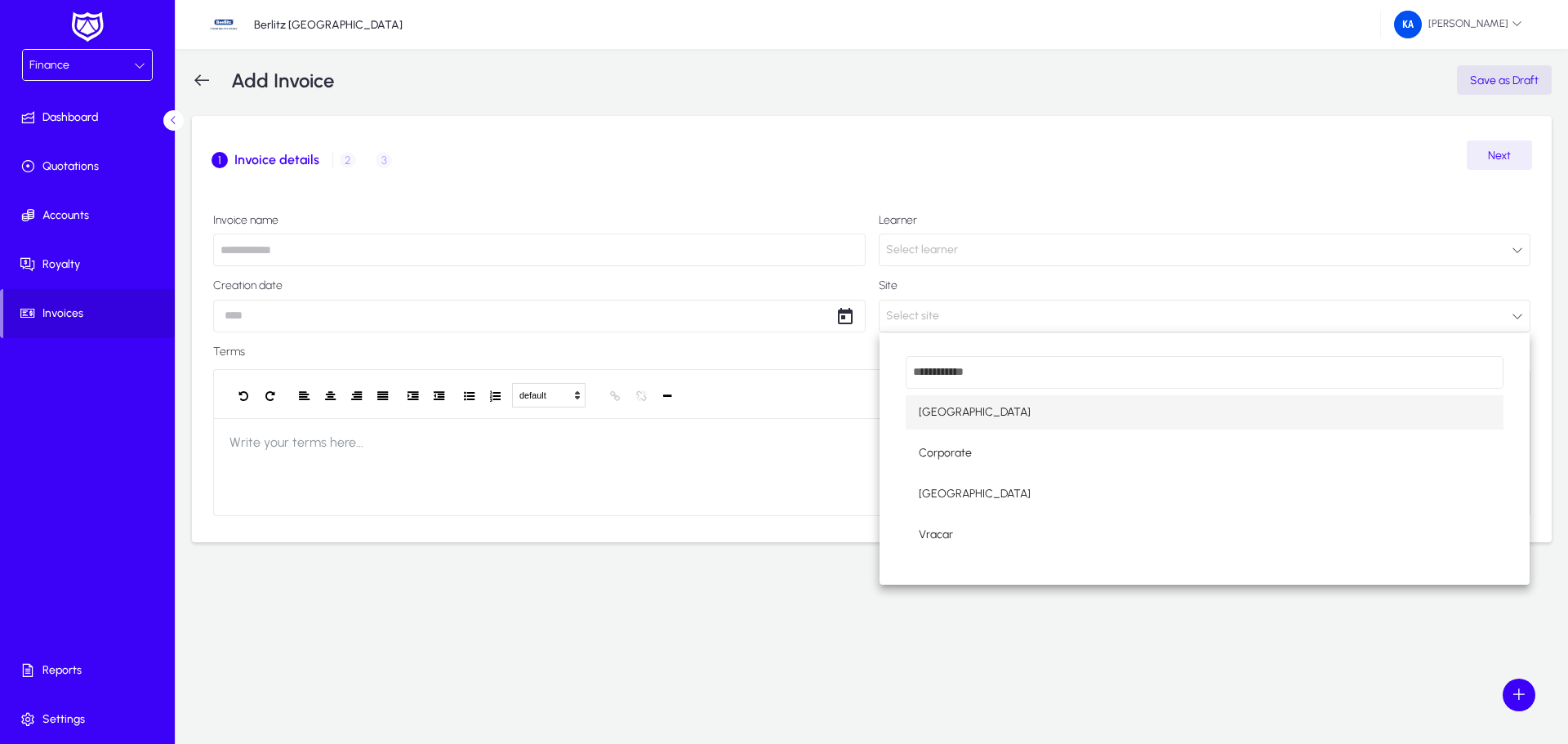
click at [1000, 313] on div at bounding box center [784, 372] width 1568 height 744
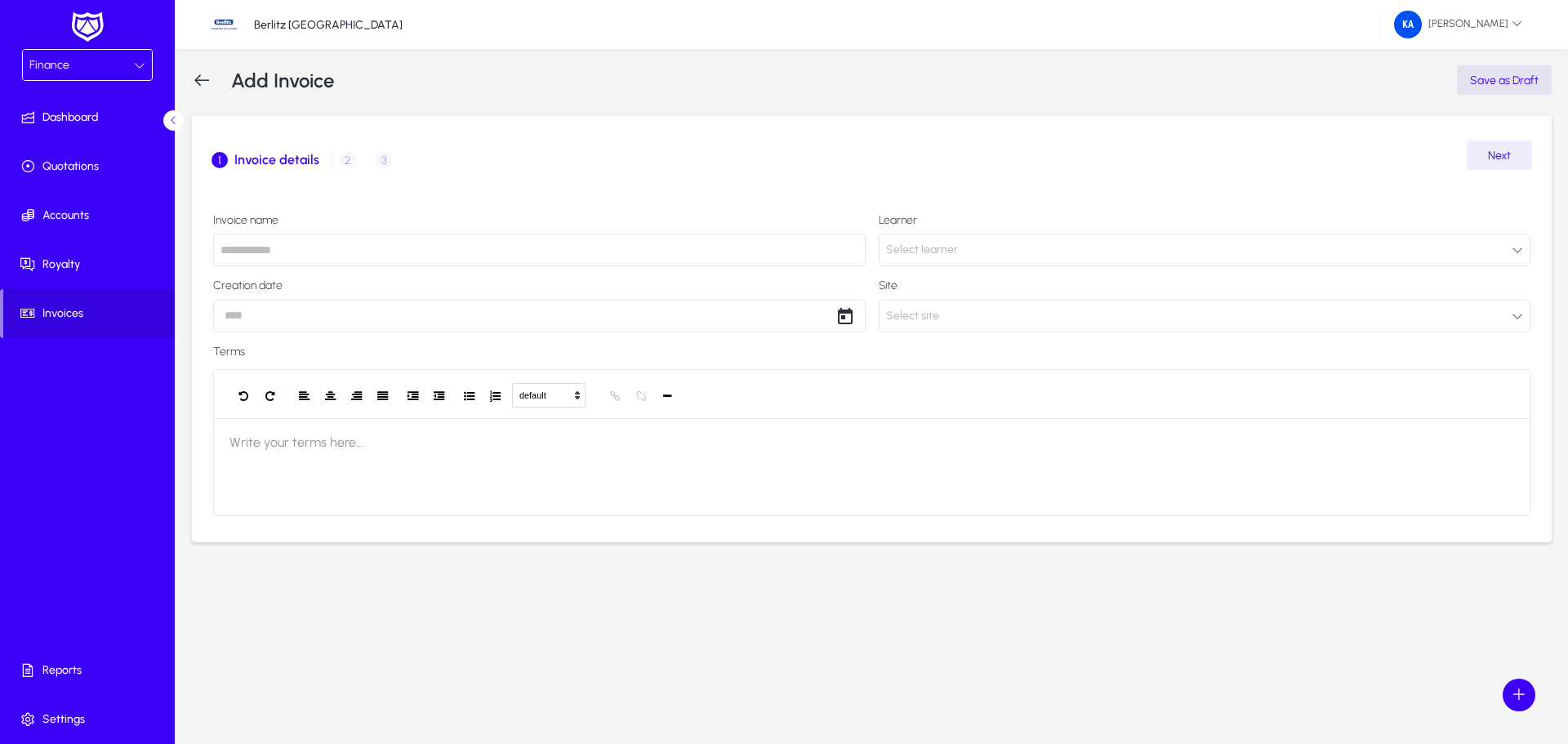
click at [360, 356] on label "Terms" at bounding box center [872, 352] width 1318 height 13
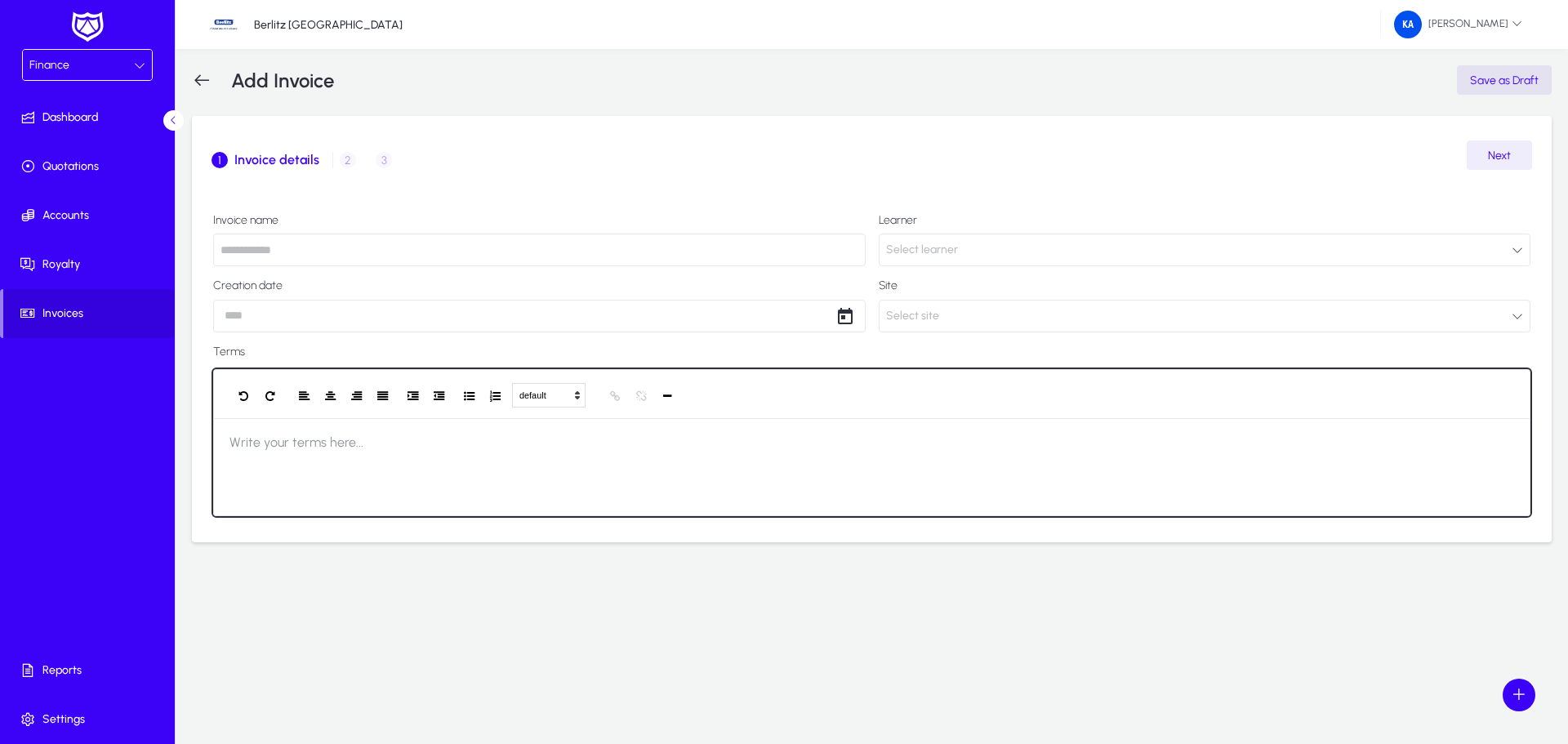
click at [374, 457] on span "Write your terms here..." at bounding box center [296, 442] width 166 height 48
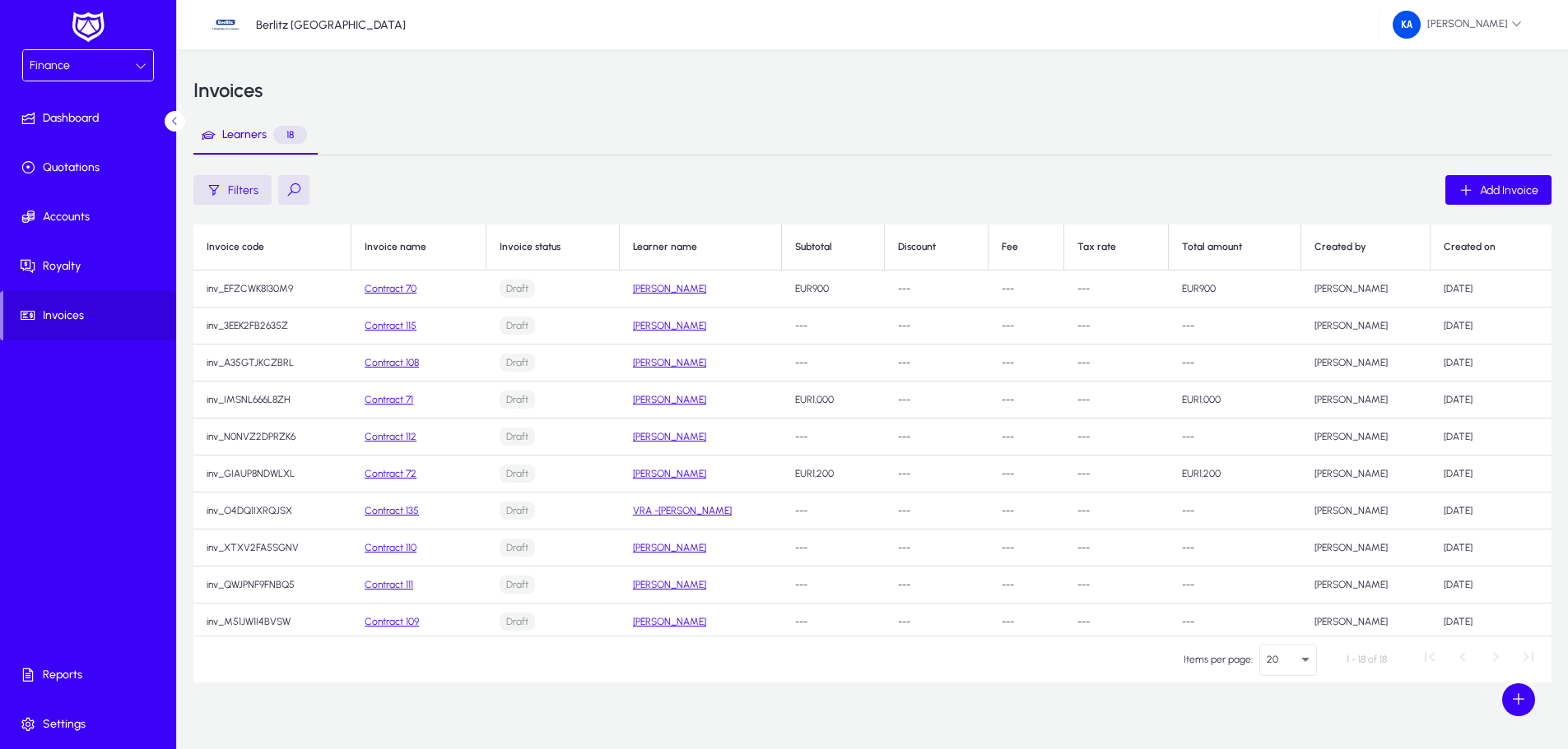
click at [391, 472] on link "Contract 72" at bounding box center [390, 473] width 52 height 11
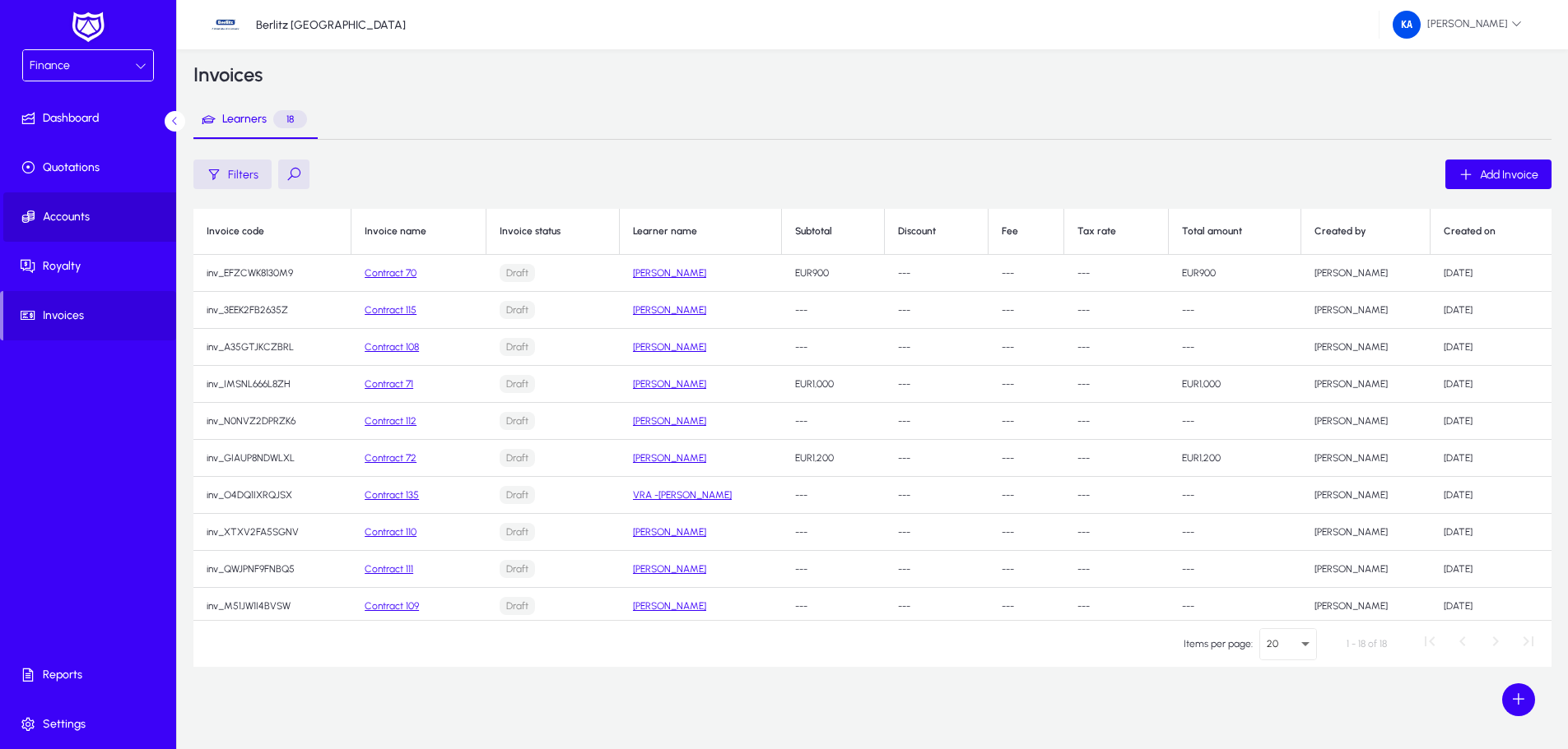
click at [62, 216] on span "Accounts" at bounding box center [92, 216] width 176 height 16
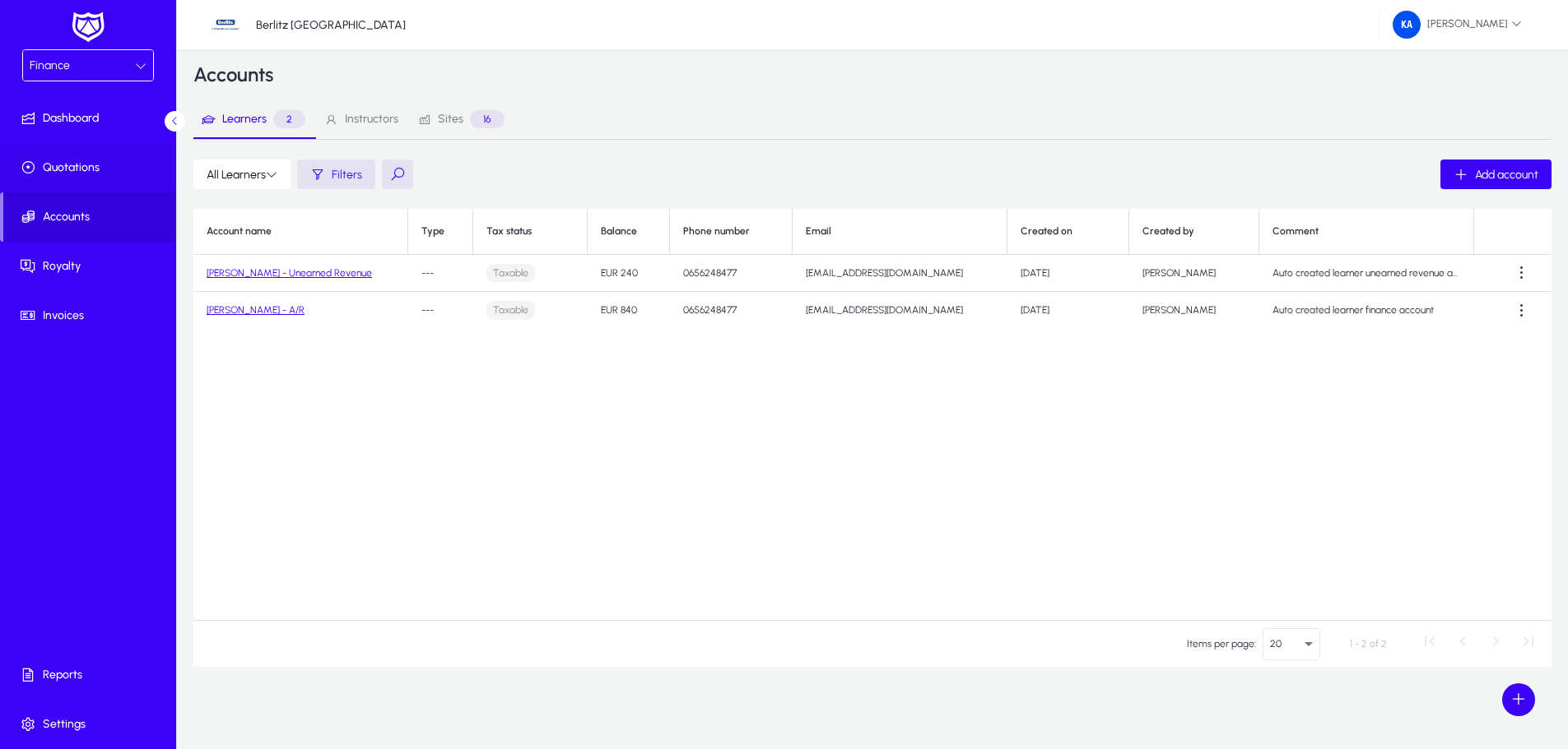
click at [56, 179] on span at bounding box center [92, 168] width 176 height 39
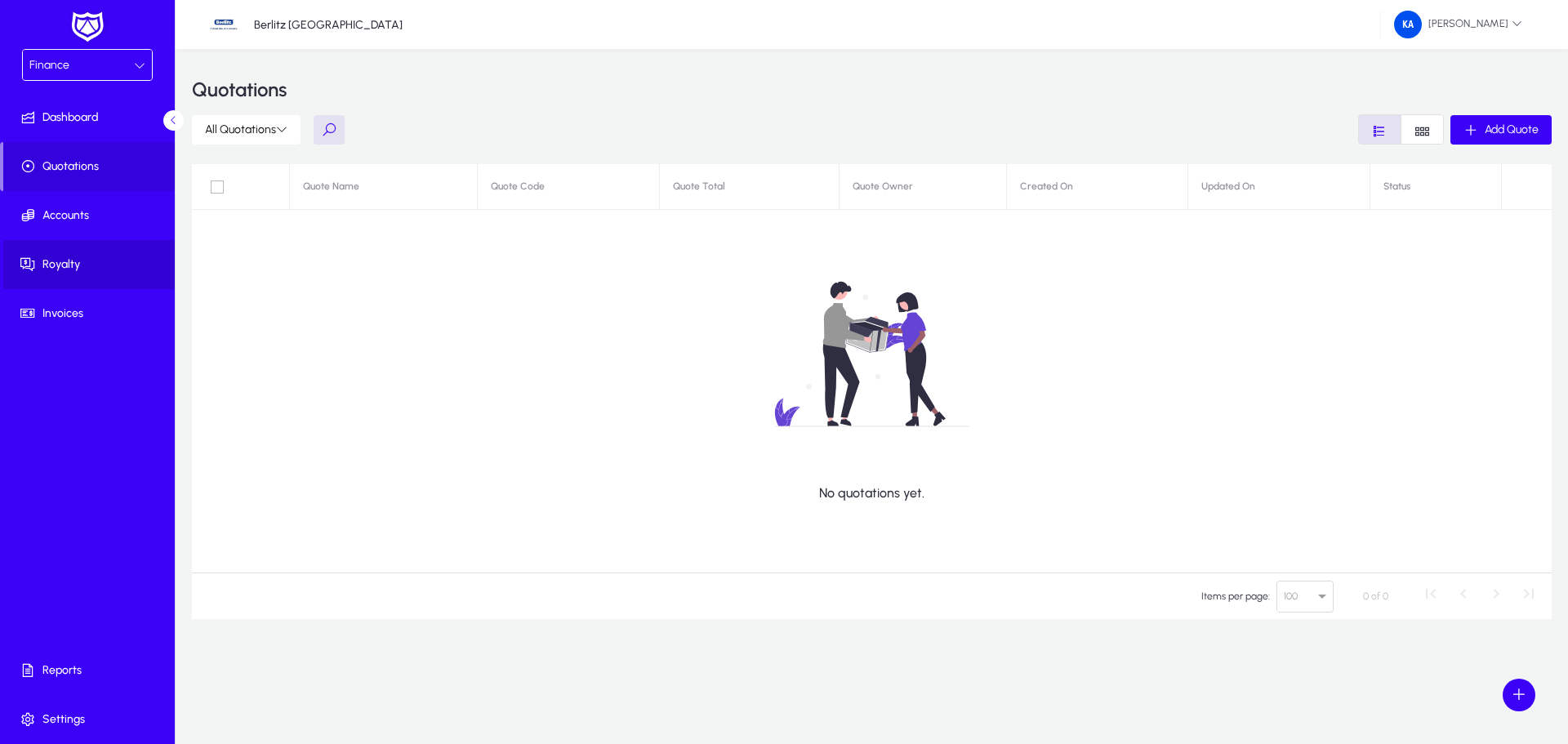
click at [66, 267] on span "Royalty" at bounding box center [91, 264] width 175 height 16
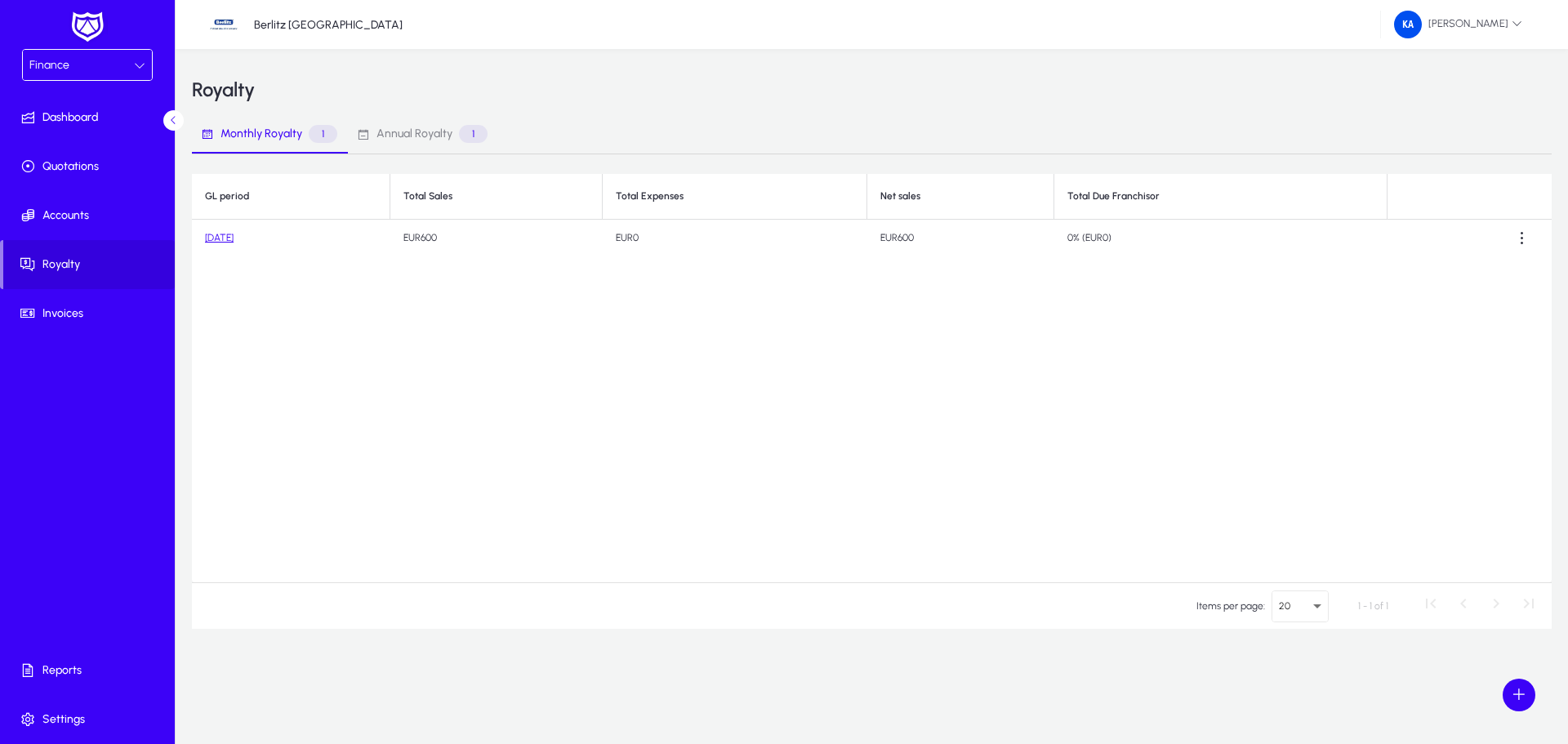
click at [228, 240] on link "[DATE]" at bounding box center [219, 237] width 29 height 11
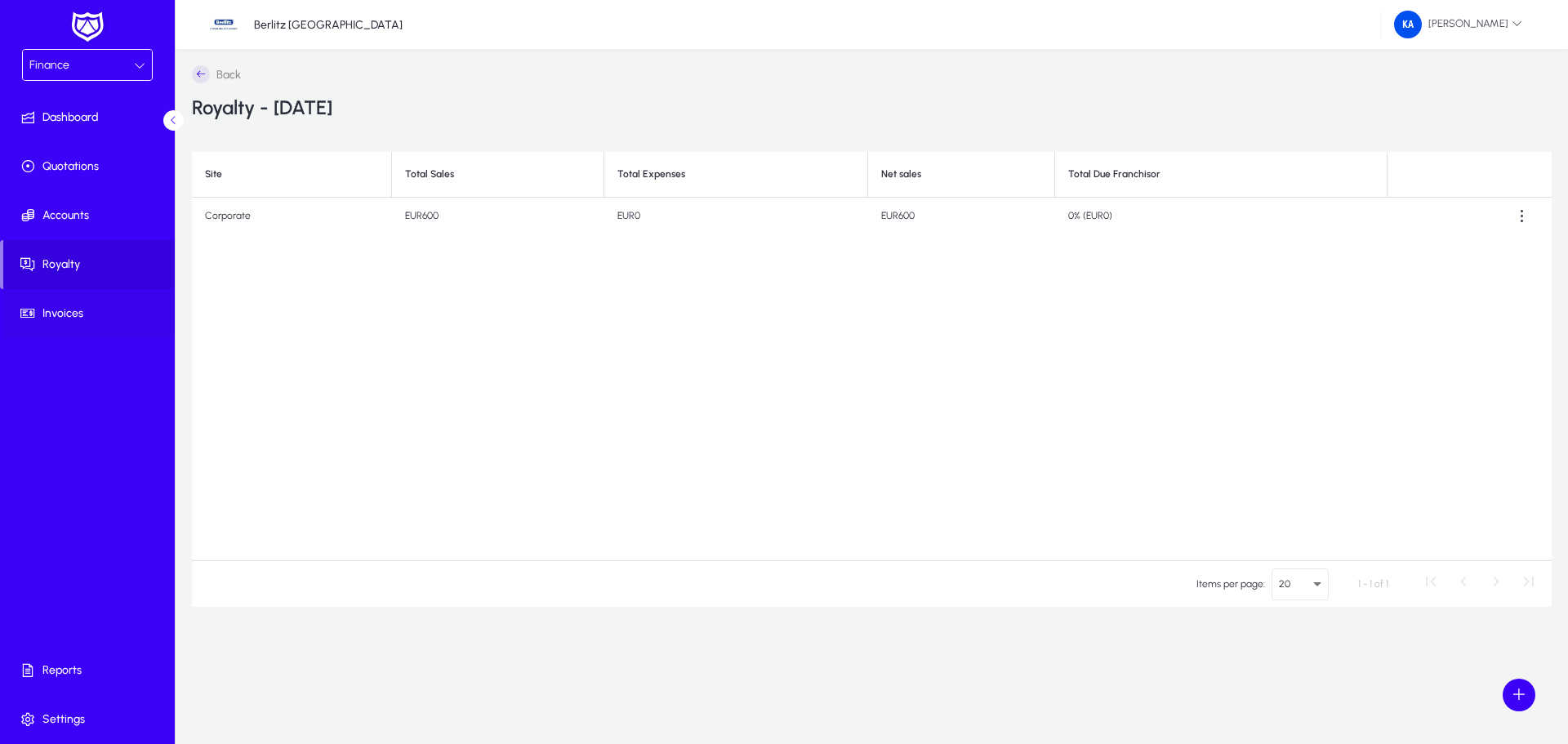
click at [74, 316] on span "Invoices" at bounding box center [91, 313] width 175 height 16
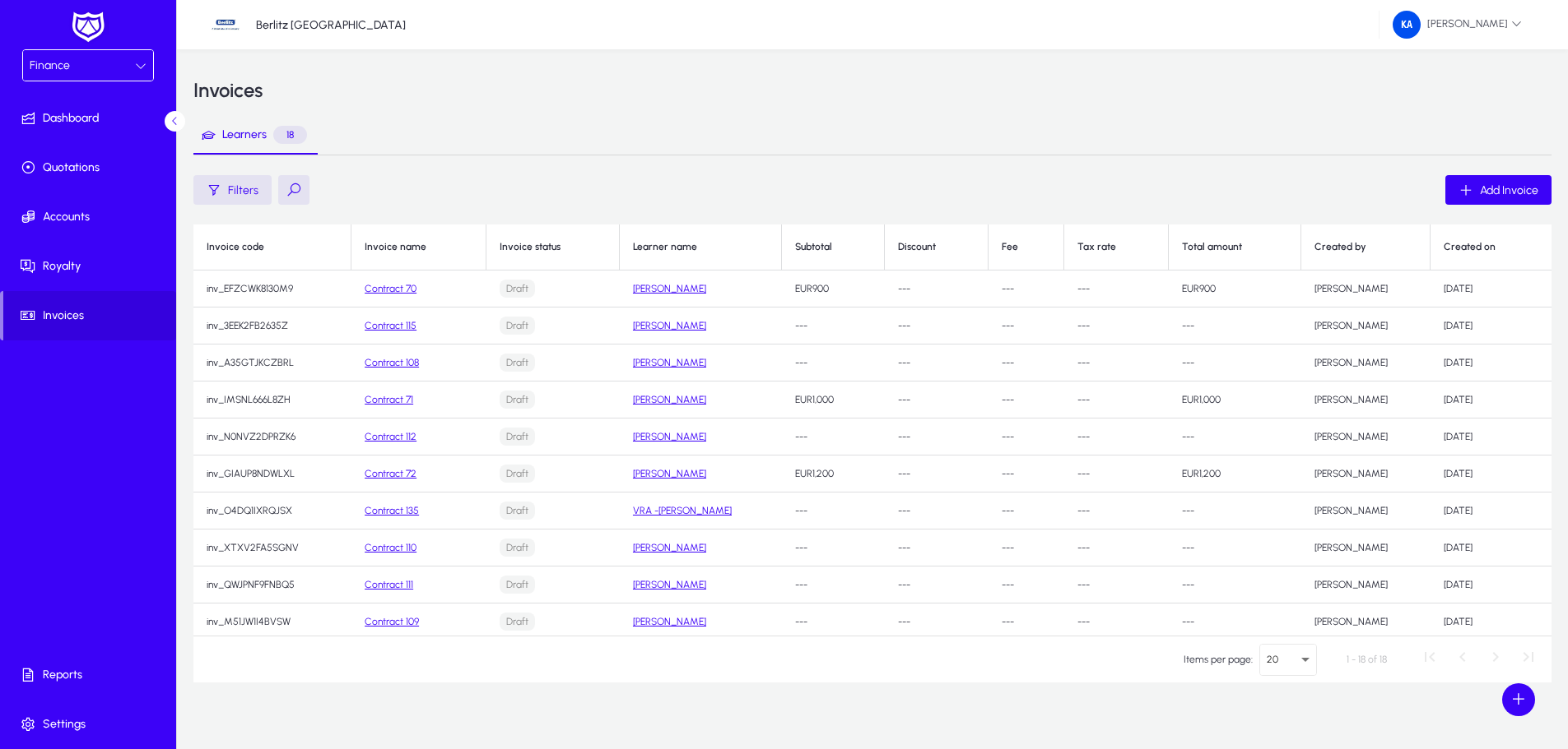
click at [405, 476] on link "Contract 72" at bounding box center [390, 473] width 52 height 11
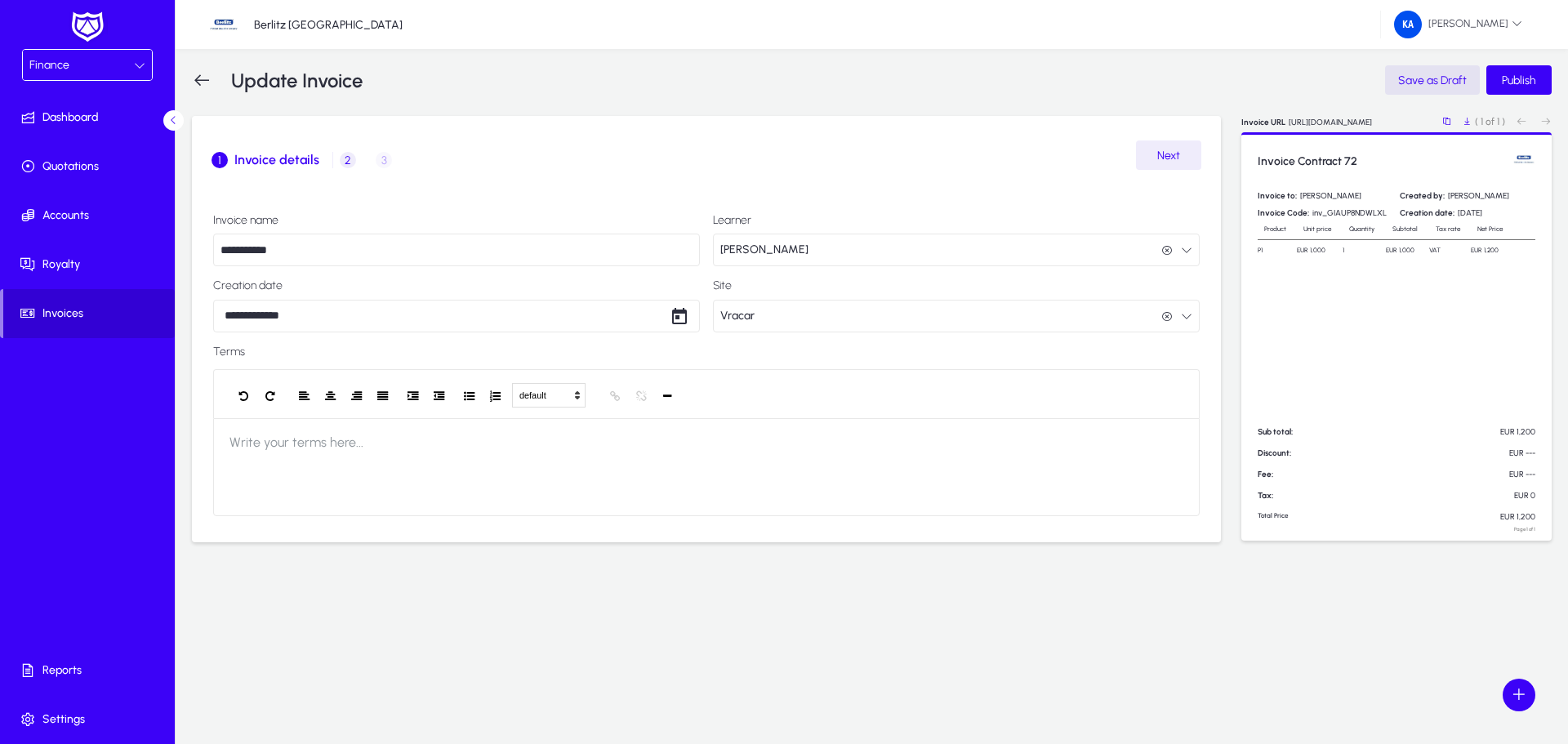
click at [68, 314] on span "Invoices" at bounding box center [89, 313] width 171 height 16
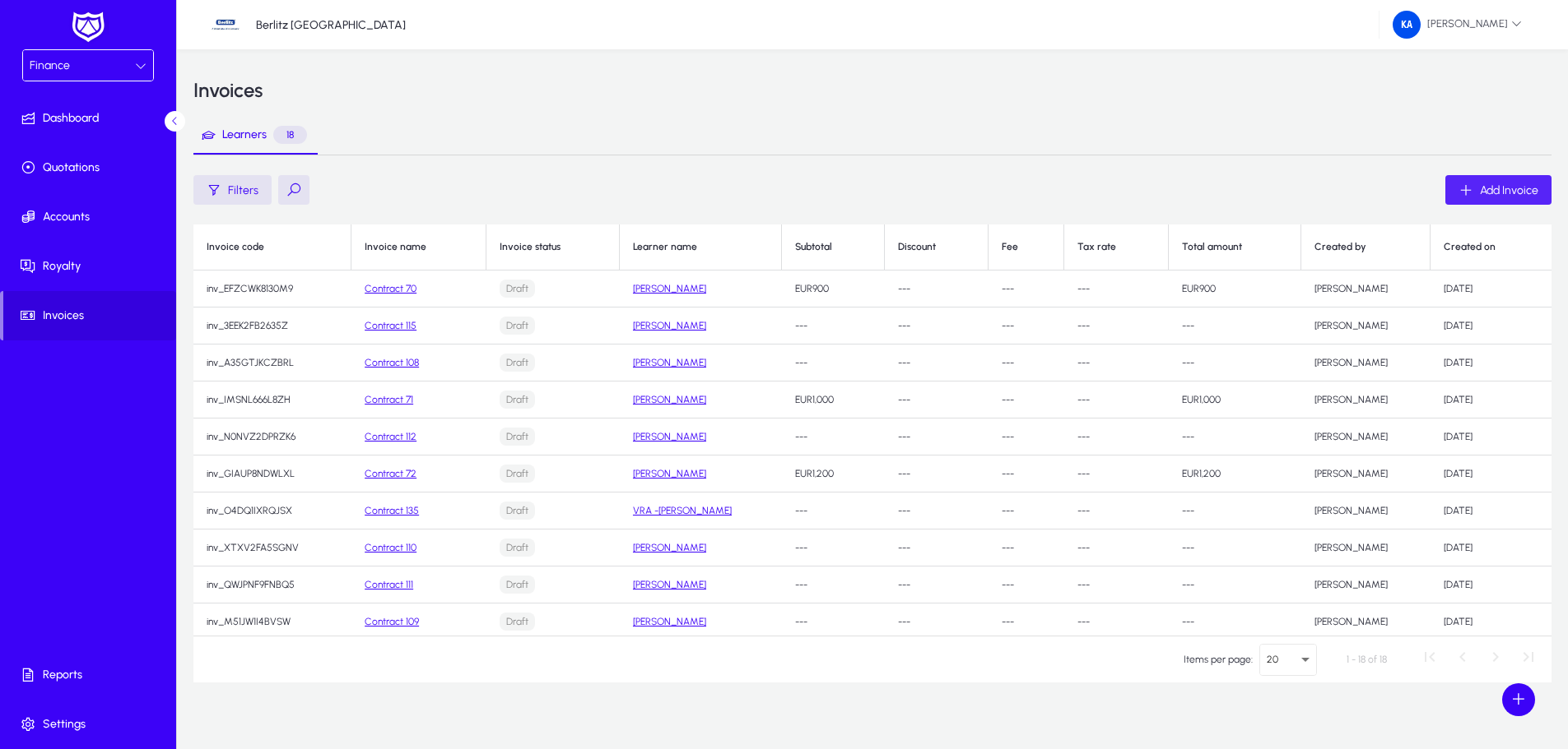
click at [1486, 189] on span "Add Invoice" at bounding box center [1509, 191] width 58 height 14
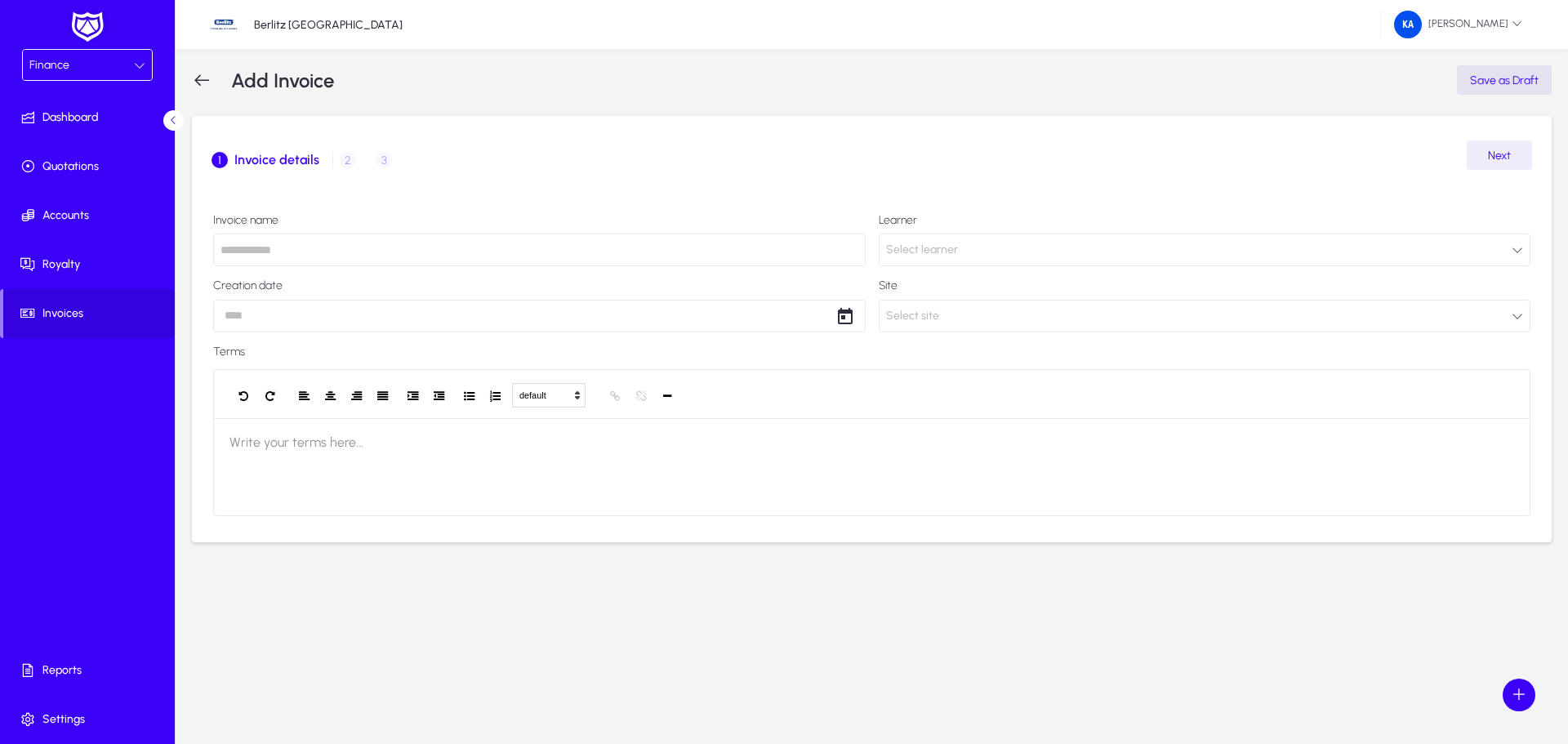
click at [200, 77] on icon at bounding box center [201, 80] width 20 height 20
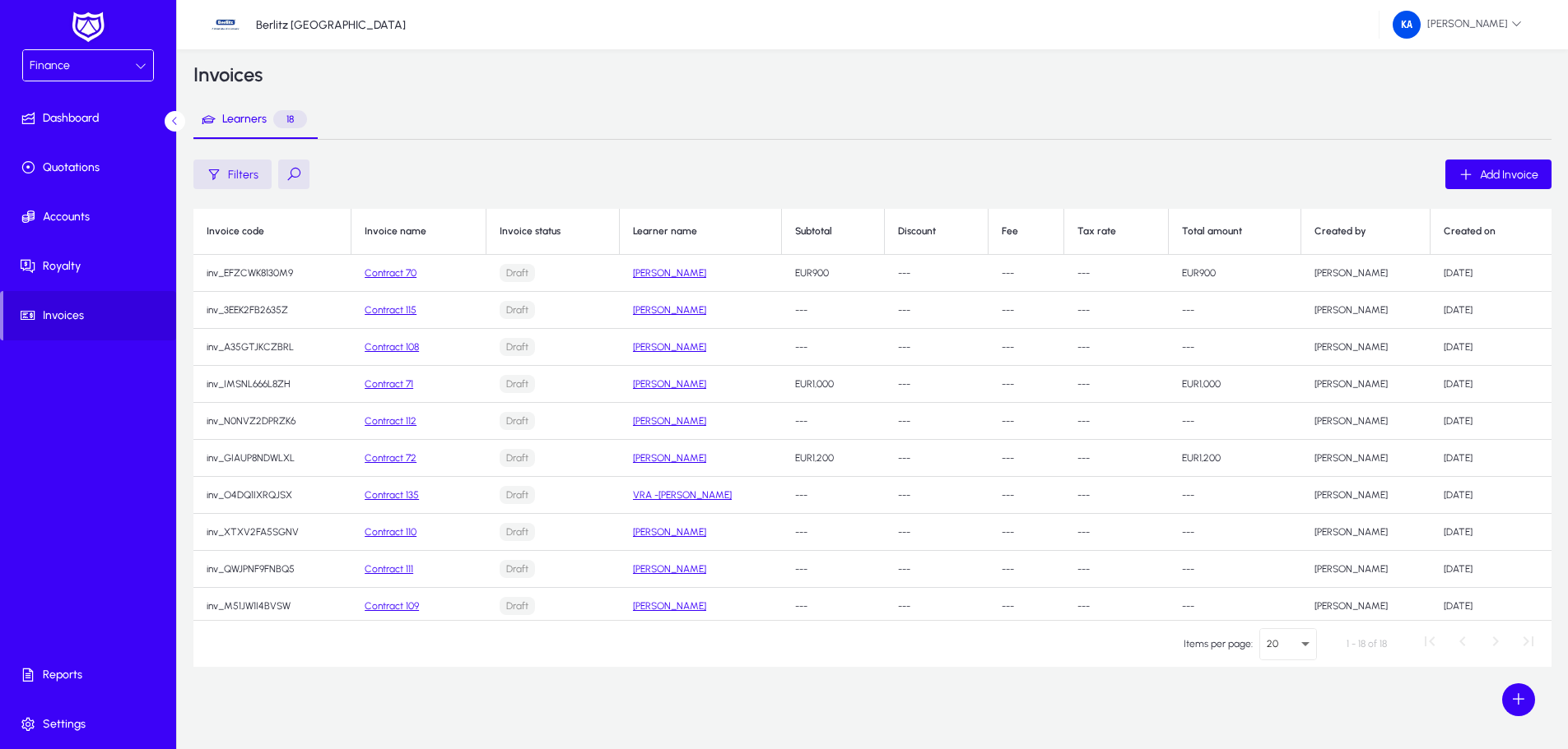
click at [146, 66] on div "Finance" at bounding box center [88, 66] width 130 height 31
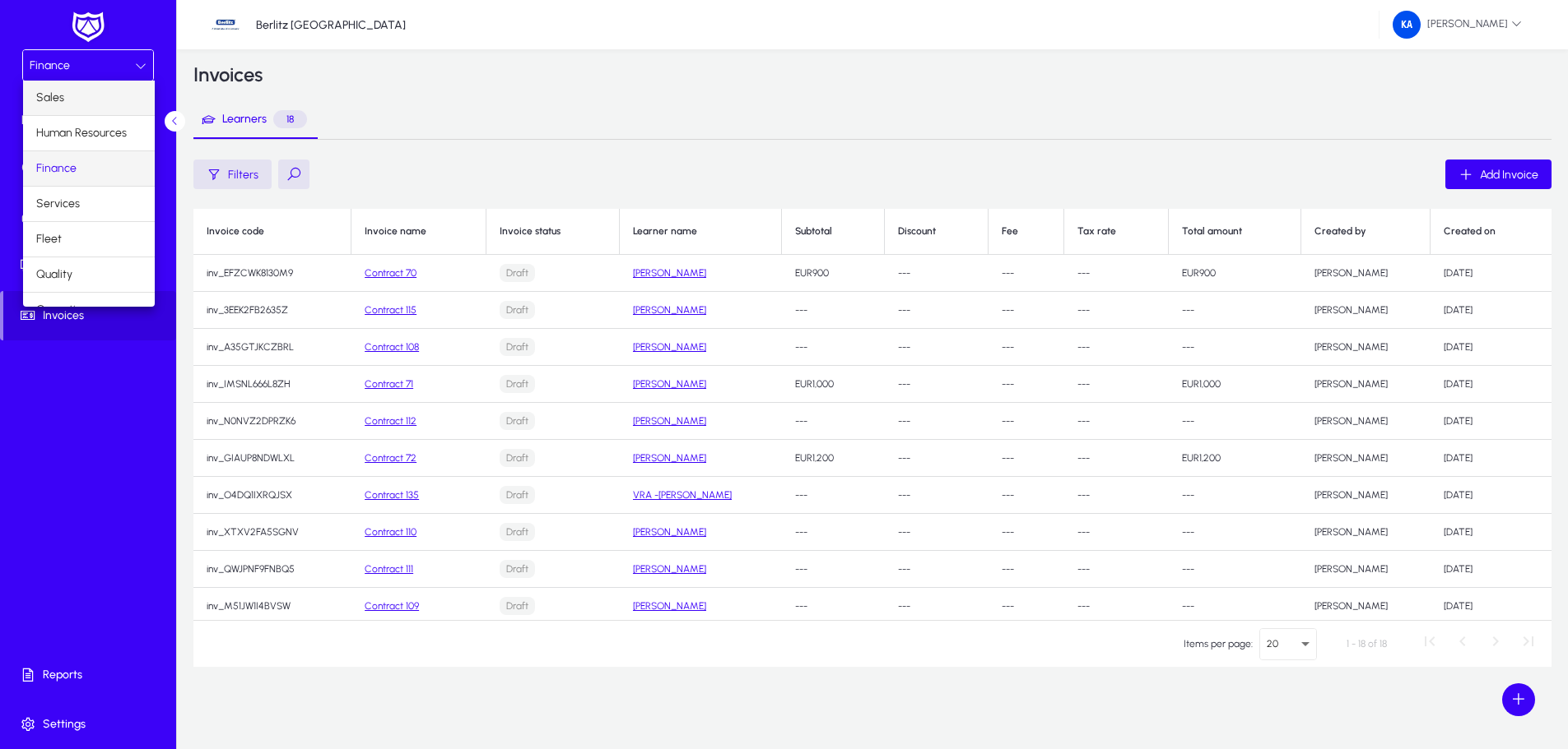
click at [98, 94] on mat-option "Sales" at bounding box center [89, 97] width 132 height 34
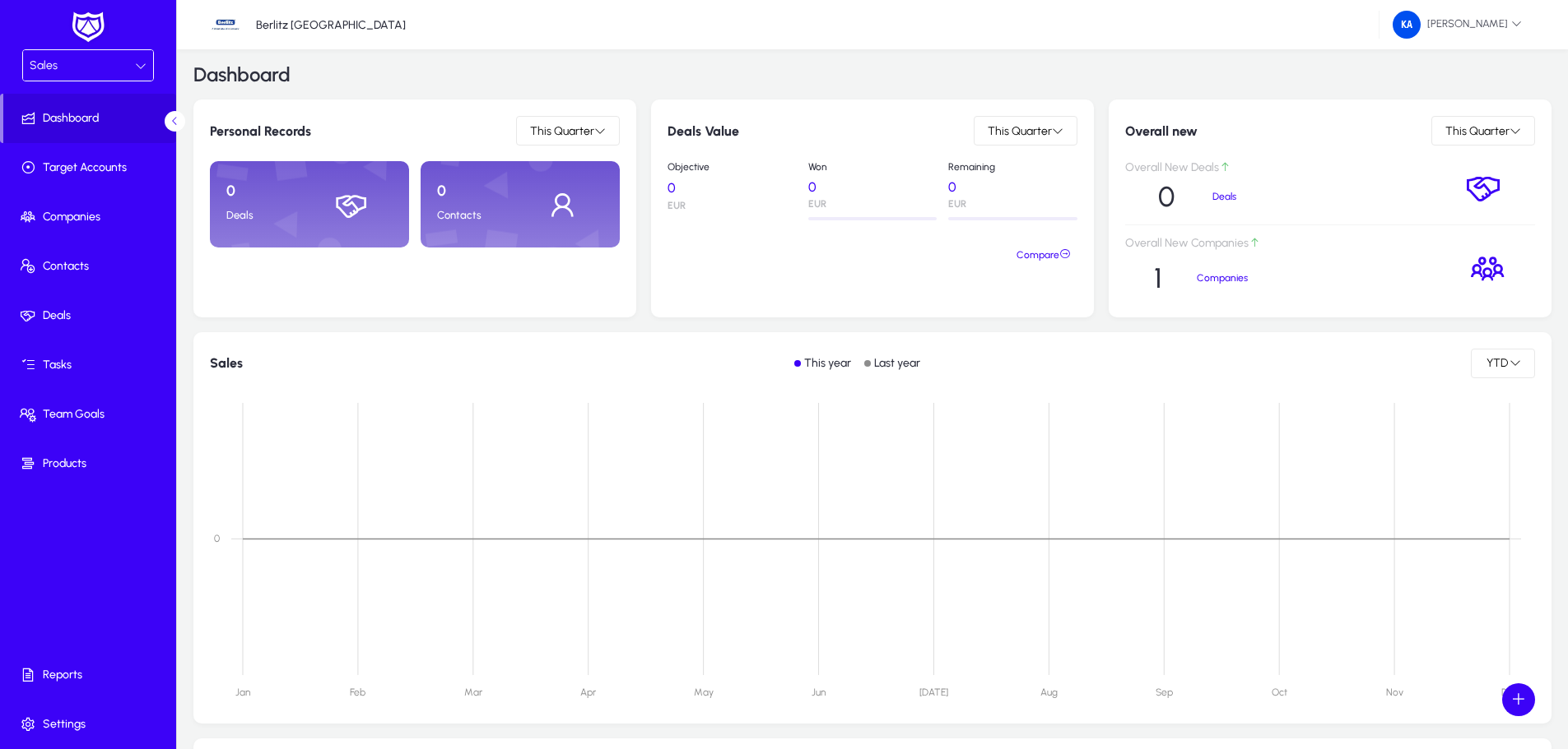
click at [137, 68] on icon at bounding box center [140, 65] width 11 height 11
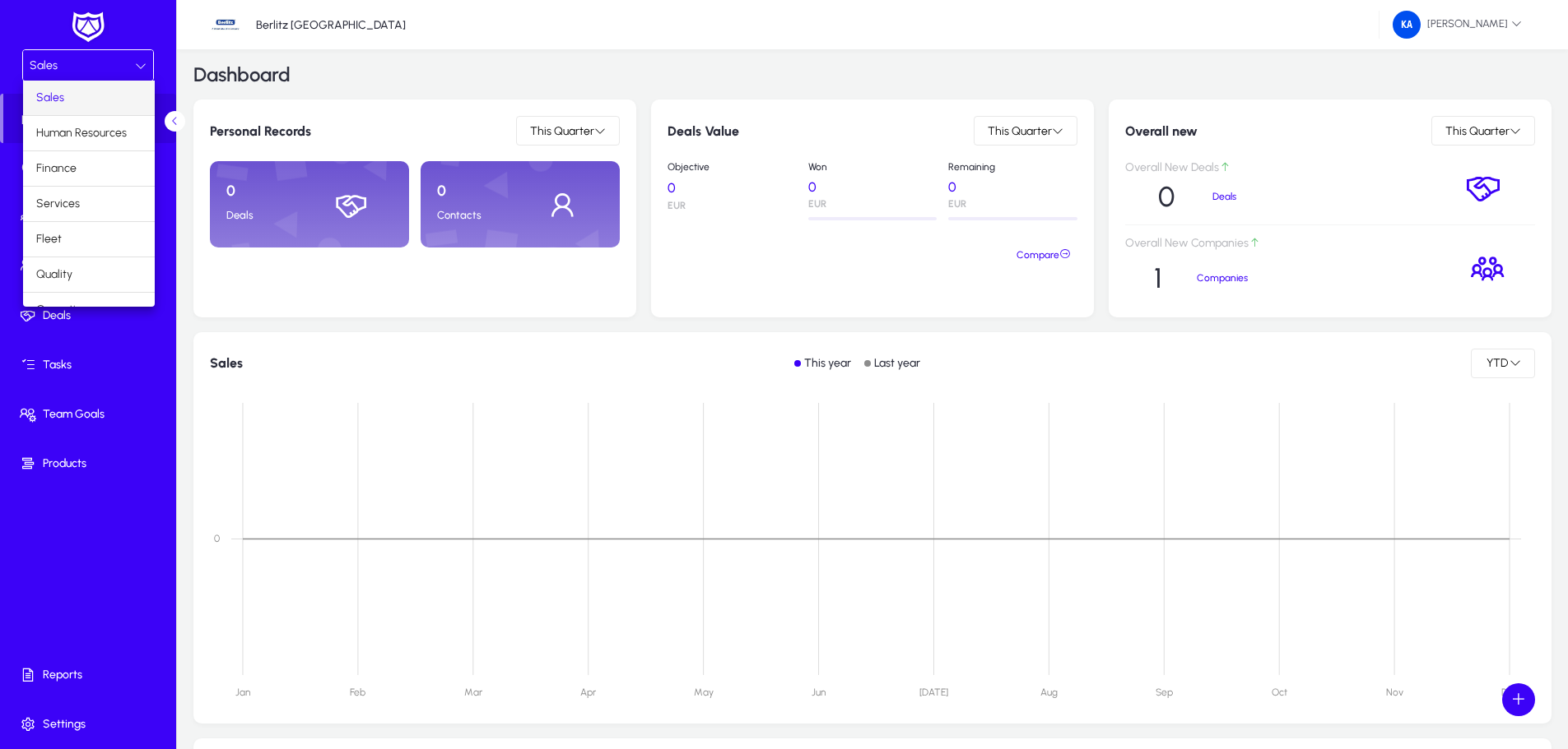
scroll to position [56, 0]
click at [103, 255] on mat-option "Operations" at bounding box center [89, 254] width 132 height 34
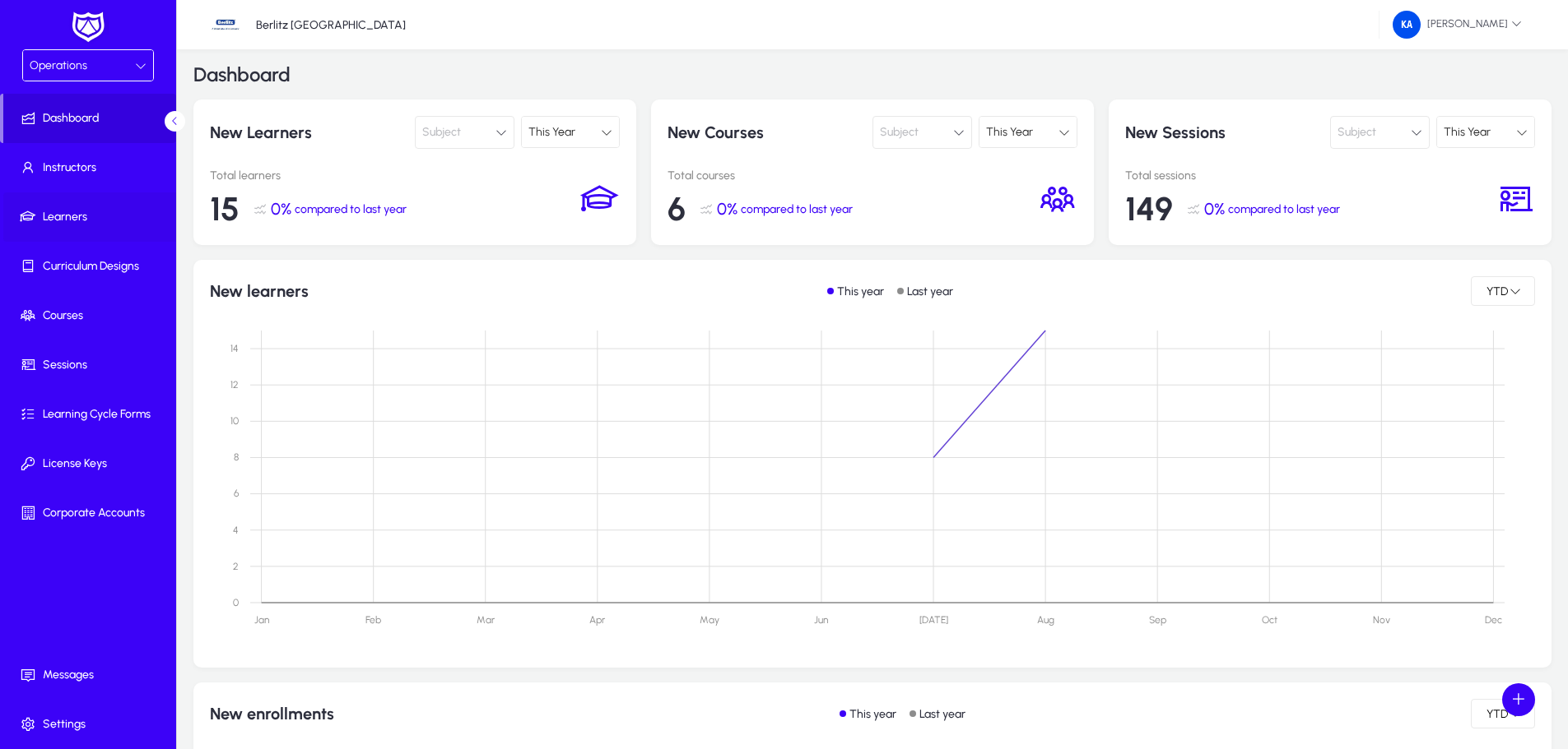
click at [69, 217] on span "Learners" at bounding box center [92, 216] width 176 height 16
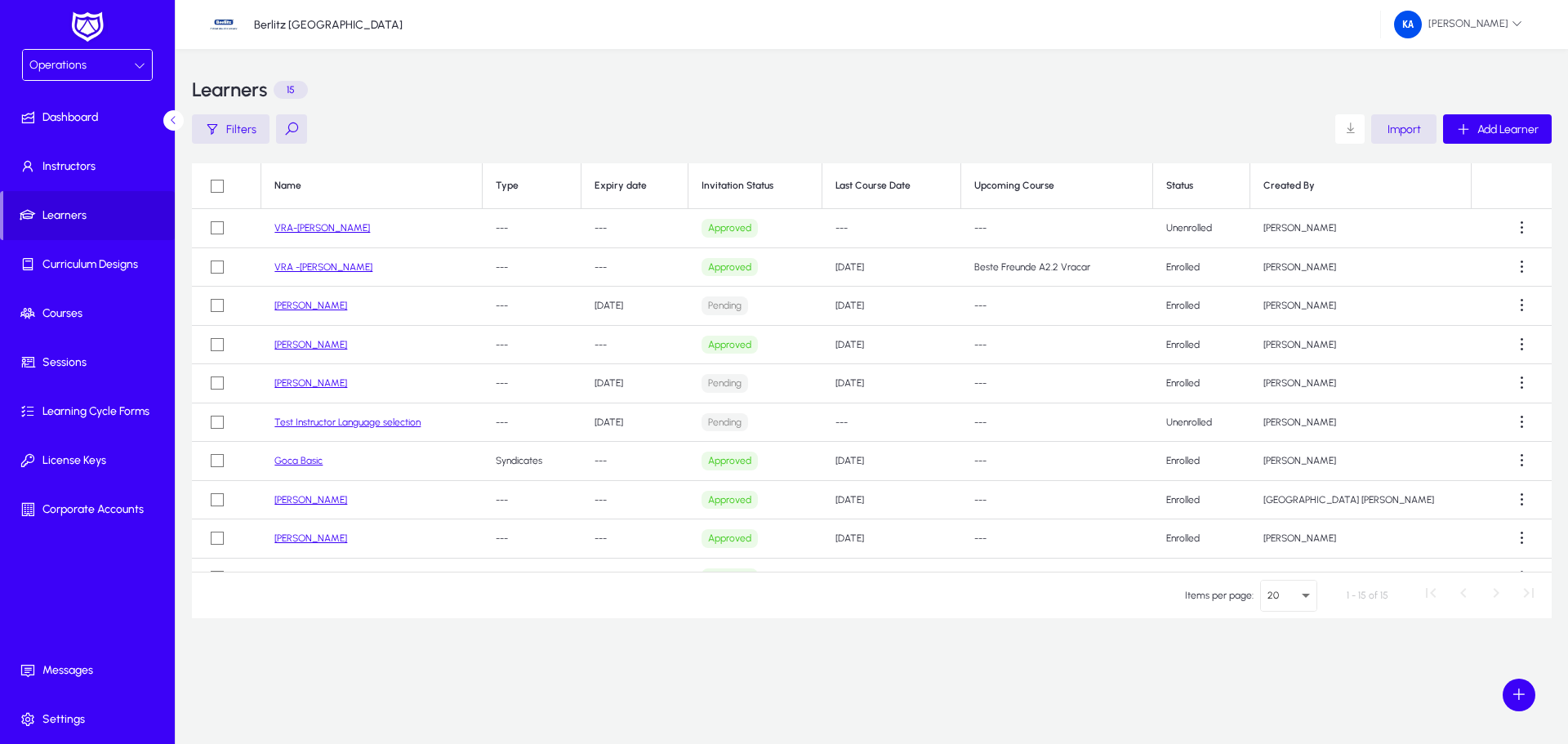
click at [312, 235] on td "VRA-[PERSON_NAME]" at bounding box center [372, 228] width 222 height 39
click at [312, 225] on link "VRA-[PERSON_NAME]" at bounding box center [322, 228] width 96 height 11
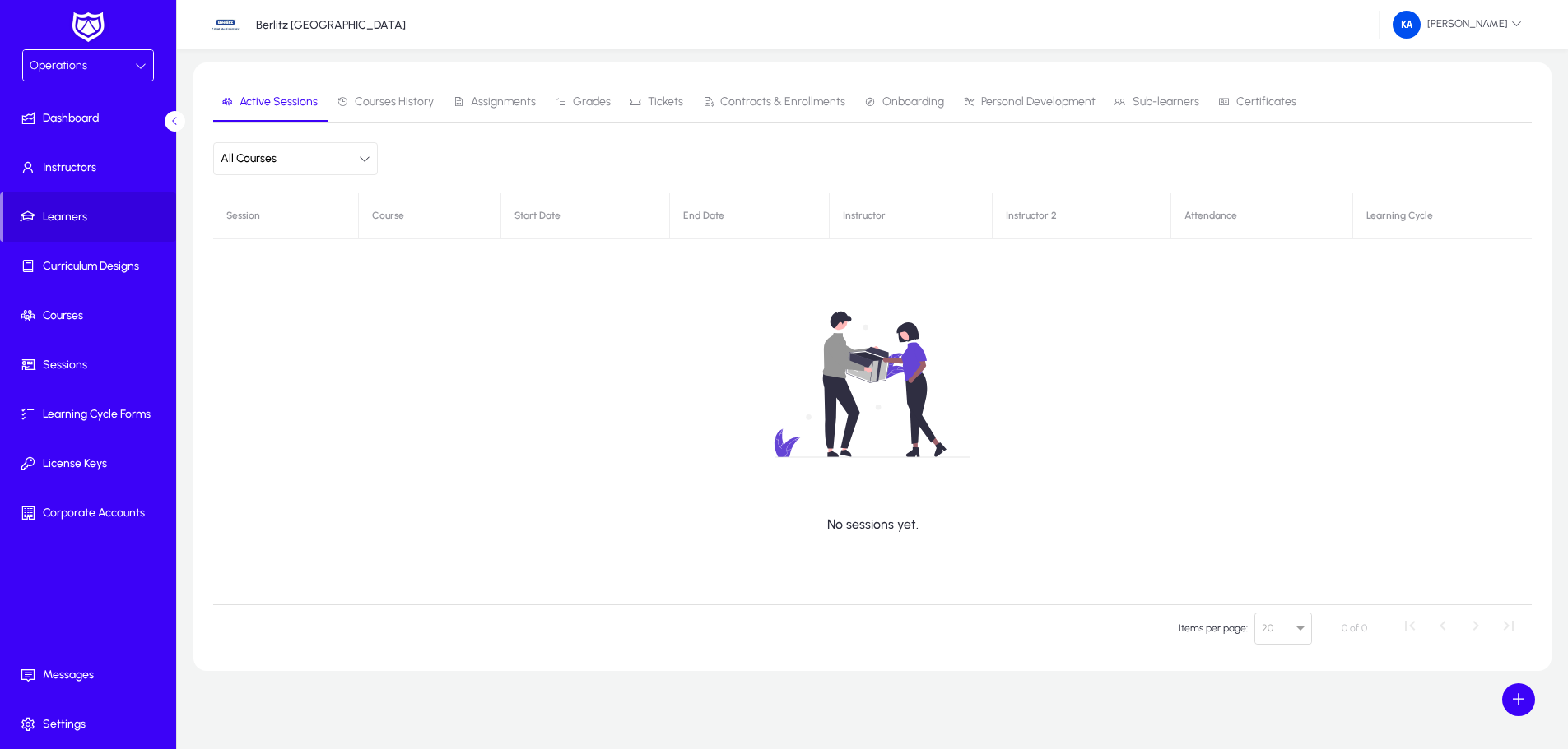
scroll to position [177, 0]
click at [1524, 716] on span at bounding box center [1518, 699] width 33 height 32
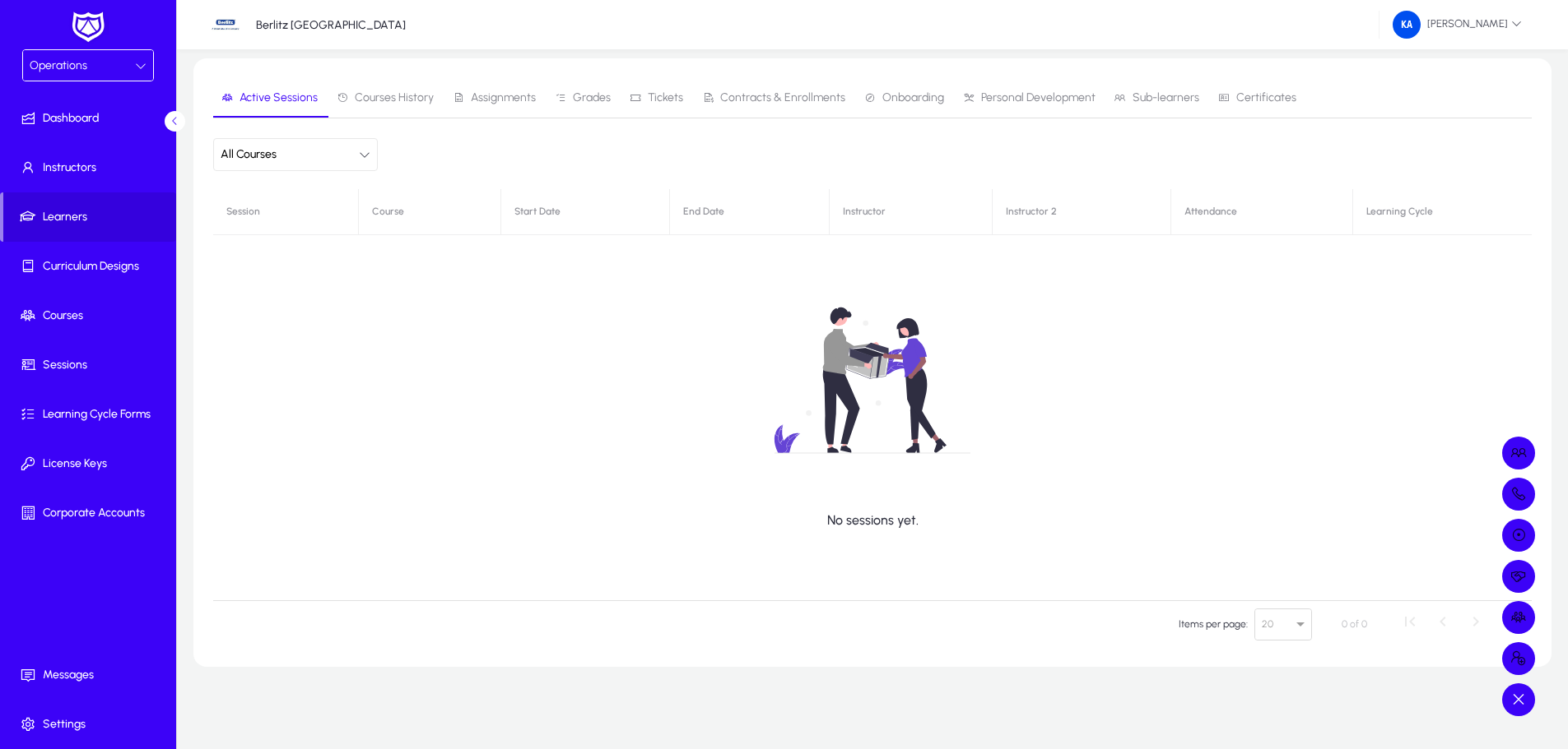
click at [1524, 716] on div at bounding box center [784, 374] width 1568 height 749
click at [235, 218] on div "No sessions yet." at bounding box center [872, 394] width 1318 height 411
click at [358, 155] on icon "button" at bounding box center [364, 154] width 11 height 11
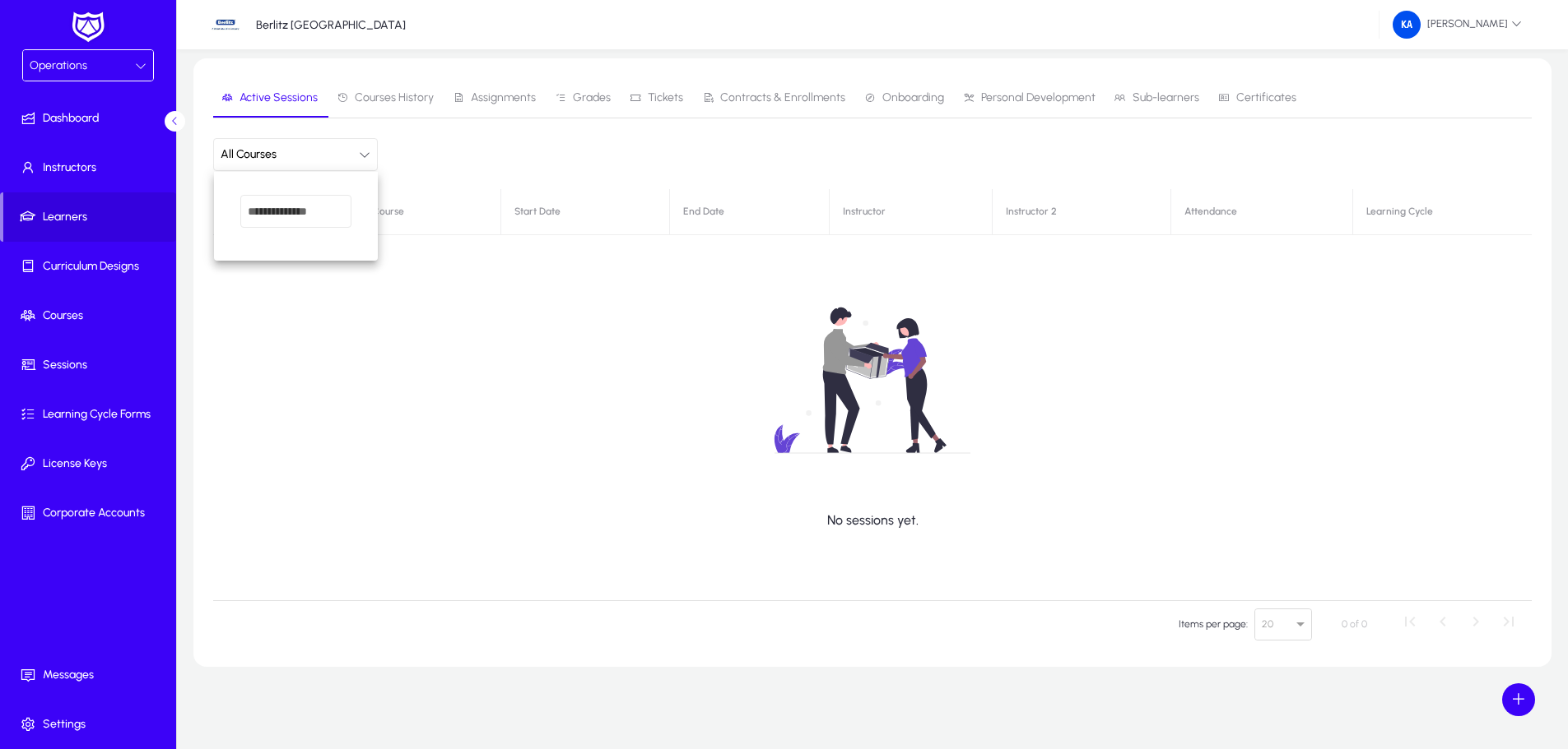
click at [305, 209] on input "dropdown search" at bounding box center [296, 211] width 111 height 32
click at [432, 136] on div at bounding box center [784, 374] width 1568 height 749
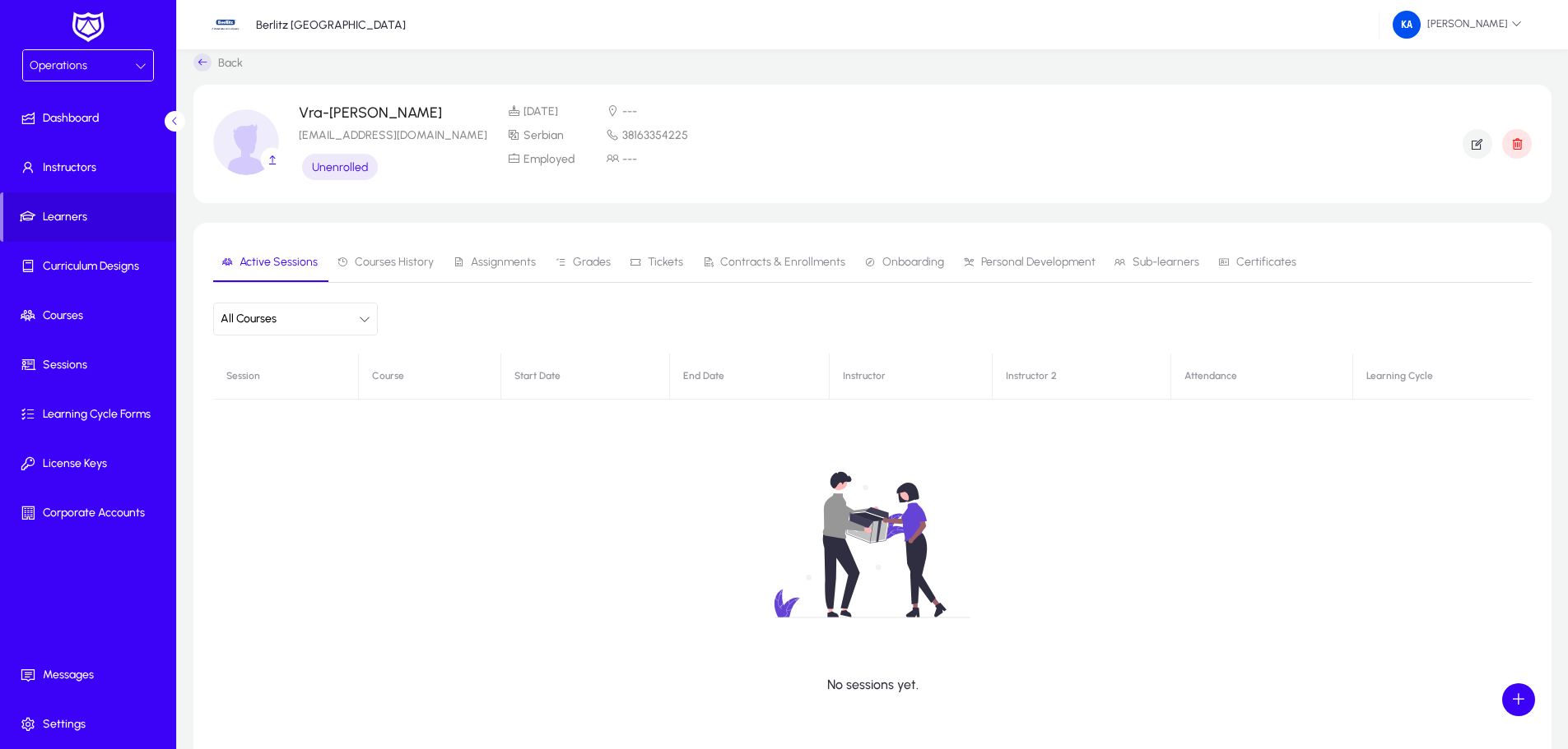
scroll to position [0, 0]
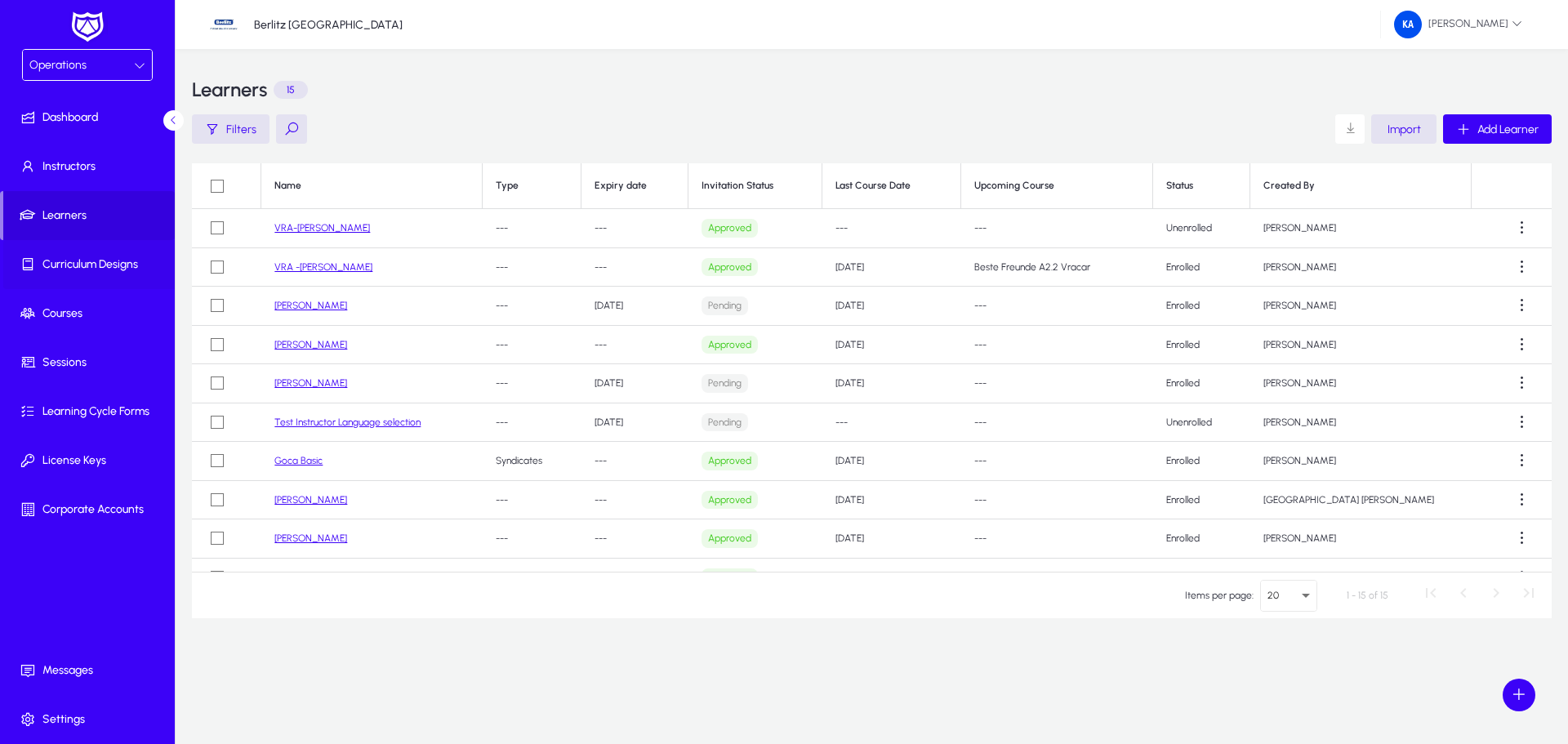
click at [79, 265] on span "Curriculum Designs" at bounding box center [91, 264] width 175 height 16
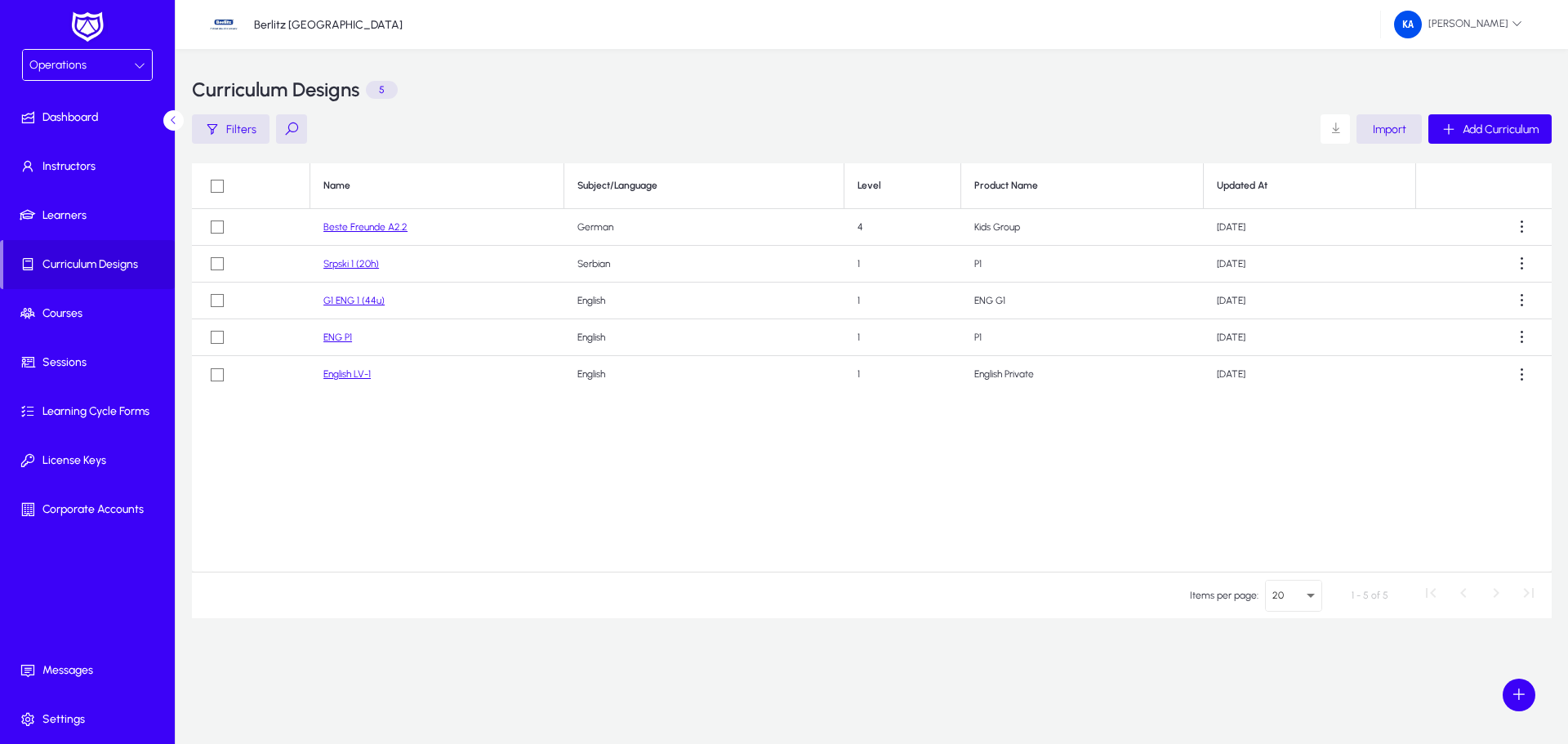
click at [379, 232] on link "Beste Freunde A2.2" at bounding box center [365, 227] width 84 height 11
click at [1336, 123] on span "button" at bounding box center [1294, 129] width 111 height 39
click at [1385, 127] on div at bounding box center [784, 372] width 1568 height 744
click at [87, 211] on span "Learners" at bounding box center [91, 215] width 175 height 16
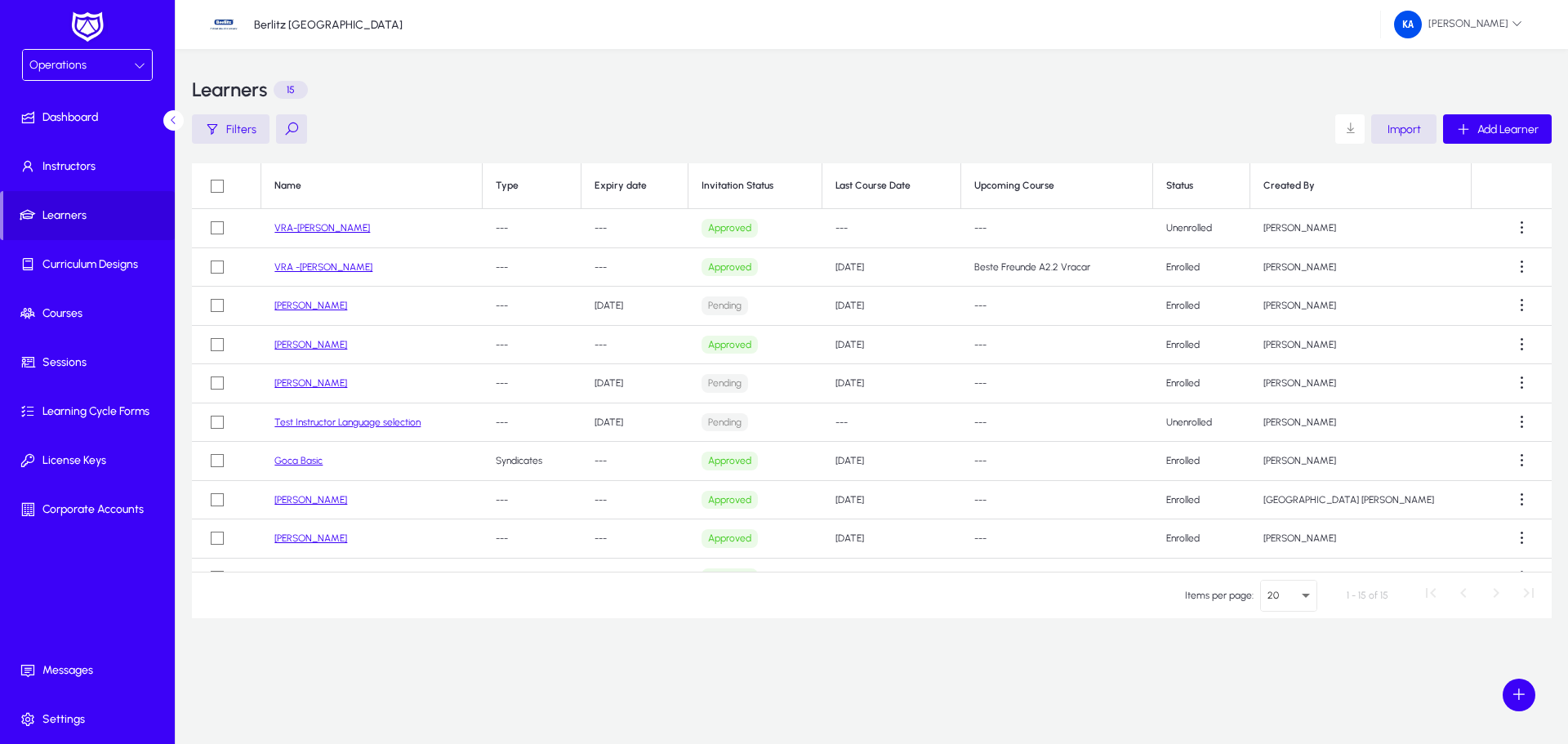
click at [368, 225] on link "VRA-[PERSON_NAME]" at bounding box center [322, 228] width 96 height 11
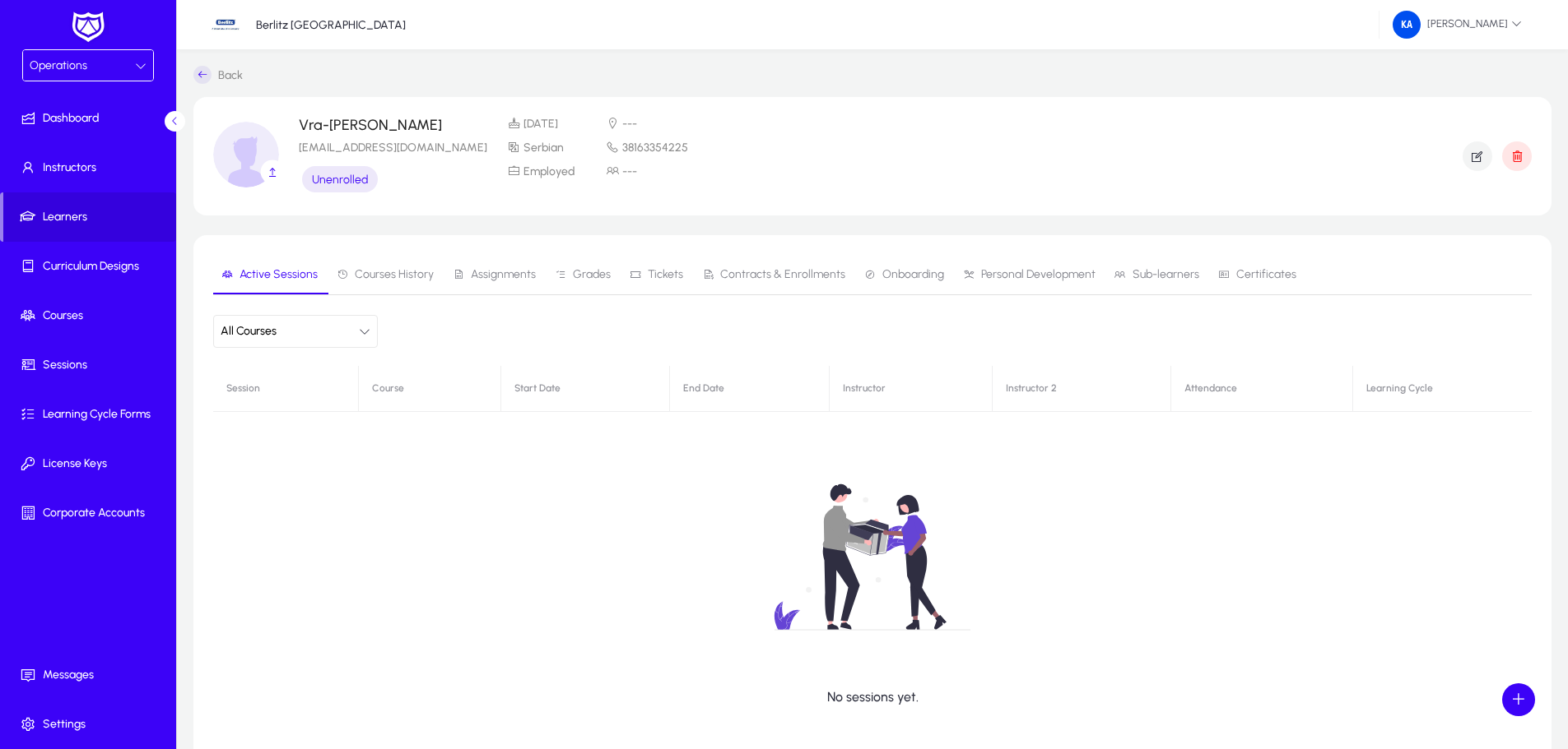
click at [364, 334] on icon "button" at bounding box center [364, 331] width 11 height 11
type input "******"
click at [342, 394] on span "Clear" at bounding box center [331, 391] width 33 height 32
click at [350, 509] on div at bounding box center [784, 374] width 1568 height 749
click at [47, 319] on span "Courses" at bounding box center [92, 316] width 176 height 16
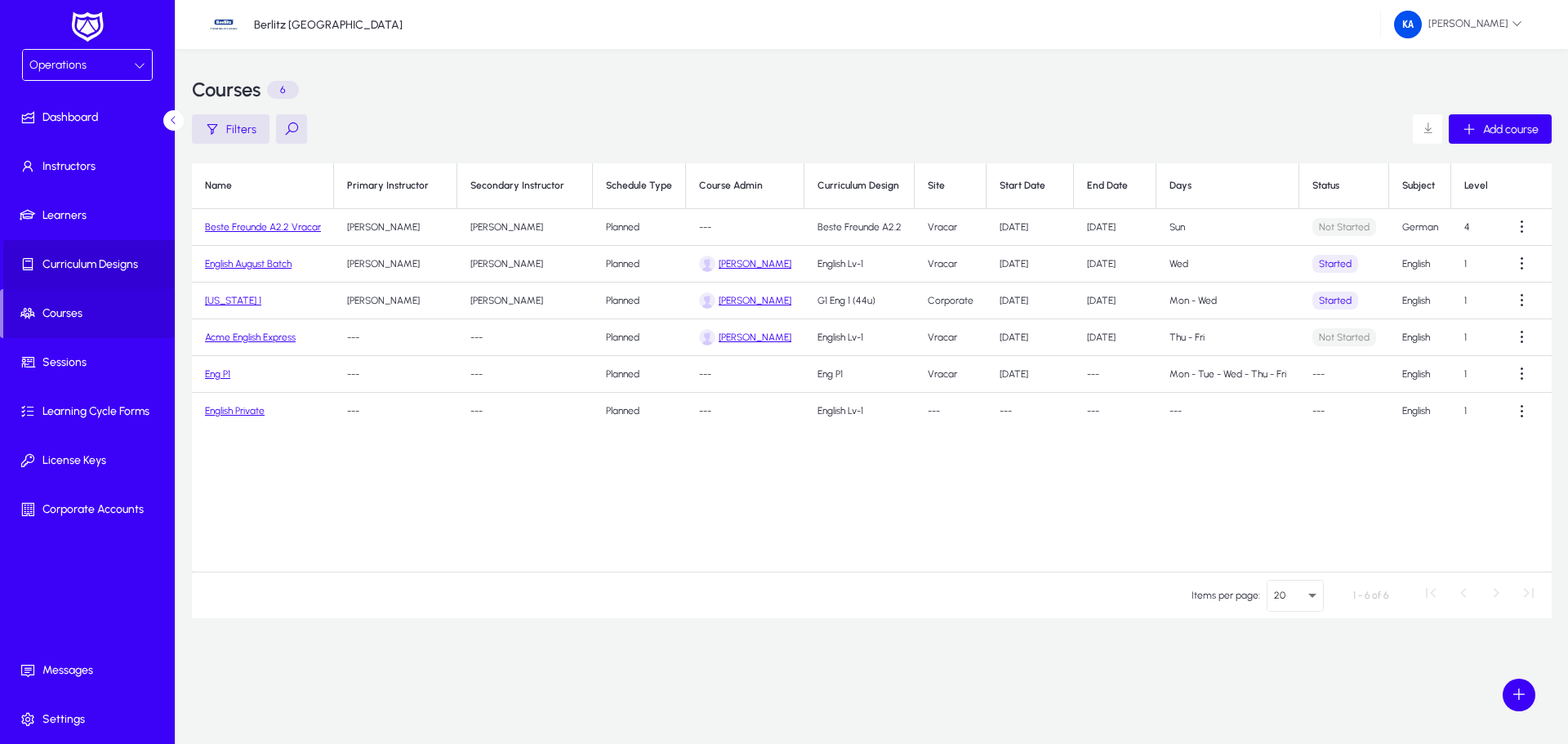
click at [74, 262] on span "Curriculum Designs" at bounding box center [91, 264] width 175 height 16
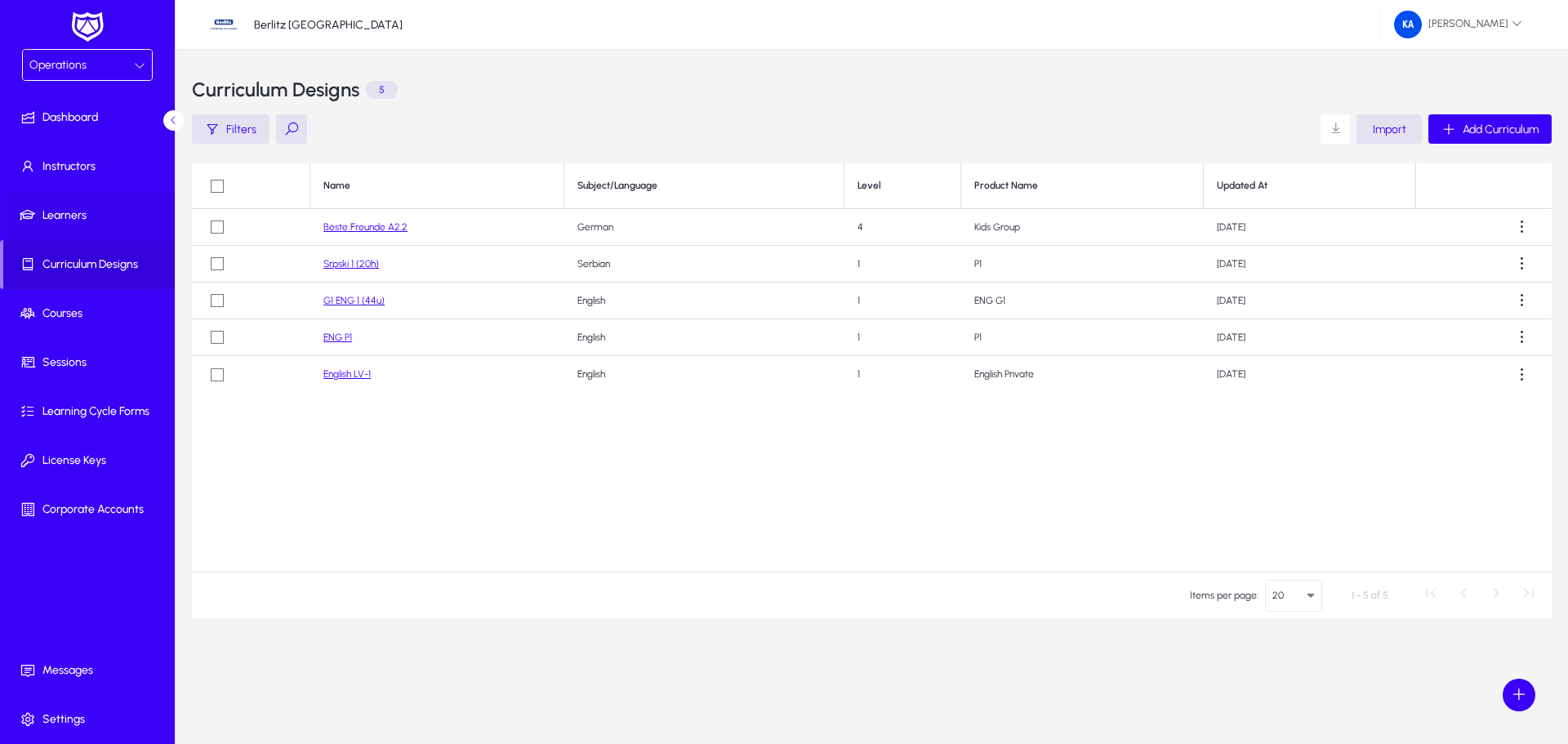
click at [80, 215] on span "Learners" at bounding box center [91, 215] width 175 height 16
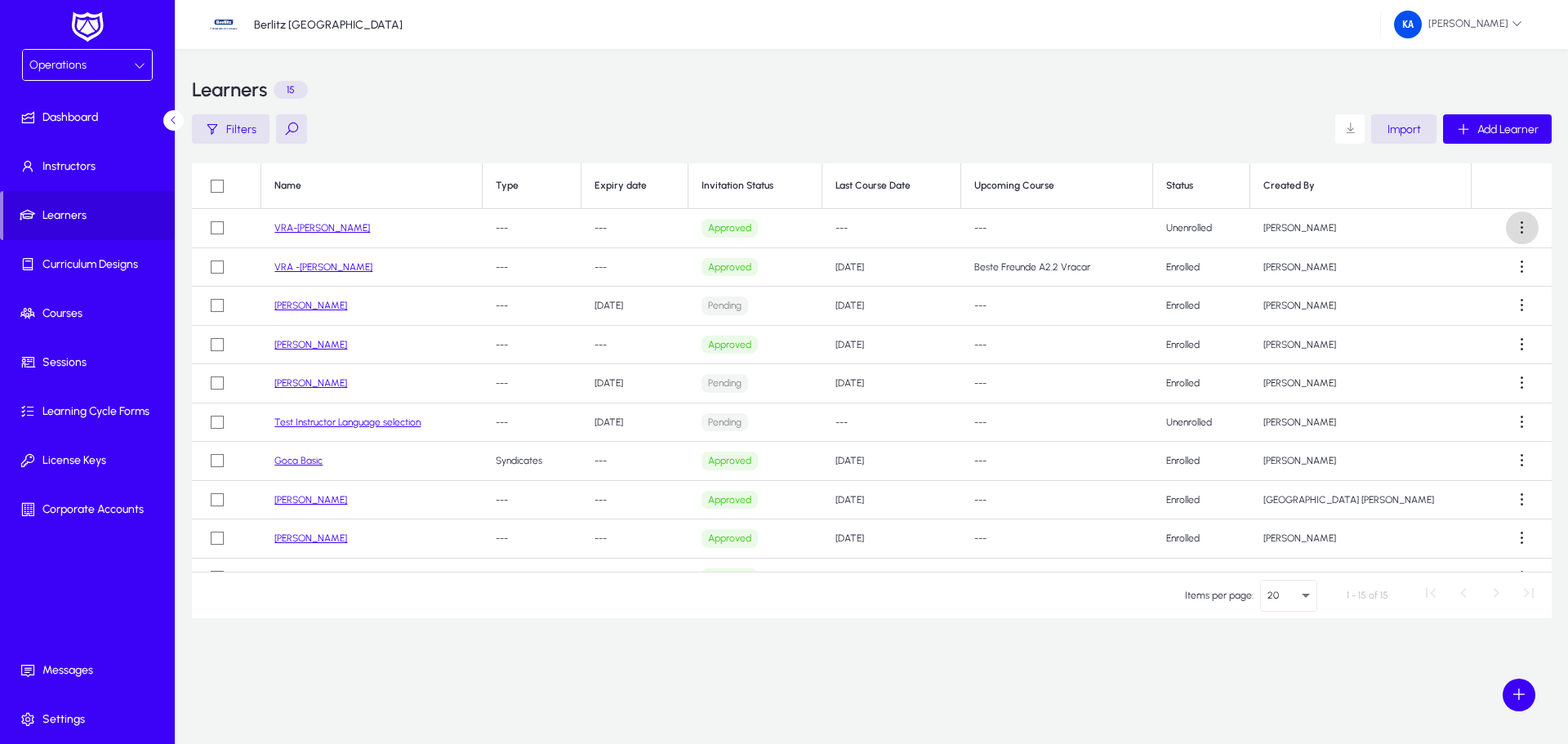
click at [1512, 228] on span at bounding box center [1522, 228] width 32 height 32
click at [1512, 228] on div at bounding box center [784, 372] width 1568 height 744
click at [334, 230] on link "VRA-[PERSON_NAME]" at bounding box center [322, 228] width 96 height 11
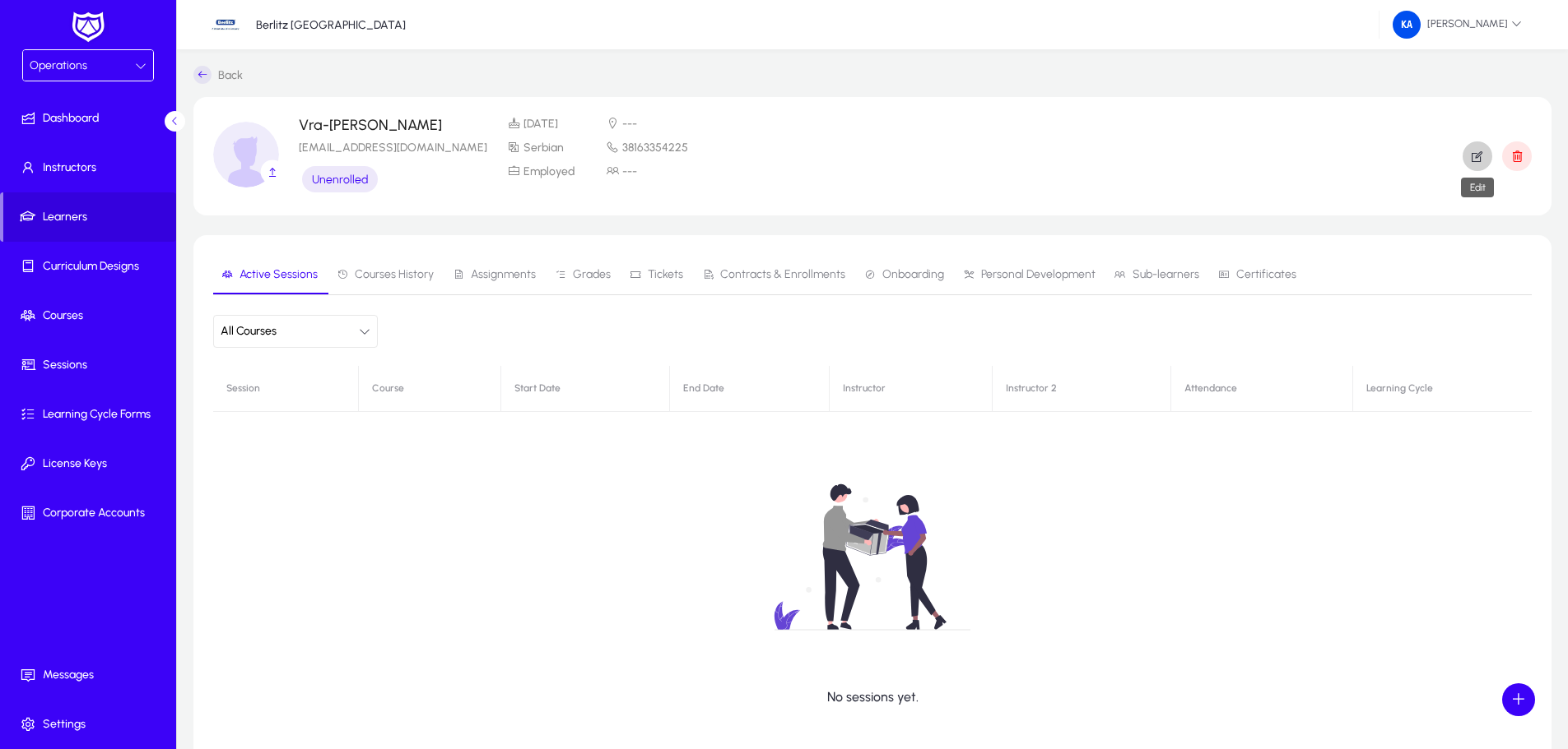
click at [1475, 153] on icon "button" at bounding box center [1476, 156] width 15 height 15
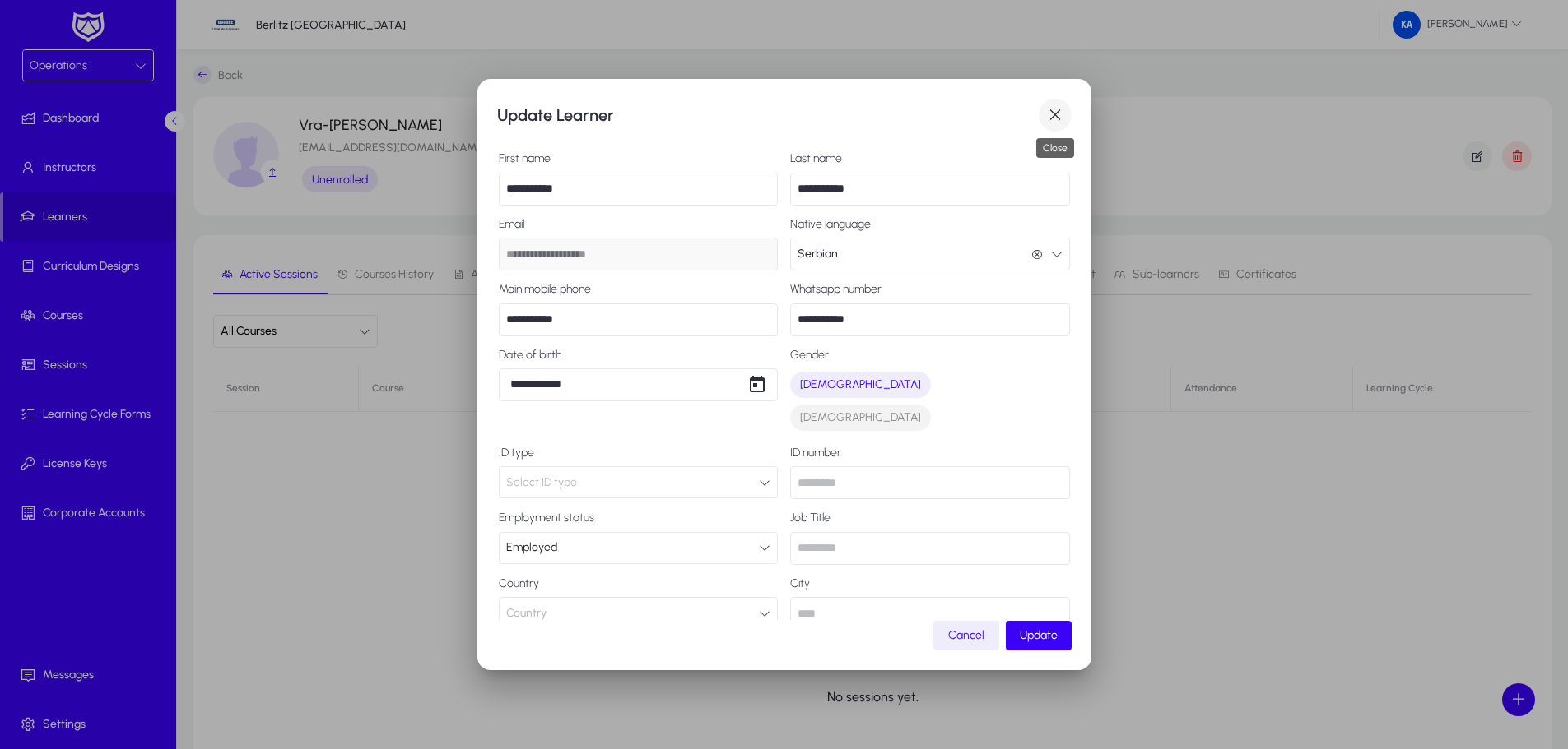
click at [1057, 110] on span "button" at bounding box center [1055, 115] width 33 height 32
